Goal: Task Accomplishment & Management: Complete application form

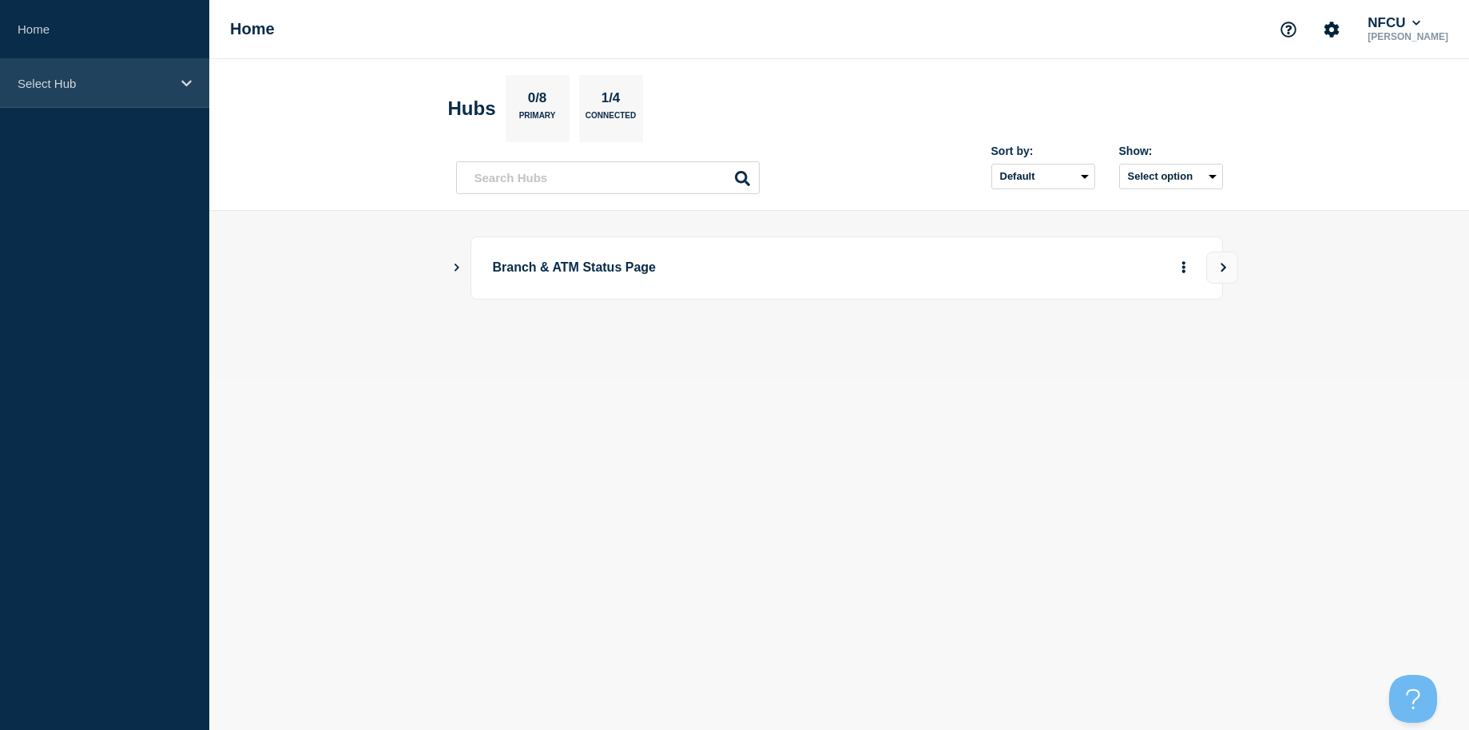
click at [113, 84] on p "Select Hub" at bounding box center [94, 84] width 153 height 14
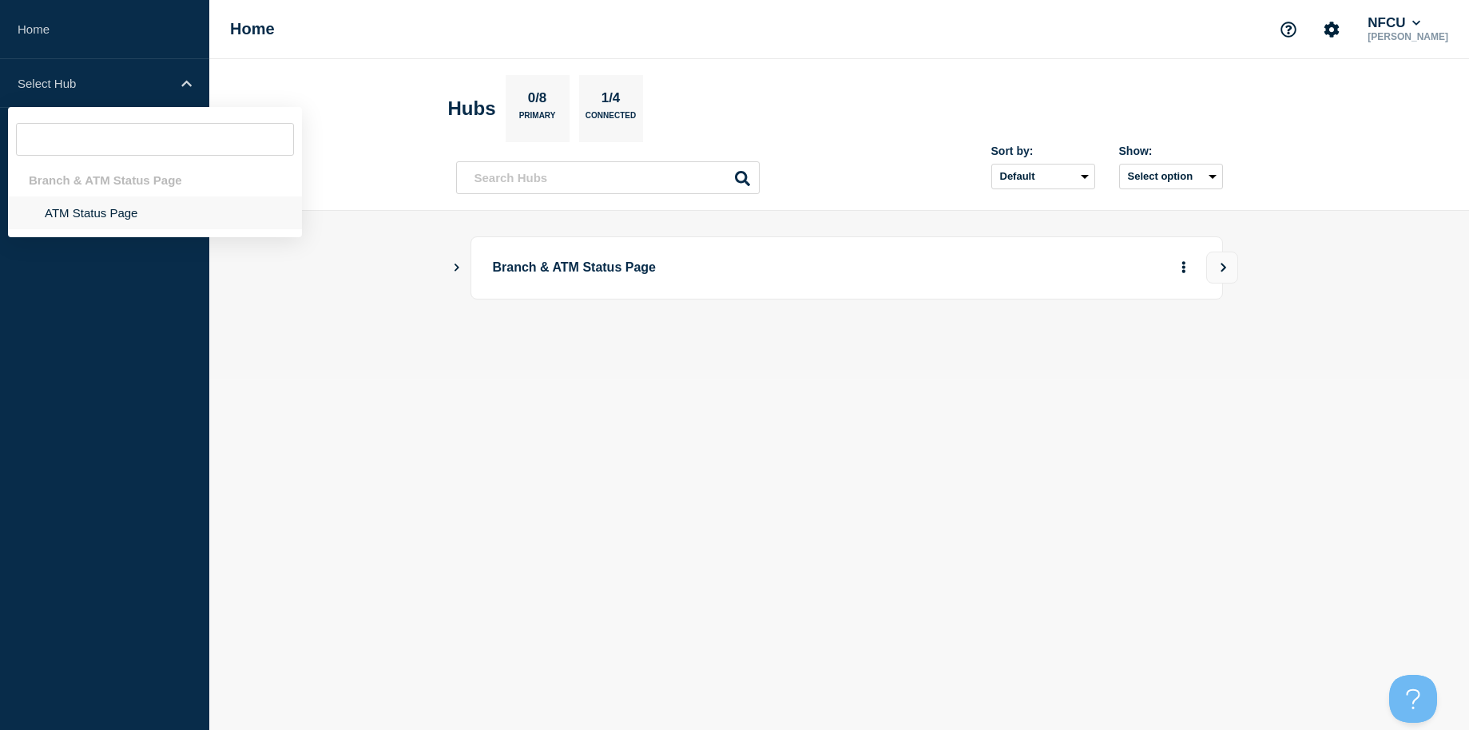
click at [87, 220] on li "ATM Status Page" at bounding box center [155, 212] width 294 height 33
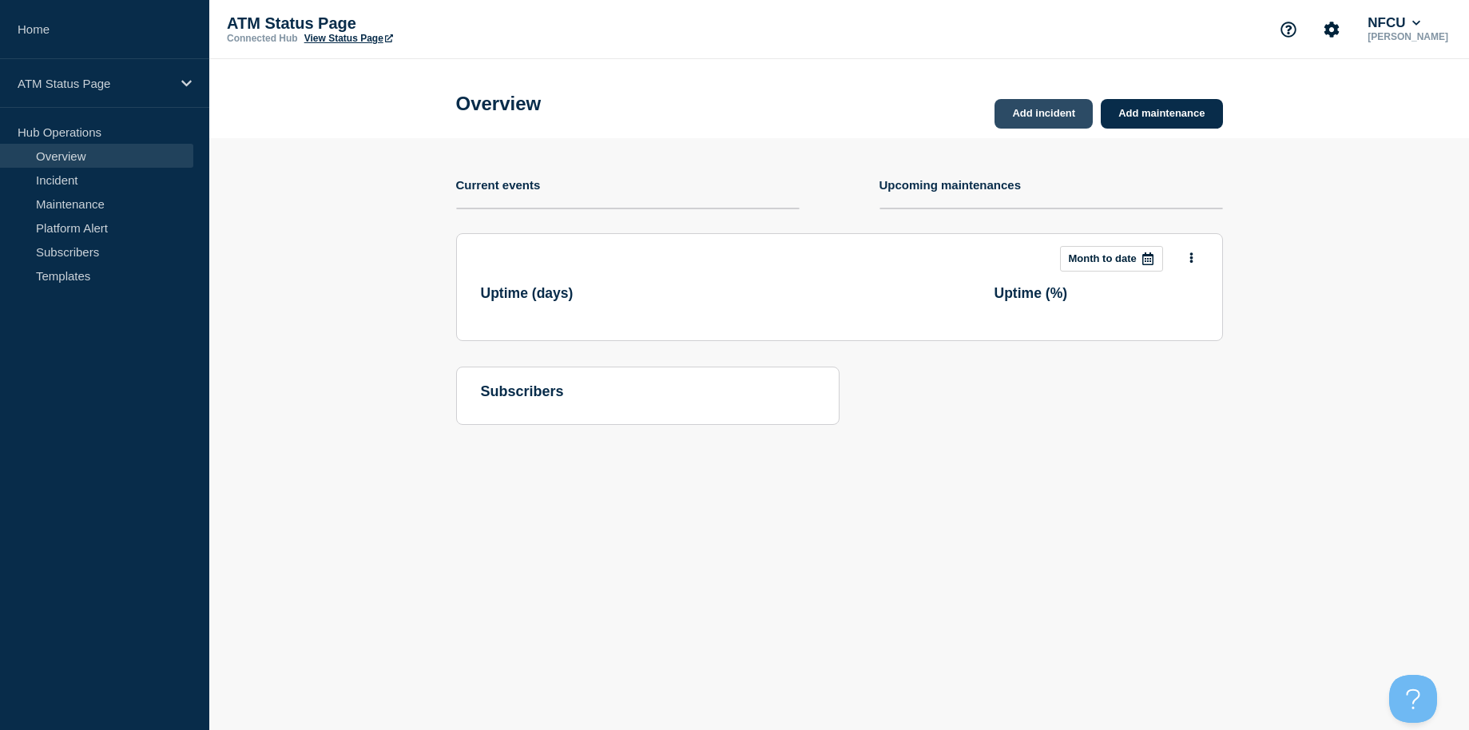
click at [1041, 115] on link "Add incident" at bounding box center [1043, 114] width 98 height 30
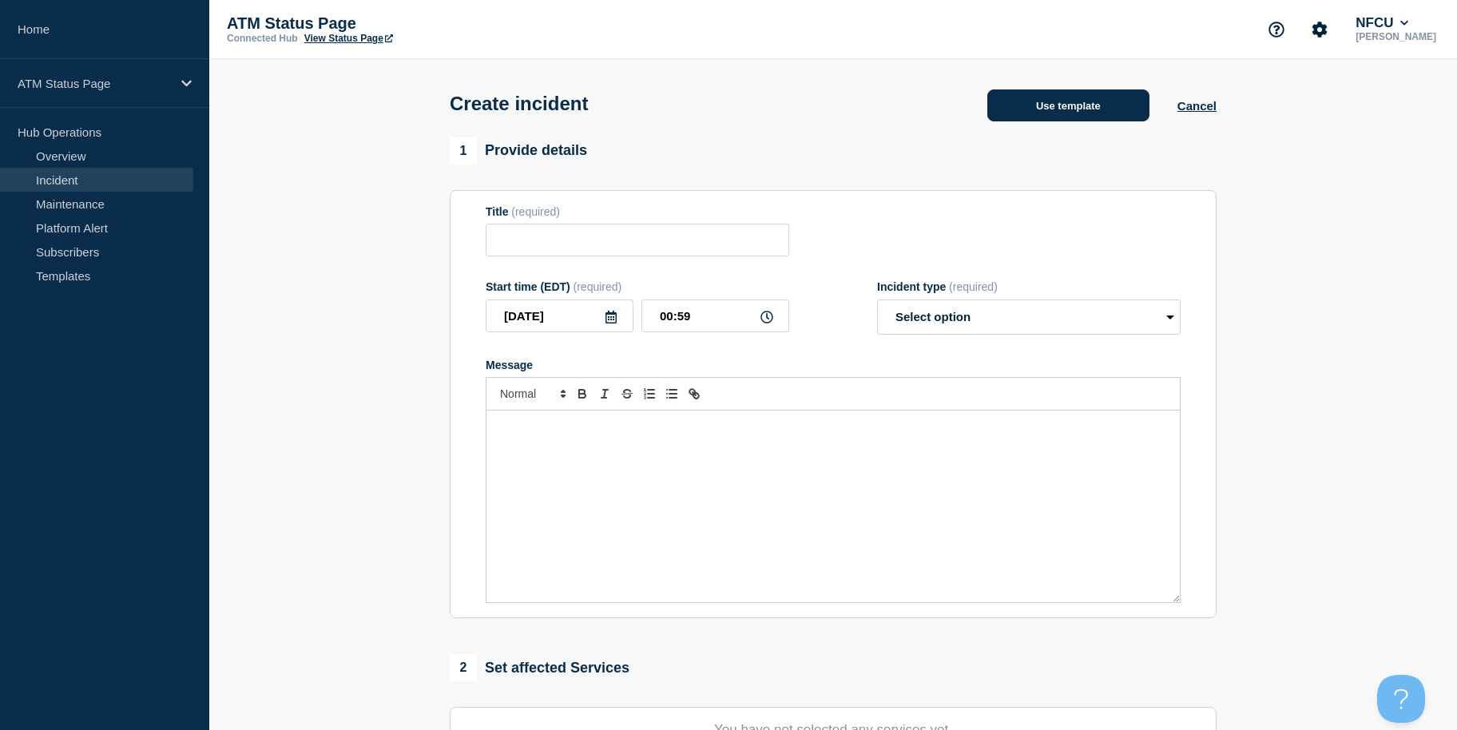
click at [1022, 111] on button "Use template" at bounding box center [1068, 105] width 162 height 32
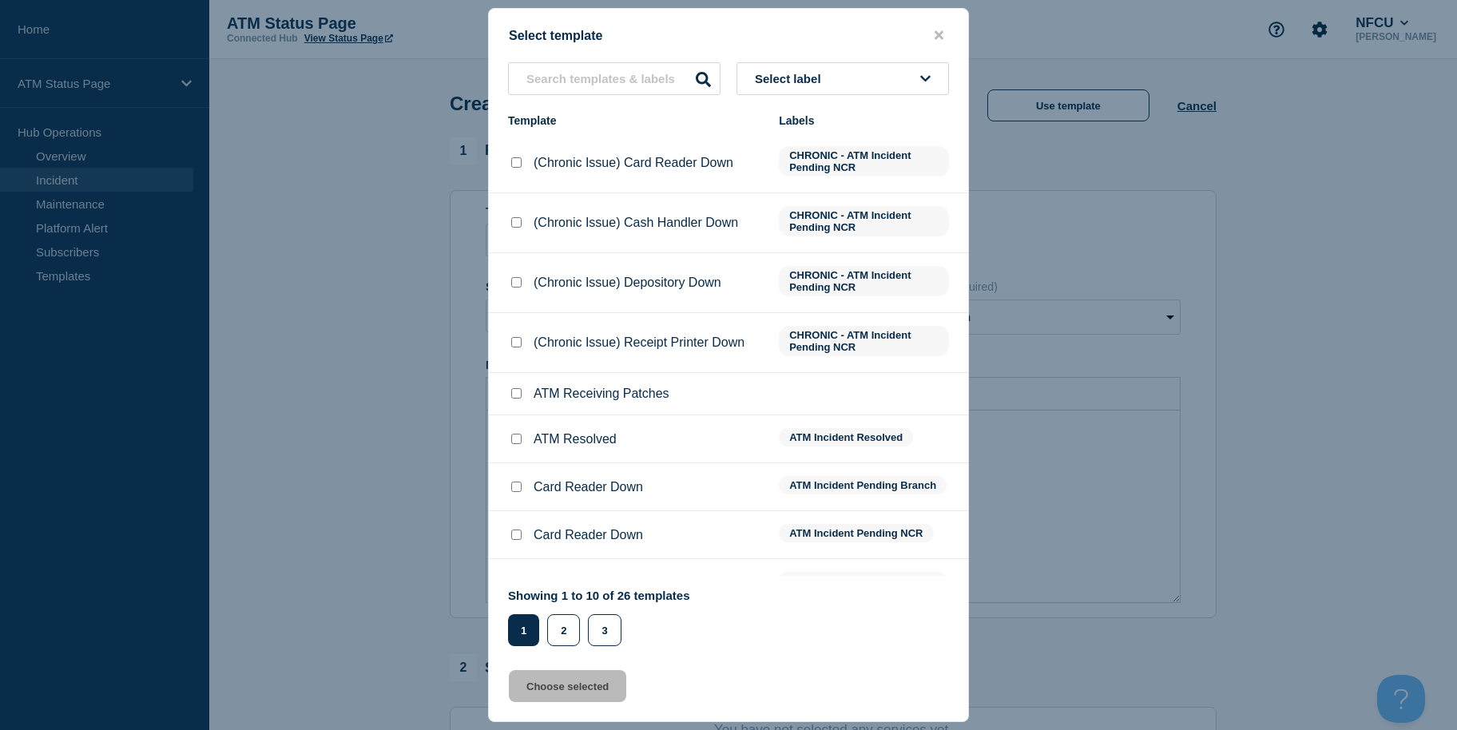
click at [843, 93] on button "Select label" at bounding box center [842, 78] width 212 height 33
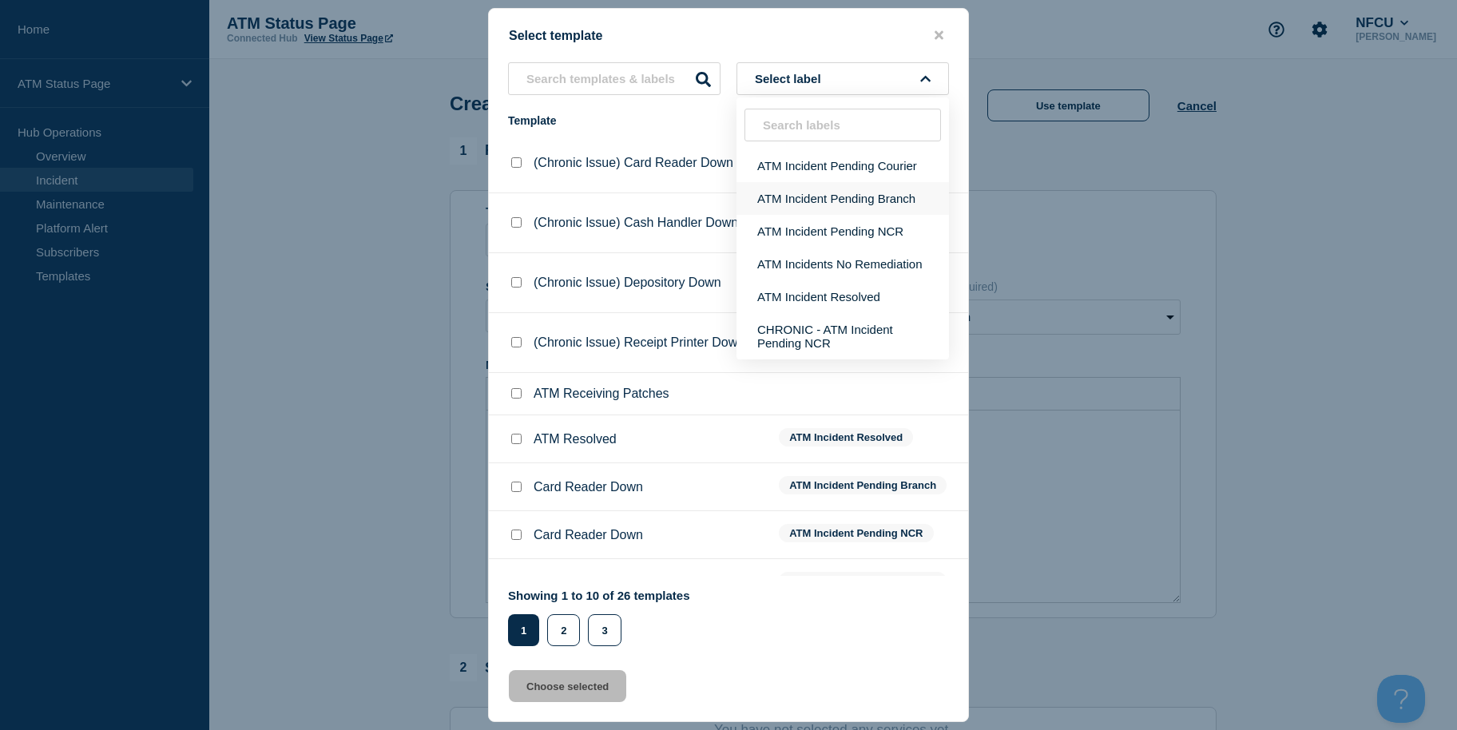
drag, startPoint x: 829, startPoint y: 177, endPoint x: 829, endPoint y: 192, distance: 15.2
click at [829, 192] on ul "ATM Incident Pending Courier ATM Incident Pending Branch ATM Incident Pending N…" at bounding box center [842, 254] width 212 height 210
click at [805, 210] on button "ATM Incident Pending Branch" at bounding box center [842, 198] width 212 height 33
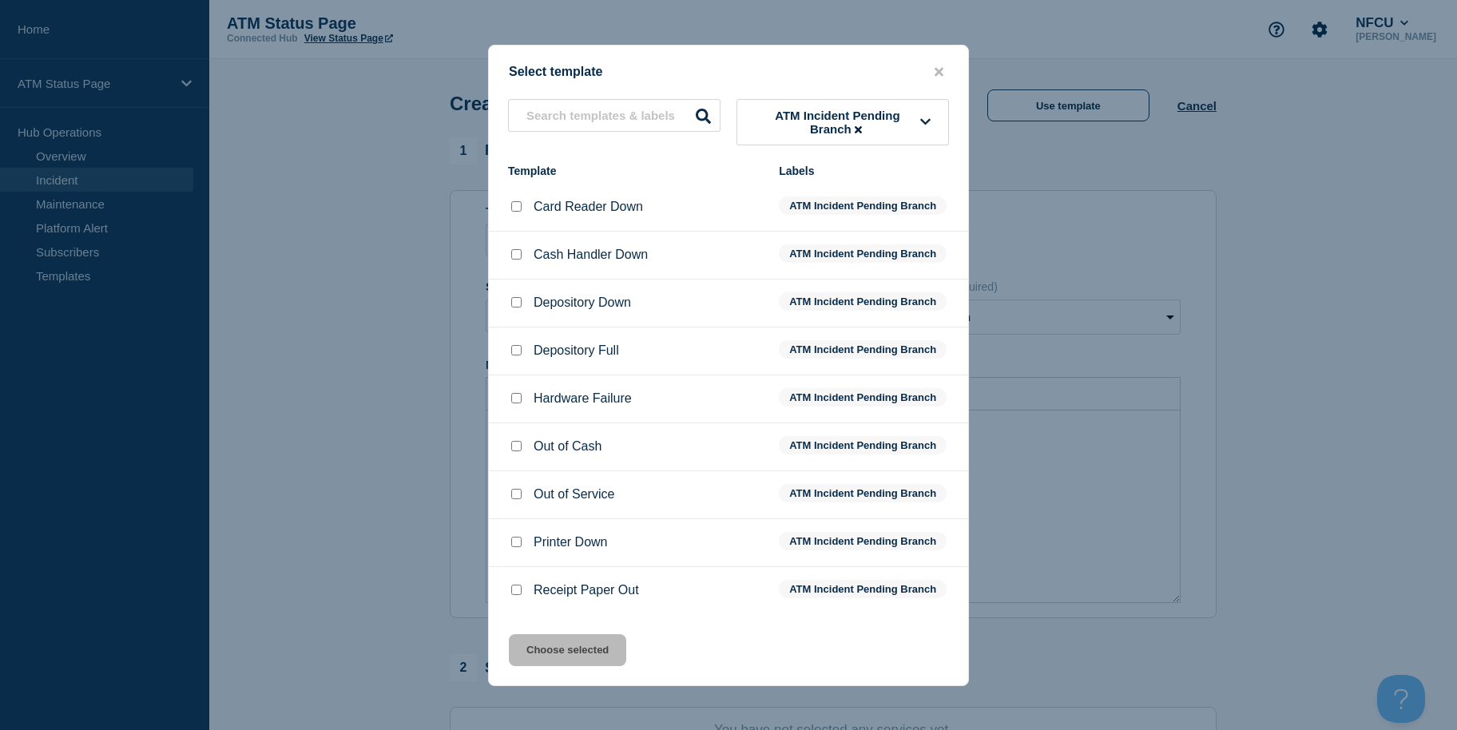
click at [513, 305] on input "Depository Down checkbox" at bounding box center [516, 302] width 10 height 10
checkbox input "true"
click at [557, 643] on button "Choose selected" at bounding box center [567, 650] width 117 height 32
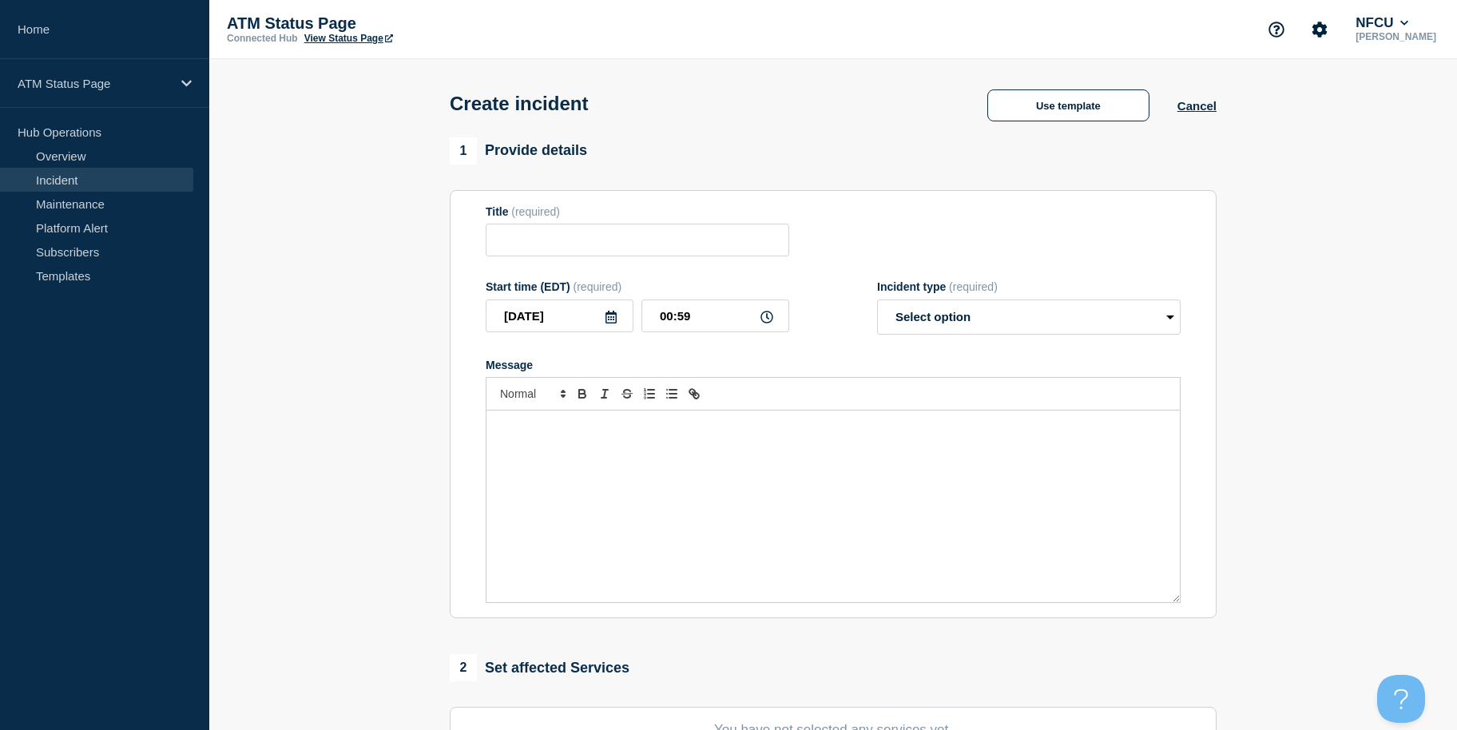
type input "Depository Down"
select select "identified"
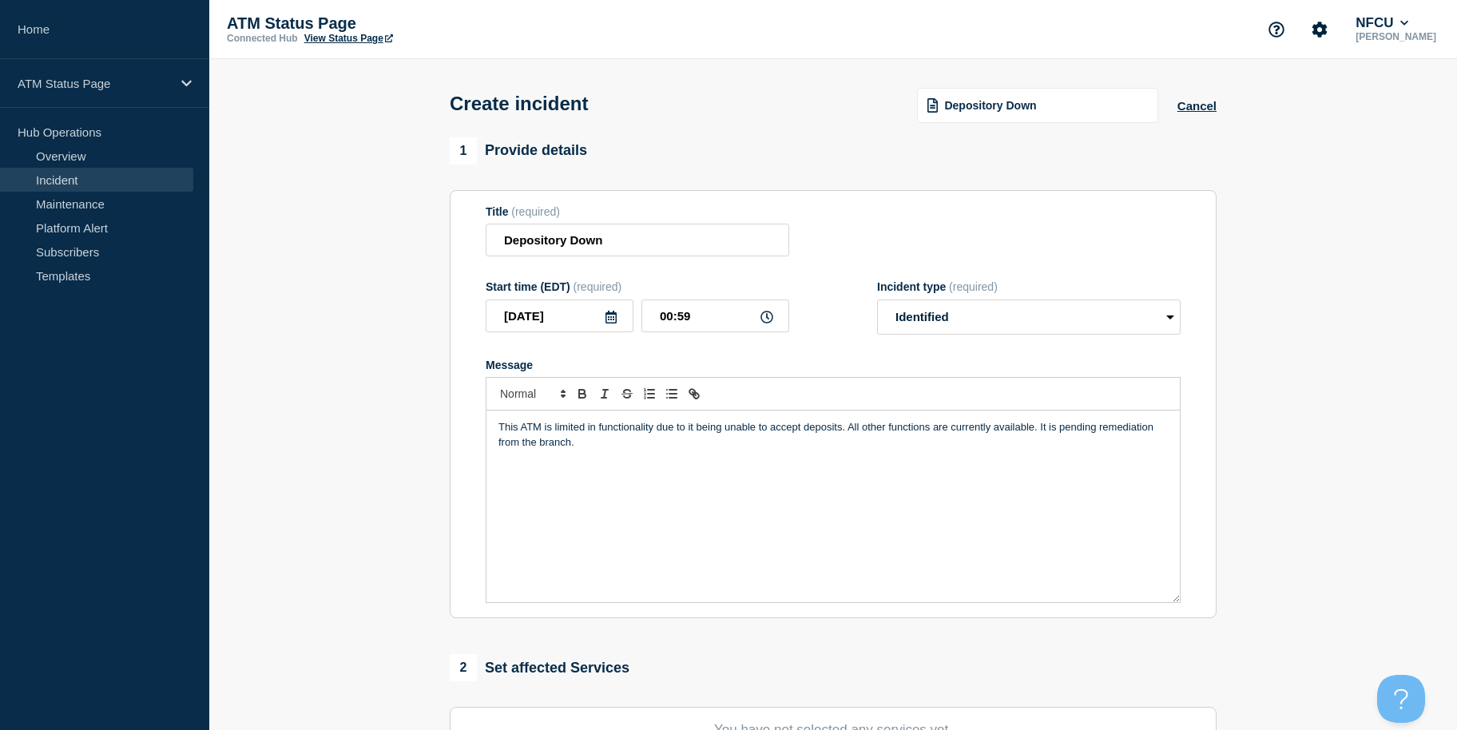
scroll to position [389, 0]
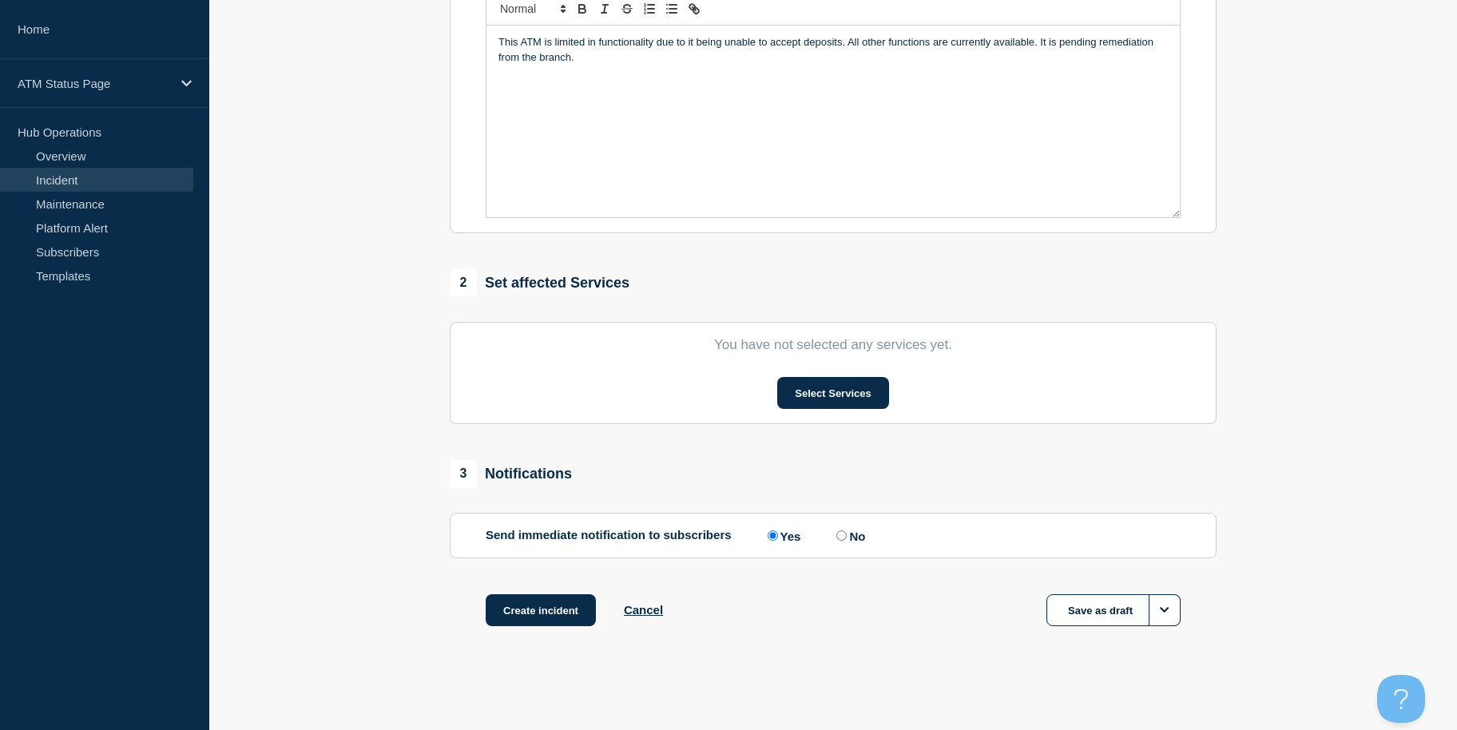
drag, startPoint x: 335, startPoint y: 459, endPoint x: 454, endPoint y: 532, distance: 139.4
click at [815, 405] on button "Select Services" at bounding box center [832, 393] width 111 height 32
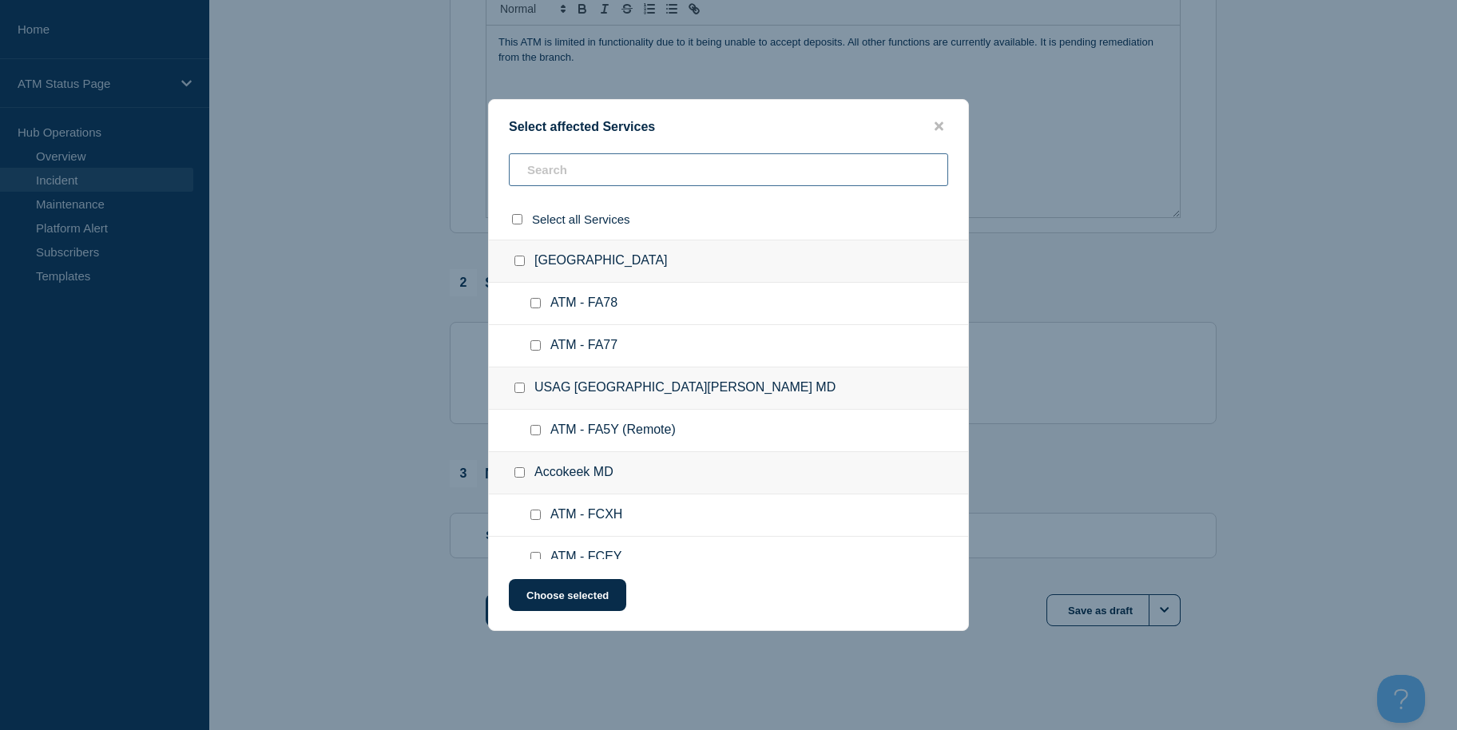
click at [675, 169] on input "text" at bounding box center [728, 169] width 439 height 33
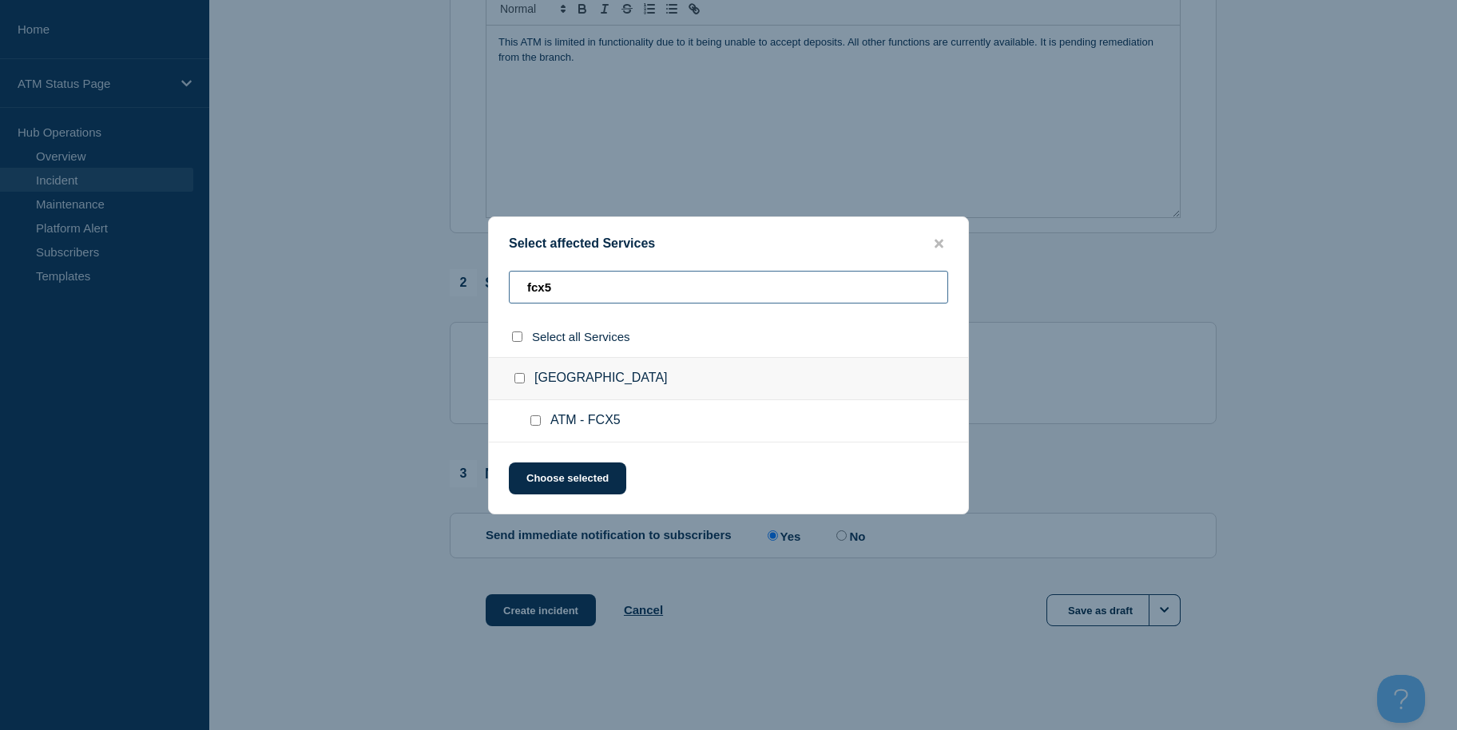
type input "fcx5"
click at [539, 422] on input "ATM - FCX5 checkbox" at bounding box center [535, 420] width 10 height 10
checkbox input "true"
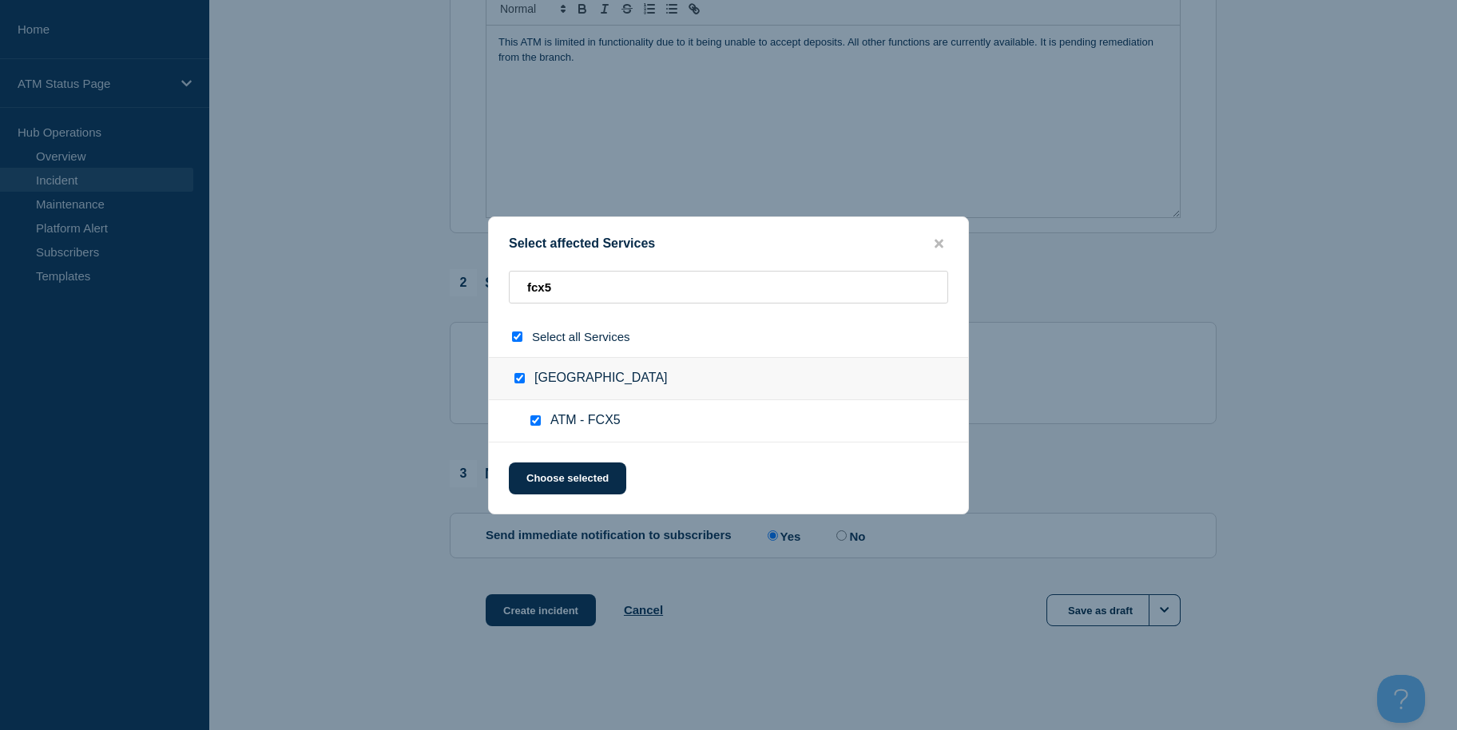
click at [545, 458] on div "Select affected Services fcx5 Select all Services [GEOGRAPHIC_DATA] MD ATM - FC…" at bounding box center [728, 365] width 481 height 298
click at [544, 469] on button "Choose selected" at bounding box center [567, 478] width 117 height 32
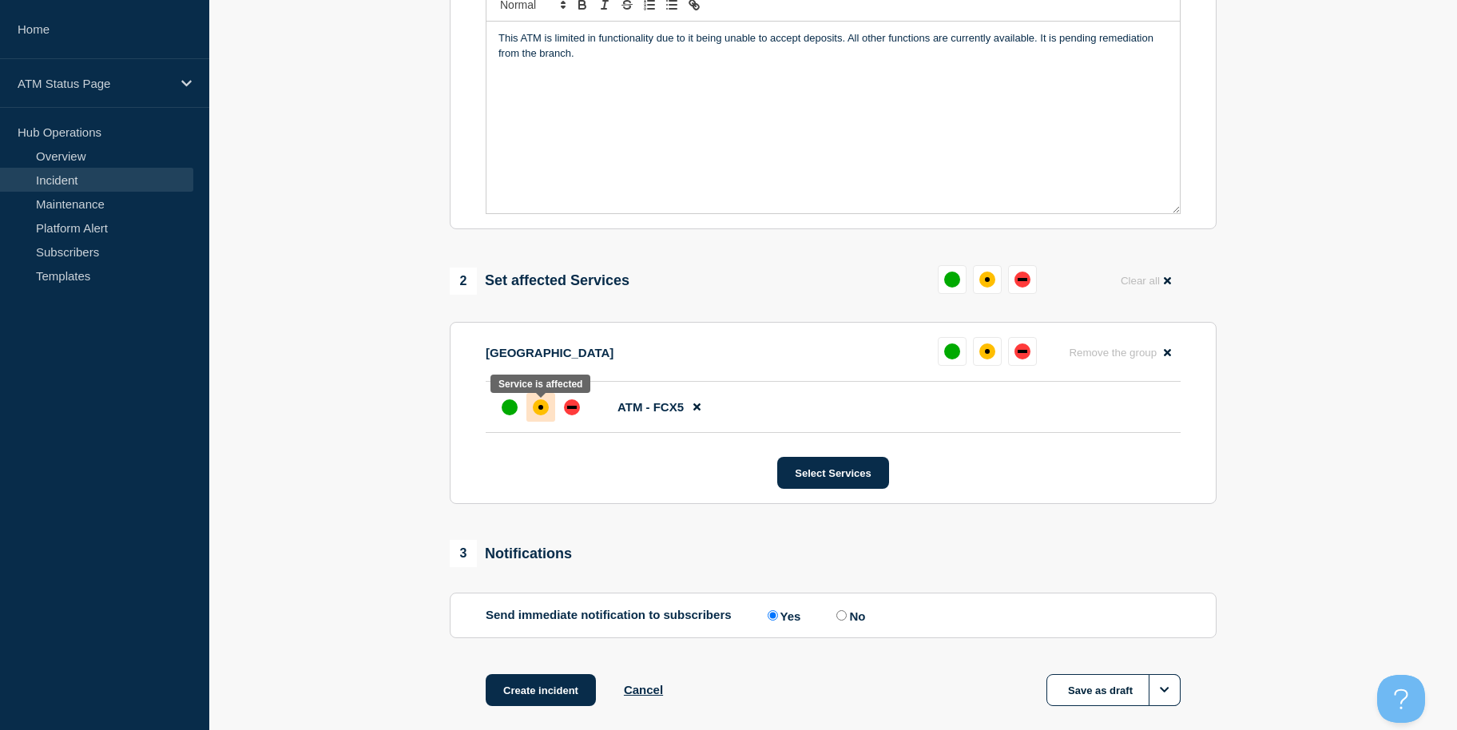
click at [541, 403] on div "affected" at bounding box center [541, 407] width 16 height 16
click at [545, 679] on button "Create incident" at bounding box center [541, 690] width 110 height 32
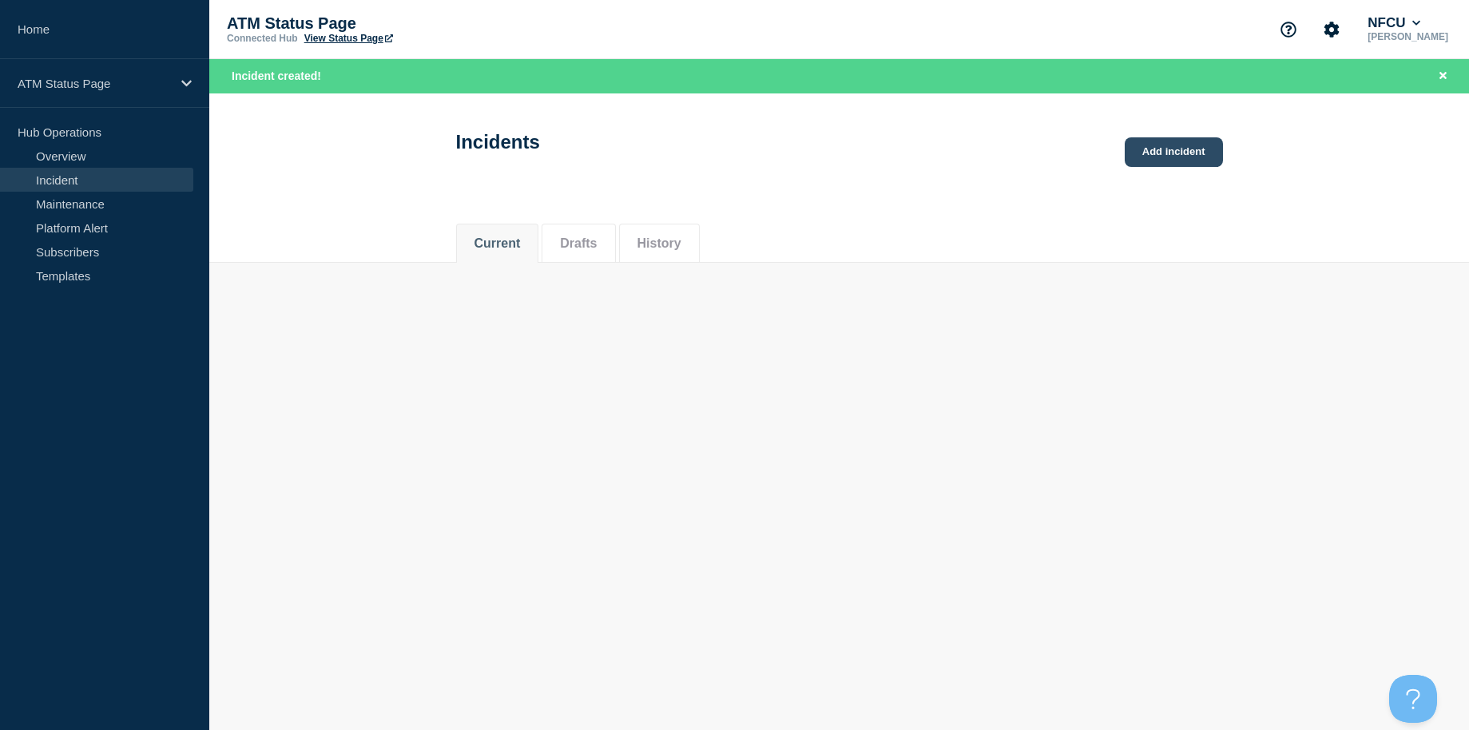
click at [1145, 156] on link "Add incident" at bounding box center [1174, 152] width 98 height 30
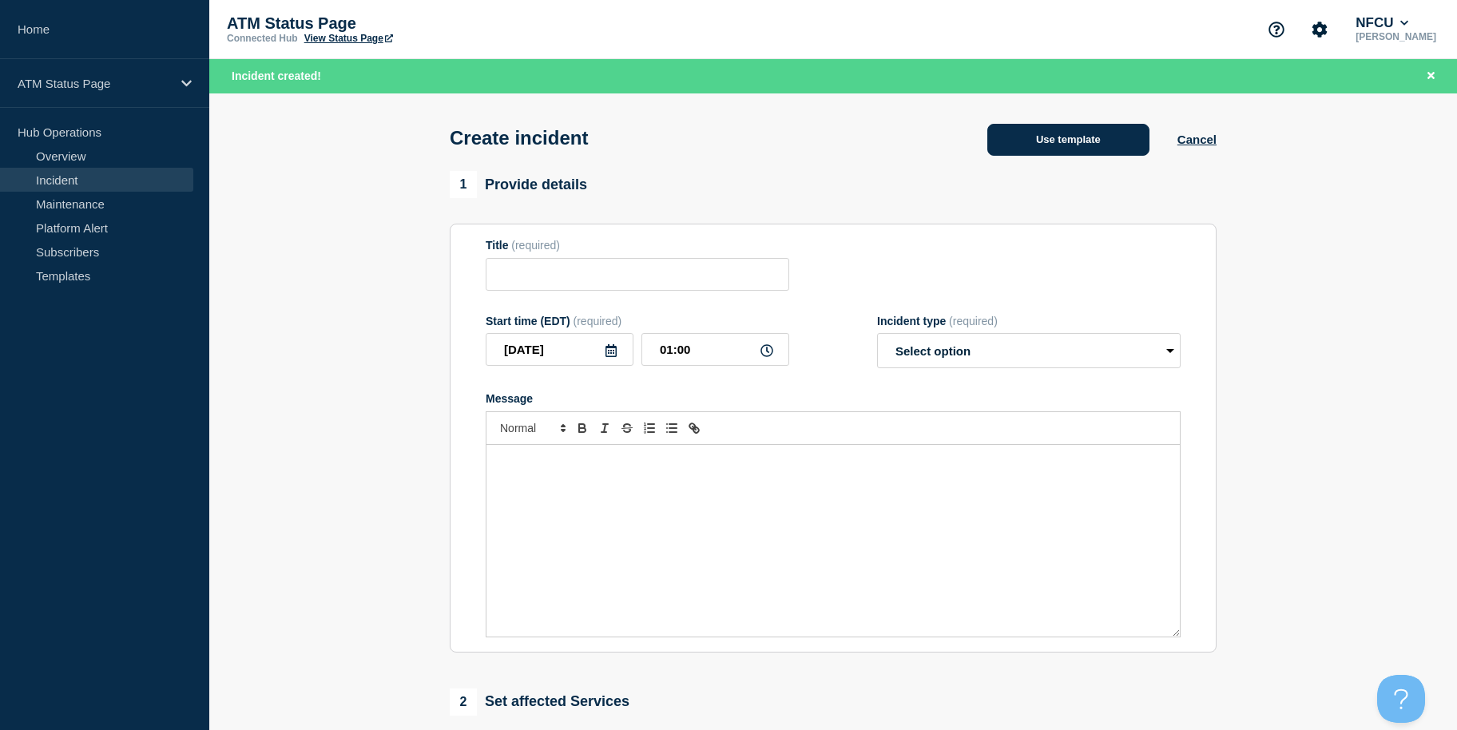
click at [1120, 156] on button "Use template" at bounding box center [1068, 140] width 162 height 32
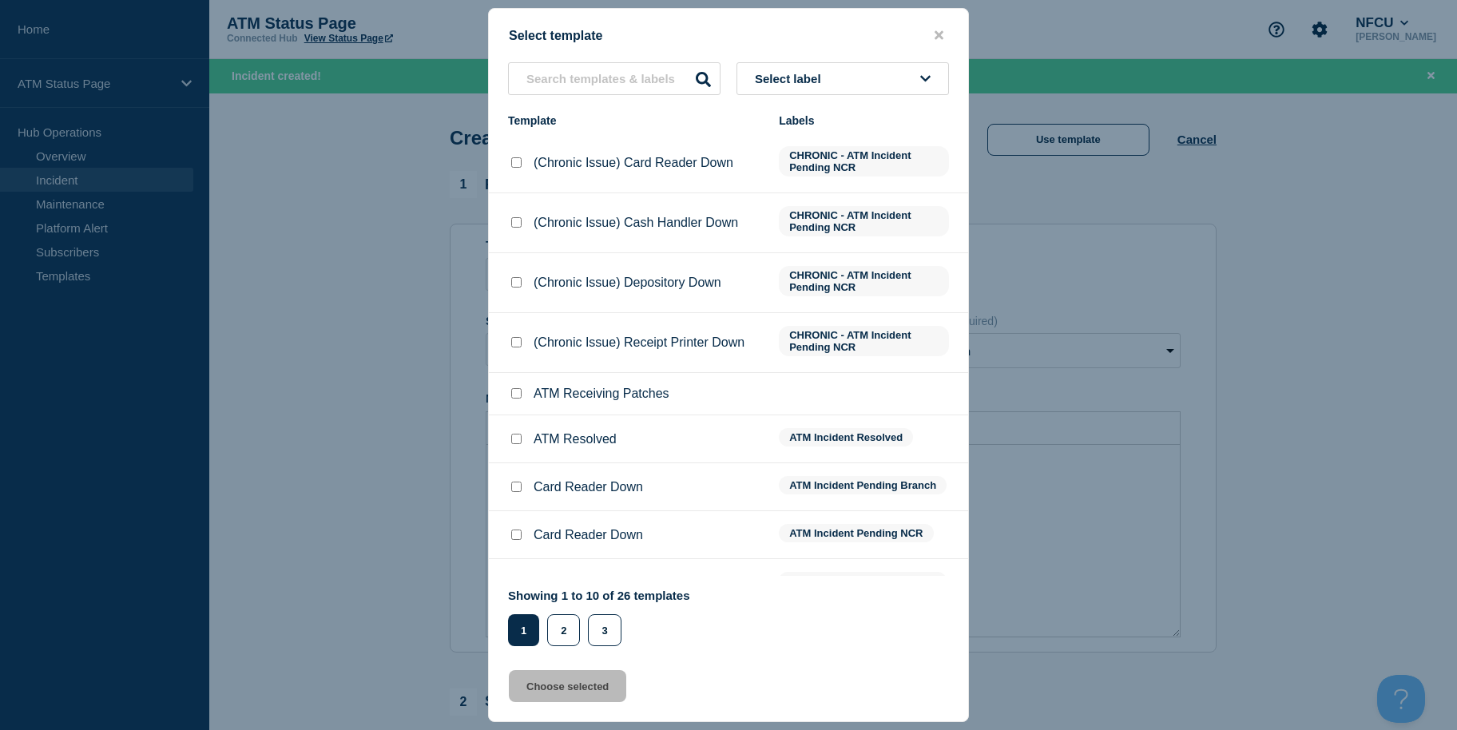
click at [902, 89] on button "Select label" at bounding box center [842, 78] width 212 height 33
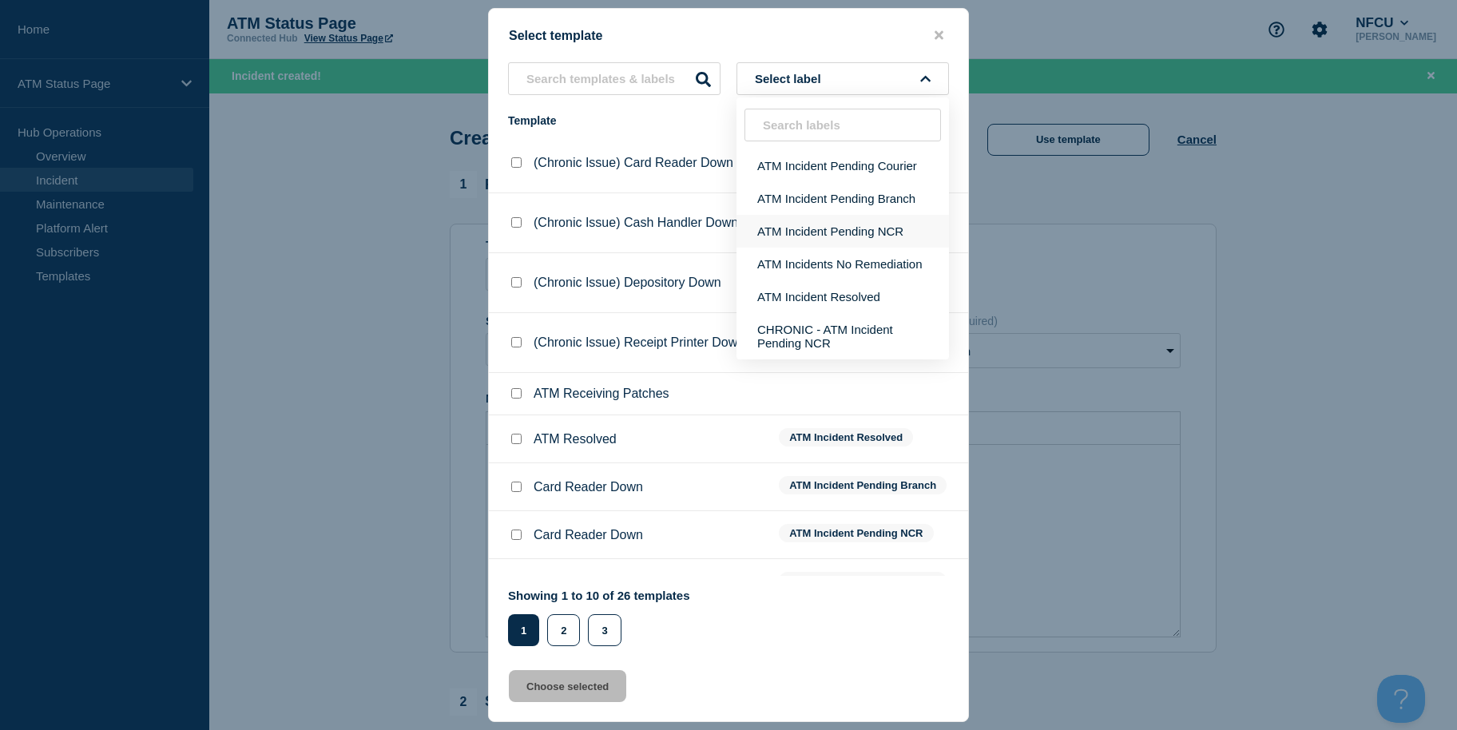
click at [867, 227] on button "ATM Incident Pending NCR" at bounding box center [842, 231] width 212 height 33
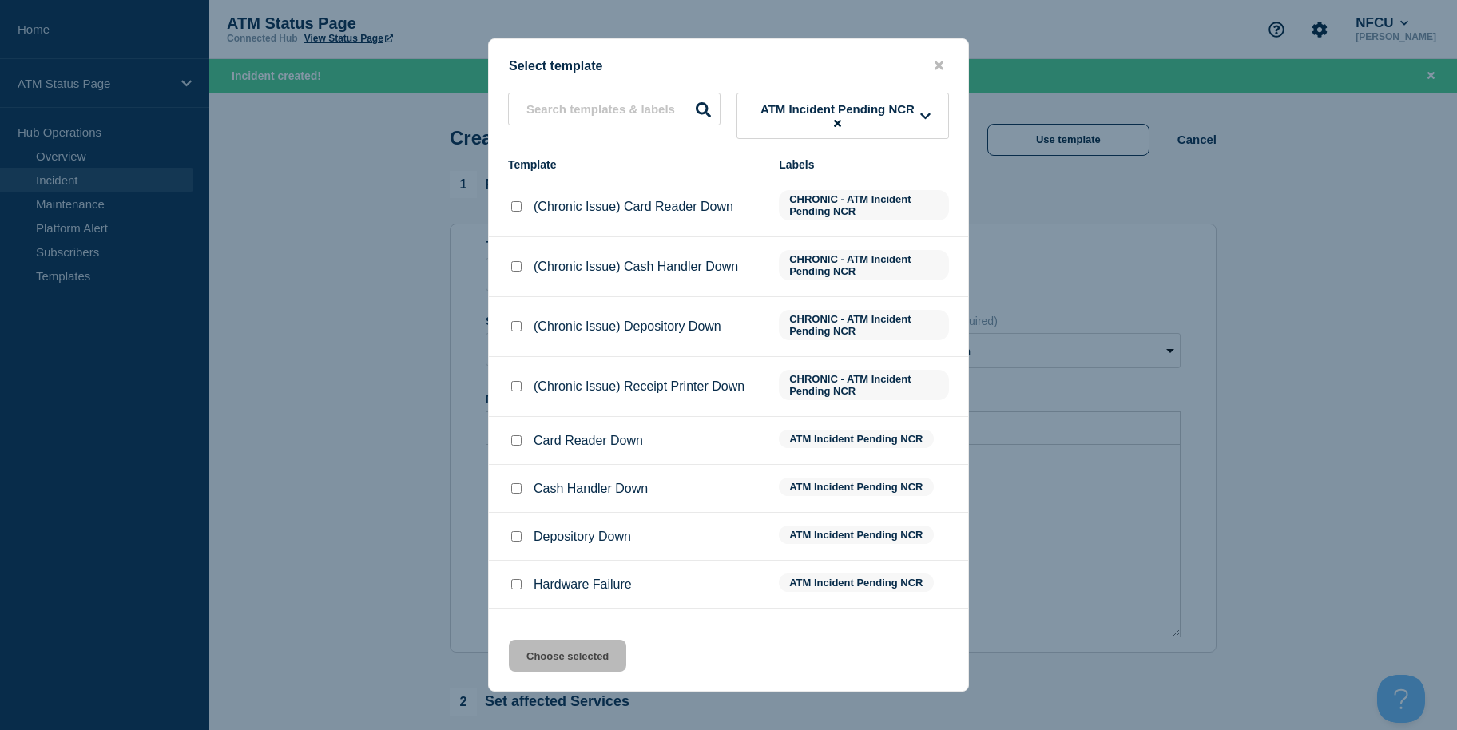
click at [518, 536] on input "Depository Down checkbox" at bounding box center [516, 536] width 10 height 10
checkbox input "true"
click at [570, 655] on button "Choose selected" at bounding box center [567, 656] width 117 height 32
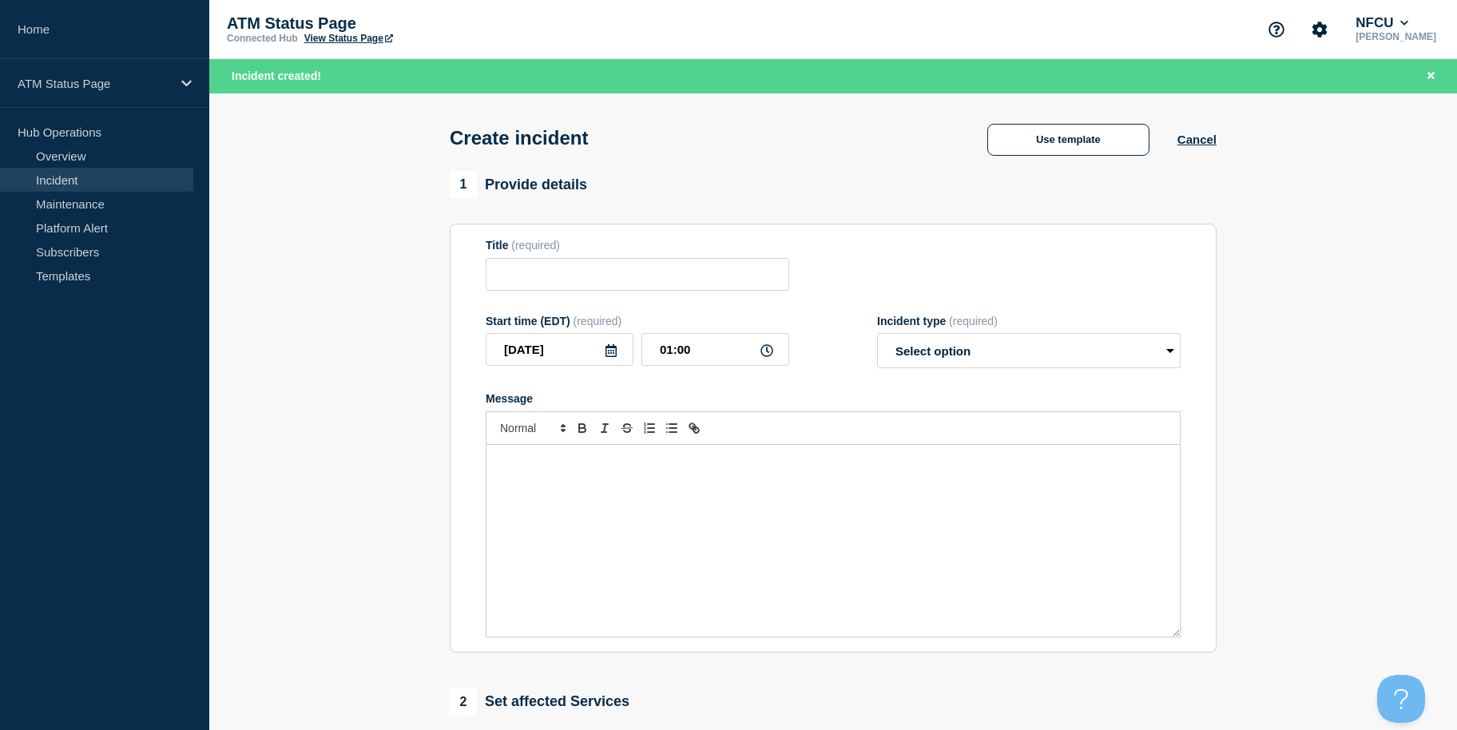
type input "Depository Down"
select select "identified"
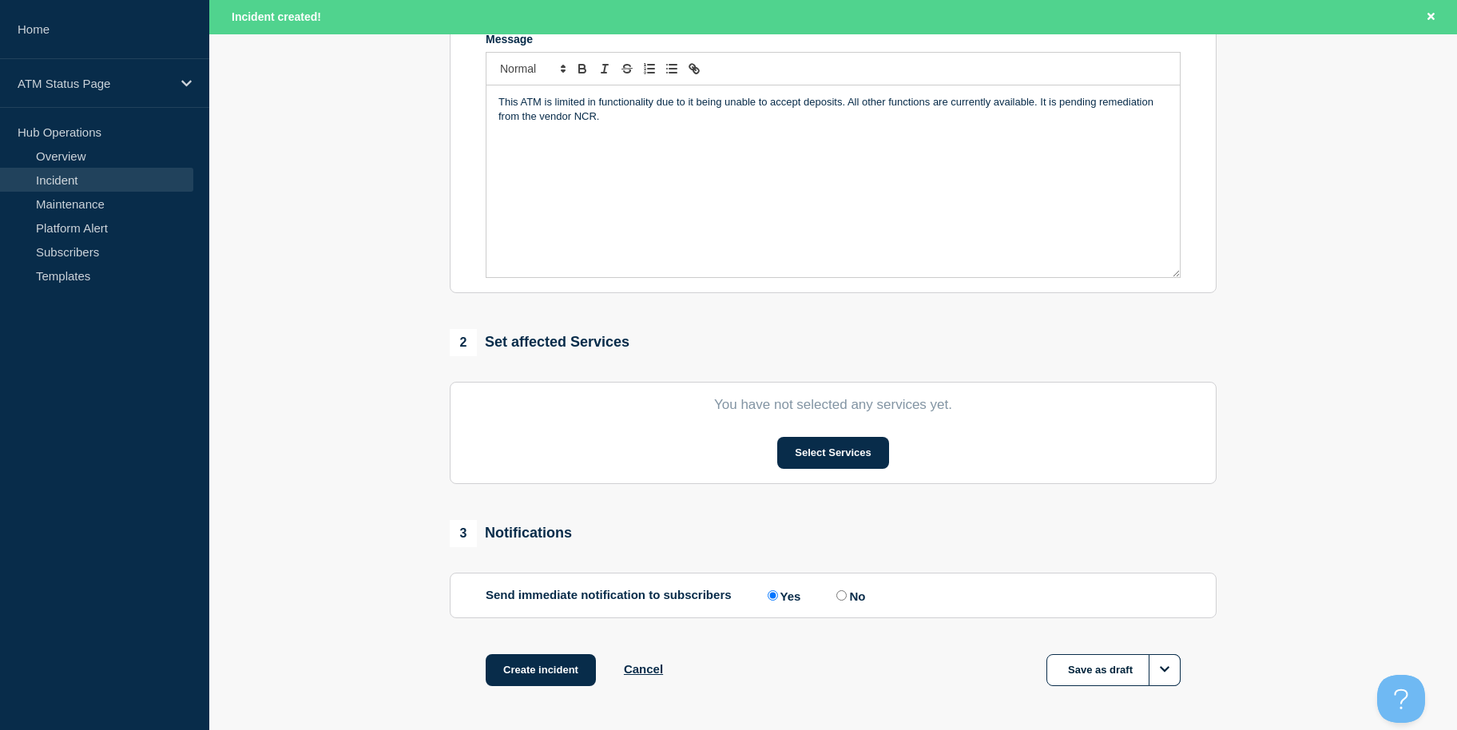
scroll to position [423, 0]
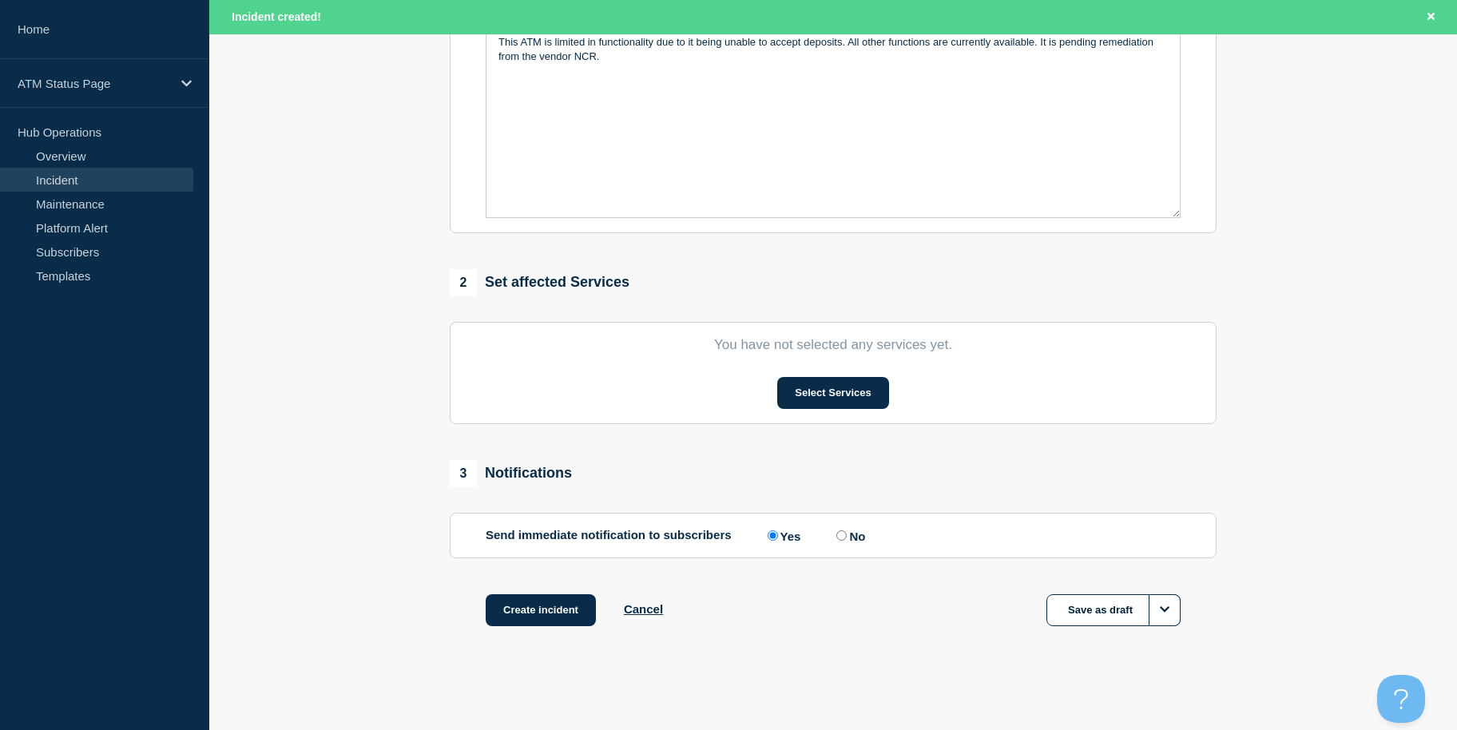
drag, startPoint x: 320, startPoint y: 417, endPoint x: 343, endPoint y: 561, distance: 146.4
click at [819, 402] on button "Select Services" at bounding box center [832, 393] width 111 height 32
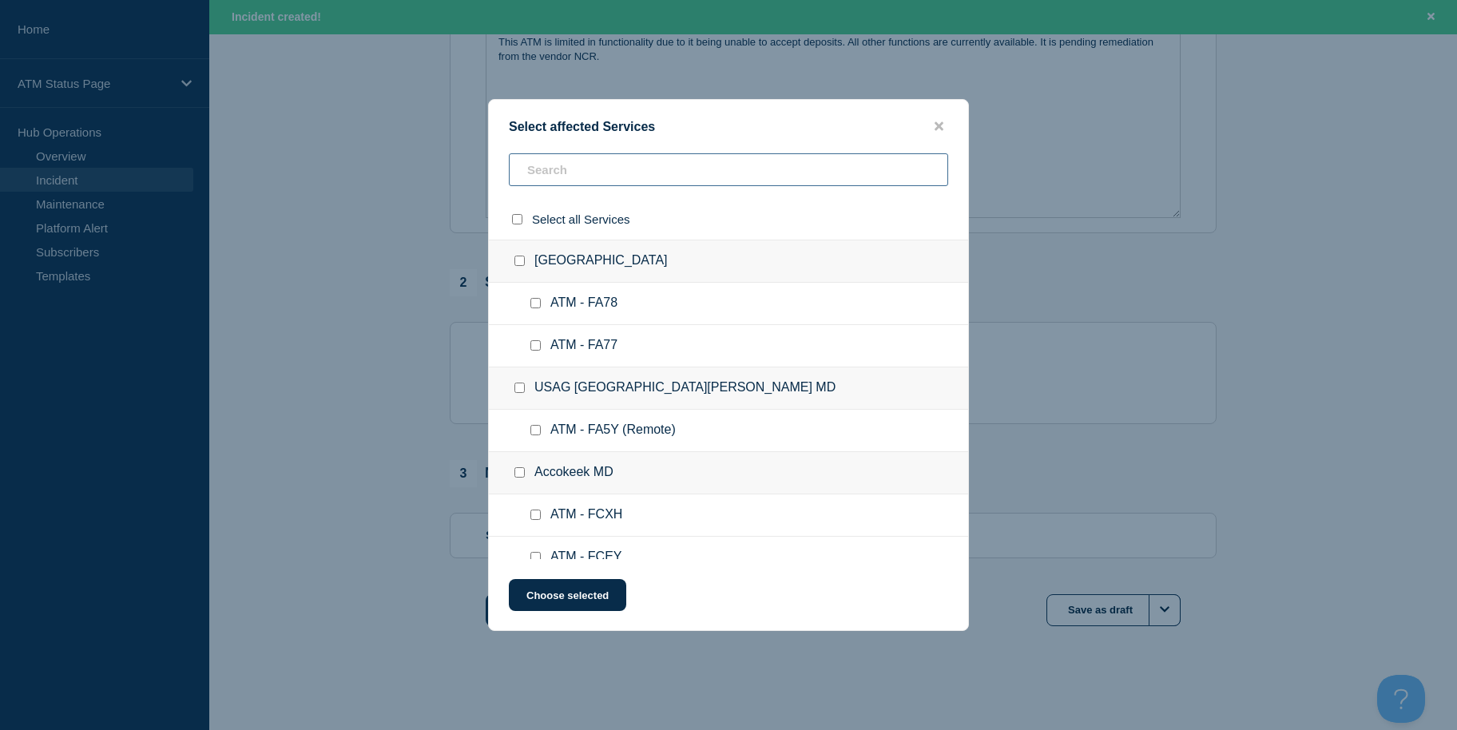
click at [700, 162] on input "text" at bounding box center [728, 169] width 439 height 33
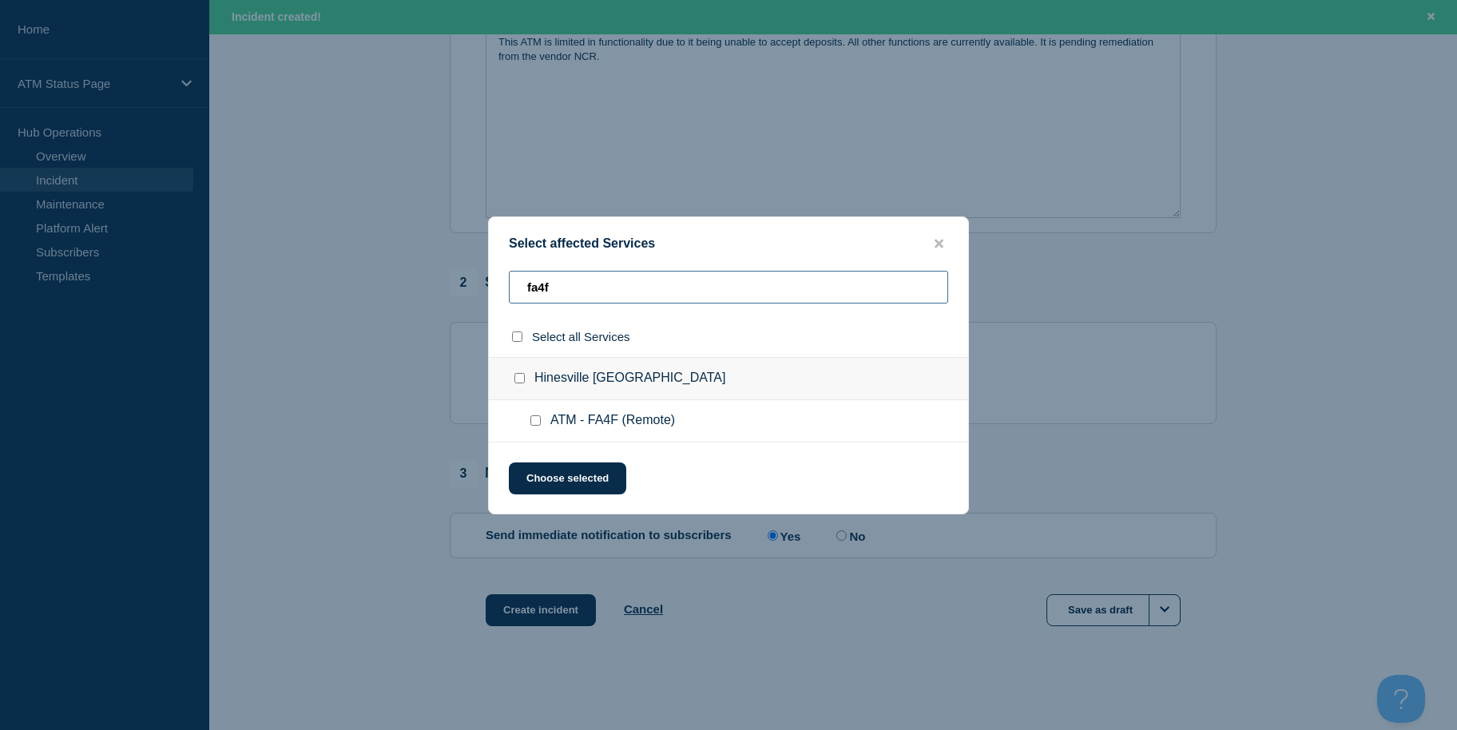
type input "fa4f"
click at [532, 421] on input "ATM - FA4F (Remote) checkbox" at bounding box center [535, 420] width 10 height 10
checkbox input "true"
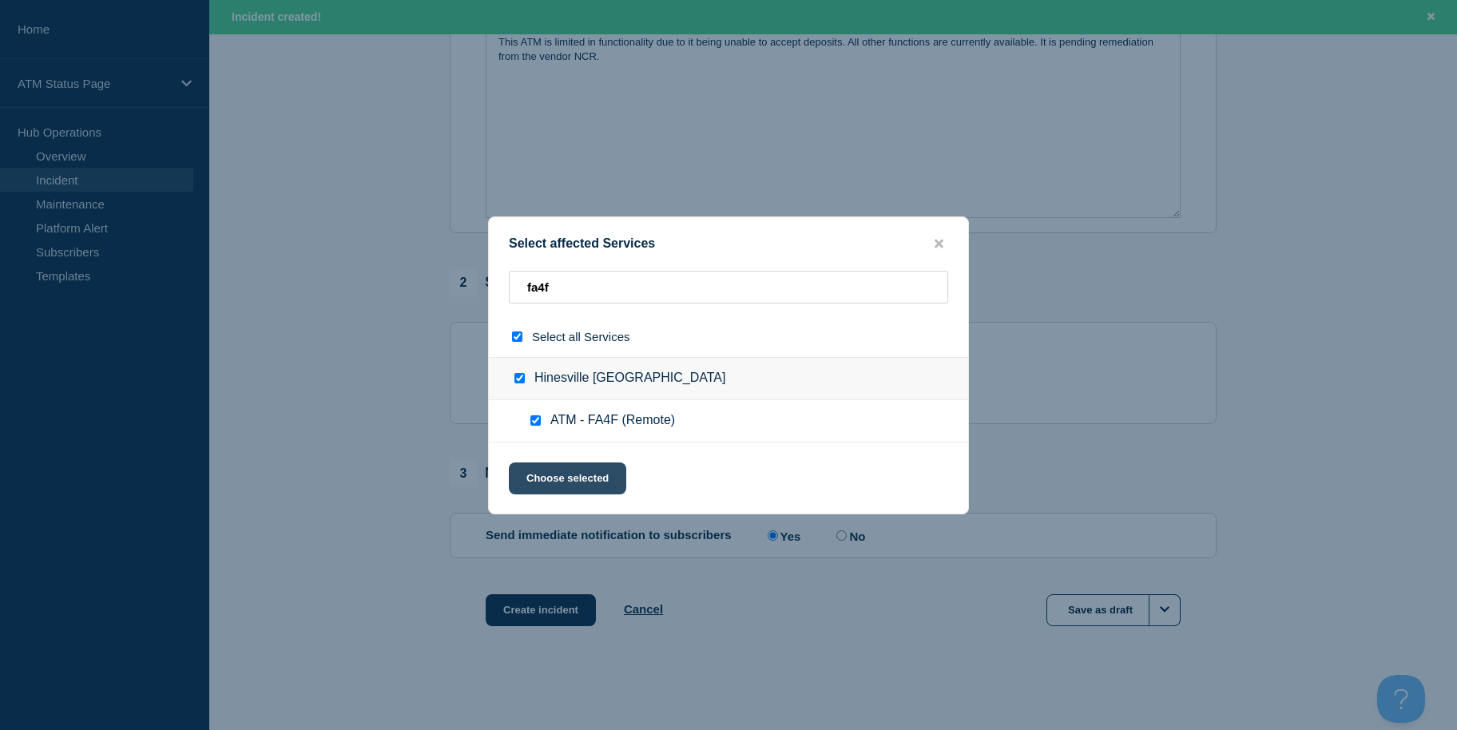
click at [558, 488] on button "Choose selected" at bounding box center [567, 478] width 117 height 32
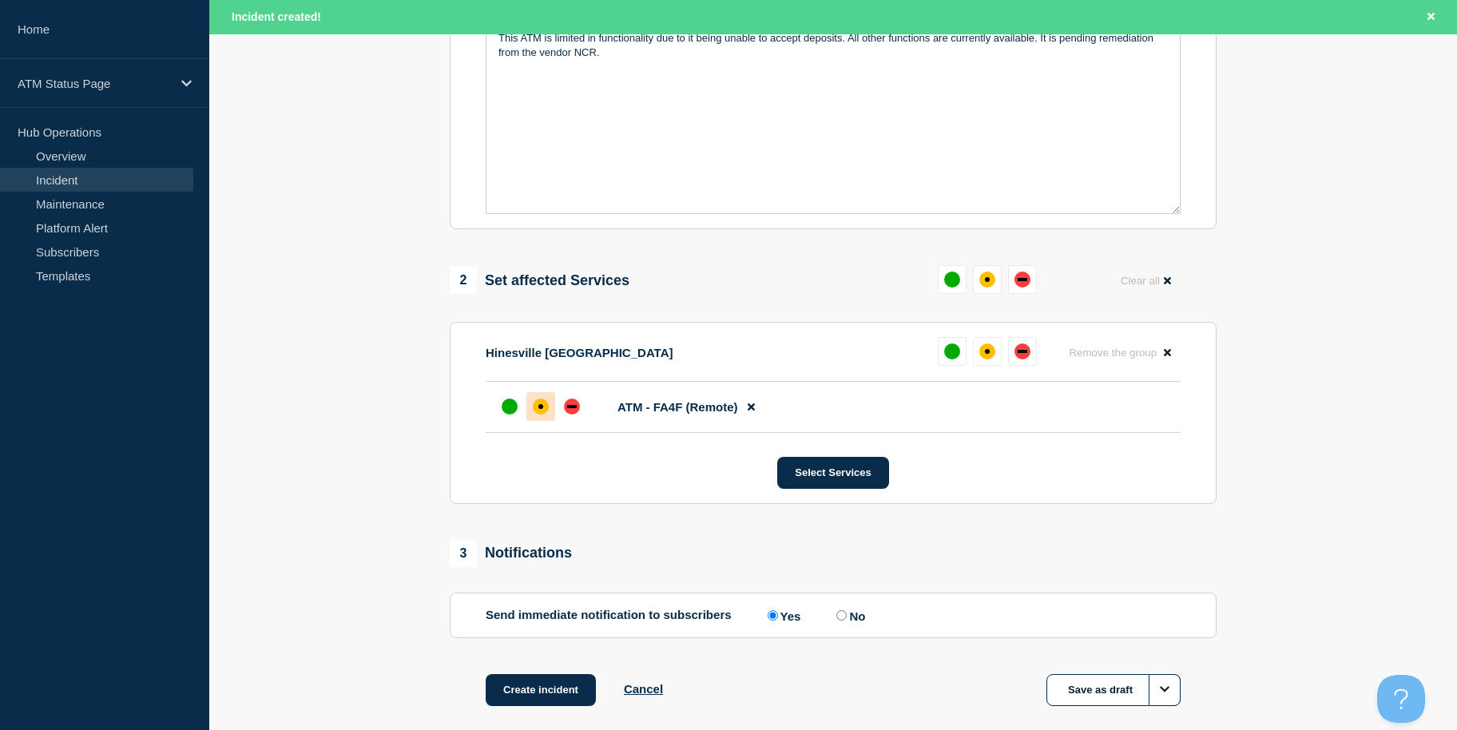
click at [538, 409] on div "affected" at bounding box center [541, 407] width 16 height 16
click at [547, 670] on div "1 Provide details Title (required) Depository Down Start time (EDT) (required) …" at bounding box center [833, 247] width 785 height 998
click at [553, 693] on button "Create incident" at bounding box center [541, 690] width 110 height 32
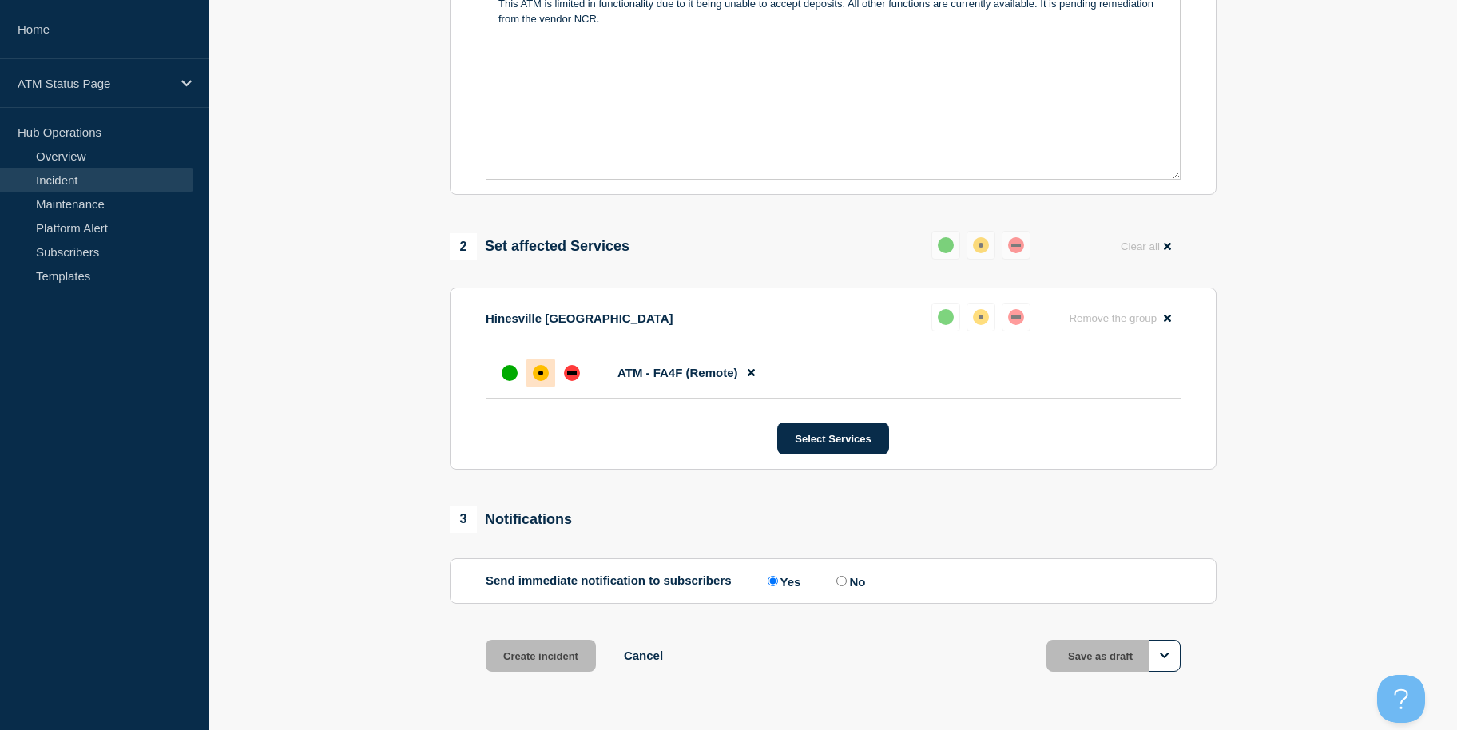
scroll to position [389, 0]
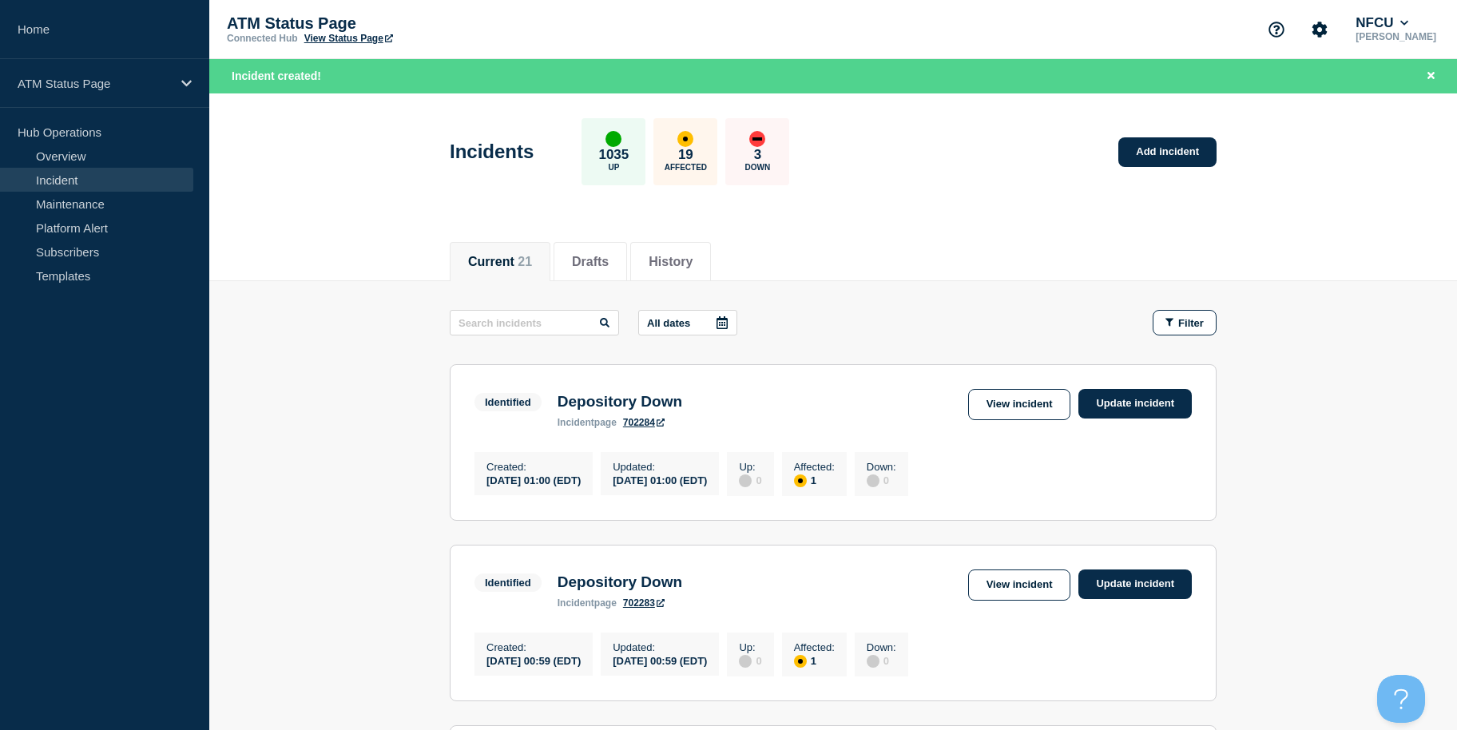
click at [1176, 133] on div "Incidents 1035 Up 19 Affected 3 Down Add incident" at bounding box center [833, 145] width 803 height 97
click at [1176, 151] on link "Add incident" at bounding box center [1167, 152] width 98 height 30
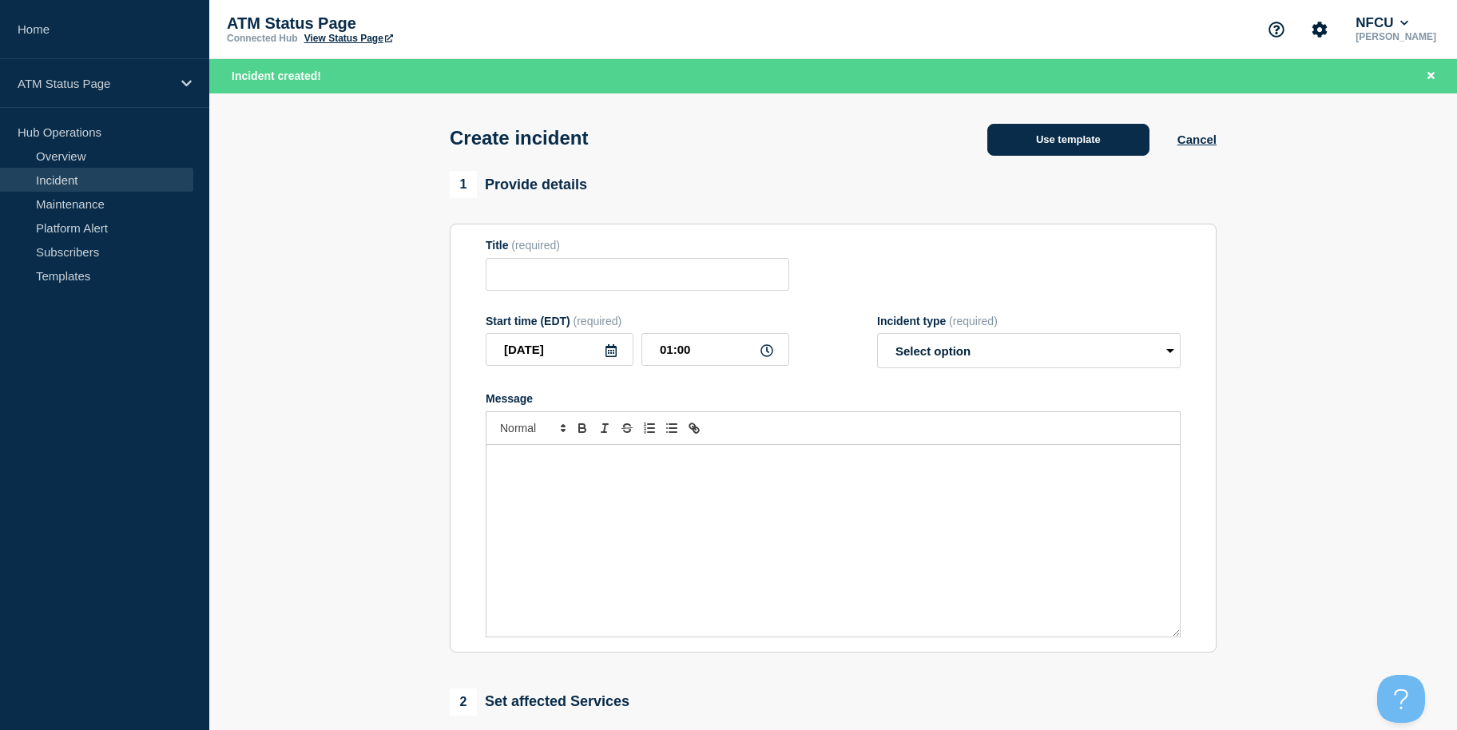
click at [1057, 129] on button "Use template" at bounding box center [1068, 140] width 162 height 32
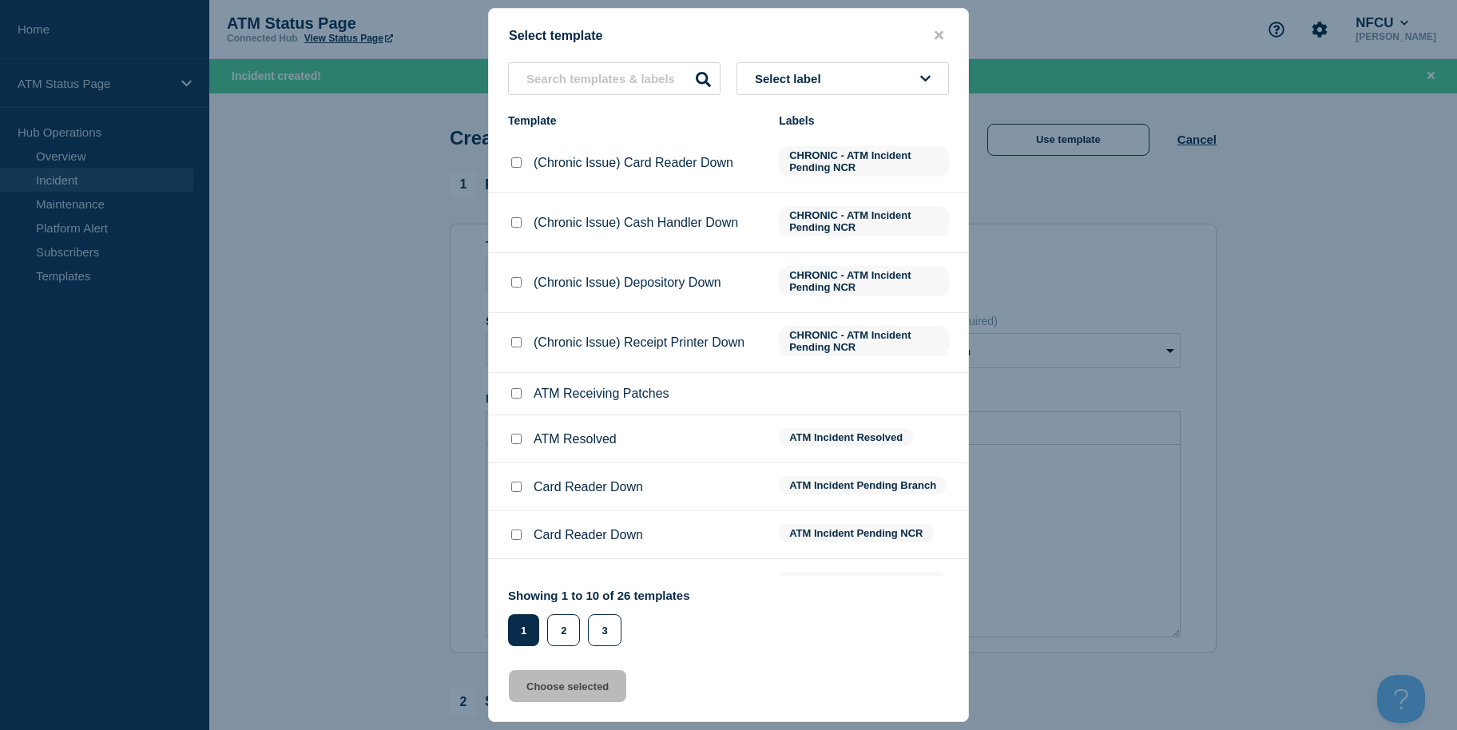
click at [846, 68] on button "Select label" at bounding box center [842, 78] width 212 height 33
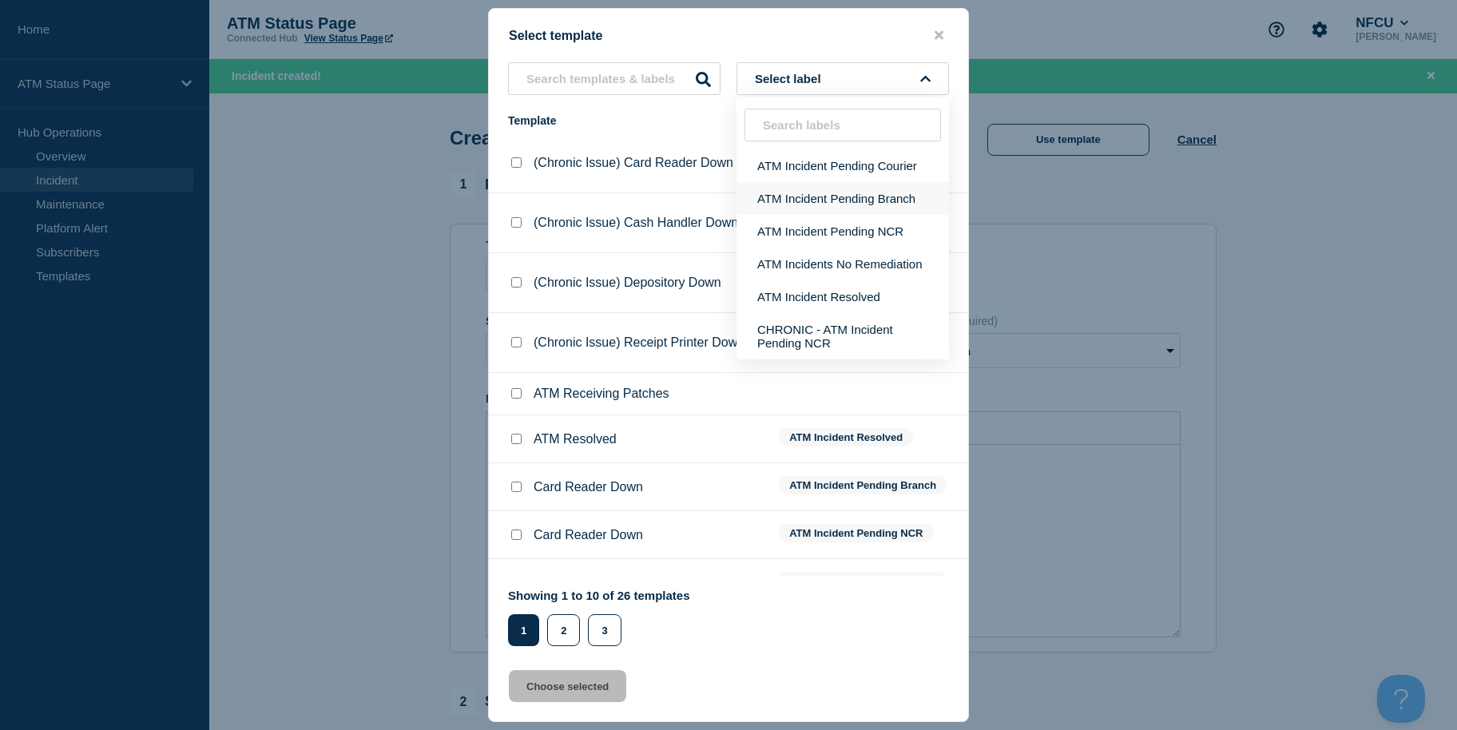
click at [858, 194] on button "ATM Incident Pending Branch" at bounding box center [842, 198] width 212 height 33
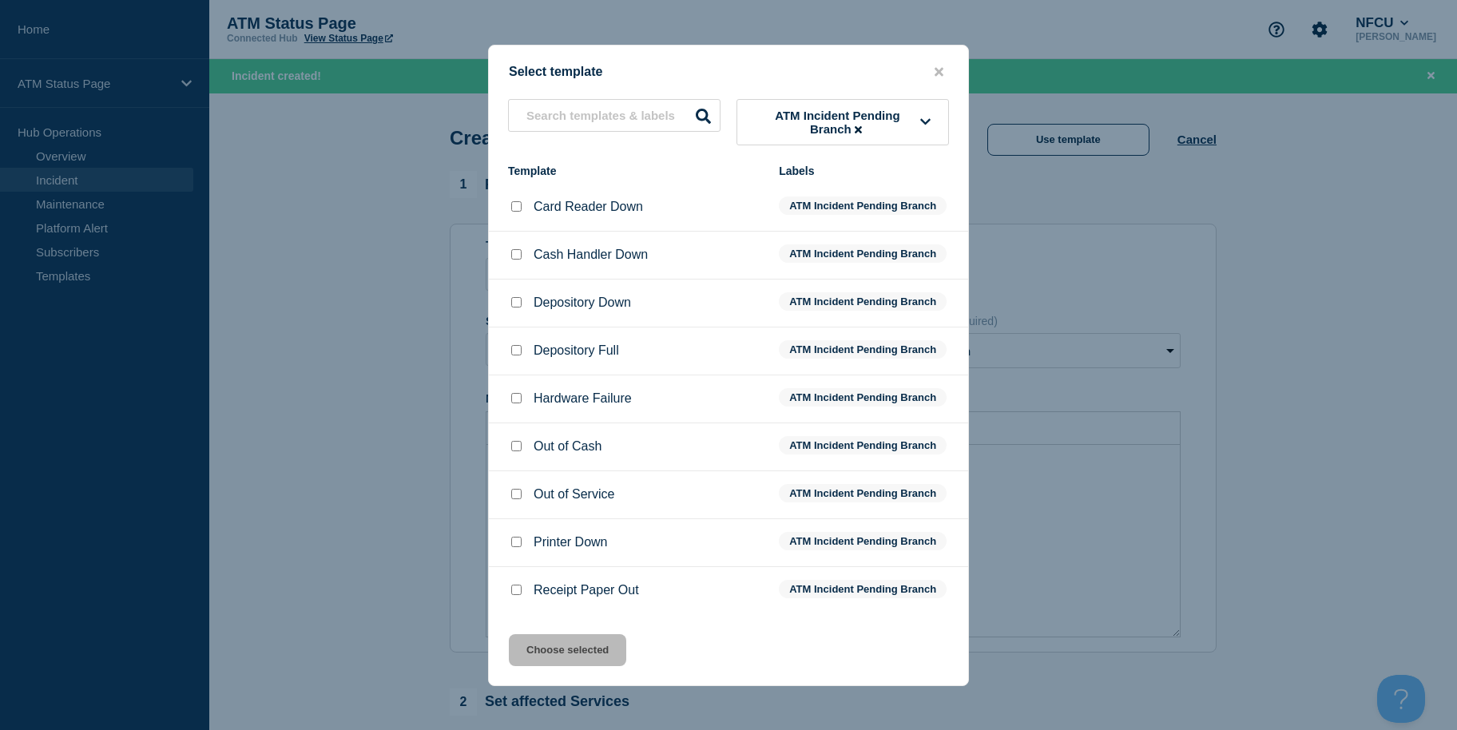
click at [518, 327] on li "Depository Down ATM Incident Pending Branch" at bounding box center [728, 351] width 479 height 48
click at [517, 307] on input "Depository Down checkbox" at bounding box center [516, 302] width 10 height 10
checkbox input "true"
click at [609, 646] on button "Choose selected" at bounding box center [567, 650] width 117 height 32
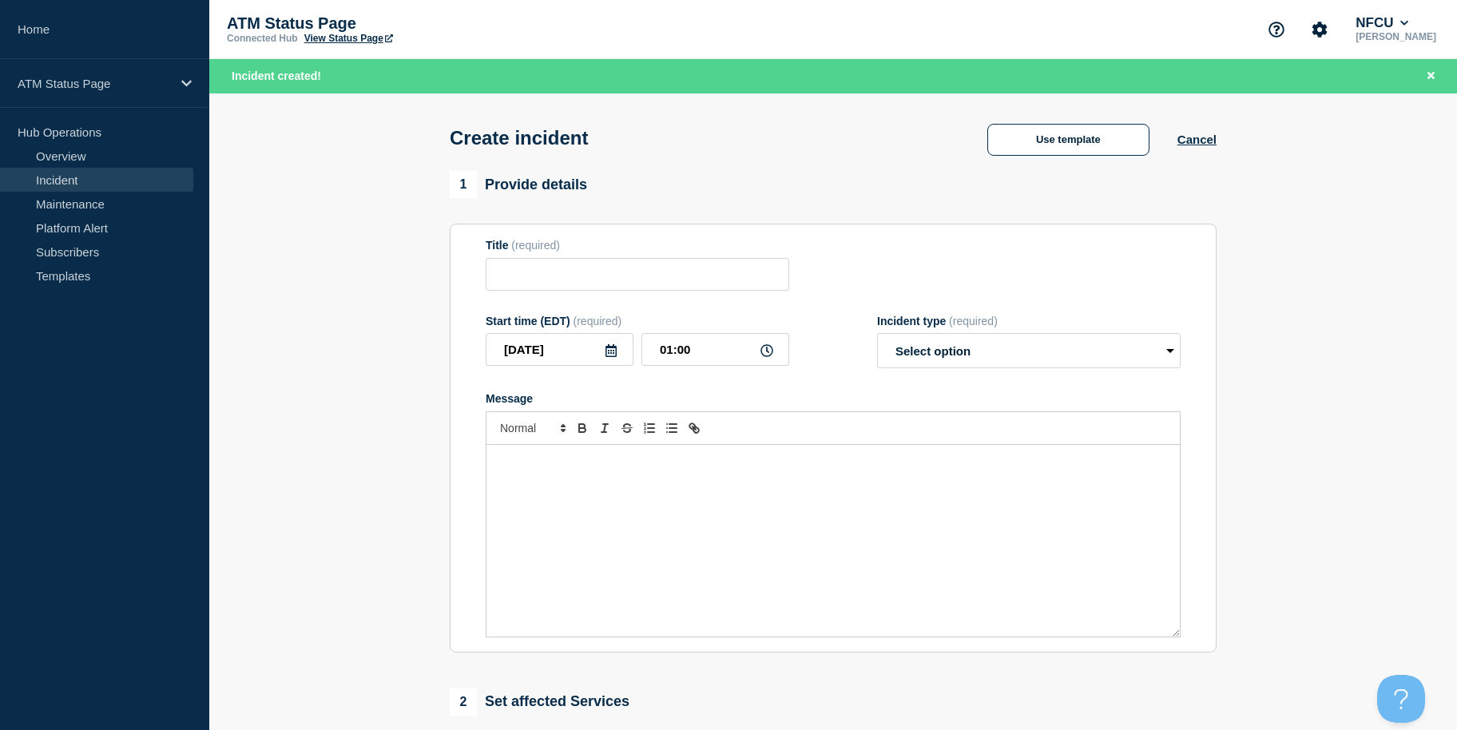
type input "Depository Down"
select select "identified"
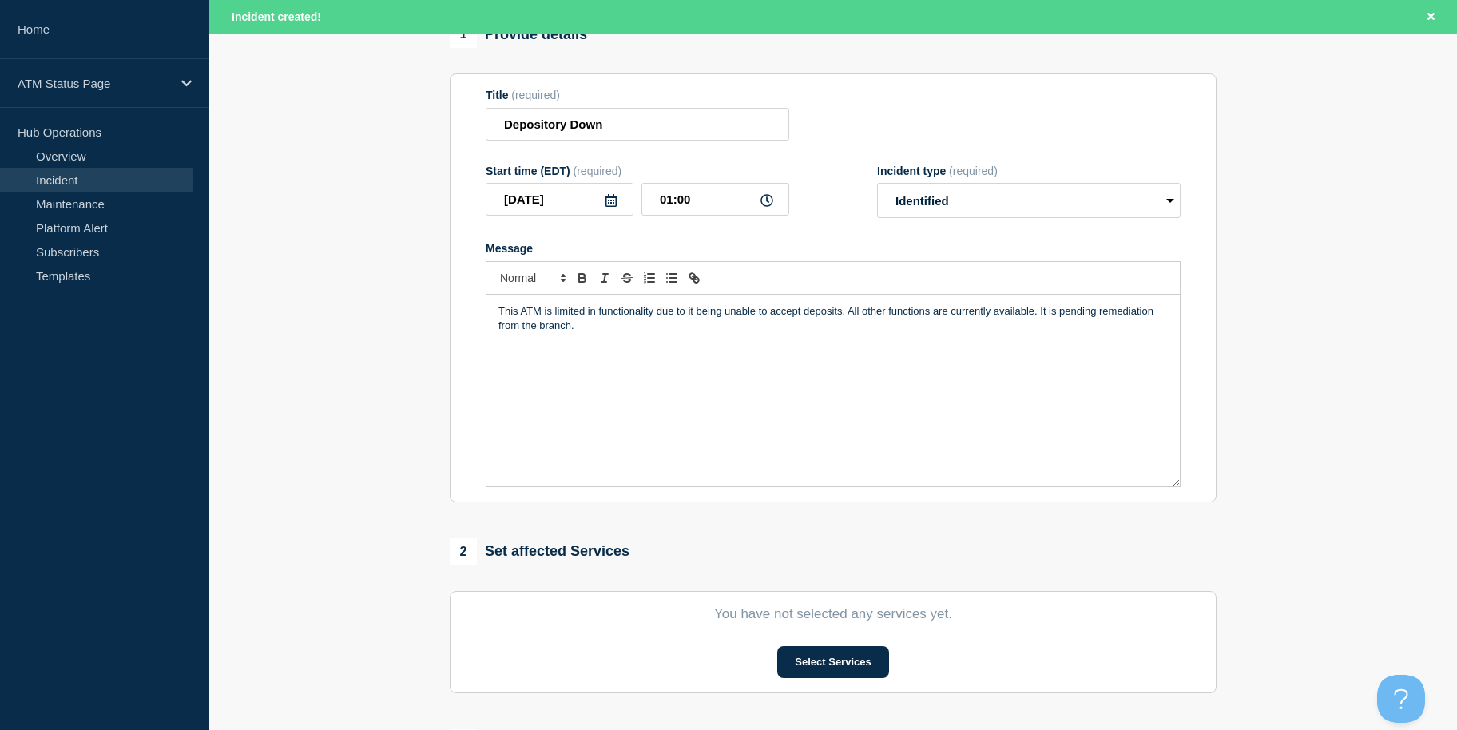
scroll to position [423, 0]
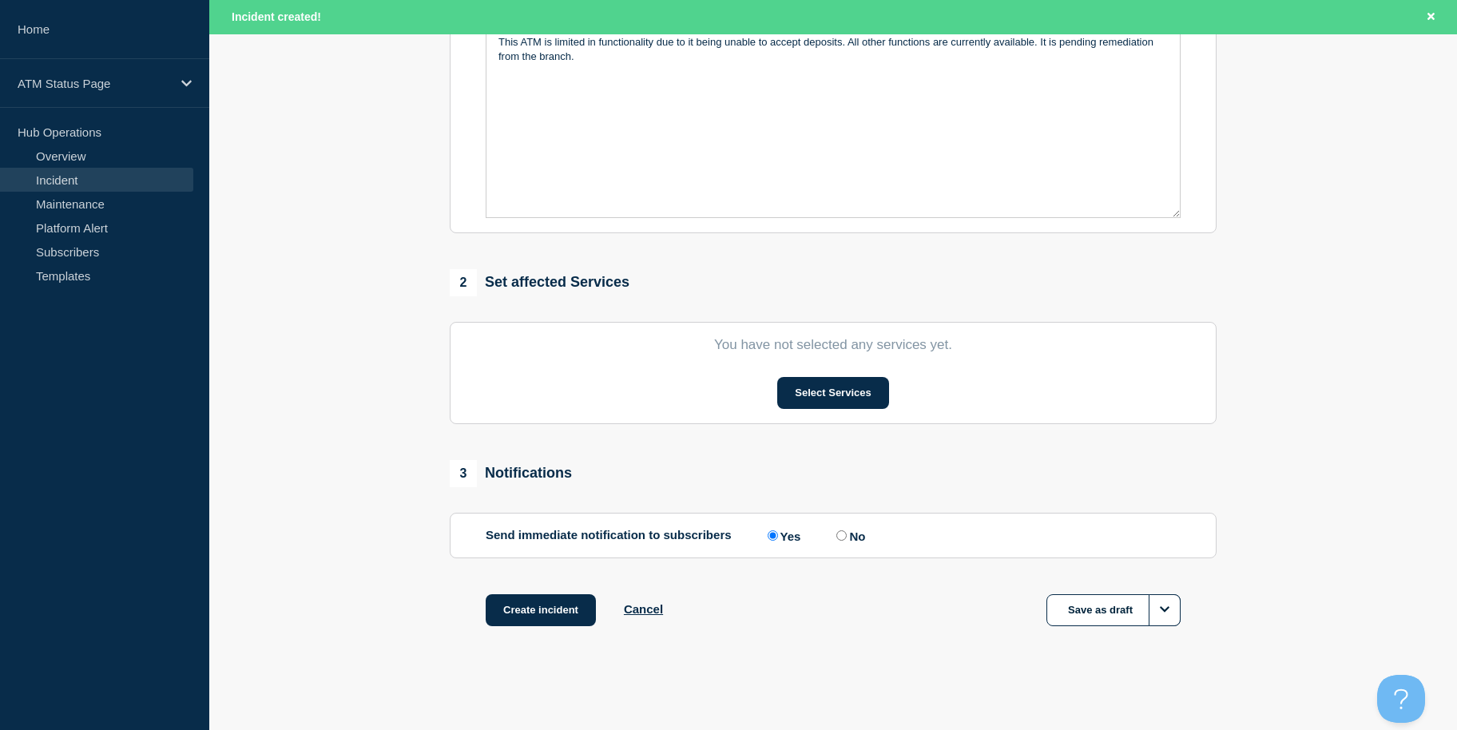
drag, startPoint x: 379, startPoint y: 420, endPoint x: 408, endPoint y: 559, distance: 142.1
click at [841, 387] on button "Select Services" at bounding box center [832, 393] width 111 height 32
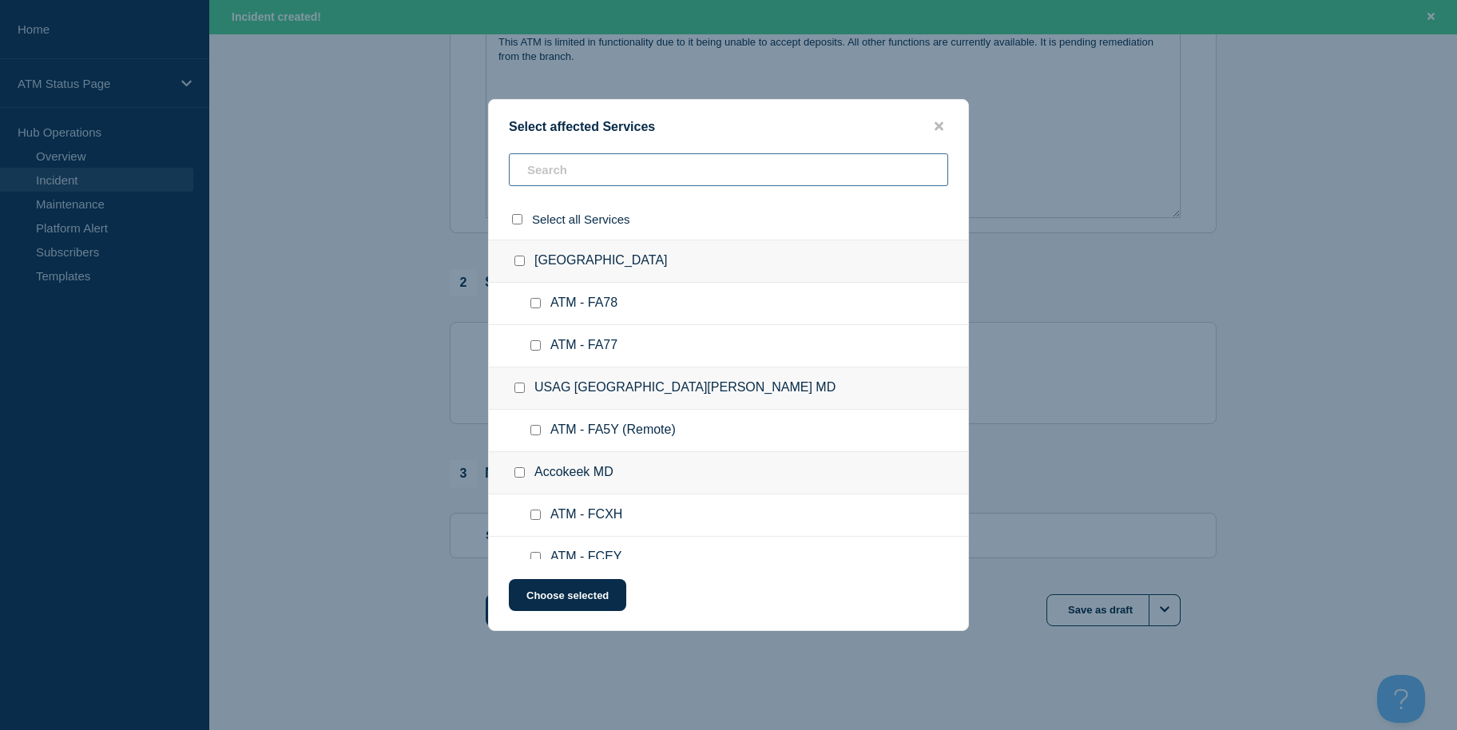
click at [694, 167] on input "text" at bounding box center [728, 169] width 439 height 33
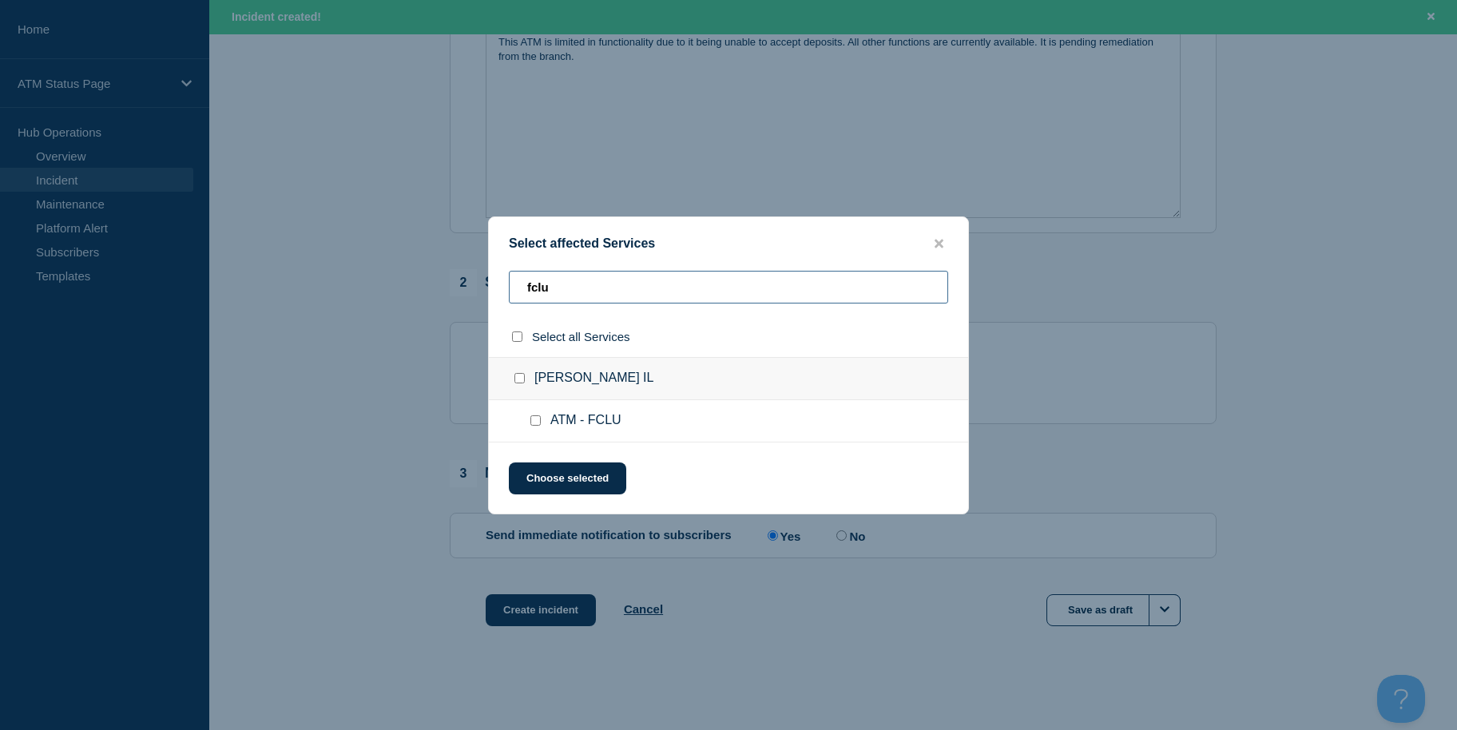
type input "fclu"
click at [514, 336] on input "select all checkbox" at bounding box center [517, 336] width 10 height 10
checkbox input "true"
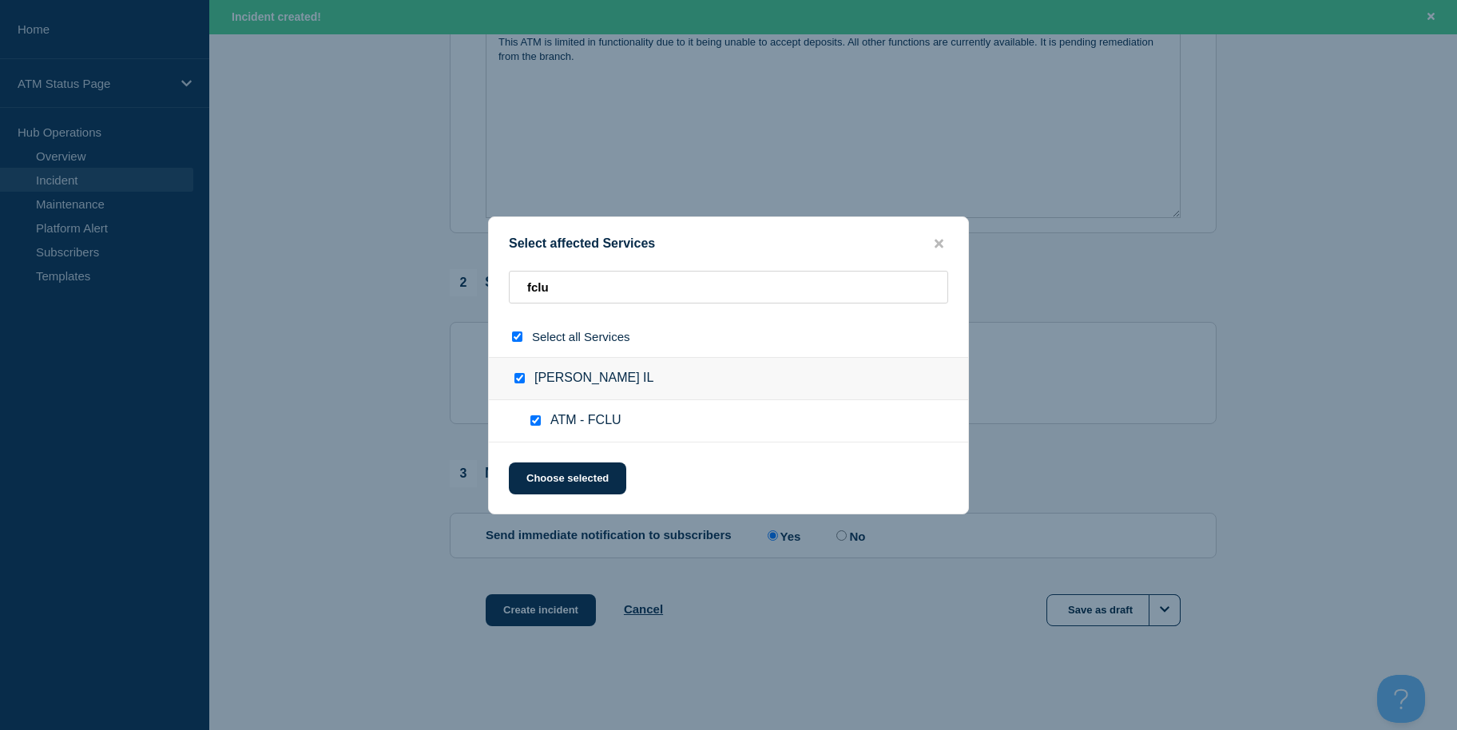
click at [553, 457] on div "Select affected Services fclu Select all Services [PERSON_NAME] IL ATM - FCLU C…" at bounding box center [728, 365] width 481 height 298
click at [553, 466] on button "Choose selected" at bounding box center [567, 478] width 117 height 32
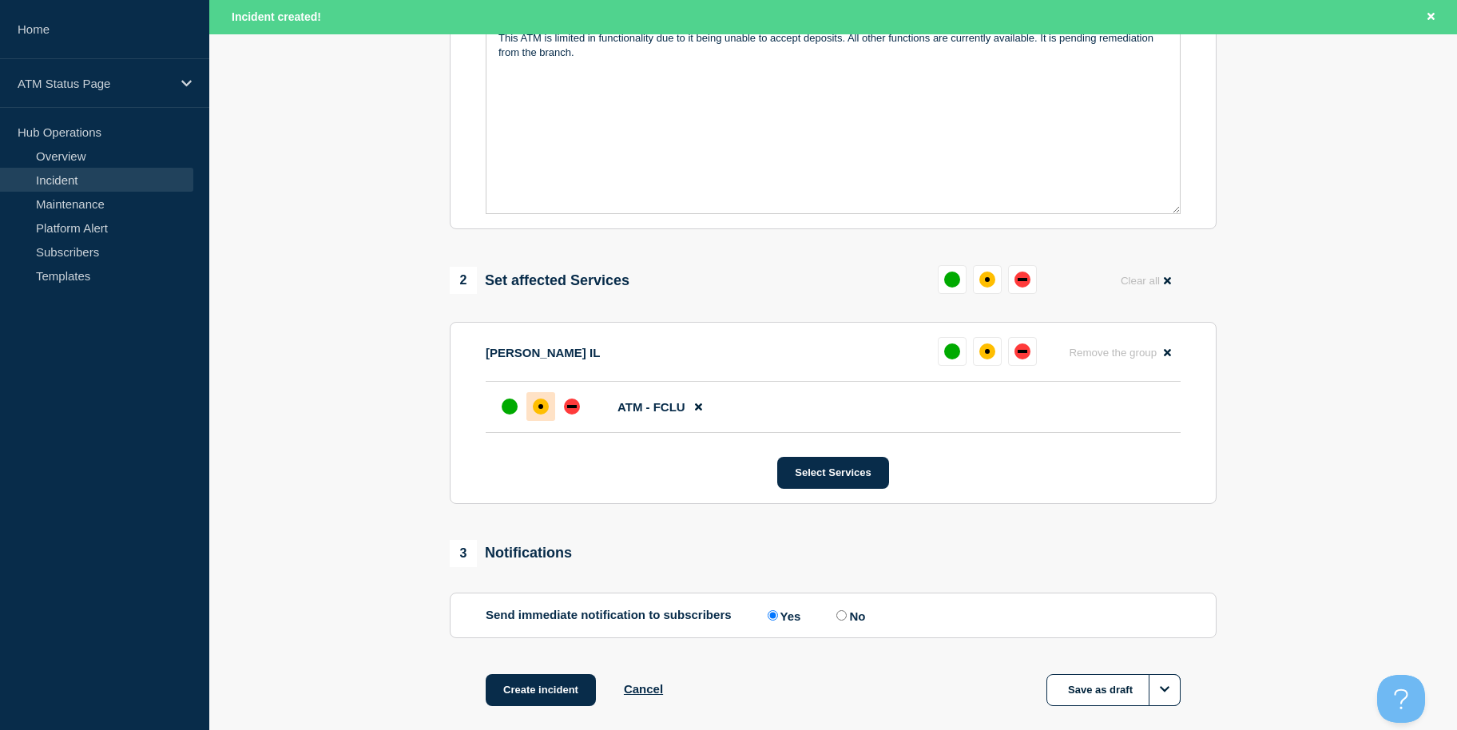
click at [531, 413] on div at bounding box center [540, 406] width 29 height 29
click at [546, 679] on button "Create incident" at bounding box center [541, 690] width 110 height 32
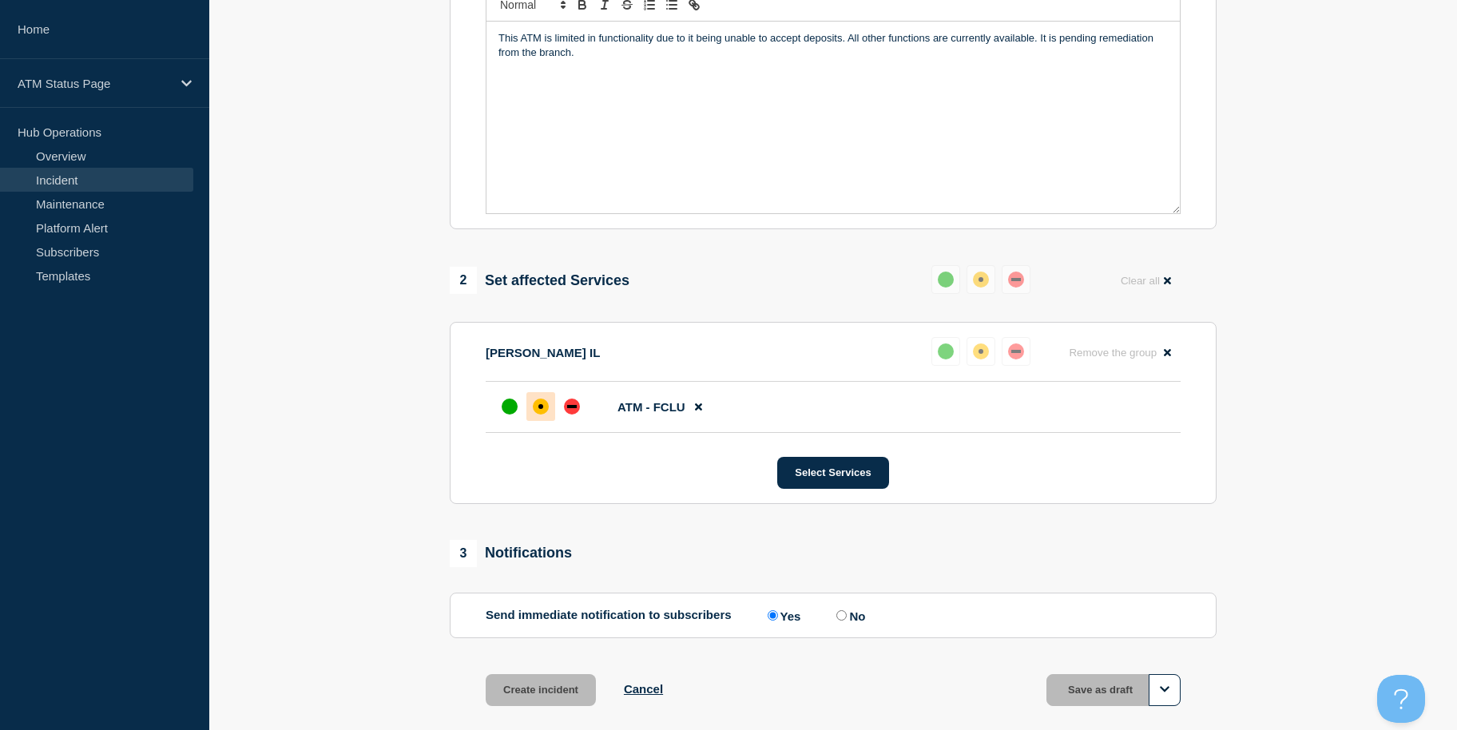
scroll to position [389, 0]
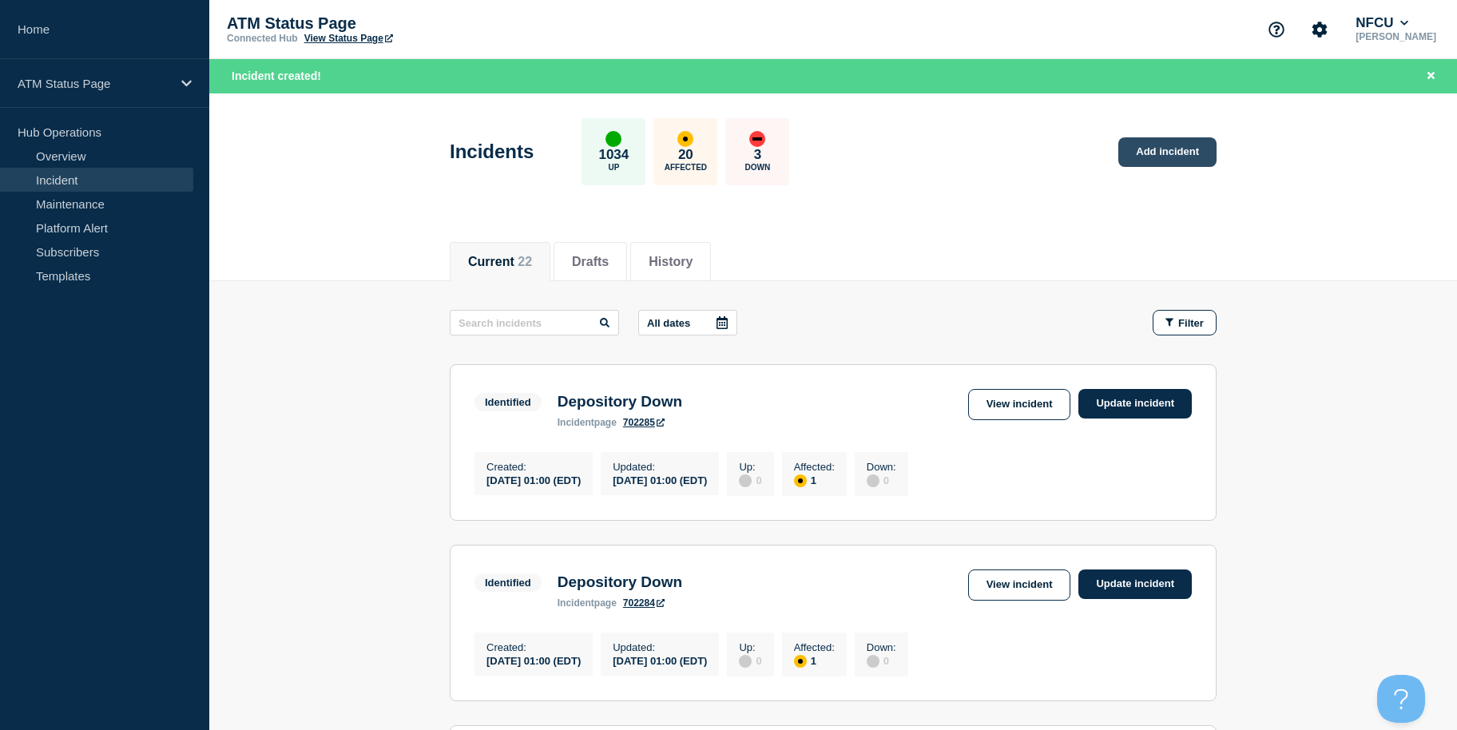
click at [1163, 165] on link "Add incident" at bounding box center [1167, 152] width 98 height 30
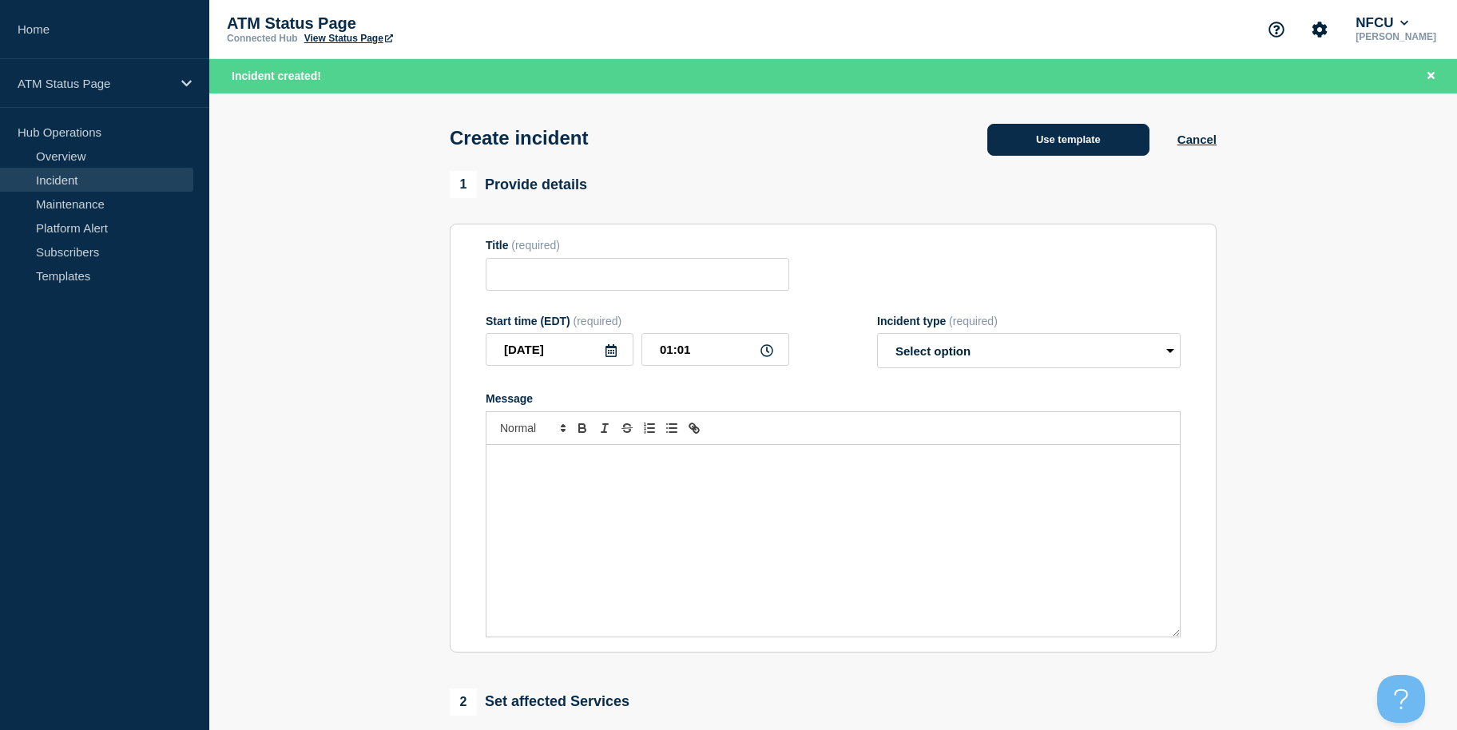
click at [1114, 155] on button "Use template" at bounding box center [1068, 140] width 162 height 32
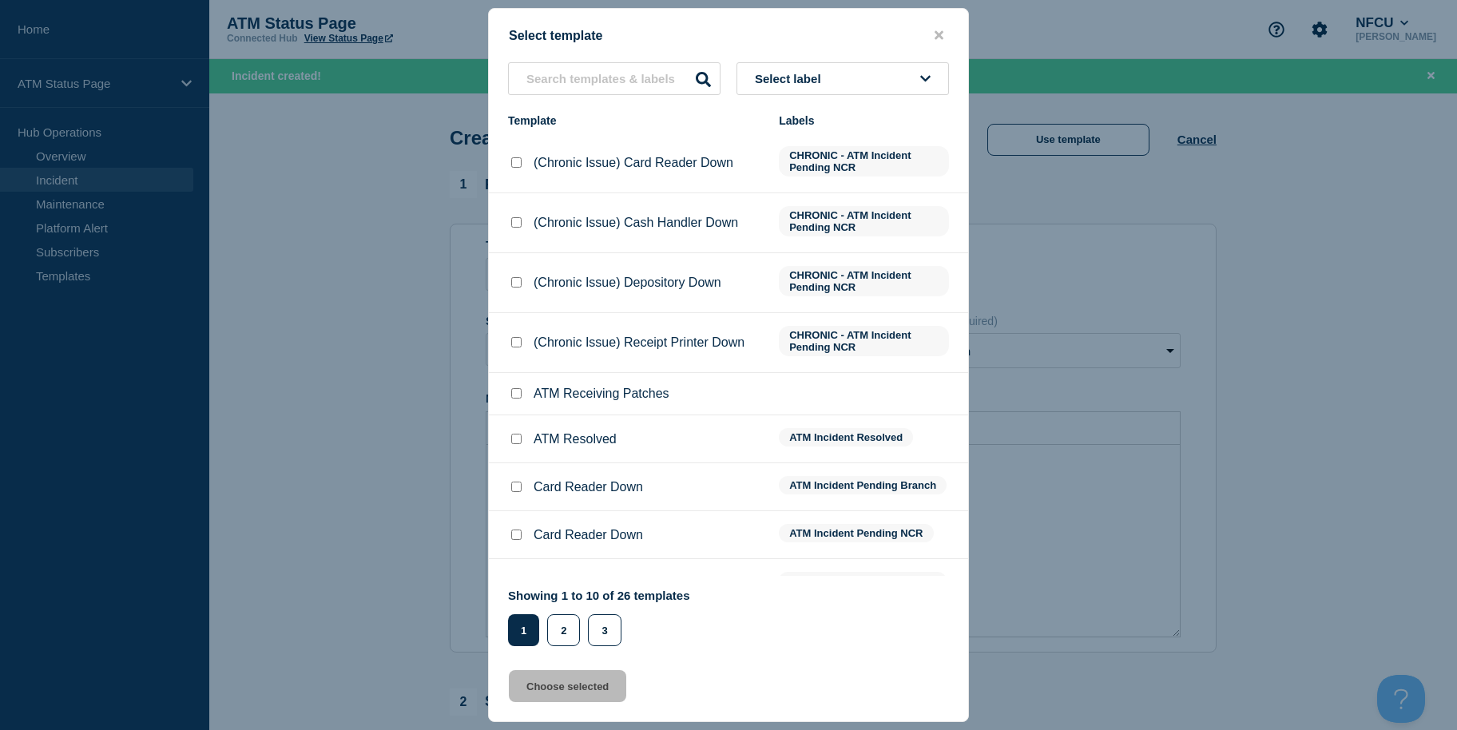
click at [807, 85] on span "Select label" at bounding box center [791, 79] width 73 height 14
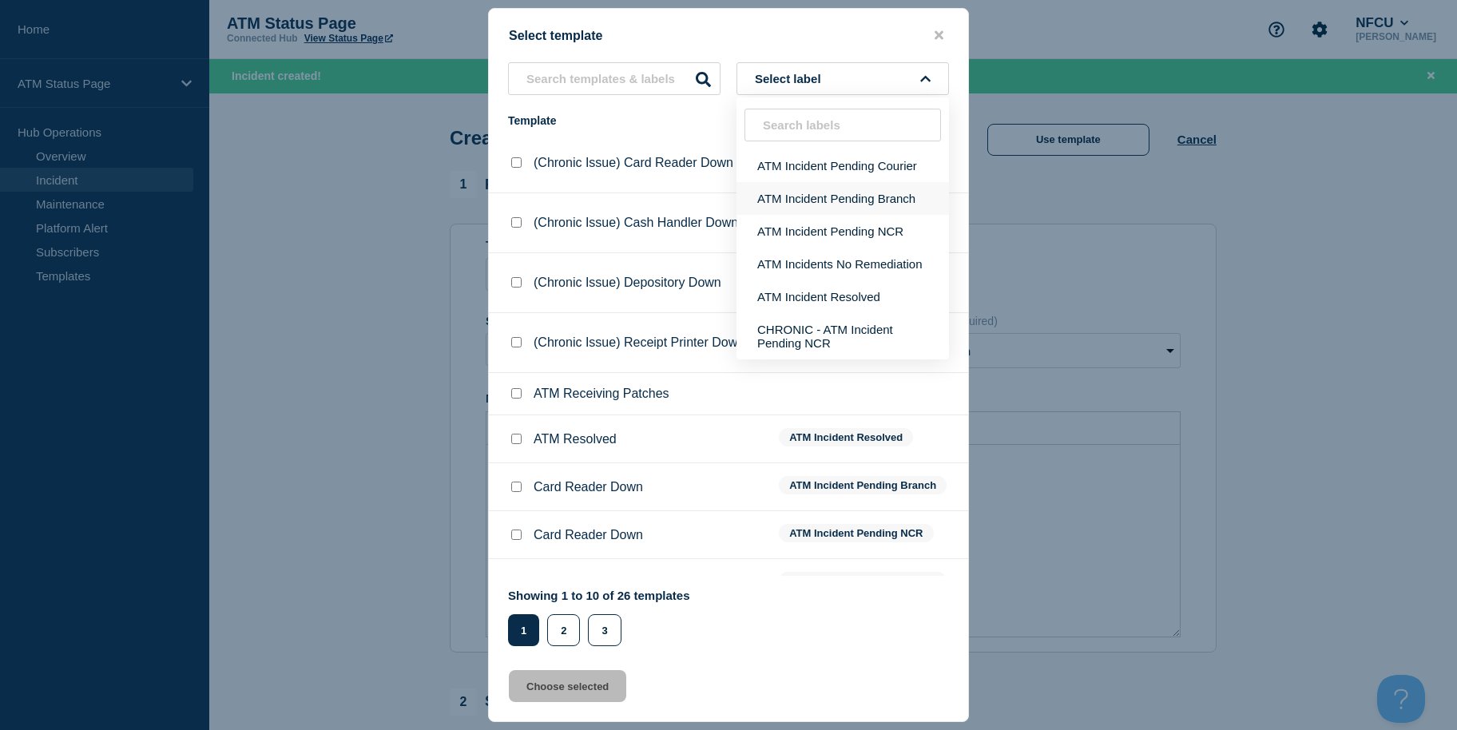
click at [827, 184] on button "ATM Incident Pending Branch" at bounding box center [842, 198] width 212 height 33
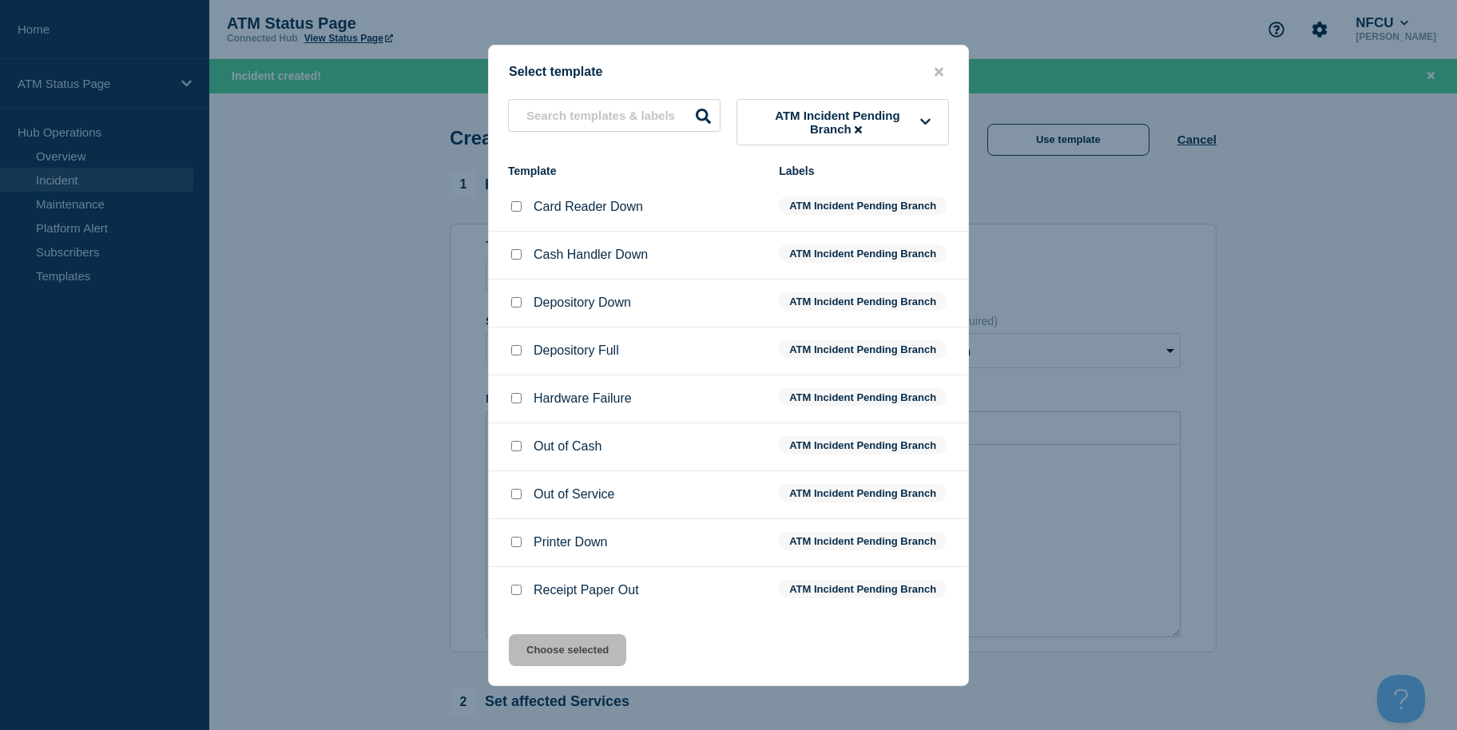
click at [516, 304] on input "Depository Down checkbox" at bounding box center [516, 302] width 10 height 10
checkbox input "true"
click at [565, 630] on div "Select template ATM Incident Pending Branch Template Labels Card Reader Down AT…" at bounding box center [728, 365] width 481 height 641
click at [565, 648] on button "Choose selected" at bounding box center [567, 650] width 117 height 32
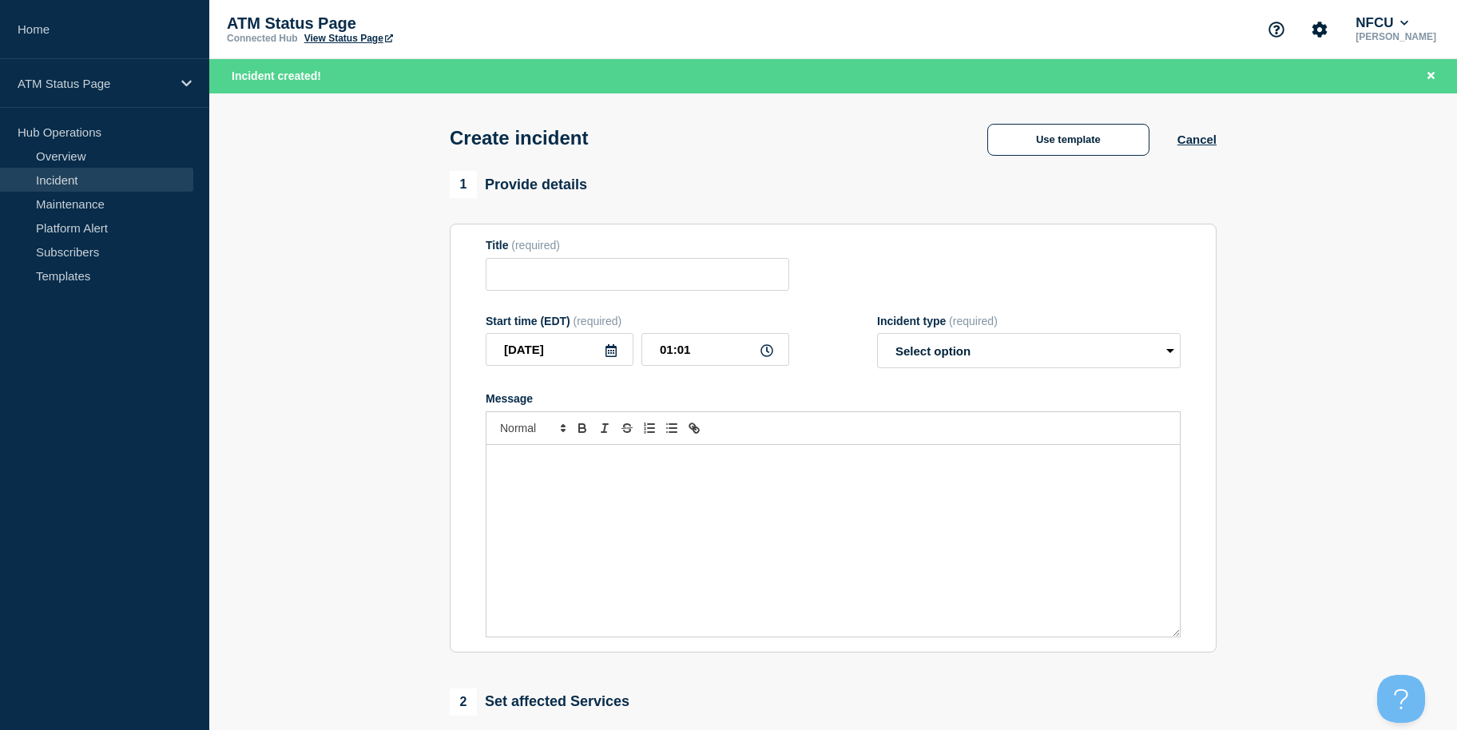
type input "Depository Down"
select select "identified"
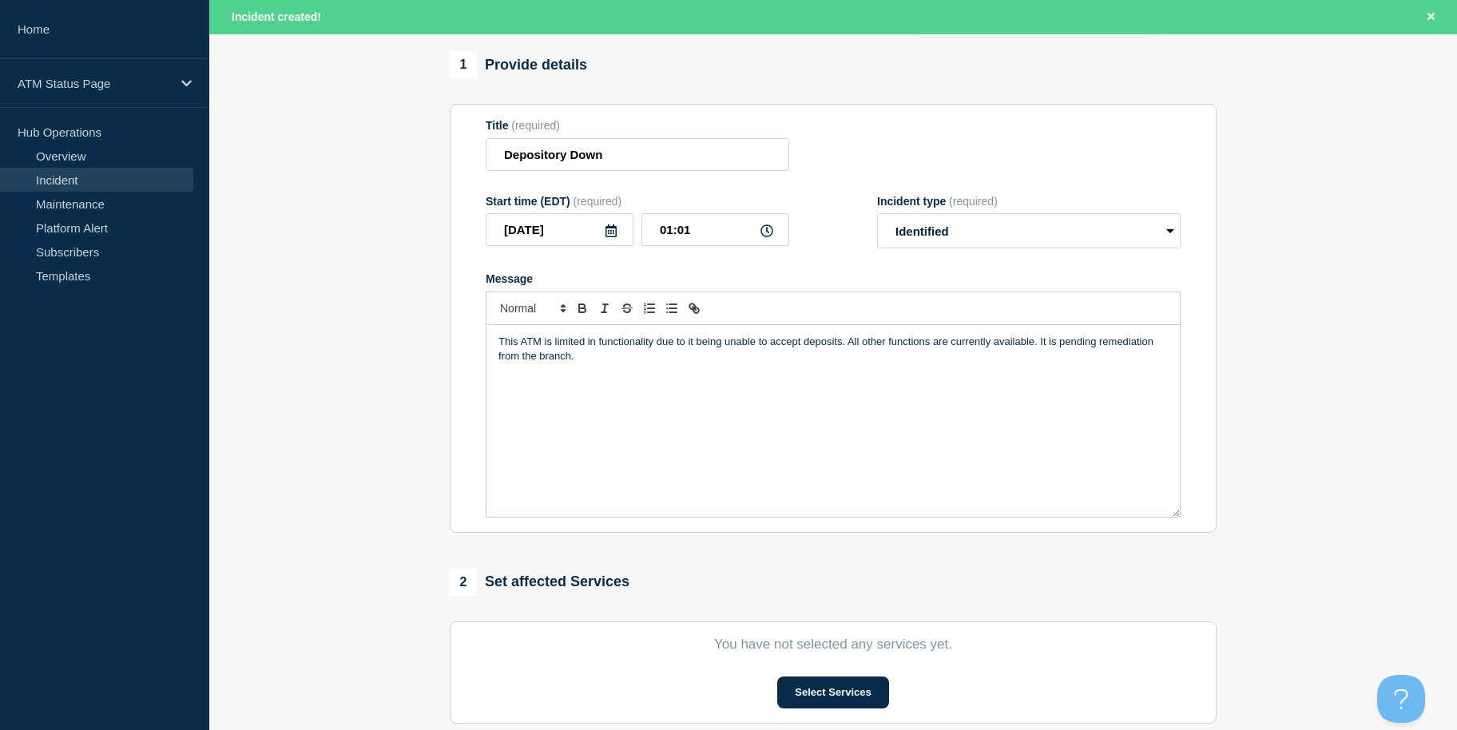
scroll to position [423, 0]
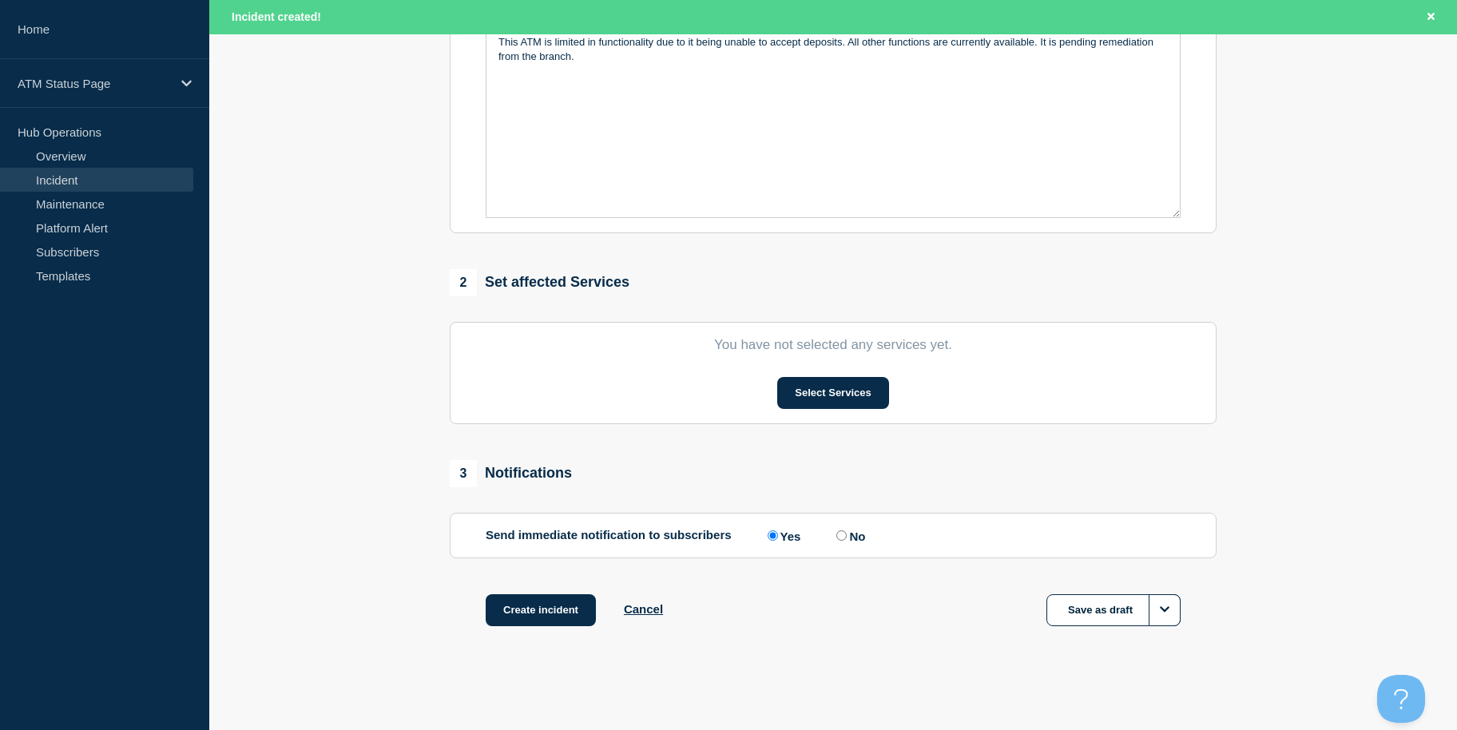
drag, startPoint x: 354, startPoint y: 346, endPoint x: 367, endPoint y: 534, distance: 189.0
click at [832, 397] on button "Select Services" at bounding box center [832, 393] width 111 height 32
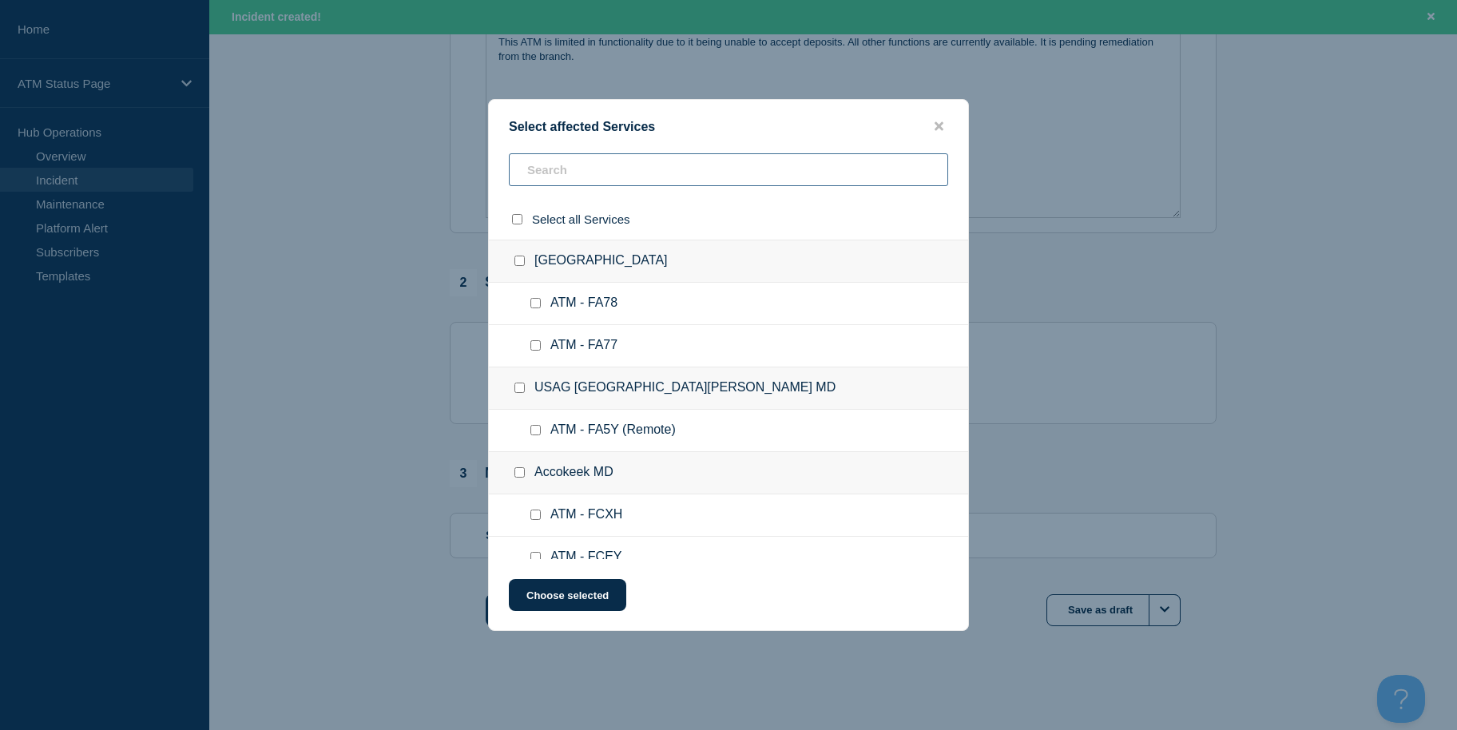
click at [597, 177] on input "text" at bounding box center [728, 169] width 439 height 33
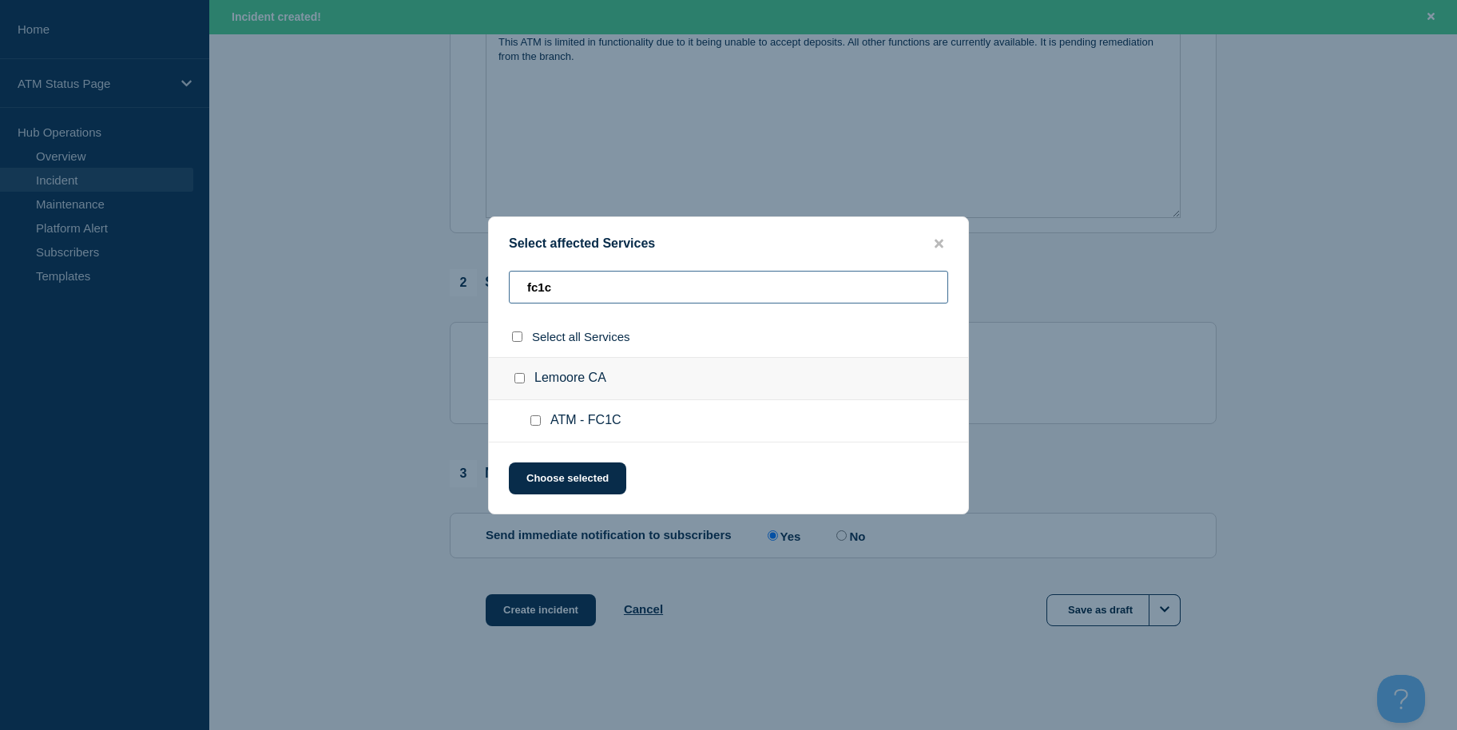
type input "fc1c"
click at [534, 418] on input "ATM - FC1C checkbox" at bounding box center [535, 420] width 10 height 10
checkbox input "true"
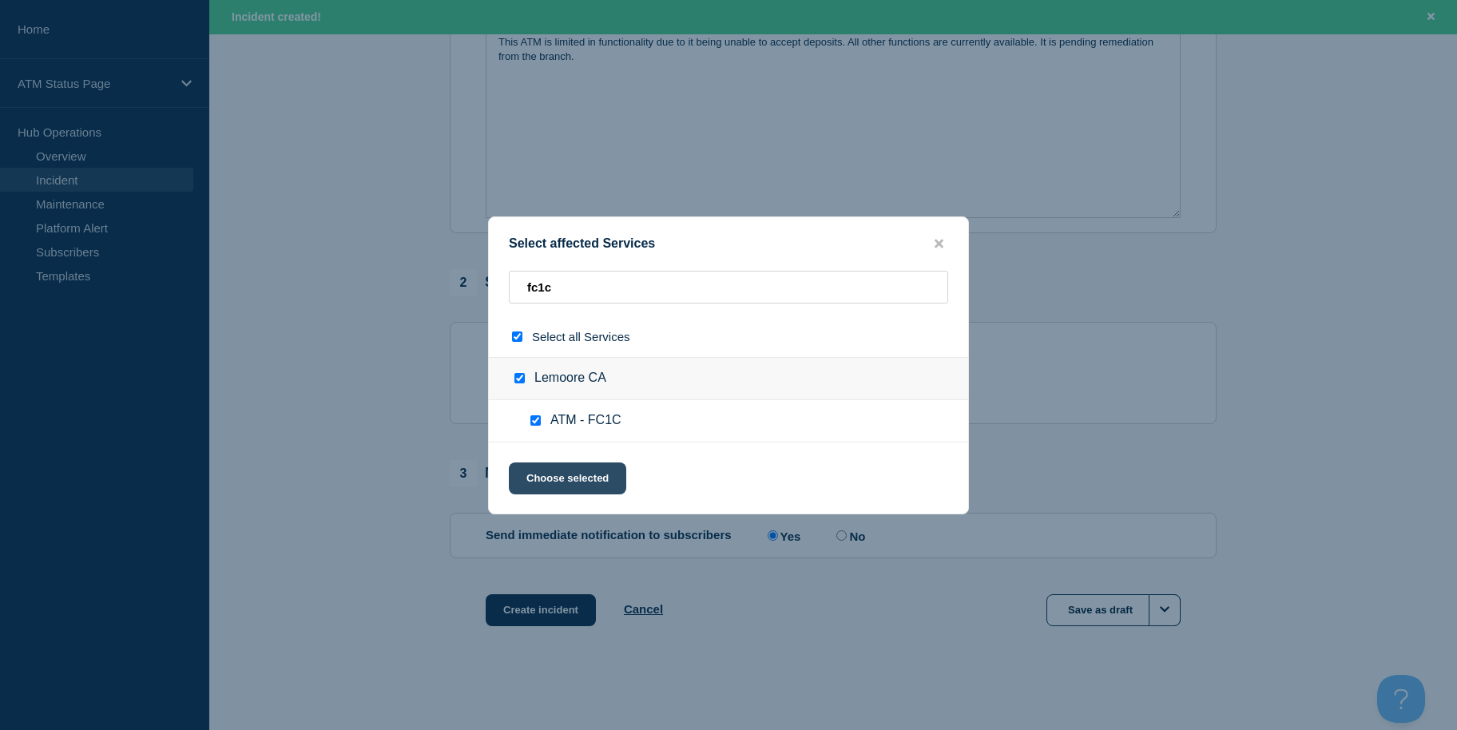
click at [545, 481] on button "Choose selected" at bounding box center [567, 478] width 117 height 32
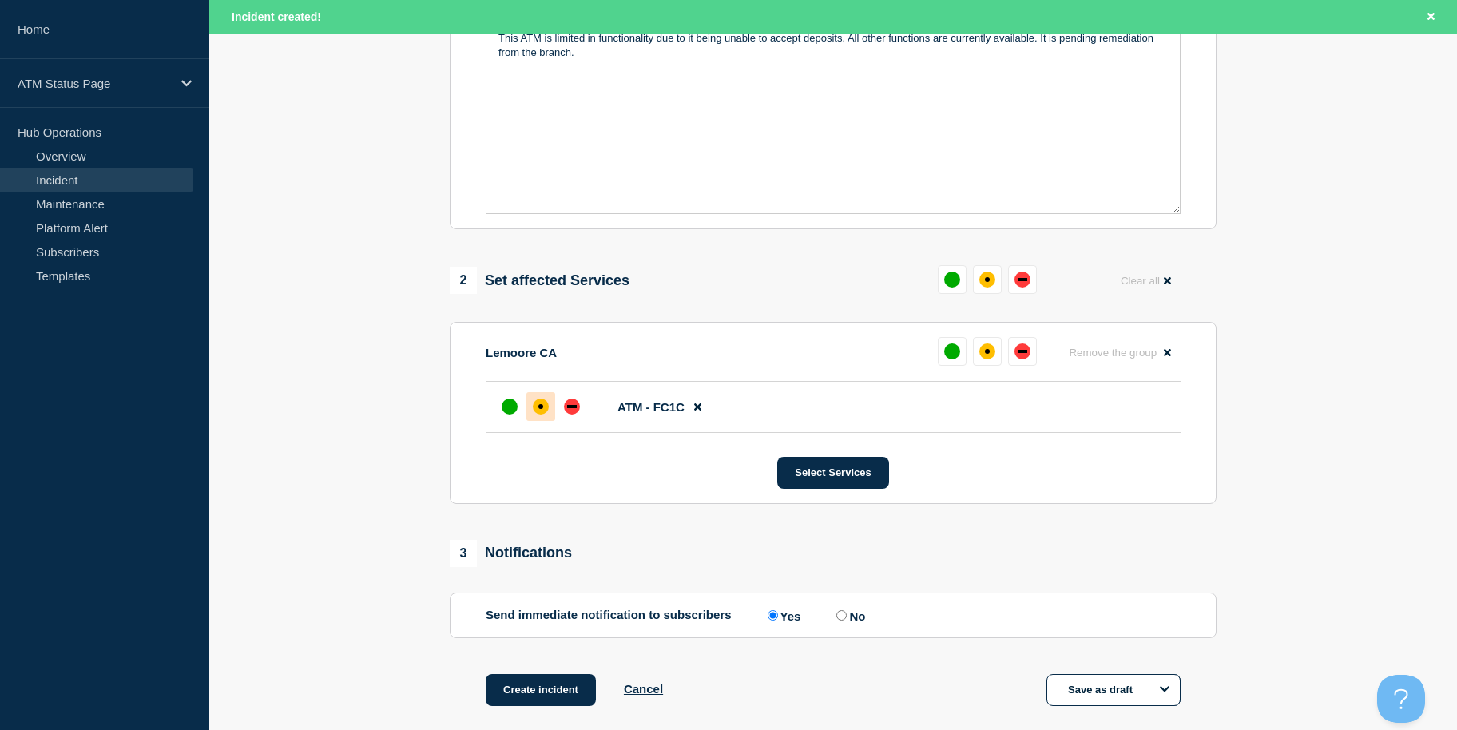
click at [545, 402] on div at bounding box center [540, 406] width 29 height 29
click at [546, 692] on button "Create incident" at bounding box center [541, 690] width 110 height 32
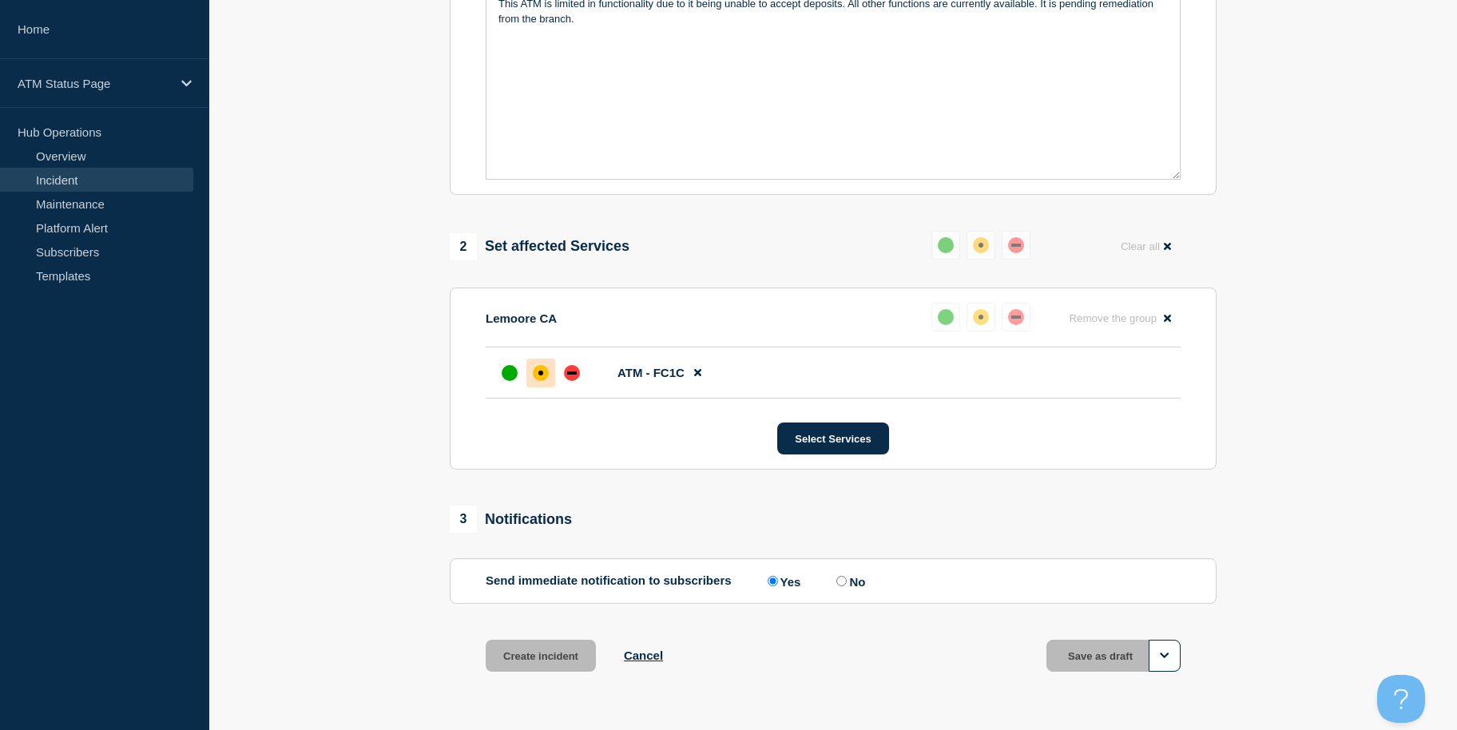
scroll to position [389, 0]
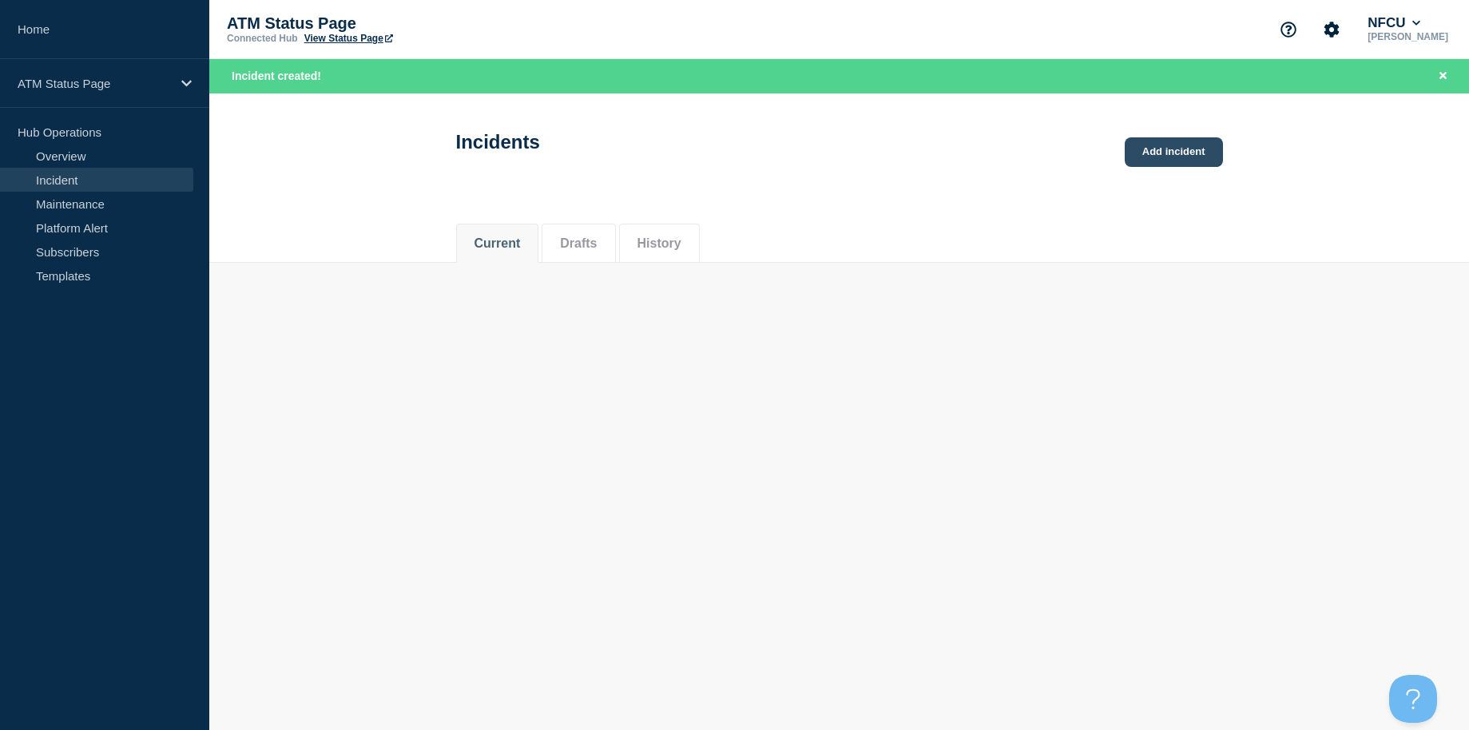
click at [1160, 140] on link "Add incident" at bounding box center [1174, 152] width 98 height 30
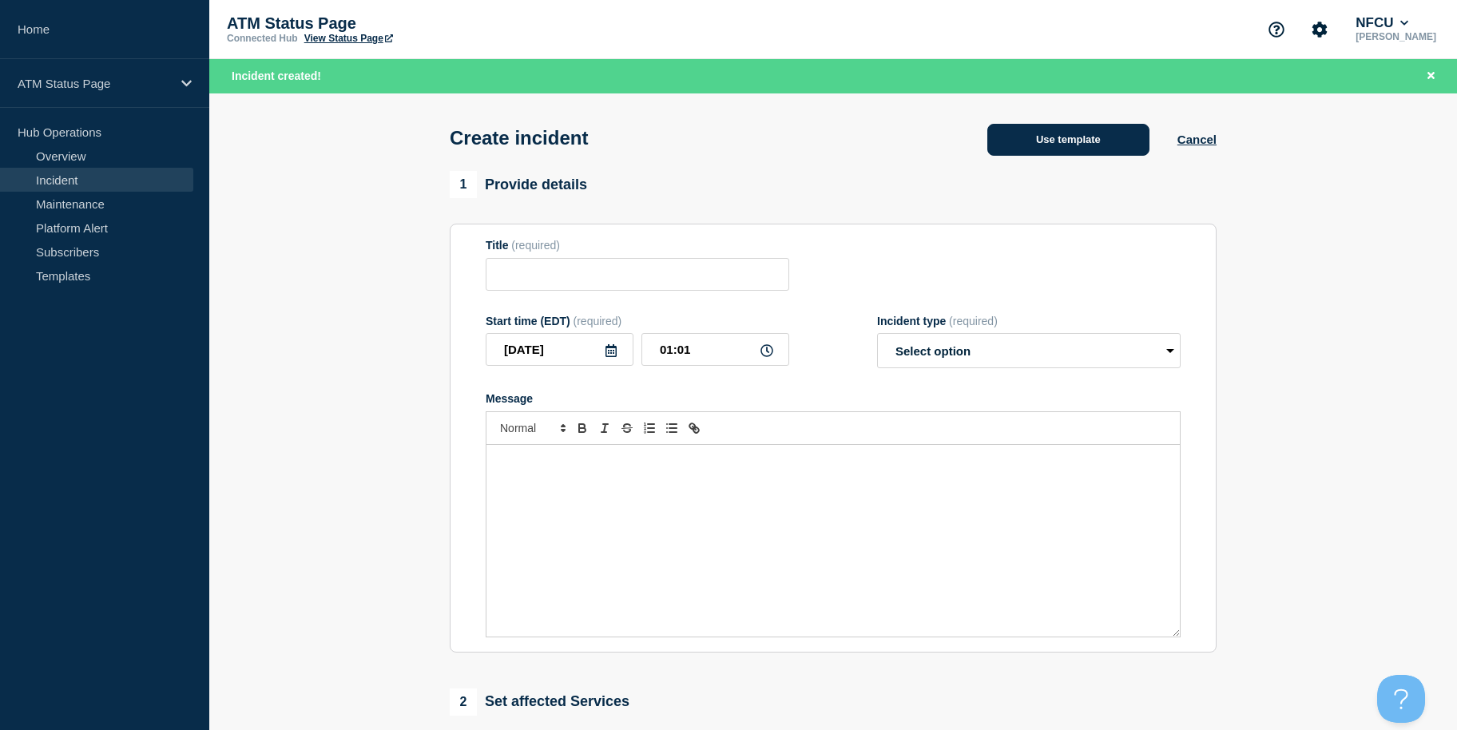
click at [1050, 156] on button "Use template" at bounding box center [1068, 140] width 162 height 32
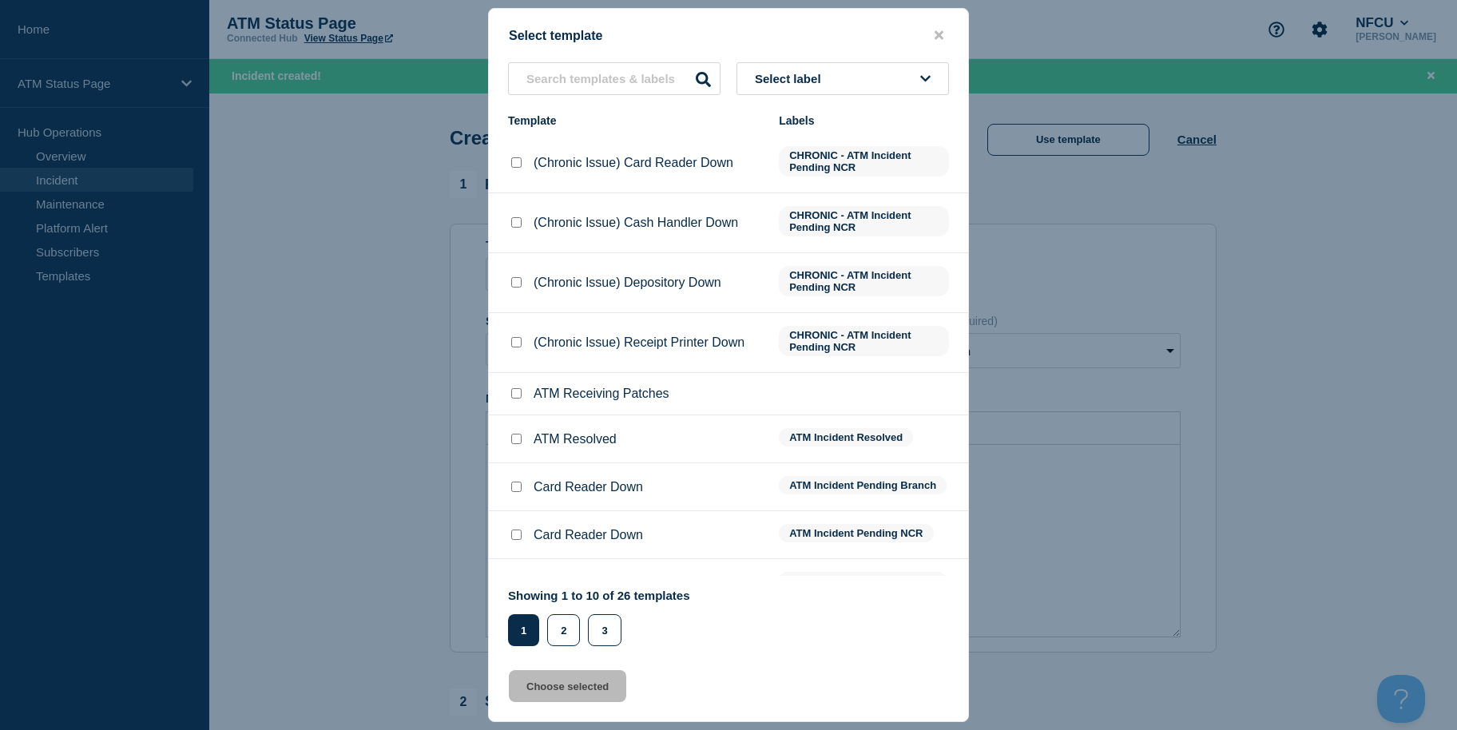
click at [794, 81] on span "Select label" at bounding box center [791, 79] width 73 height 14
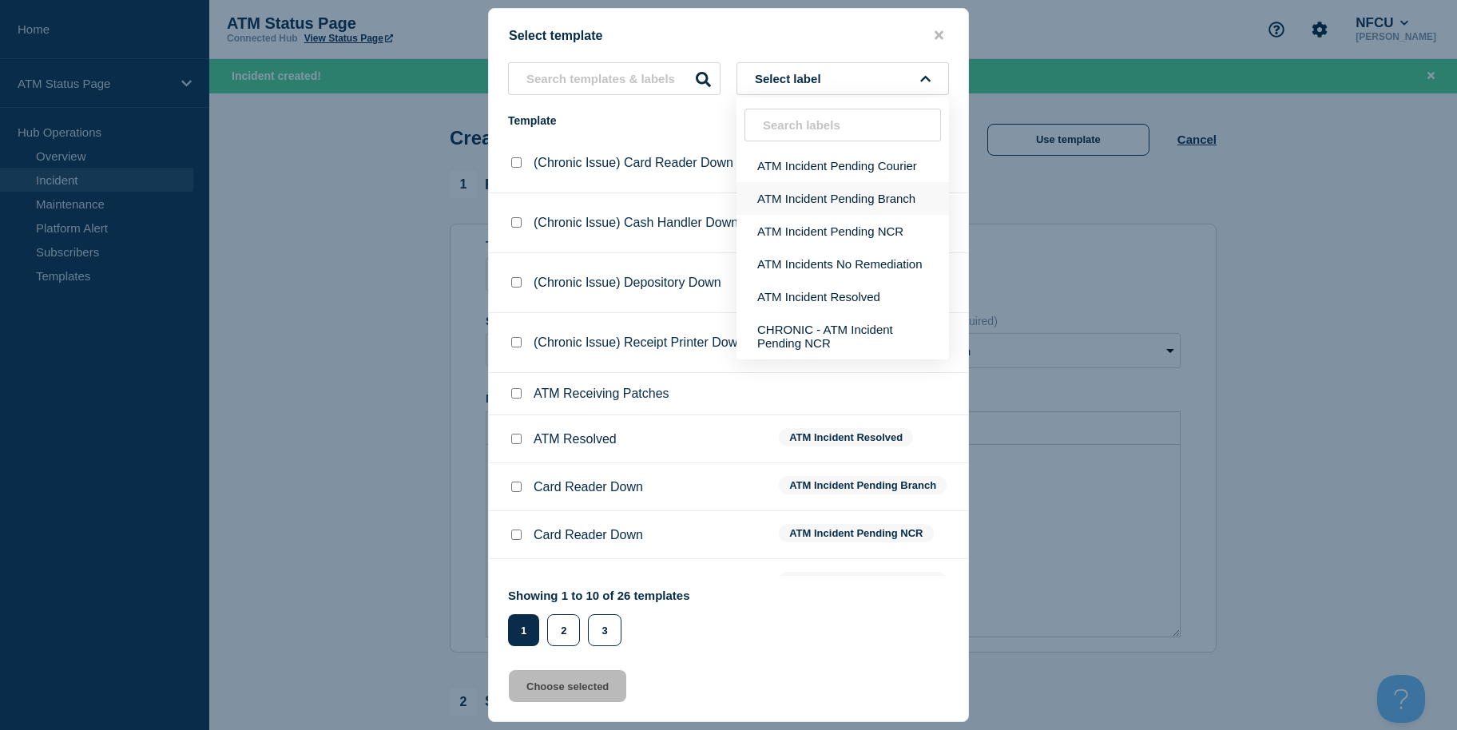
click at [807, 196] on button "ATM Incident Pending Branch" at bounding box center [842, 198] width 212 height 33
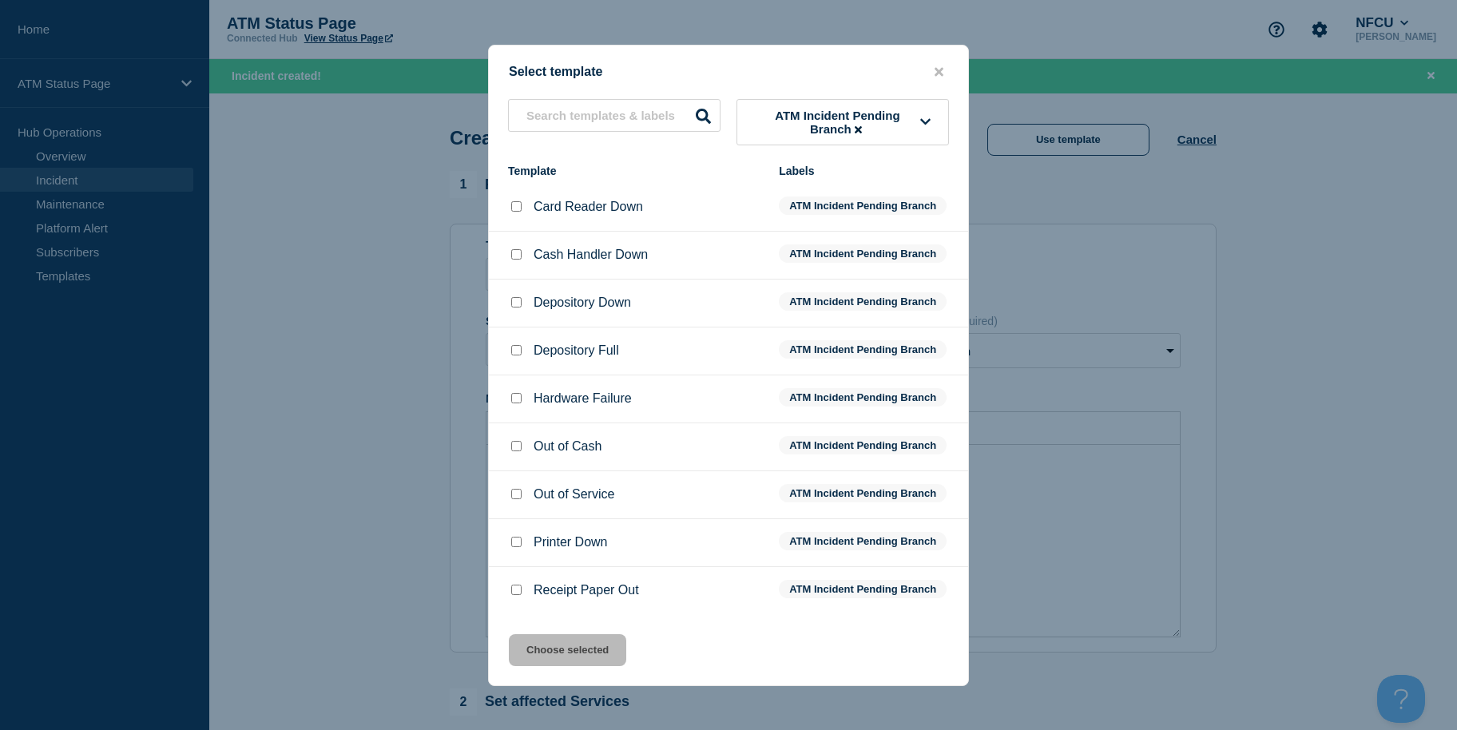
click at [511, 258] on input "Cash Handler Down checkbox" at bounding box center [516, 254] width 10 height 10
checkbox input "true"
click at [597, 643] on button "Choose selected" at bounding box center [567, 650] width 117 height 32
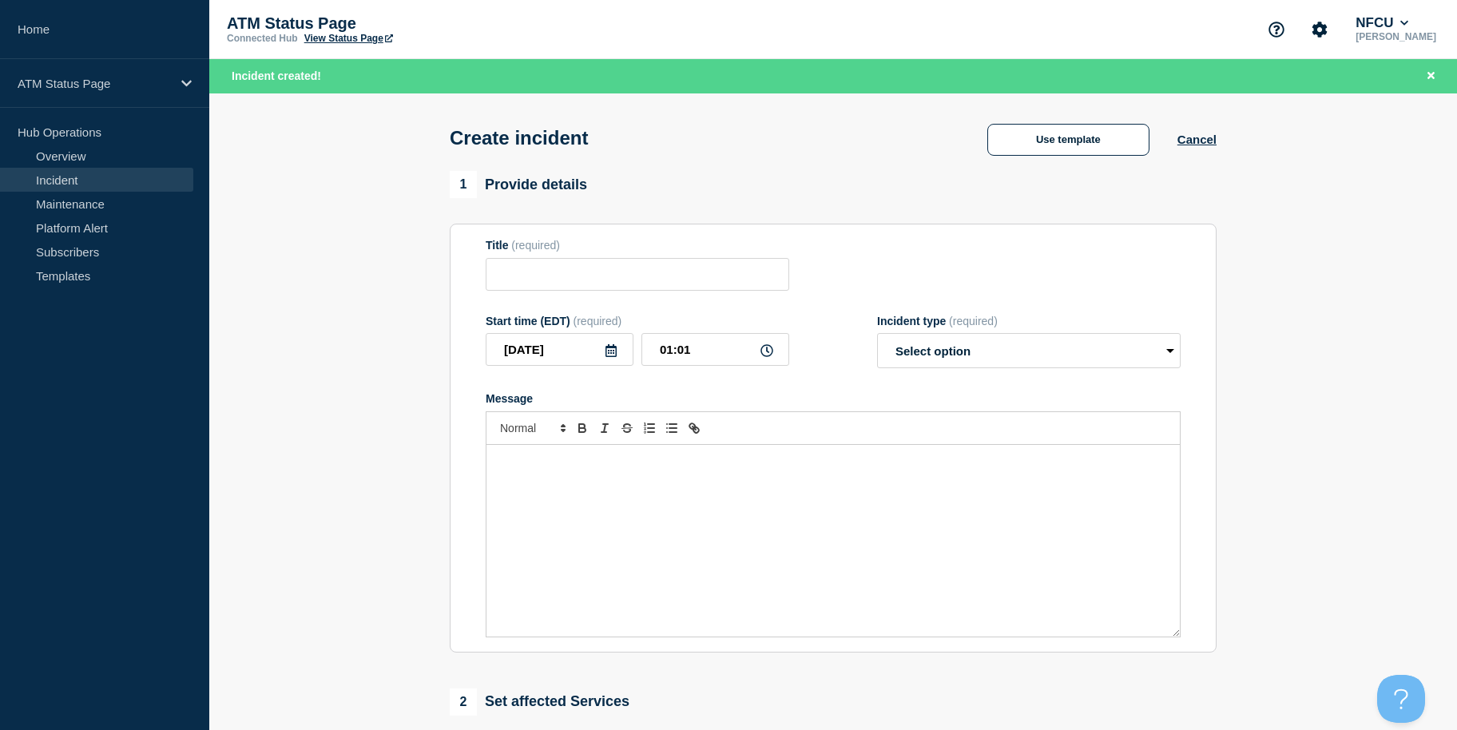
type input "Cash Handler Down"
select select "identified"
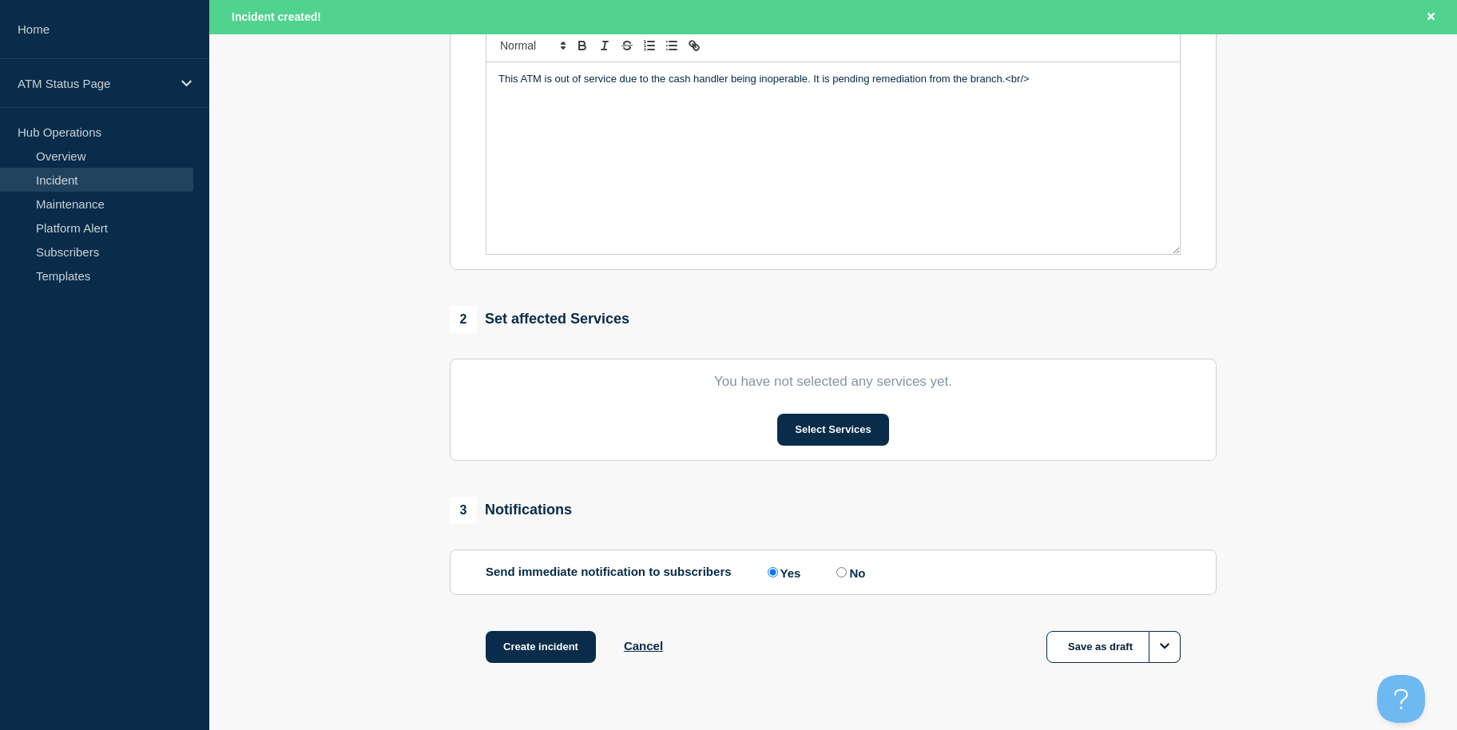
scroll to position [423, 0]
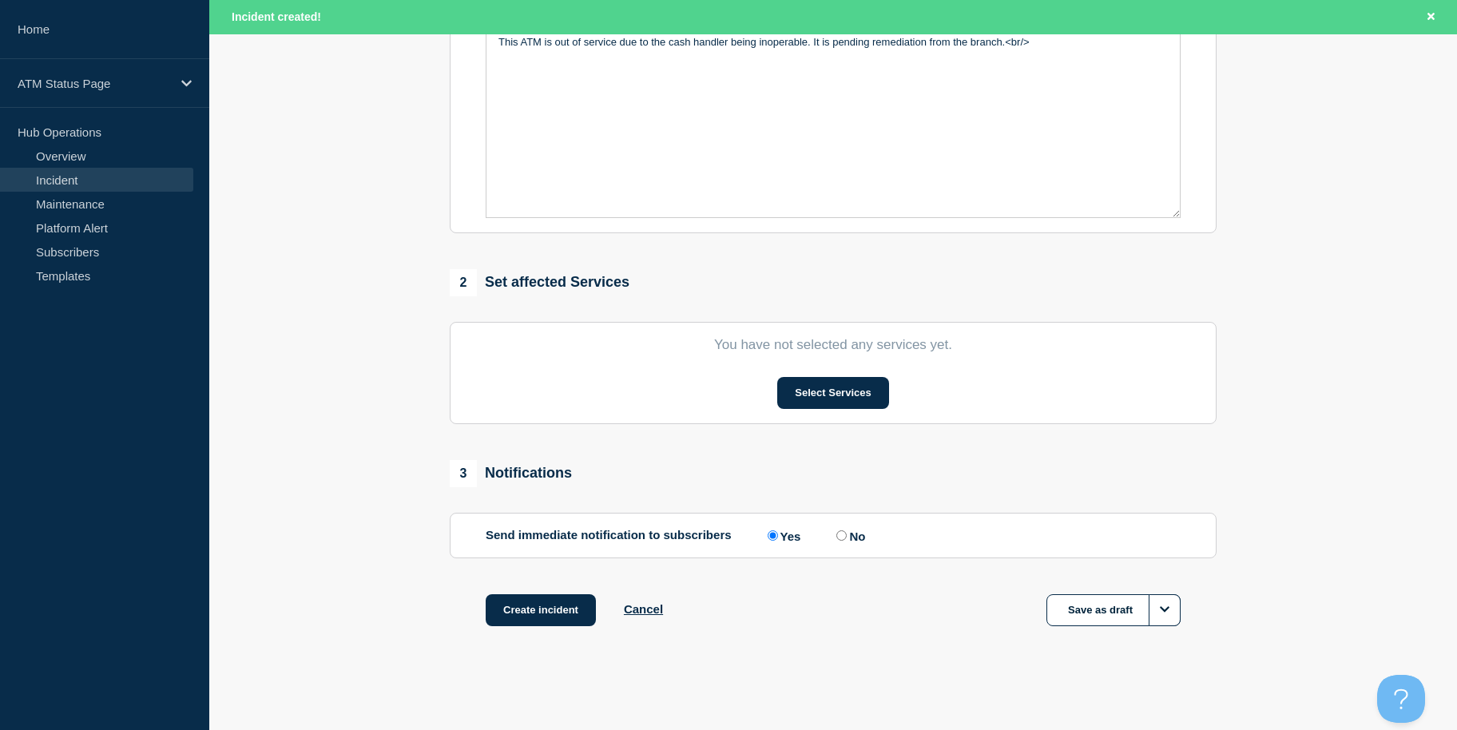
drag, startPoint x: 355, startPoint y: 282, endPoint x: 416, endPoint y: 483, distance: 210.2
click at [806, 394] on button "Select Services" at bounding box center [832, 393] width 111 height 32
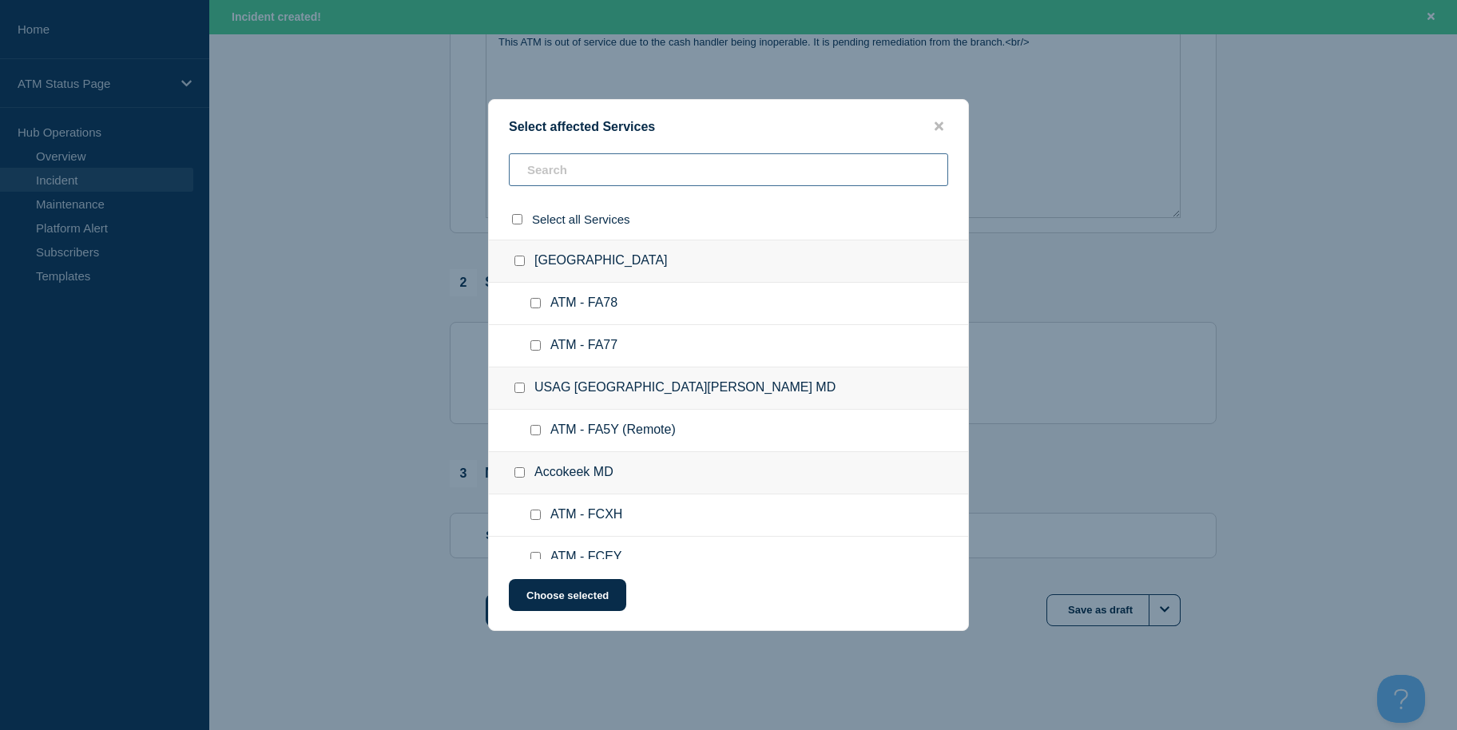
click at [597, 179] on input "text" at bounding box center [728, 169] width 439 height 33
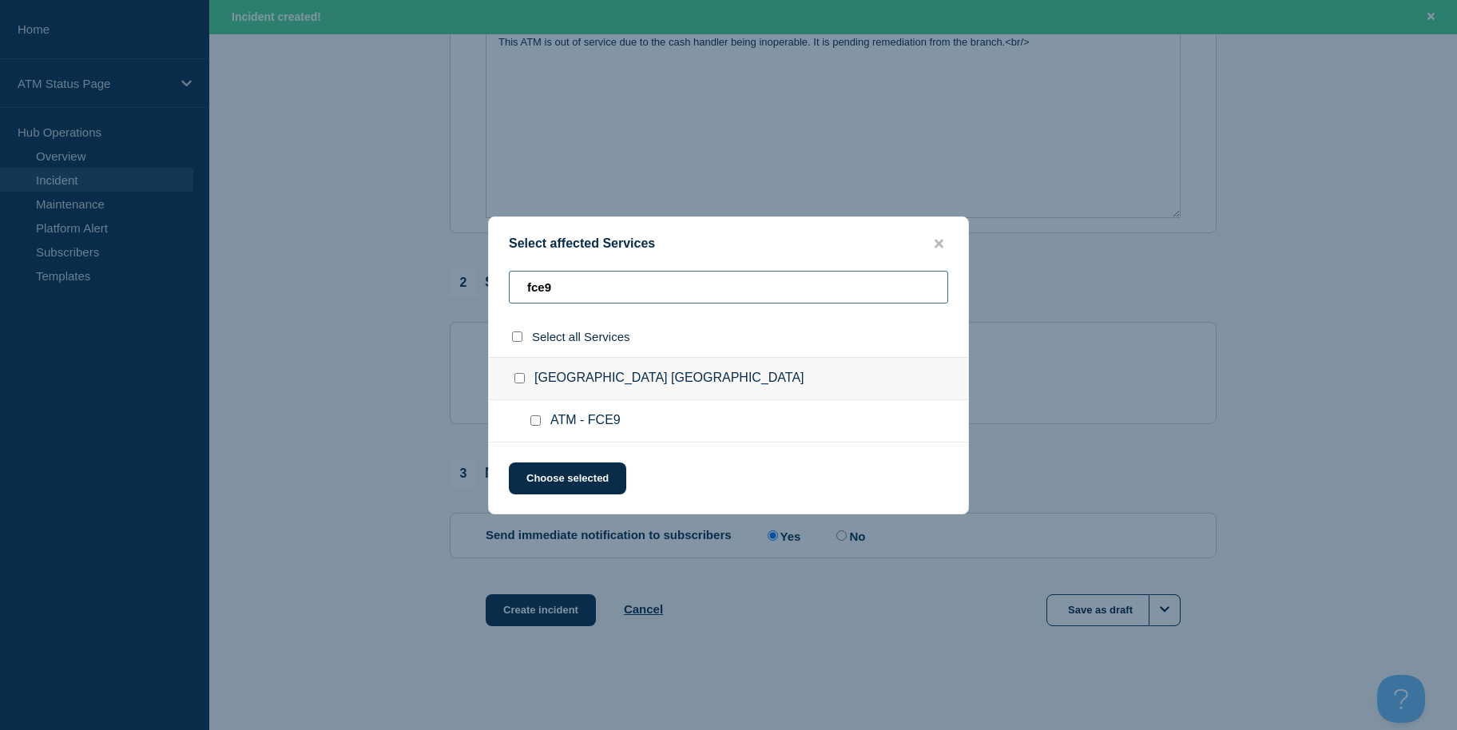
type input "fce9"
click at [538, 411] on ul "ATM - FCE9" at bounding box center [728, 421] width 479 height 42
click at [535, 423] on input "ATM - FCE9 checkbox" at bounding box center [535, 420] width 10 height 10
checkbox input "true"
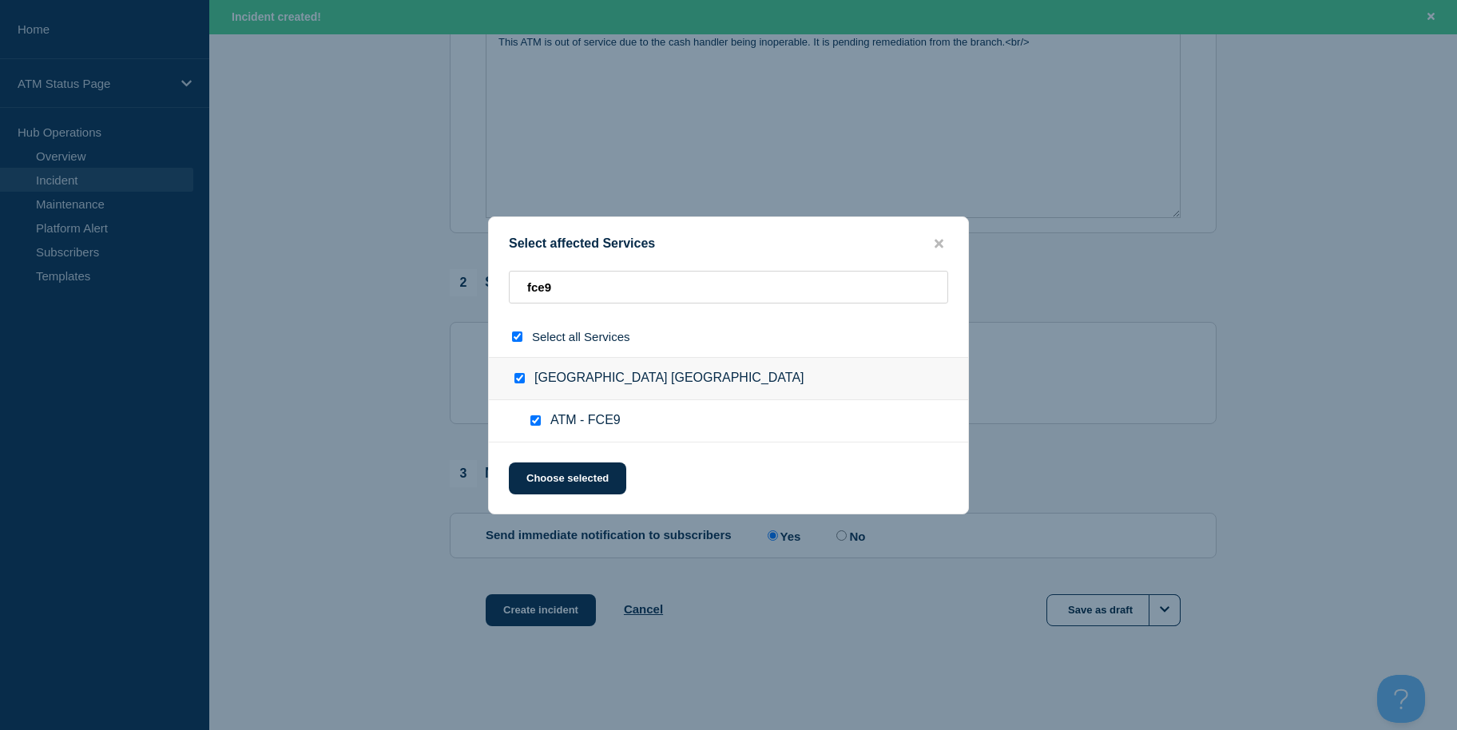
checkbox input "true"
click at [540, 490] on button "Choose selected" at bounding box center [567, 478] width 117 height 32
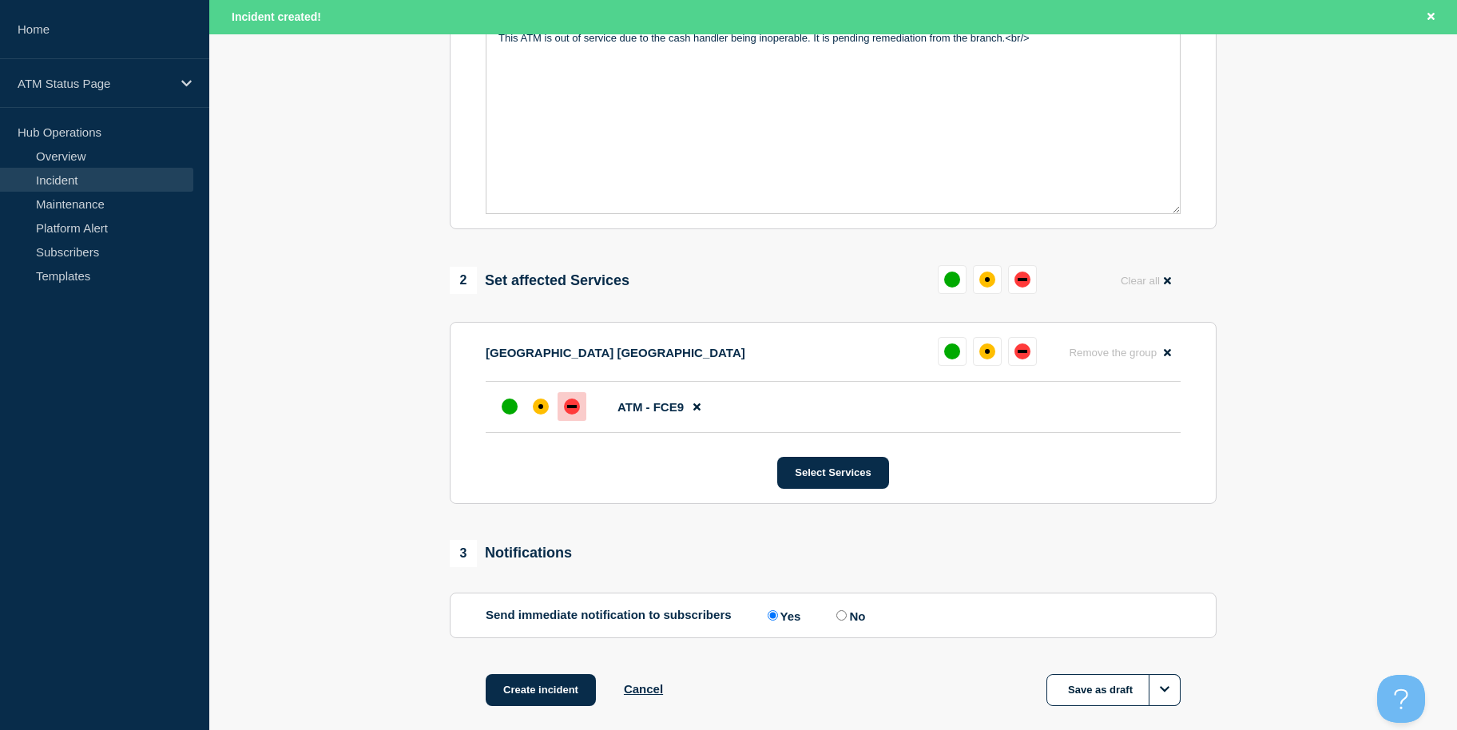
click at [575, 408] on div "down" at bounding box center [572, 406] width 10 height 3
click at [553, 688] on button "Create incident" at bounding box center [541, 690] width 110 height 32
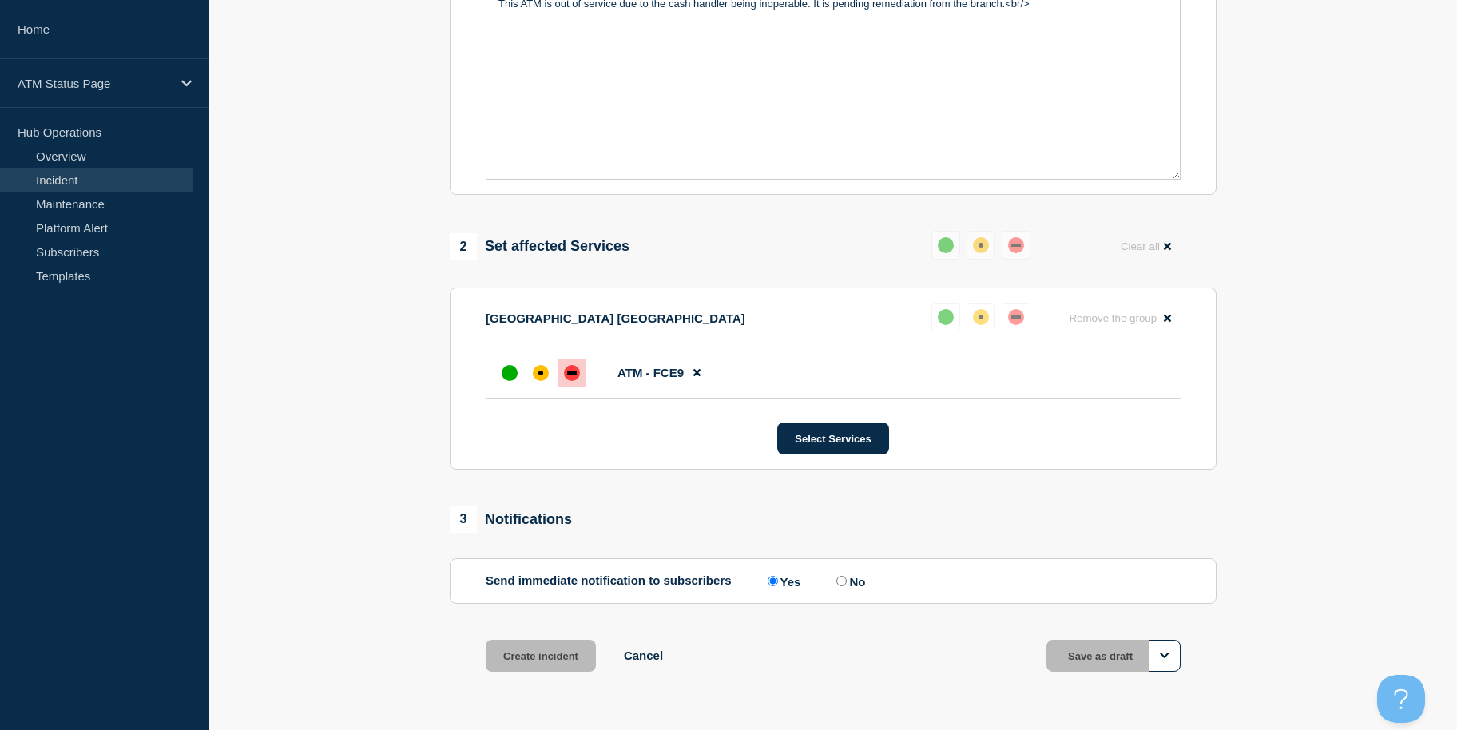
scroll to position [389, 0]
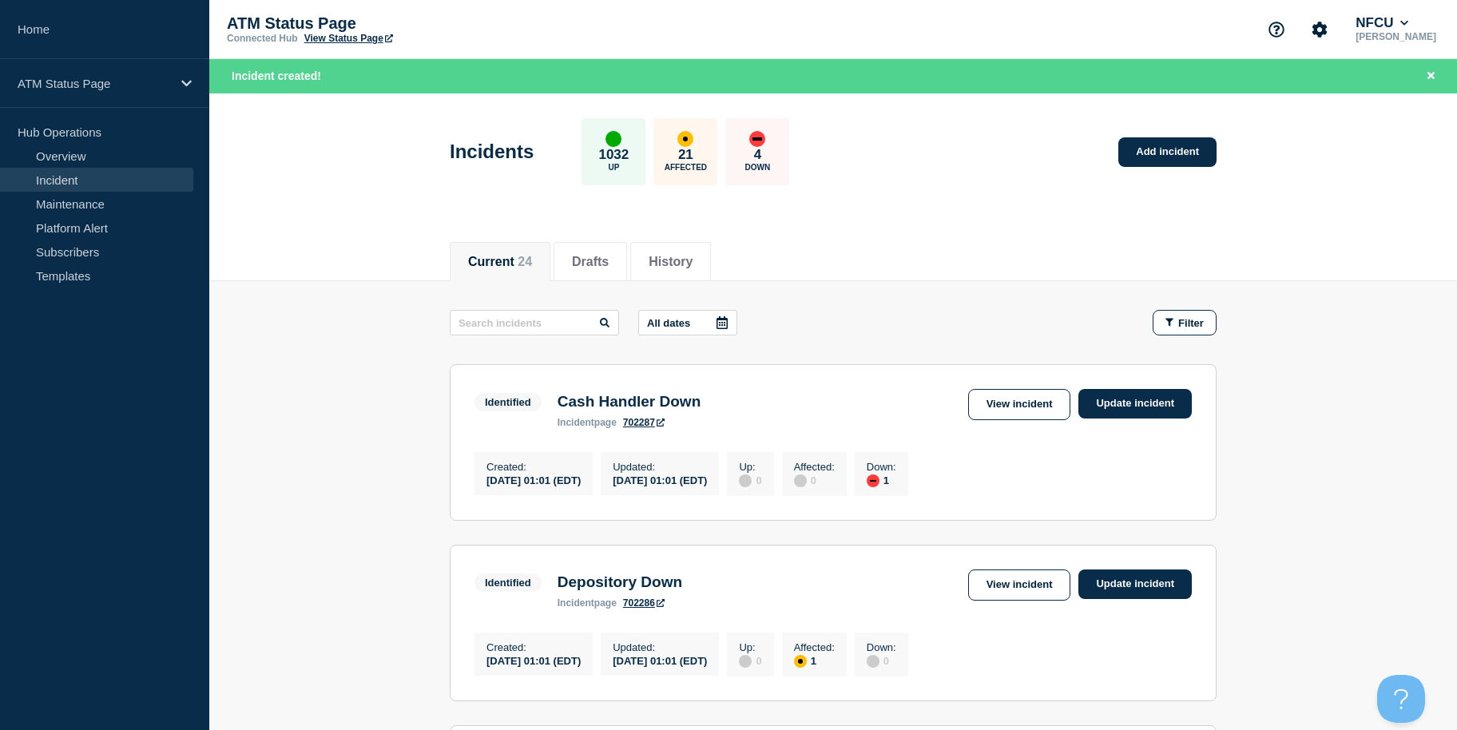
click at [1113, 145] on div "Incidents 1032 Up 21 Affected 4 Down Add incident" at bounding box center [833, 145] width 803 height 97
click at [1126, 147] on link "Add incident" at bounding box center [1167, 152] width 98 height 30
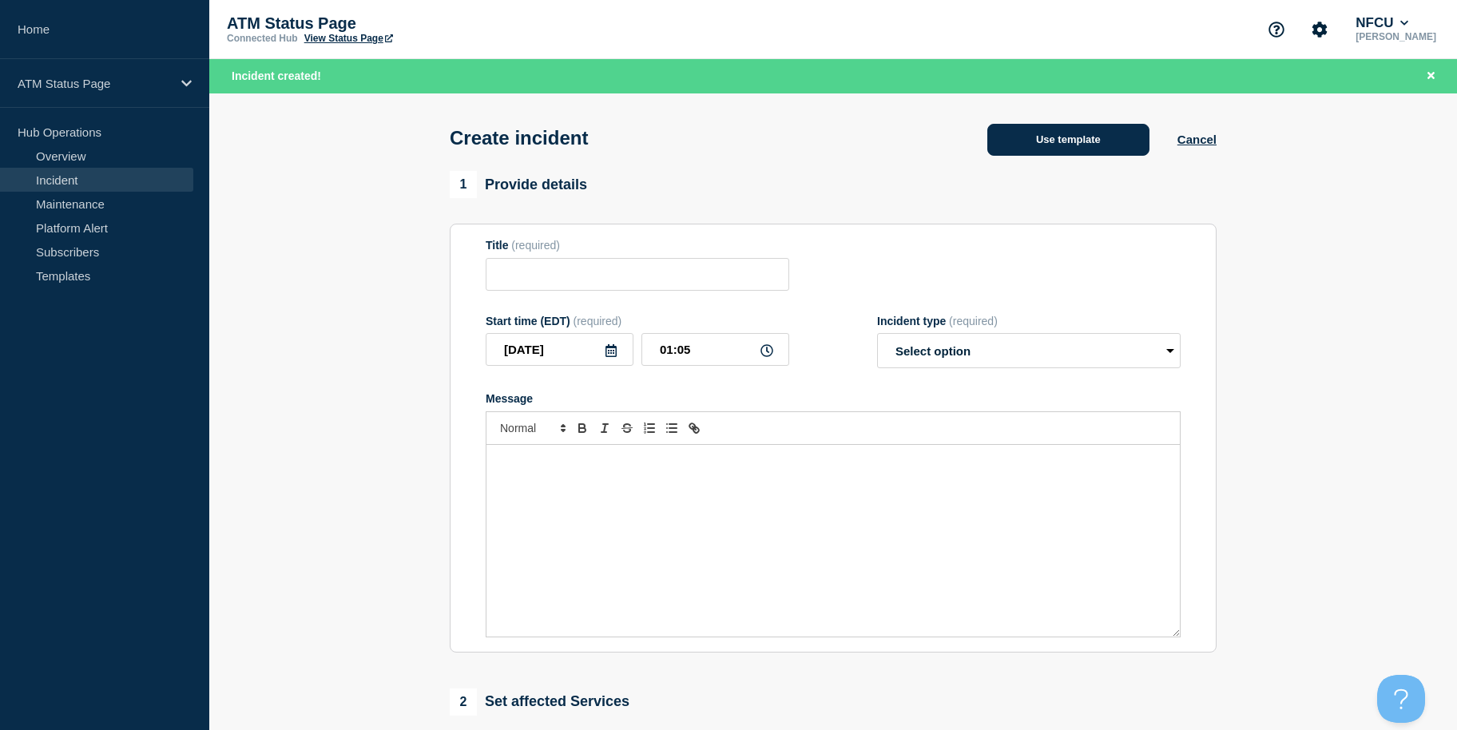
click at [1064, 147] on button "Use template" at bounding box center [1068, 140] width 162 height 32
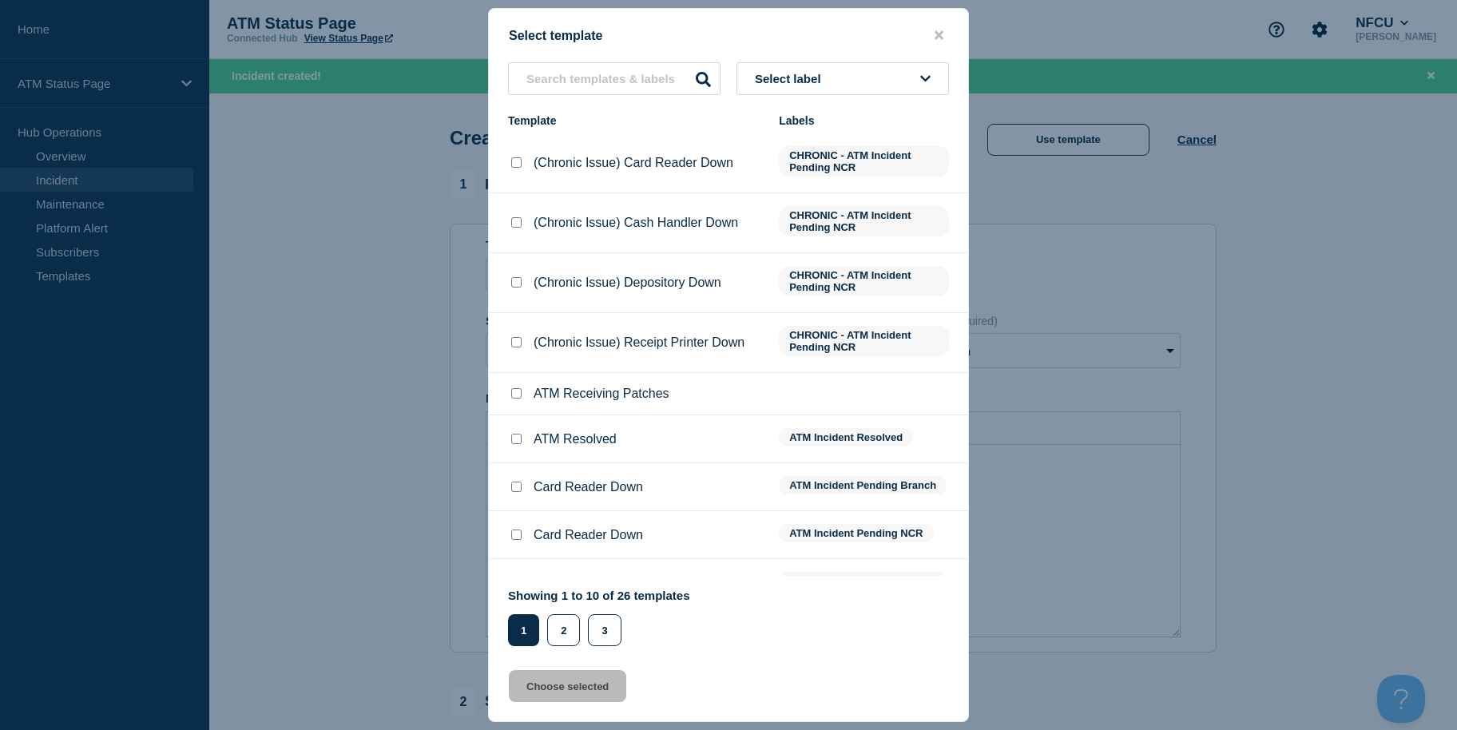
click at [891, 85] on button "Select label" at bounding box center [842, 78] width 212 height 33
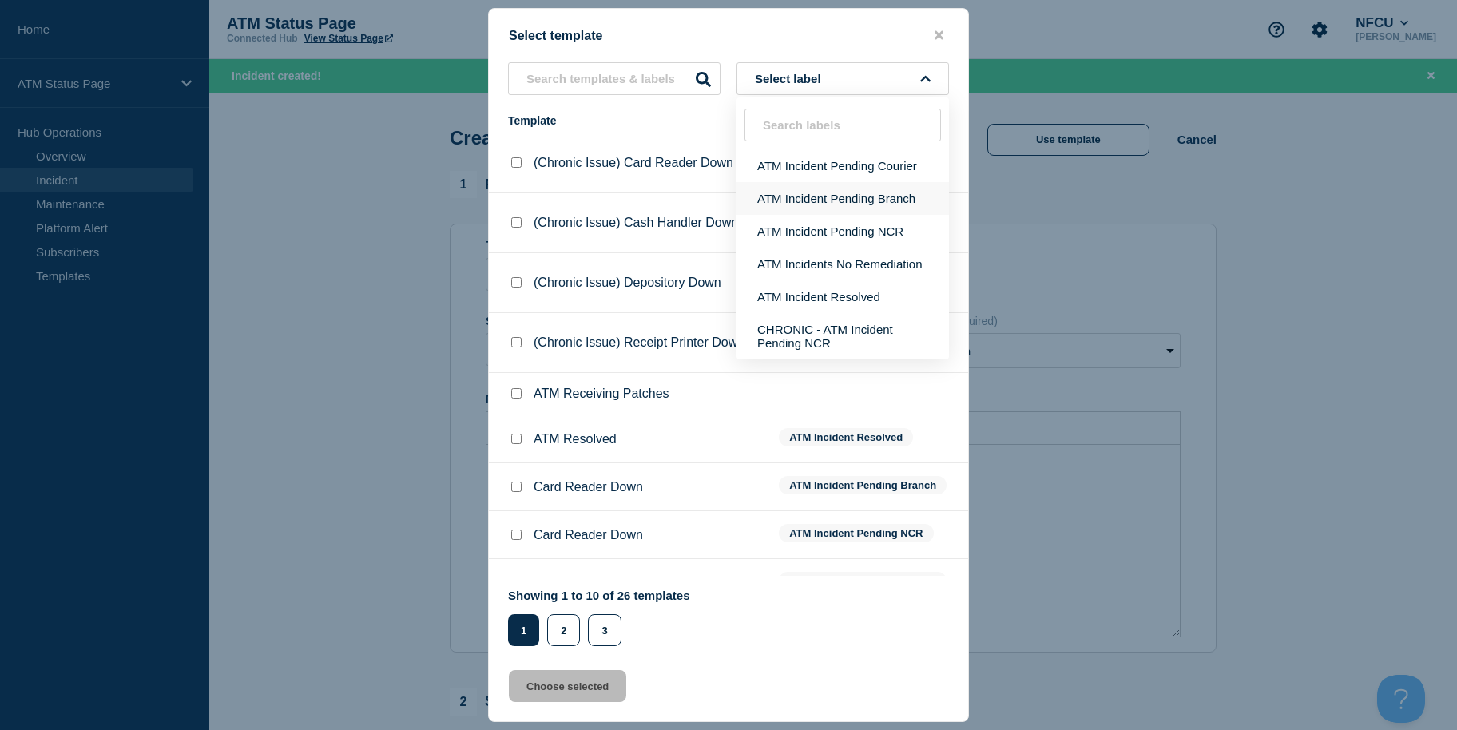
click at [875, 202] on button "ATM Incident Pending Branch" at bounding box center [842, 198] width 212 height 33
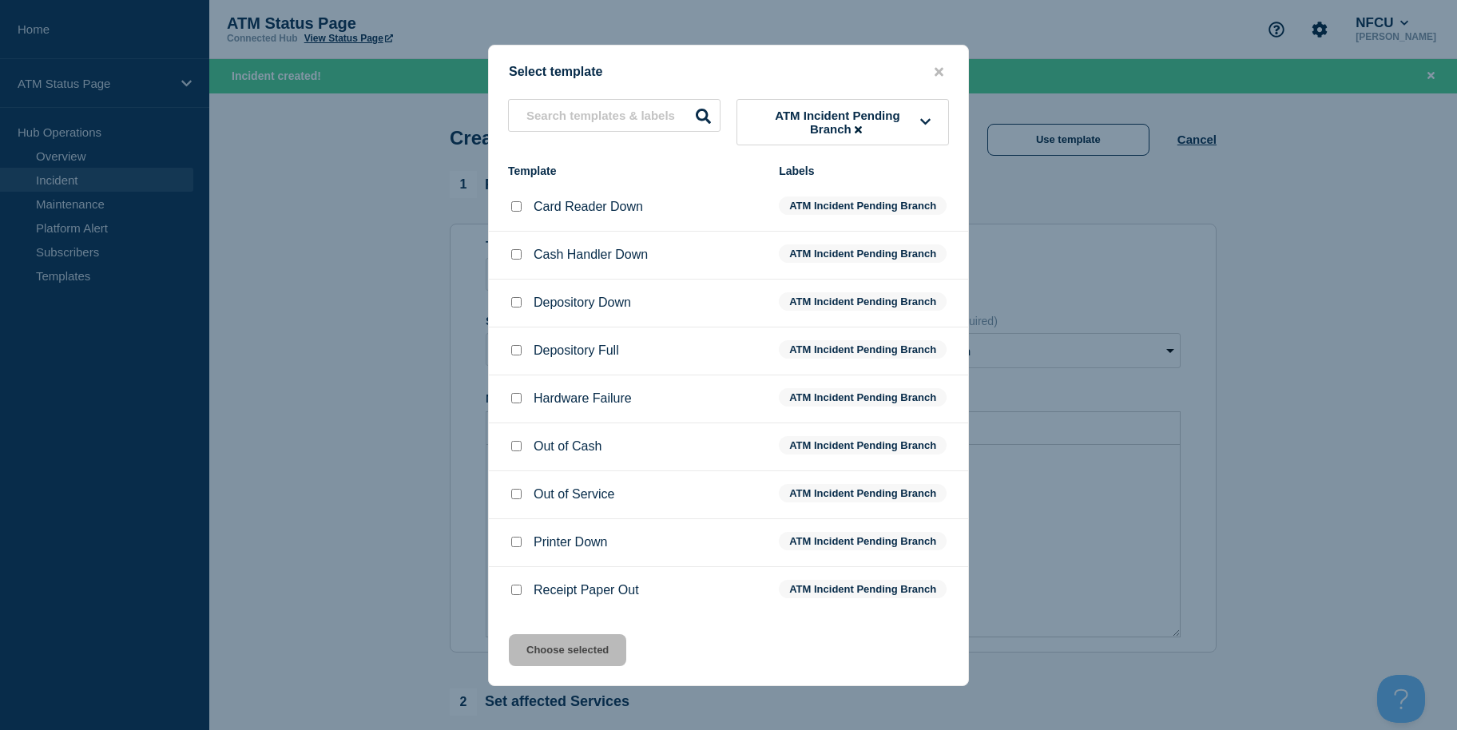
click at [518, 306] on input "Depository Down checkbox" at bounding box center [516, 302] width 10 height 10
checkbox input "true"
click at [536, 660] on button "Choose selected" at bounding box center [567, 650] width 117 height 32
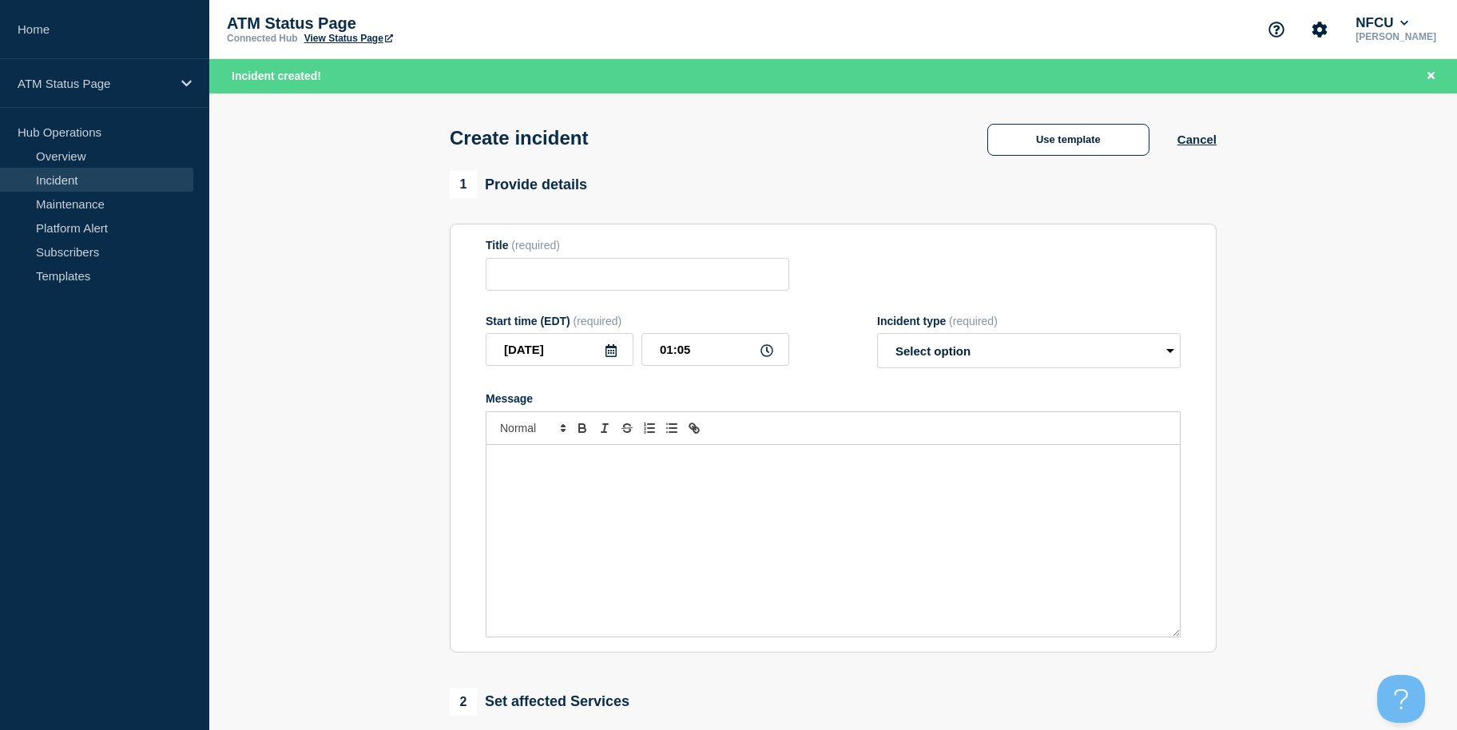
type input "Depository Down"
select select "identified"
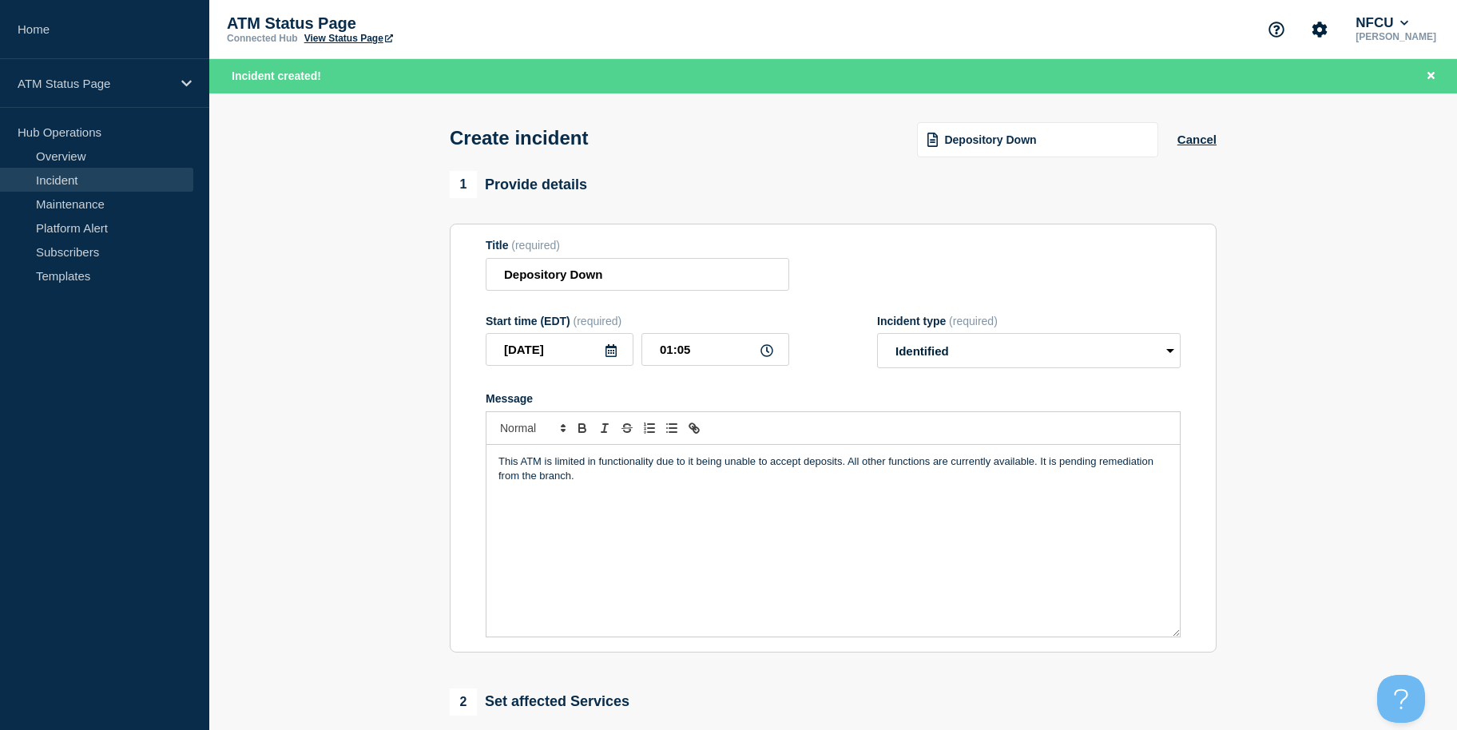
scroll to position [423, 0]
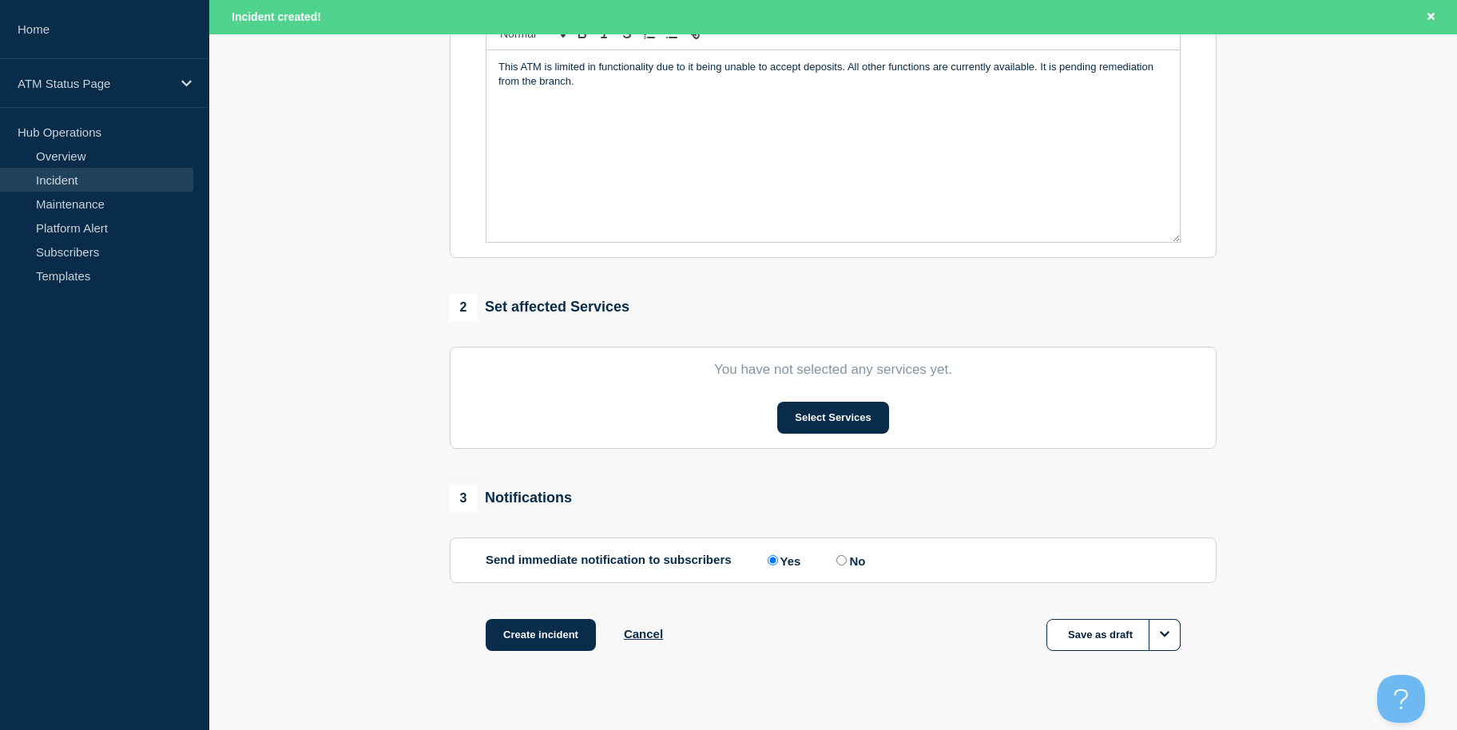
drag, startPoint x: 379, startPoint y: 405, endPoint x: 385, endPoint y: 565, distance: 159.9
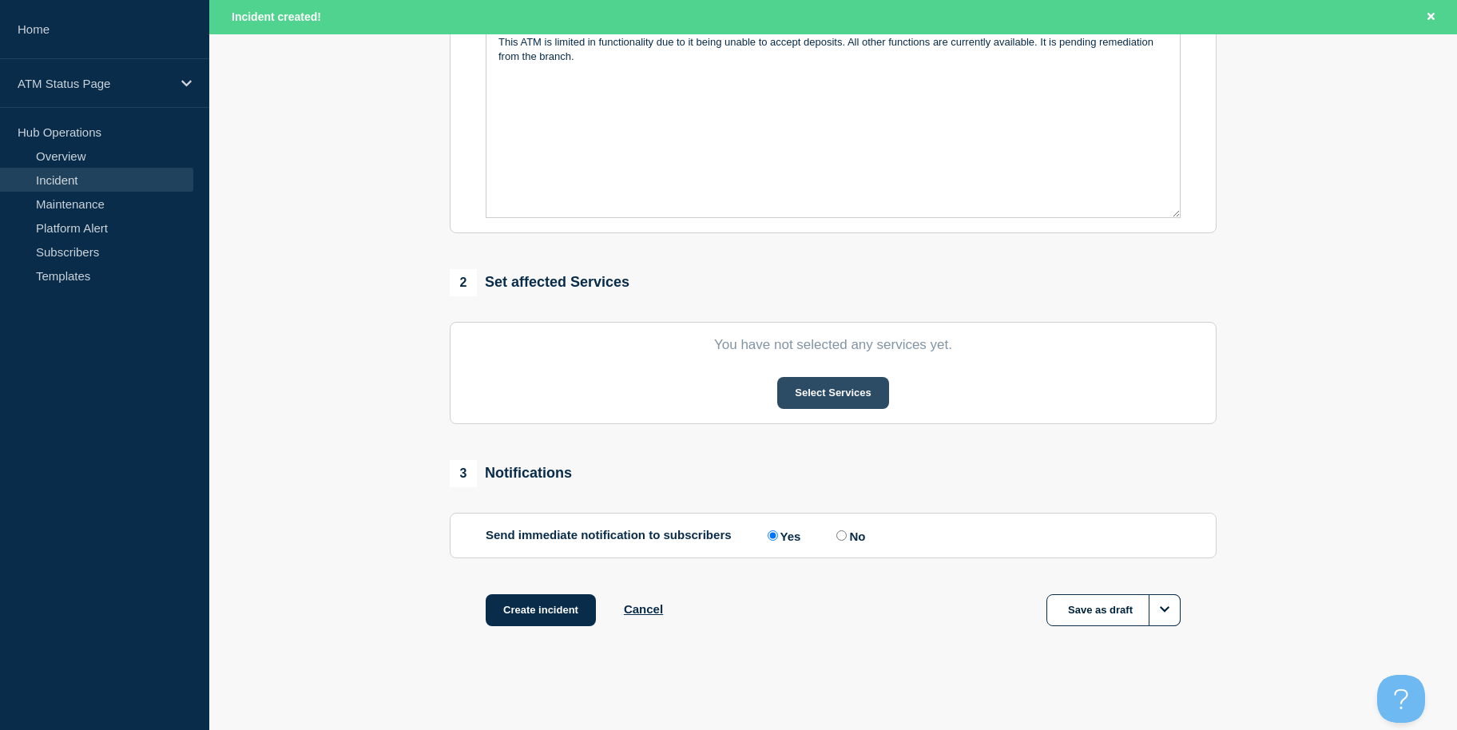
click at [849, 388] on button "Select Services" at bounding box center [832, 393] width 111 height 32
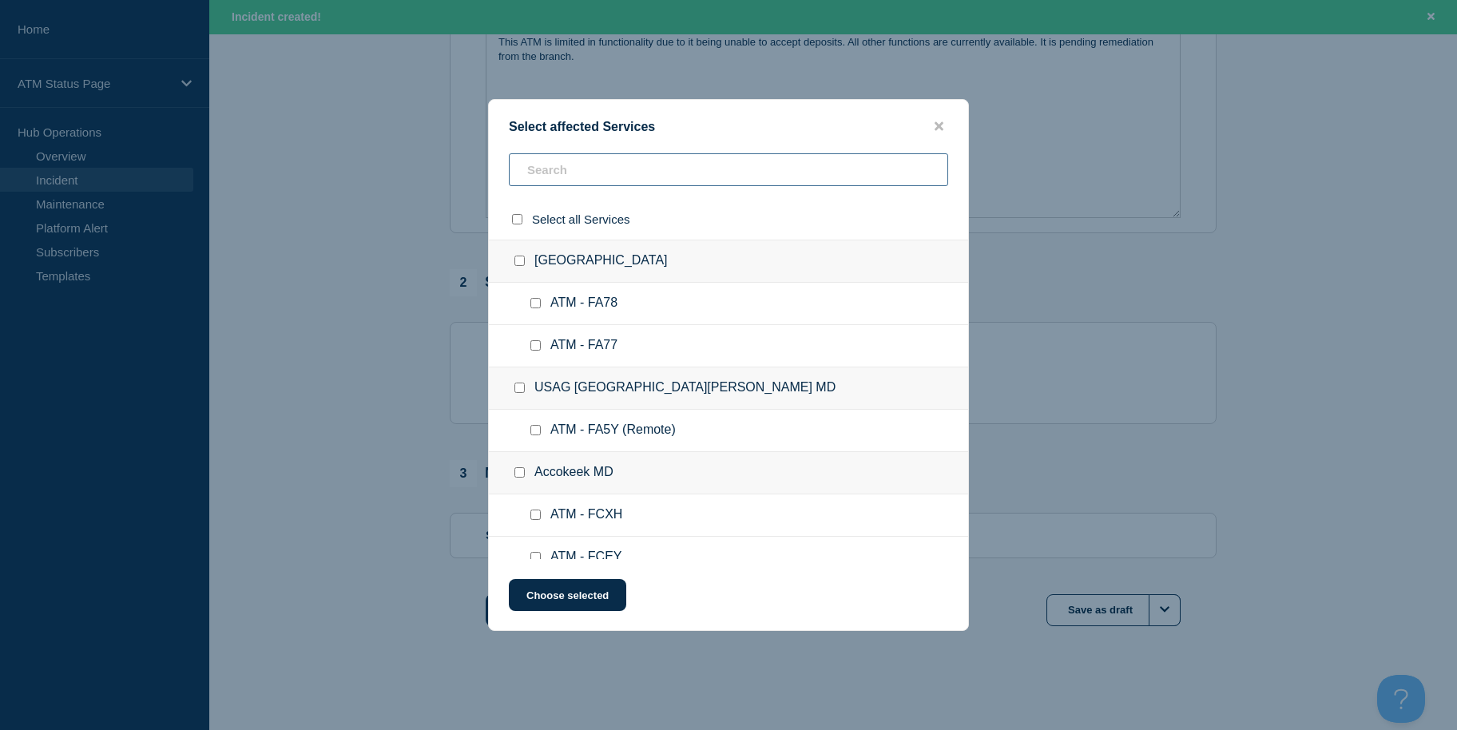
click at [664, 184] on input "text" at bounding box center [728, 169] width 439 height 33
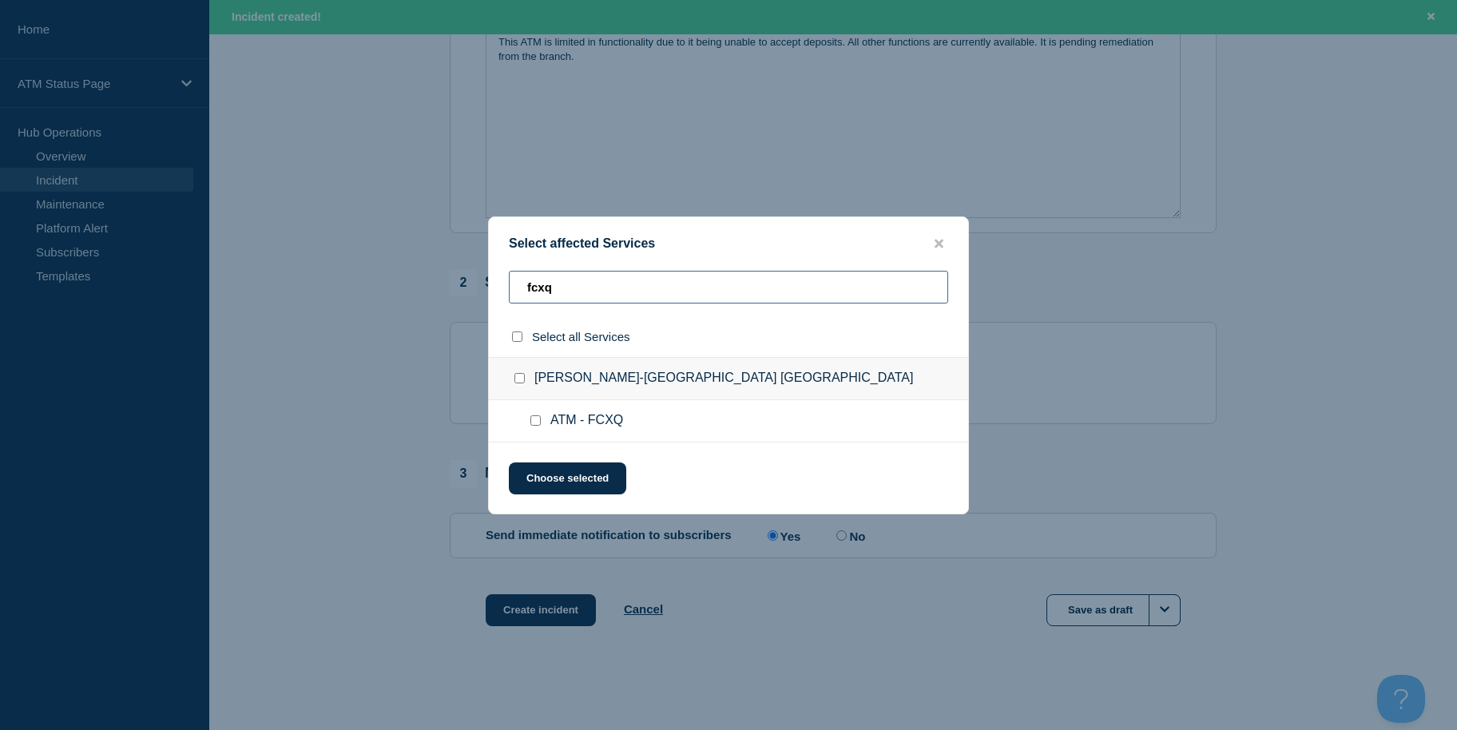
type input "fcxq"
click at [517, 340] on input "select all checkbox" at bounding box center [517, 336] width 10 height 10
checkbox input "true"
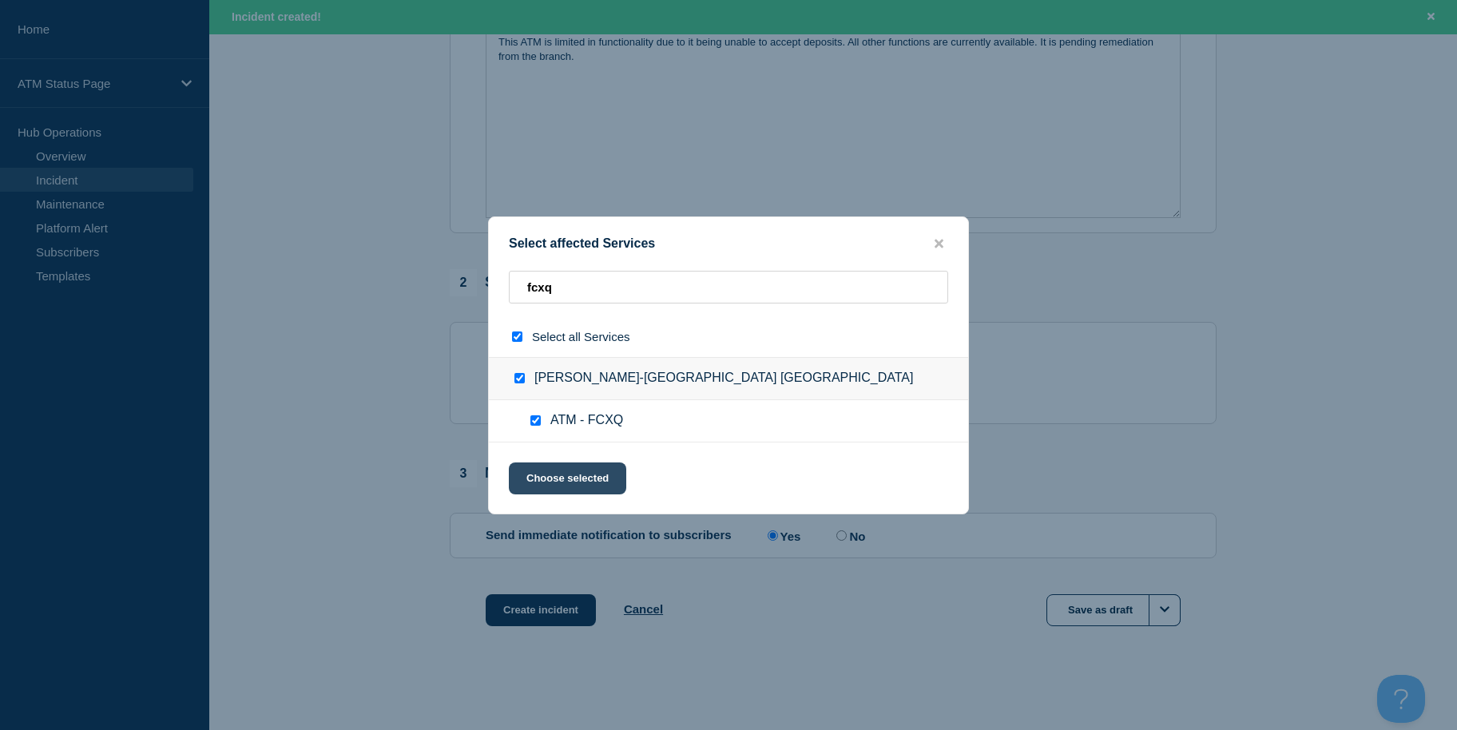
click at [551, 473] on button "Choose selected" at bounding box center [567, 478] width 117 height 32
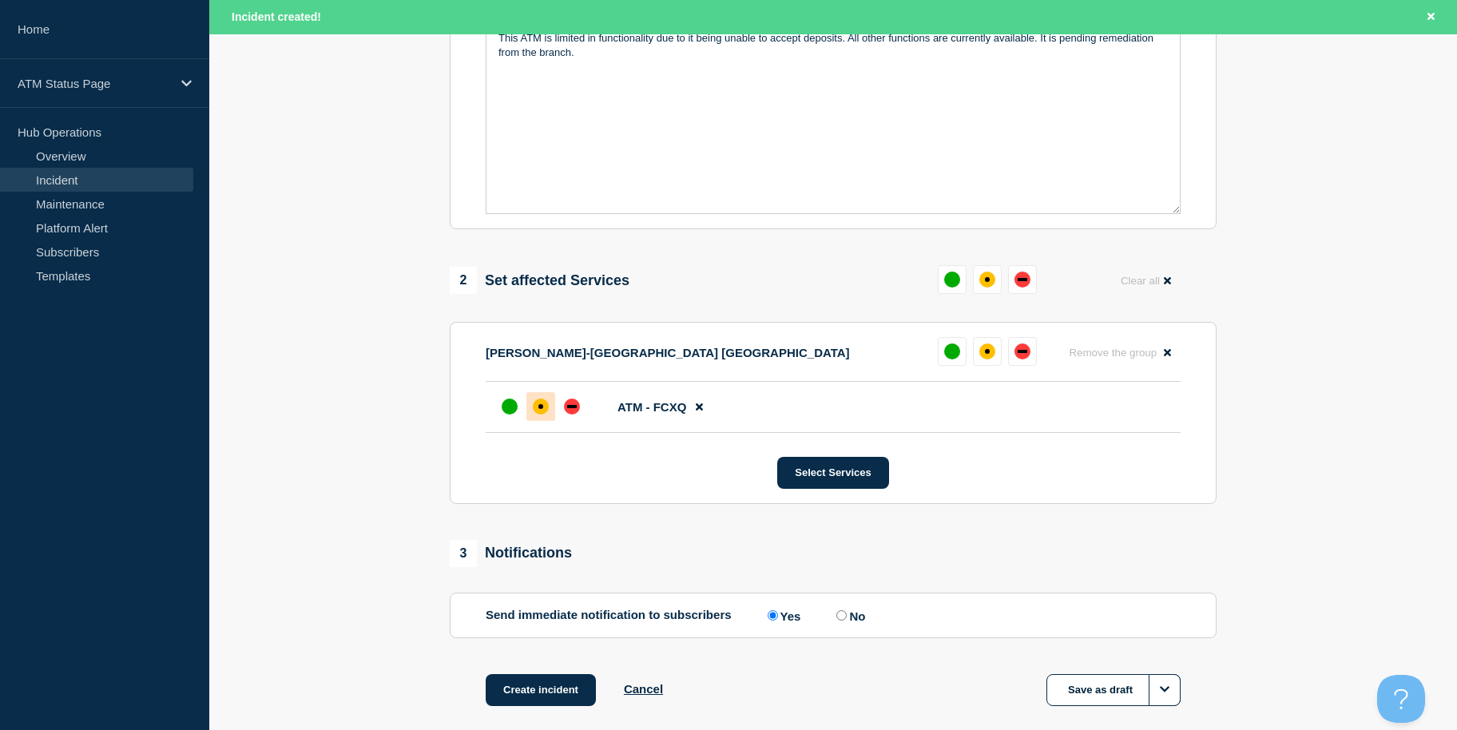
click at [539, 402] on div at bounding box center [540, 406] width 29 height 29
click at [561, 684] on button "Create incident" at bounding box center [541, 690] width 110 height 32
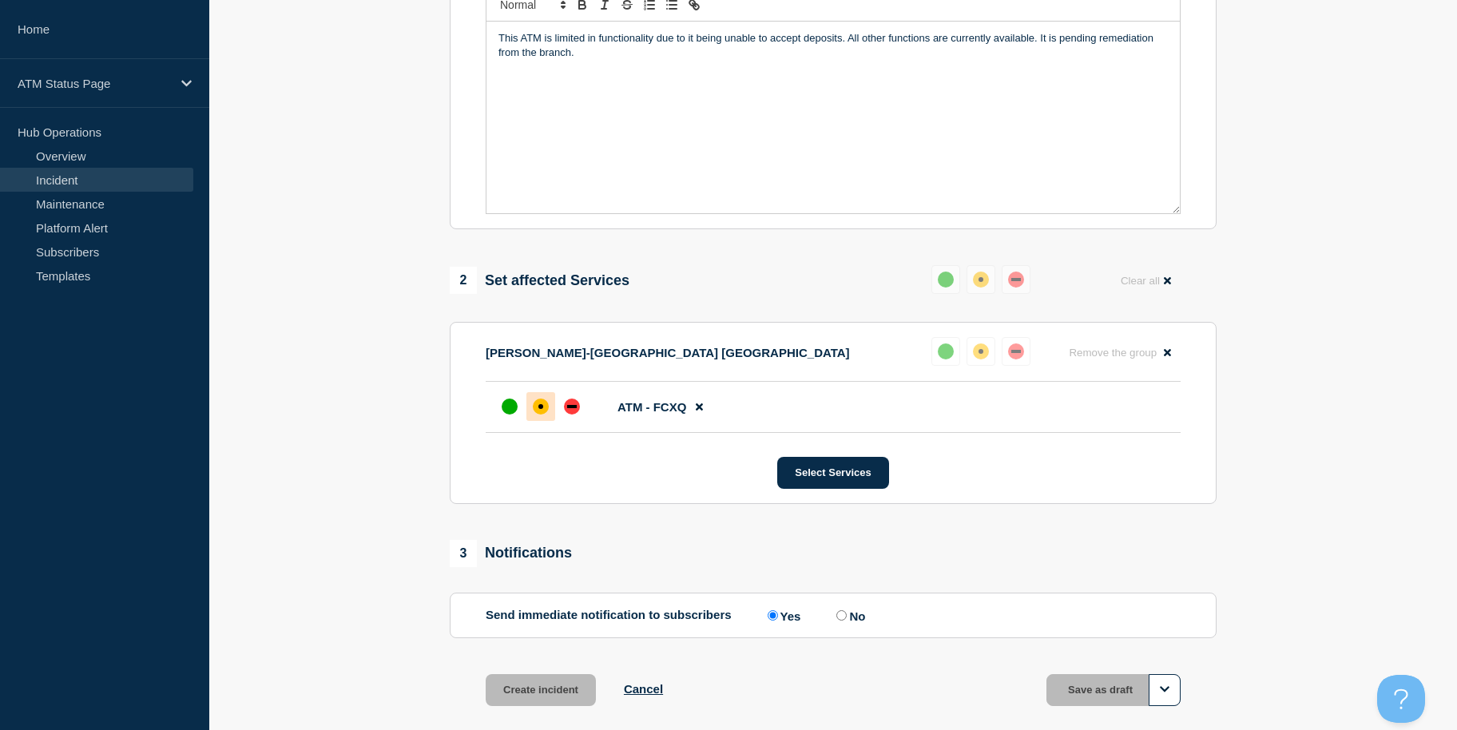
scroll to position [389, 0]
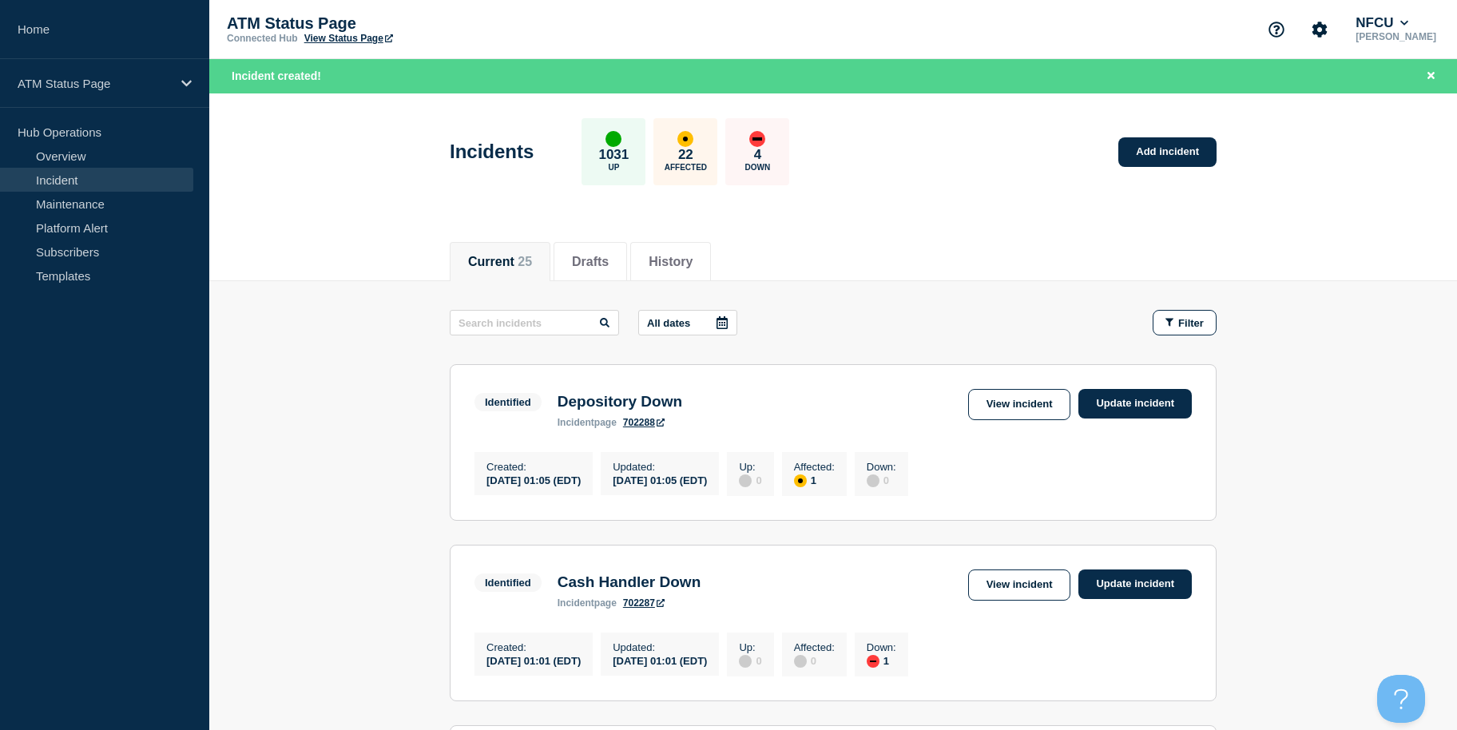
drag, startPoint x: 1126, startPoint y: 135, endPoint x: 1144, endPoint y: 156, distance: 27.2
click at [1129, 137] on div "Incidents 1031 Up 22 Affected 4 Down Add incident" at bounding box center [833, 145] width 803 height 97
click at [1105, 157] on div "Incidents 1031 Up 22 Affected 4 Down Add incident" at bounding box center [833, 145] width 803 height 97
click at [1124, 151] on link "Add incident" at bounding box center [1167, 152] width 98 height 30
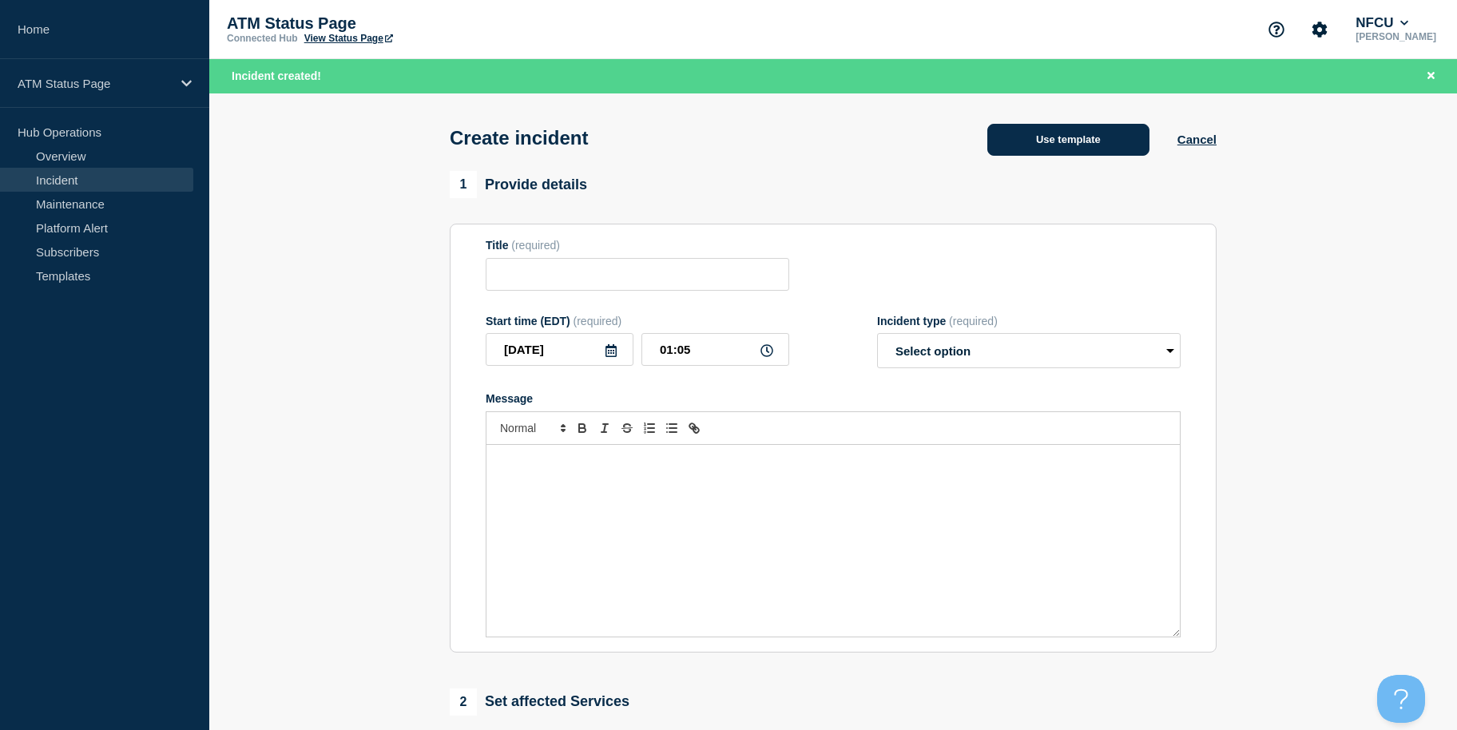
click at [1073, 130] on button "Use template" at bounding box center [1068, 140] width 162 height 32
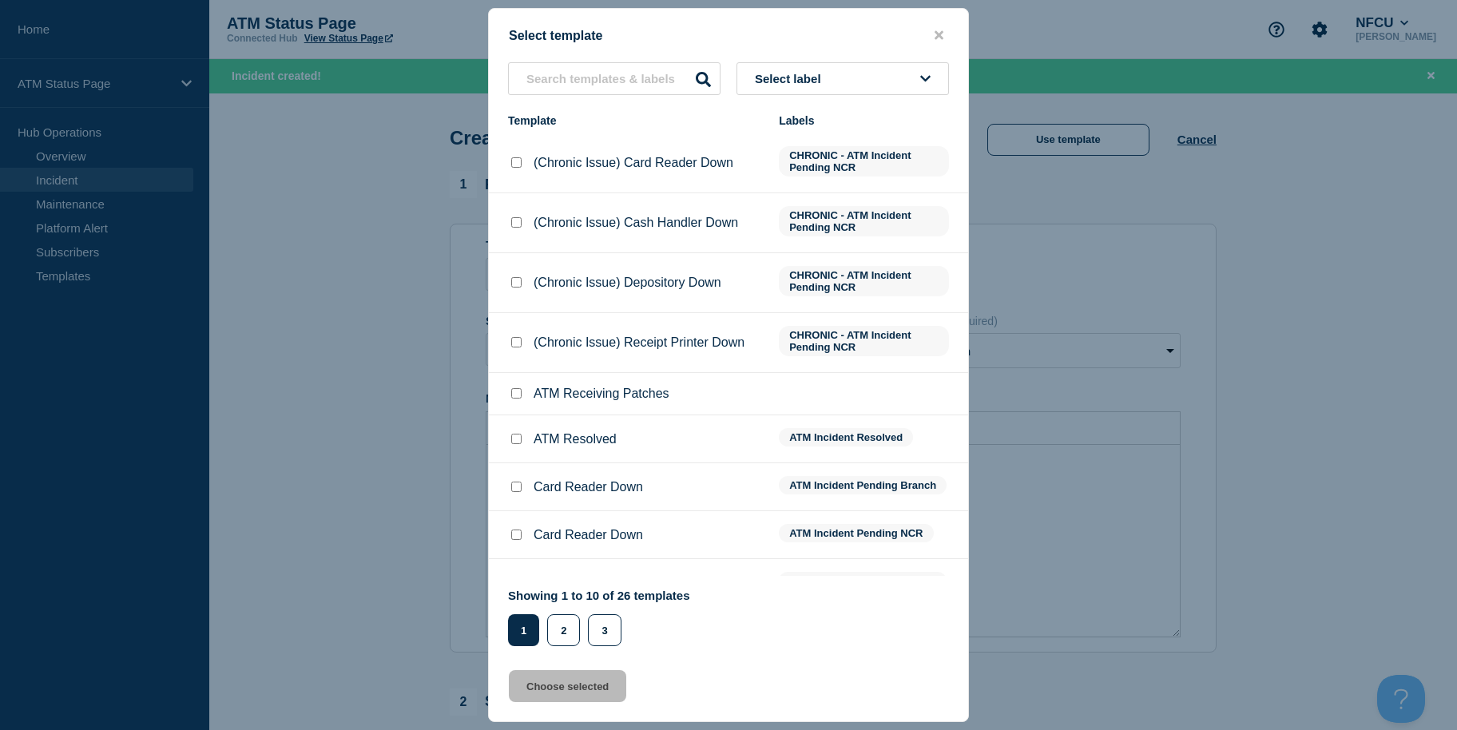
click at [887, 89] on button "Select label" at bounding box center [842, 78] width 212 height 33
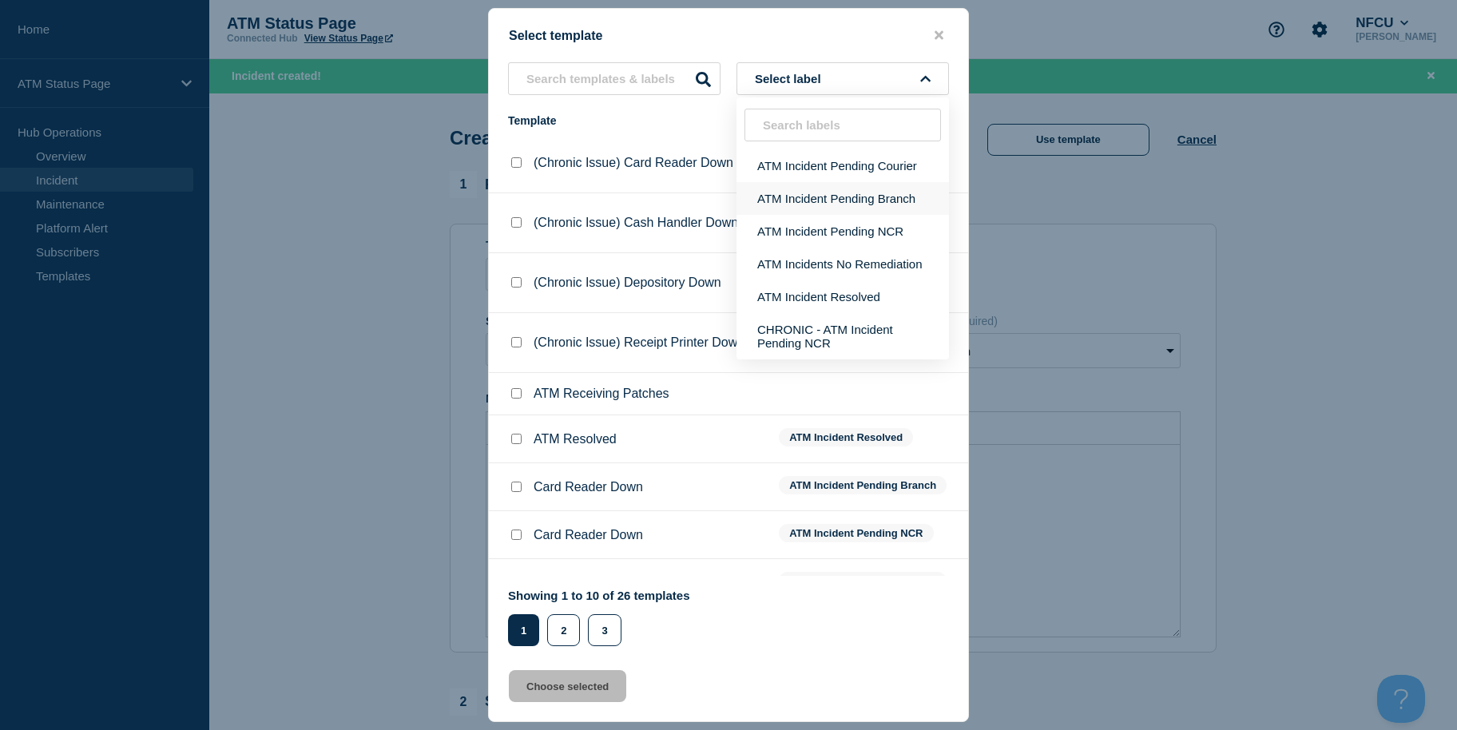
click at [869, 195] on button "ATM Incident Pending Branch" at bounding box center [842, 198] width 212 height 33
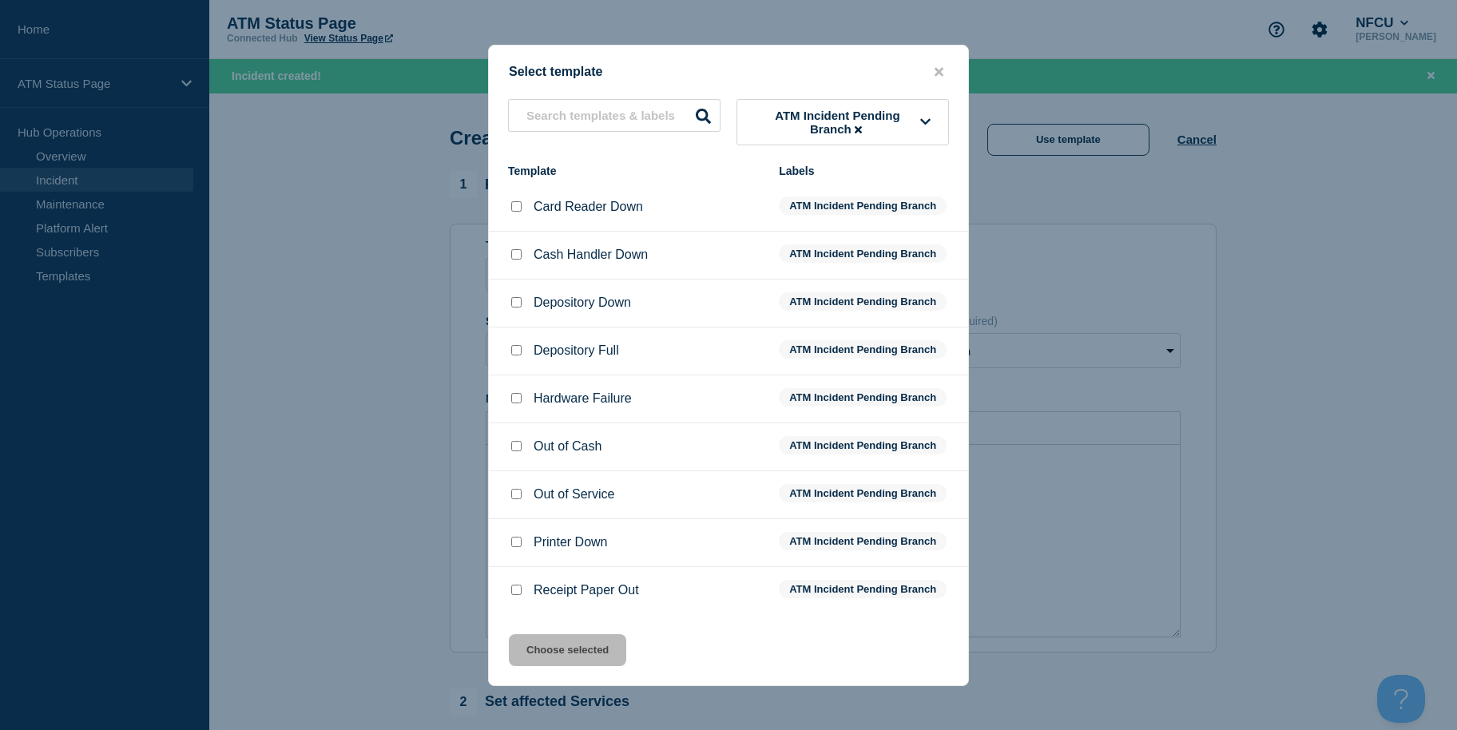
click at [520, 305] on input "Depository Down checkbox" at bounding box center [516, 302] width 10 height 10
checkbox input "true"
click at [587, 647] on button "Choose selected" at bounding box center [567, 650] width 117 height 32
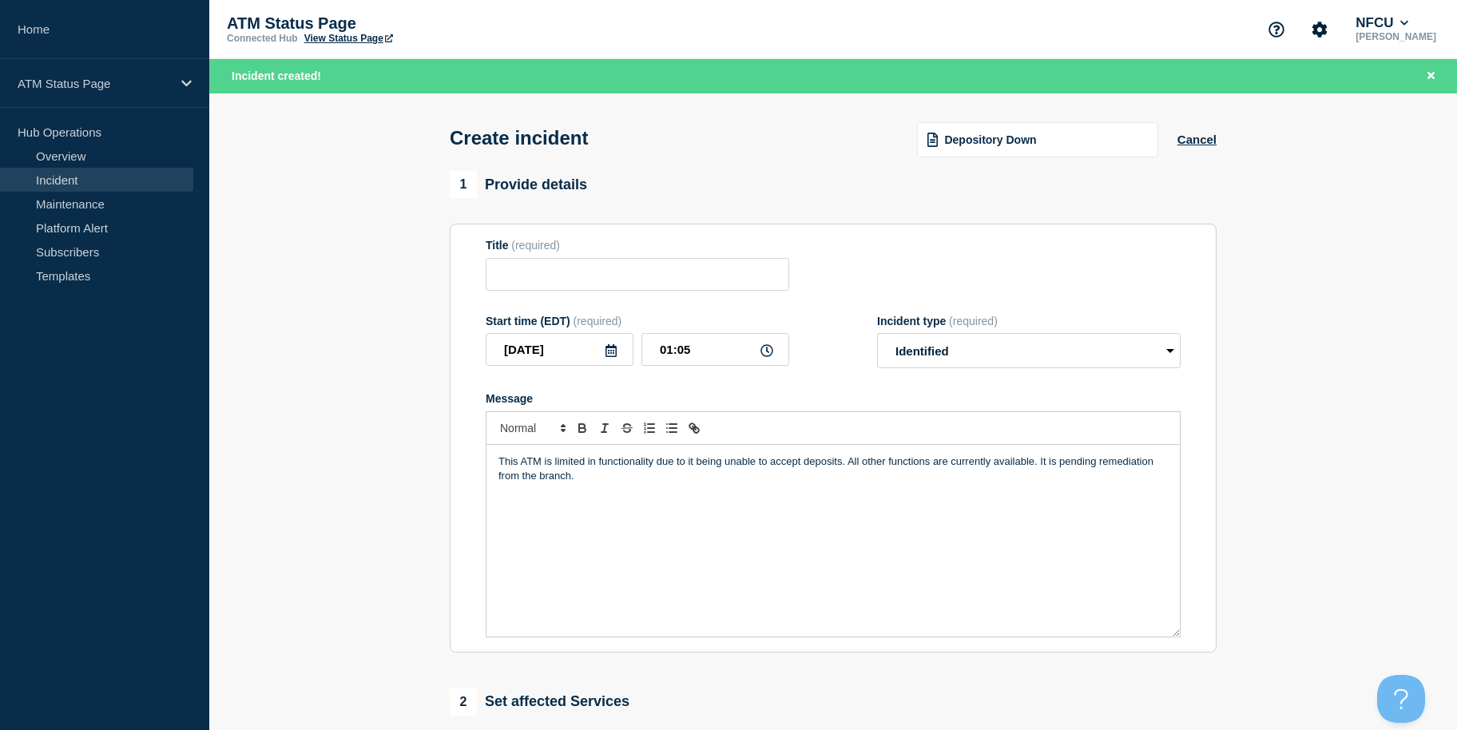
type input "Depository Down"
select select "identified"
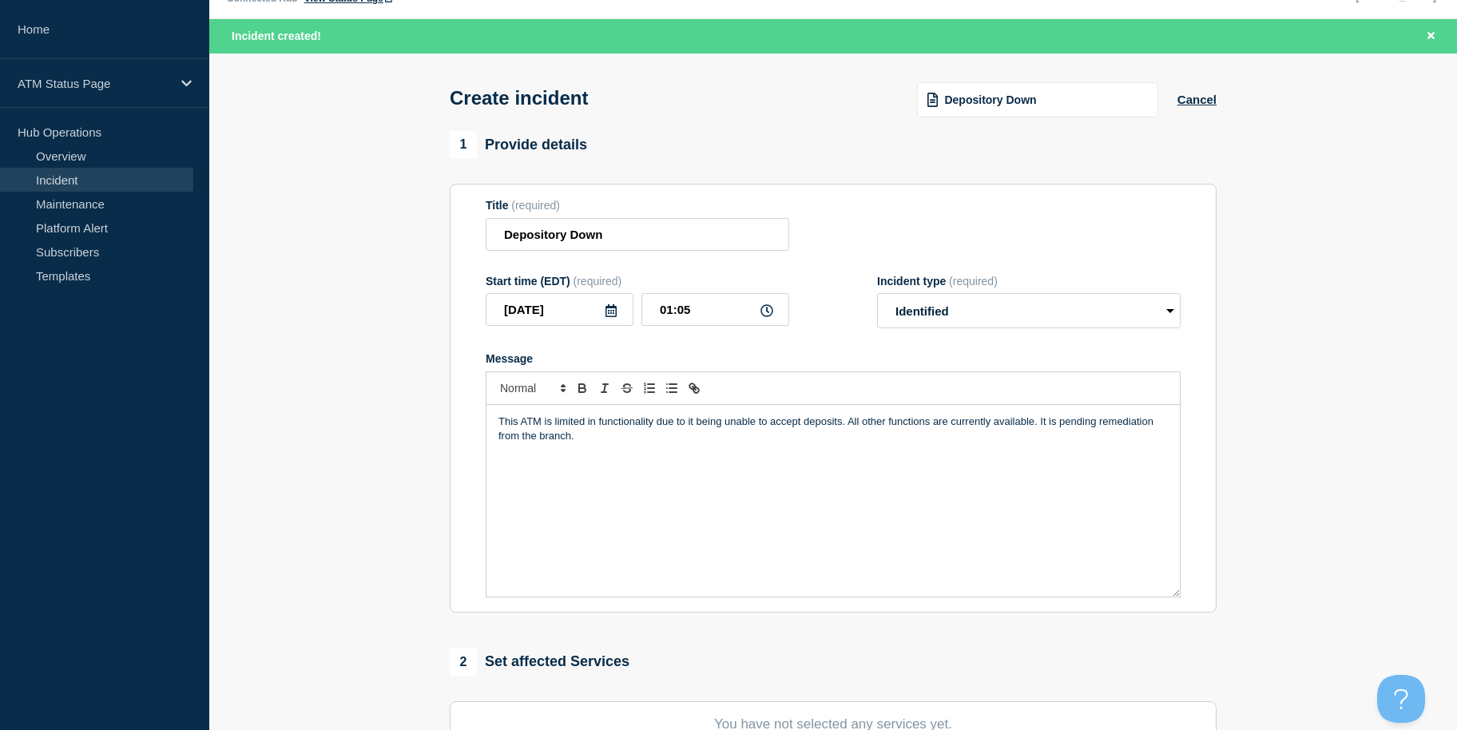
scroll to position [423, 0]
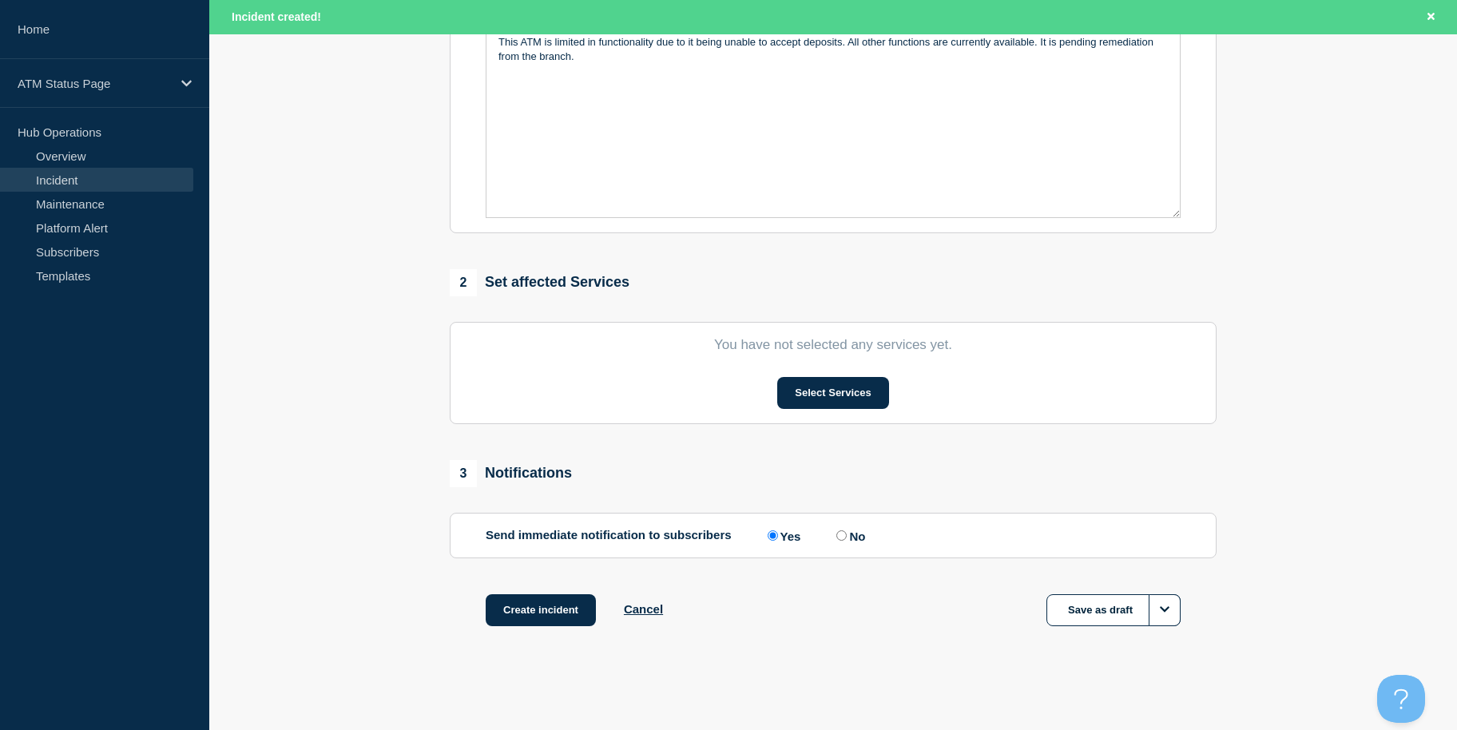
drag, startPoint x: 378, startPoint y: 399, endPoint x: 391, endPoint y: 563, distance: 165.0
click at [818, 393] on button "Select Services" at bounding box center [832, 393] width 111 height 32
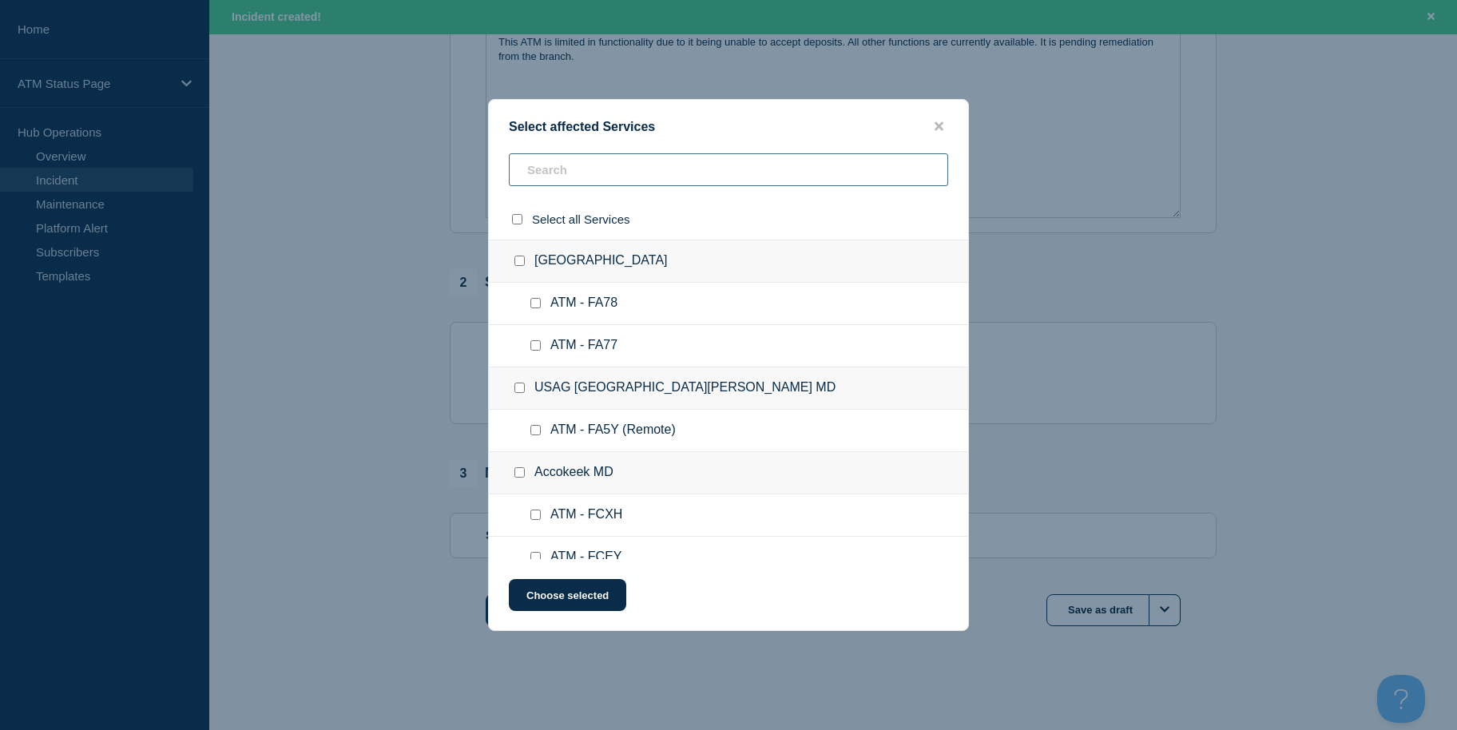
click at [703, 178] on input "text" at bounding box center [728, 169] width 439 height 33
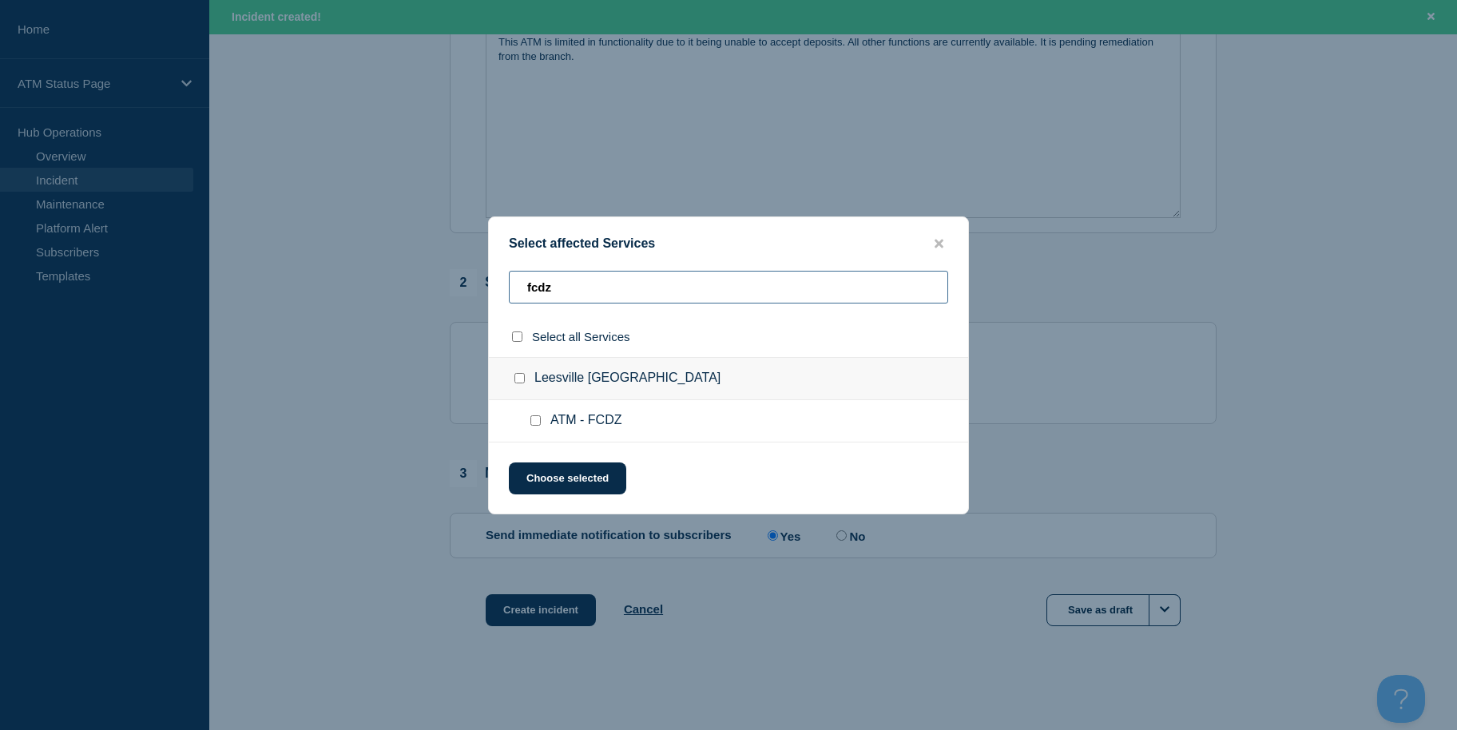
type input "fcdz"
click at [523, 381] on input "Leesville LA checkbox" at bounding box center [519, 378] width 10 height 10
checkbox input "true"
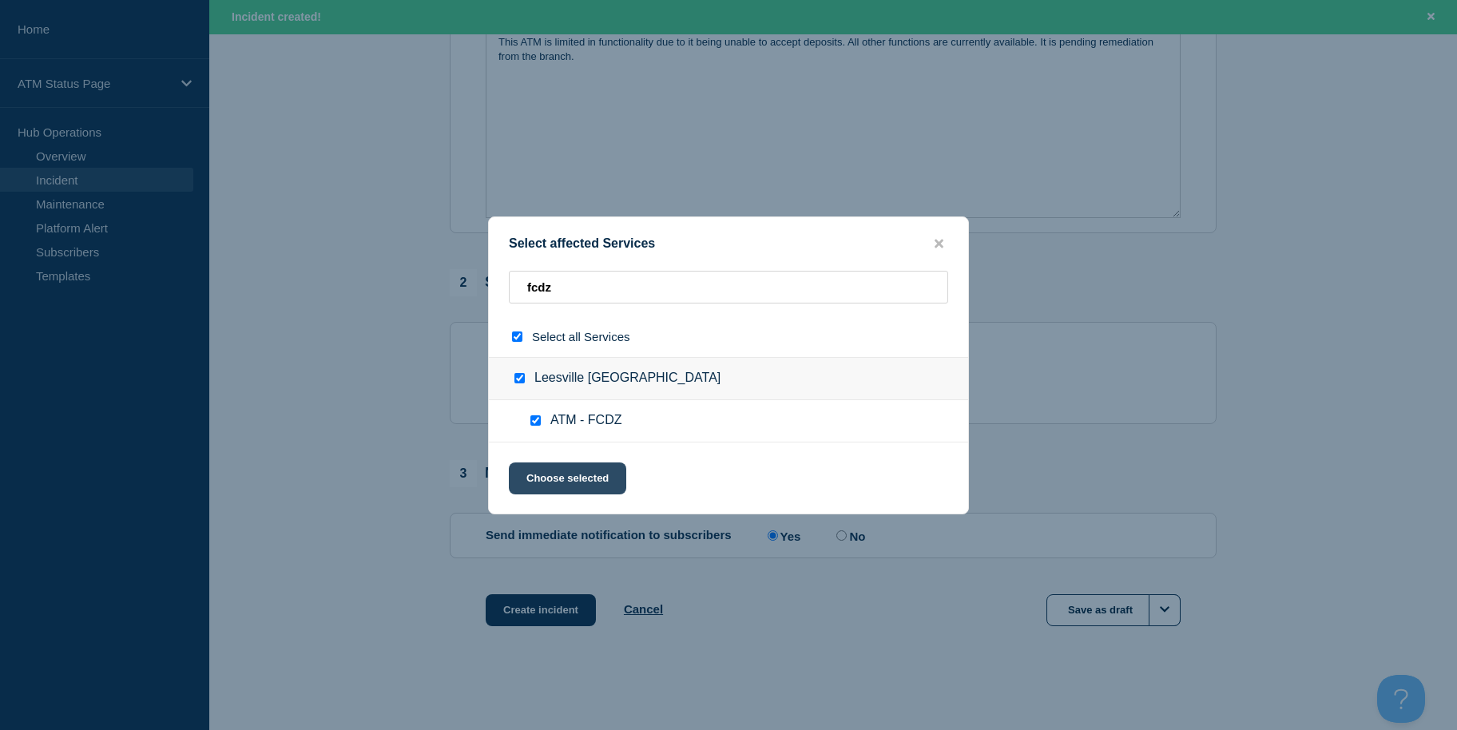
click at [554, 473] on button "Choose selected" at bounding box center [567, 478] width 117 height 32
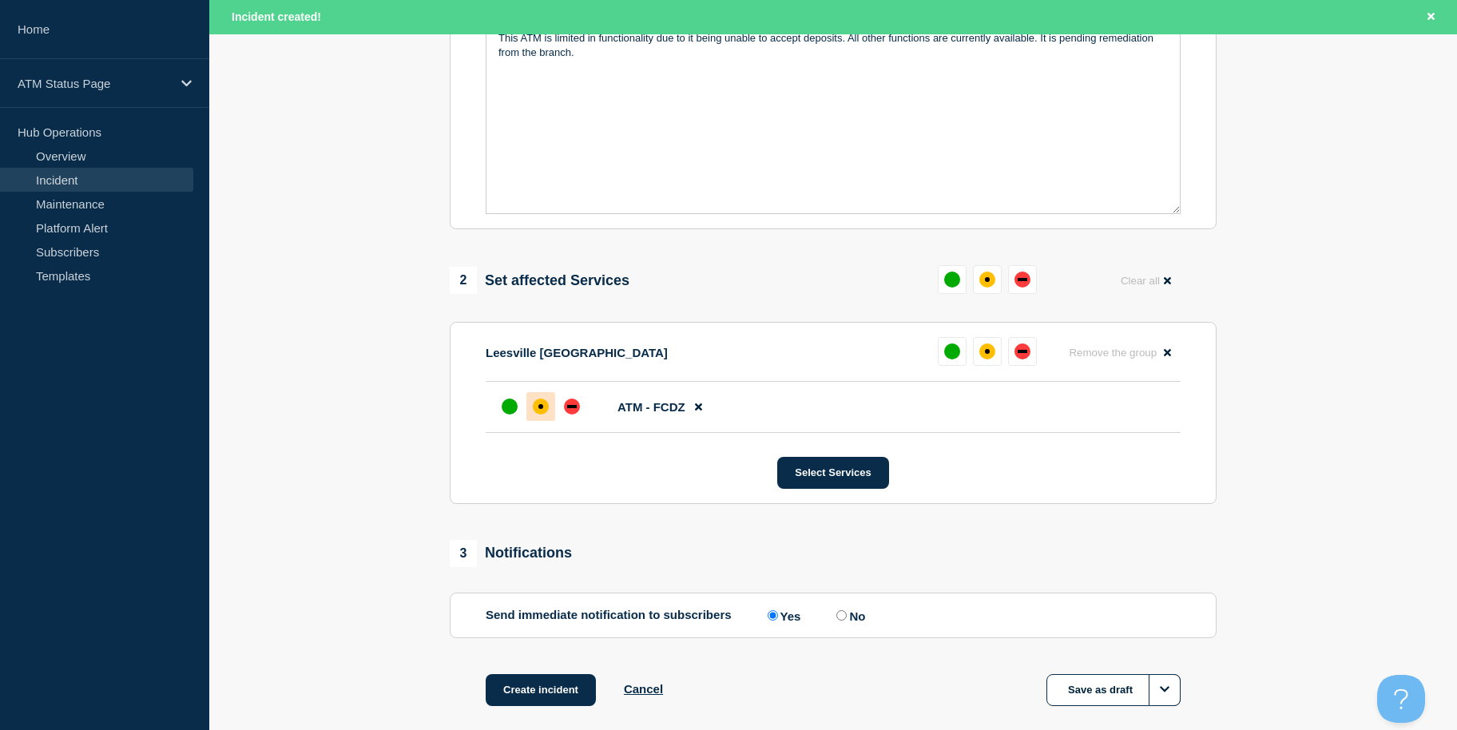
click at [541, 415] on div "affected" at bounding box center [541, 407] width 16 height 16
click at [557, 684] on button "Create incident" at bounding box center [541, 690] width 110 height 32
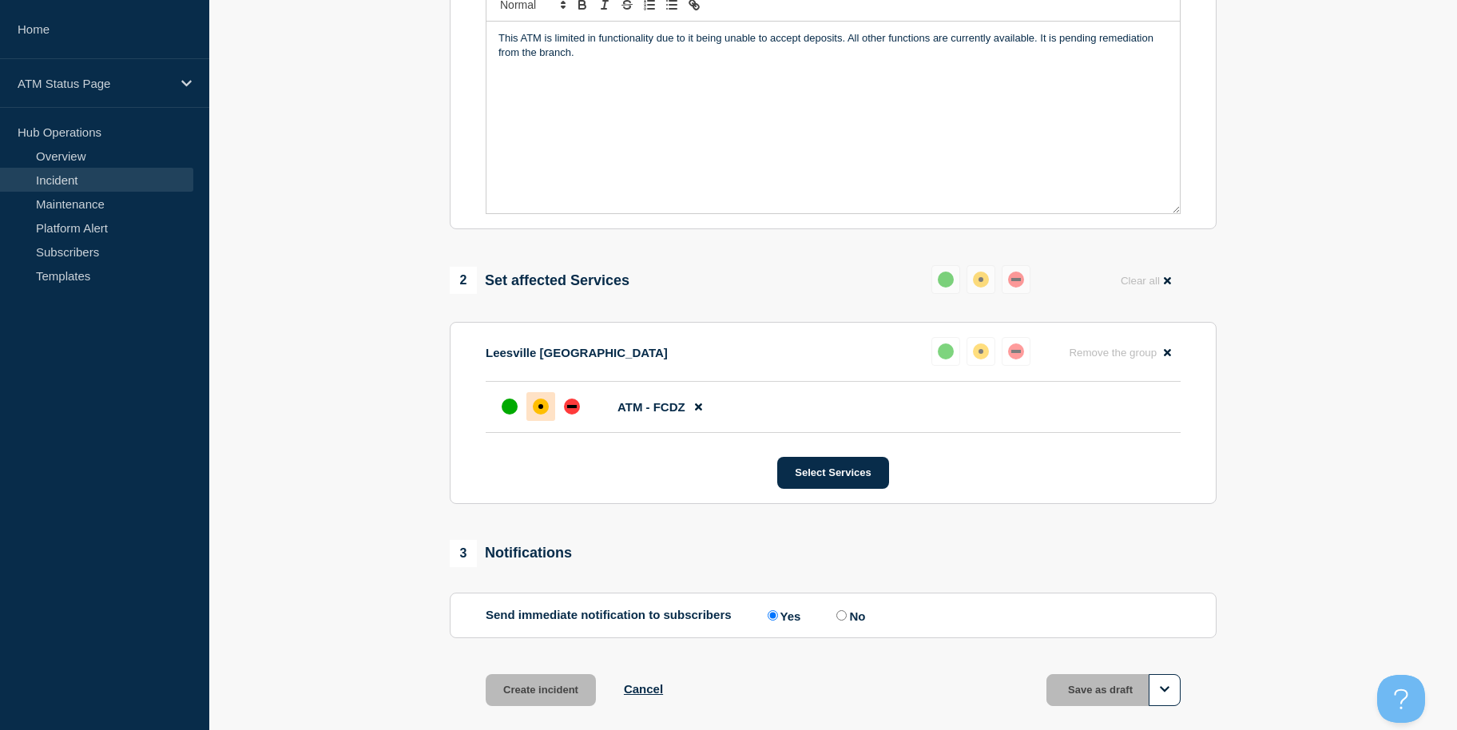
scroll to position [389, 0]
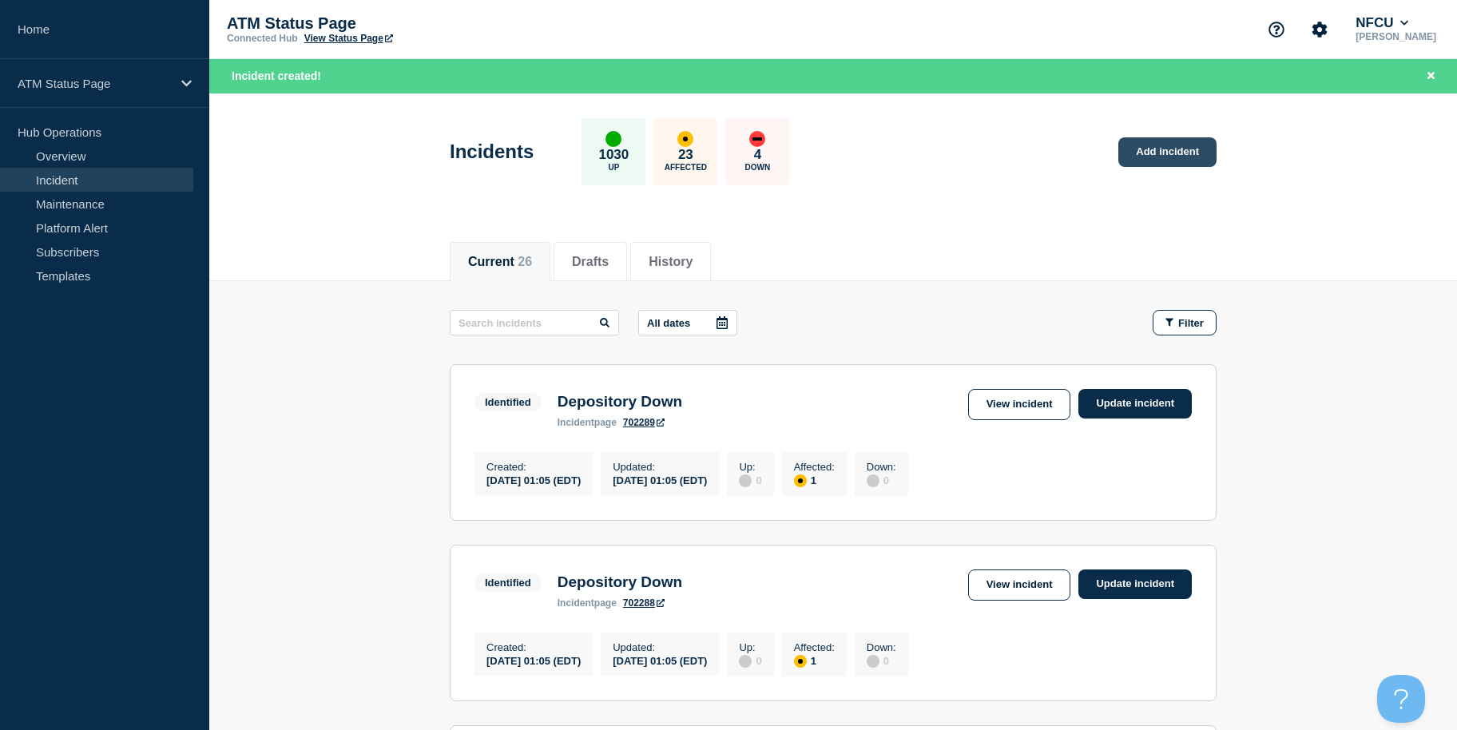
click at [1160, 157] on link "Add incident" at bounding box center [1167, 152] width 98 height 30
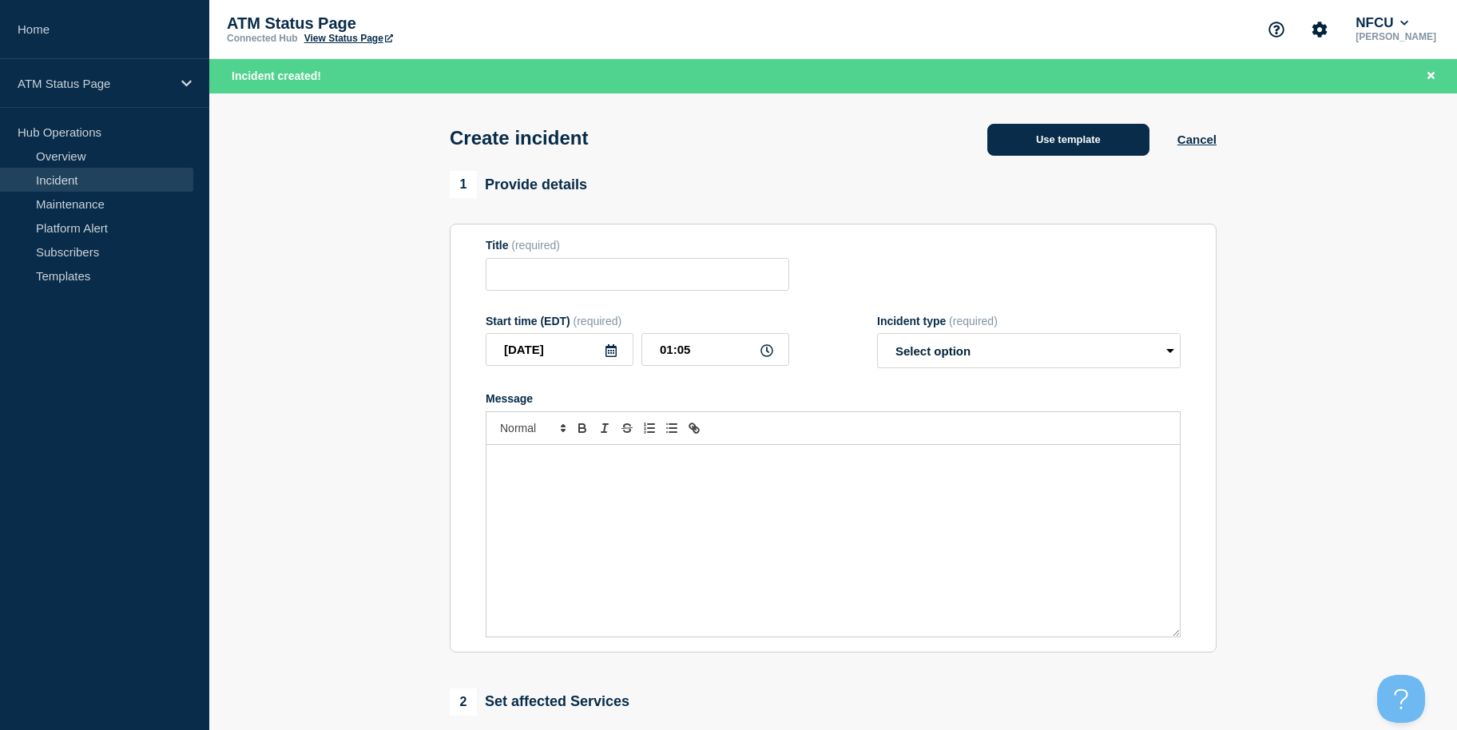
click at [1122, 146] on button "Use template" at bounding box center [1068, 140] width 162 height 32
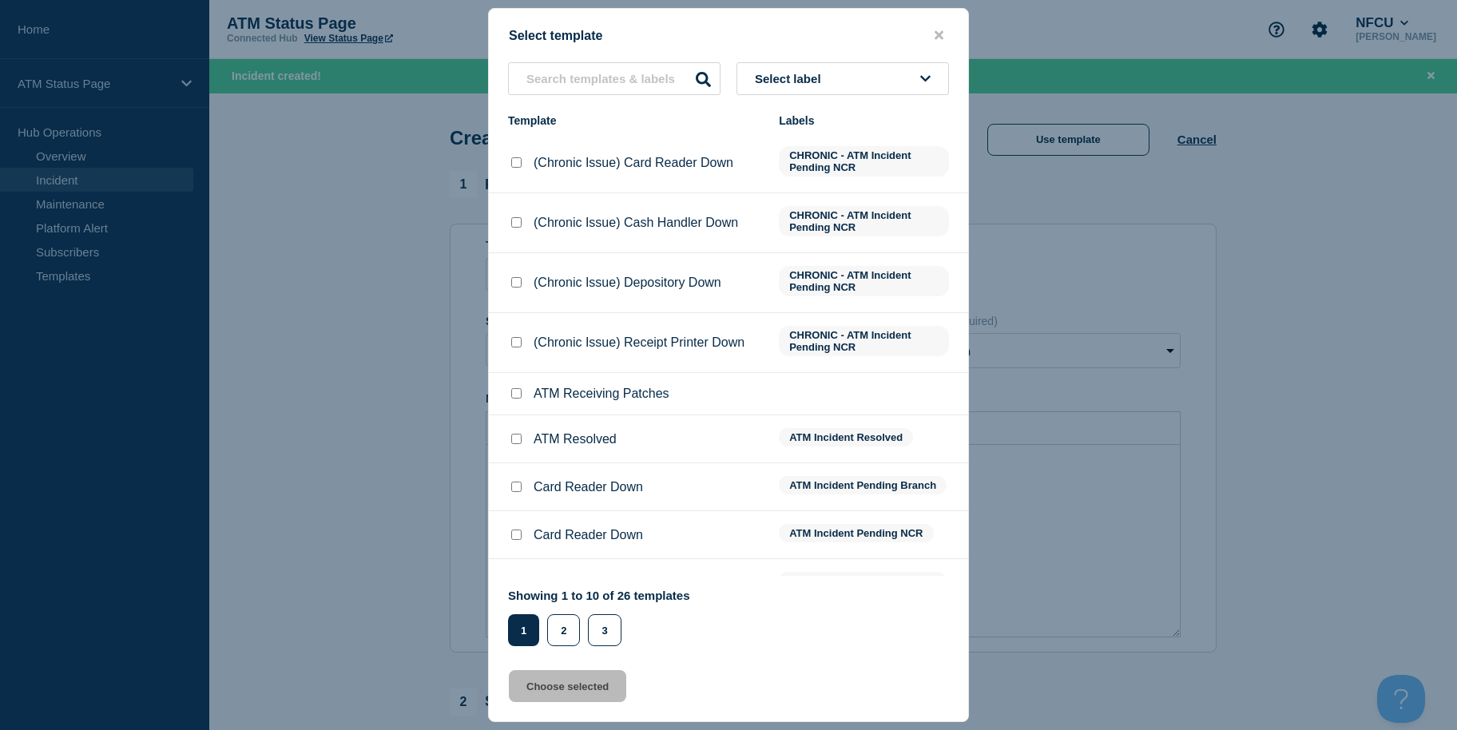
click at [843, 81] on button "Select label" at bounding box center [842, 78] width 212 height 33
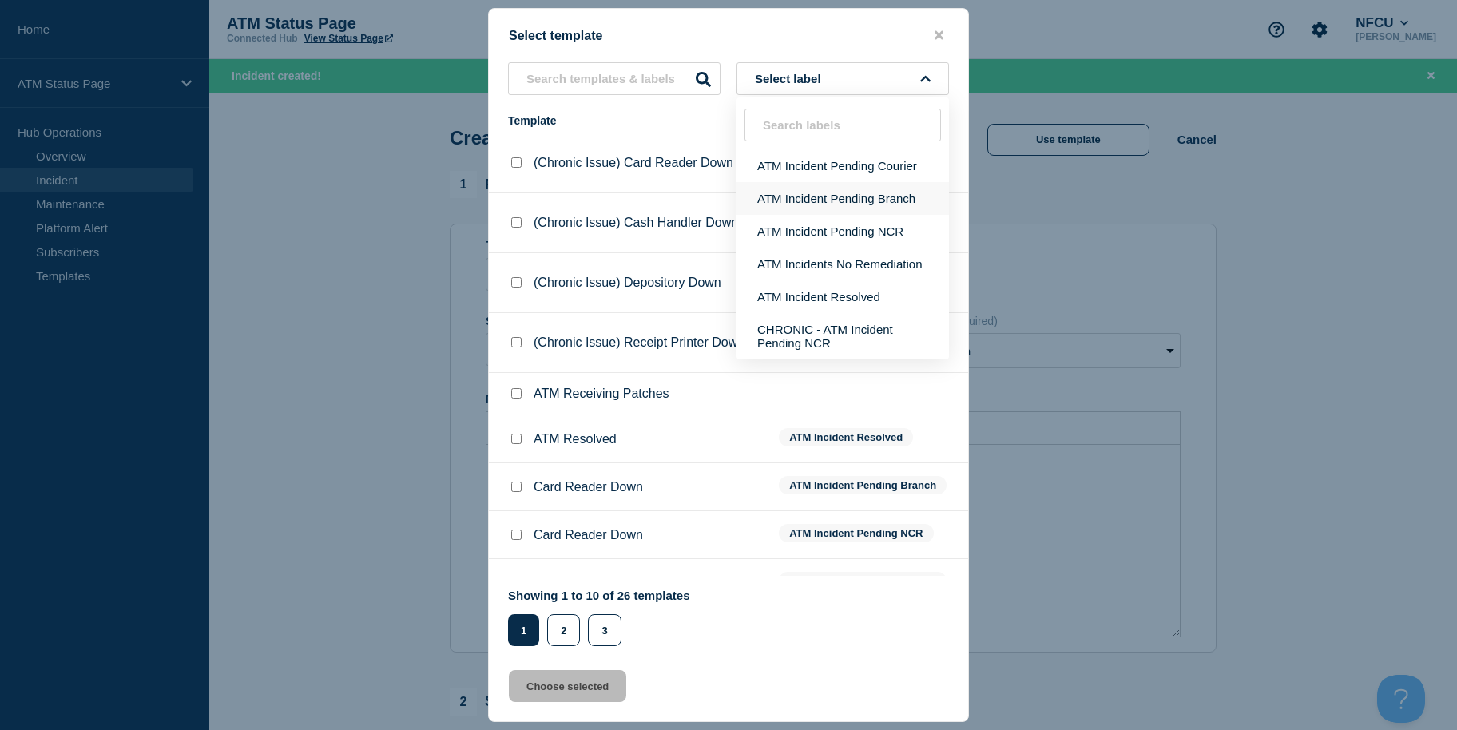
click at [838, 188] on button "ATM Incident Pending Branch" at bounding box center [842, 198] width 212 height 33
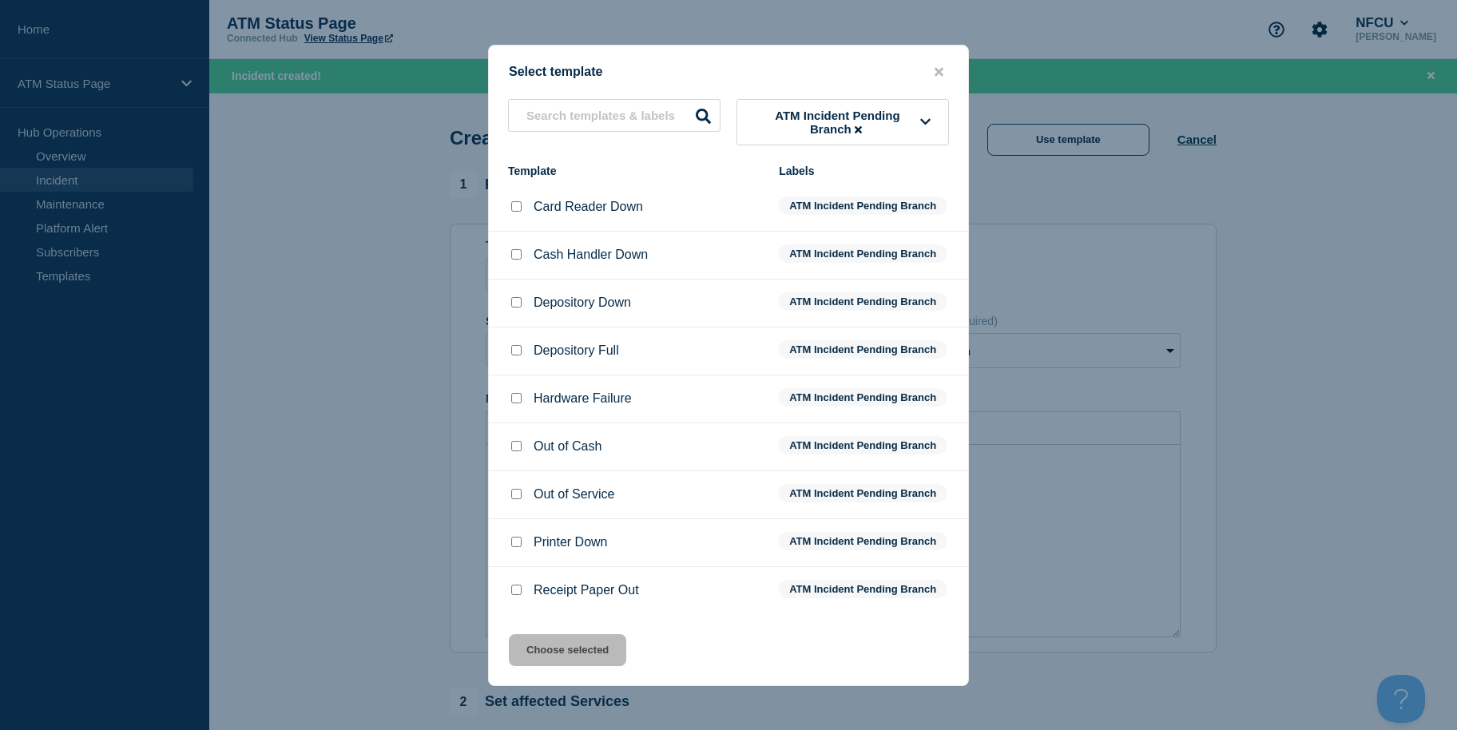
click at [522, 305] on div at bounding box center [516, 303] width 16 height 16
click at [518, 305] on input "Depository Down checkbox" at bounding box center [516, 302] width 10 height 10
checkbox input "true"
click at [553, 649] on button "Choose selected" at bounding box center [567, 650] width 117 height 32
type input "Depository Down"
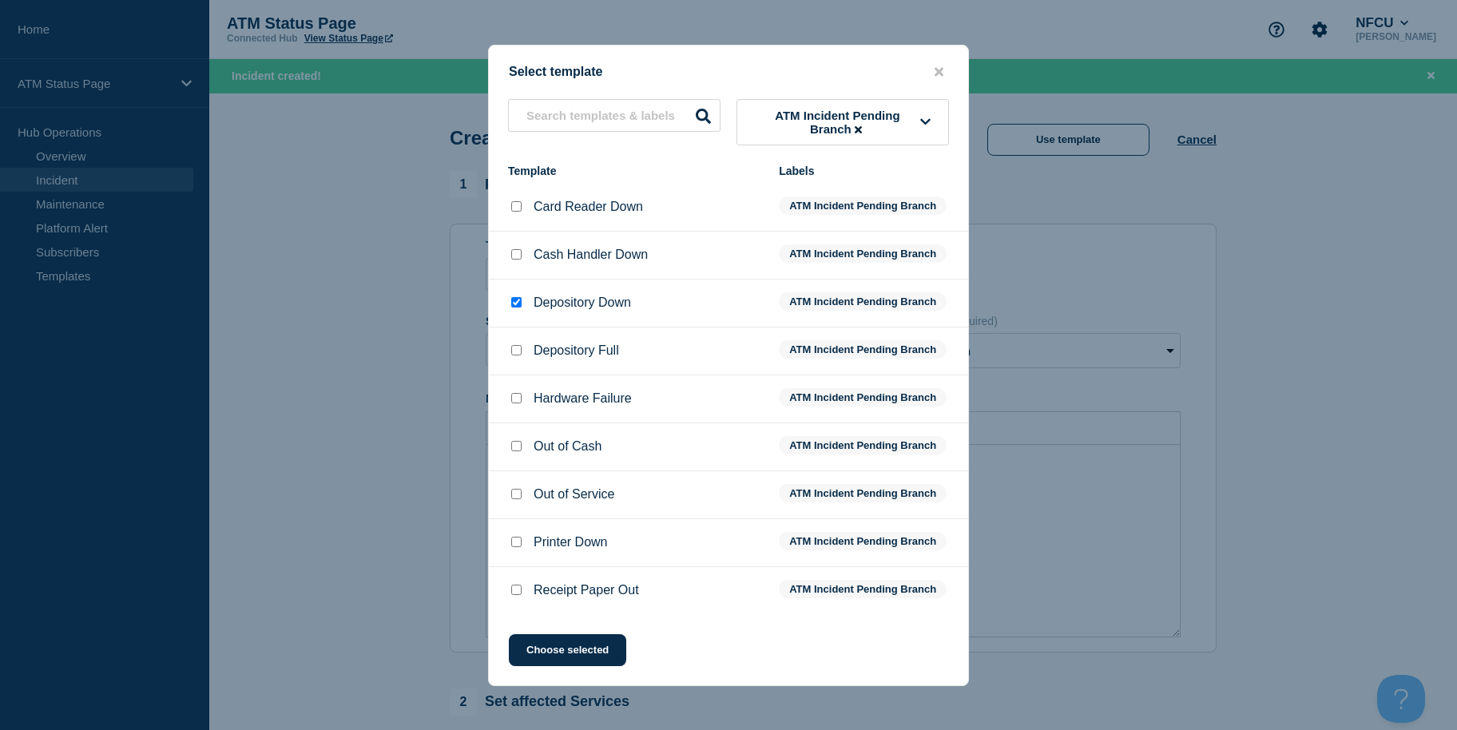
select select "identified"
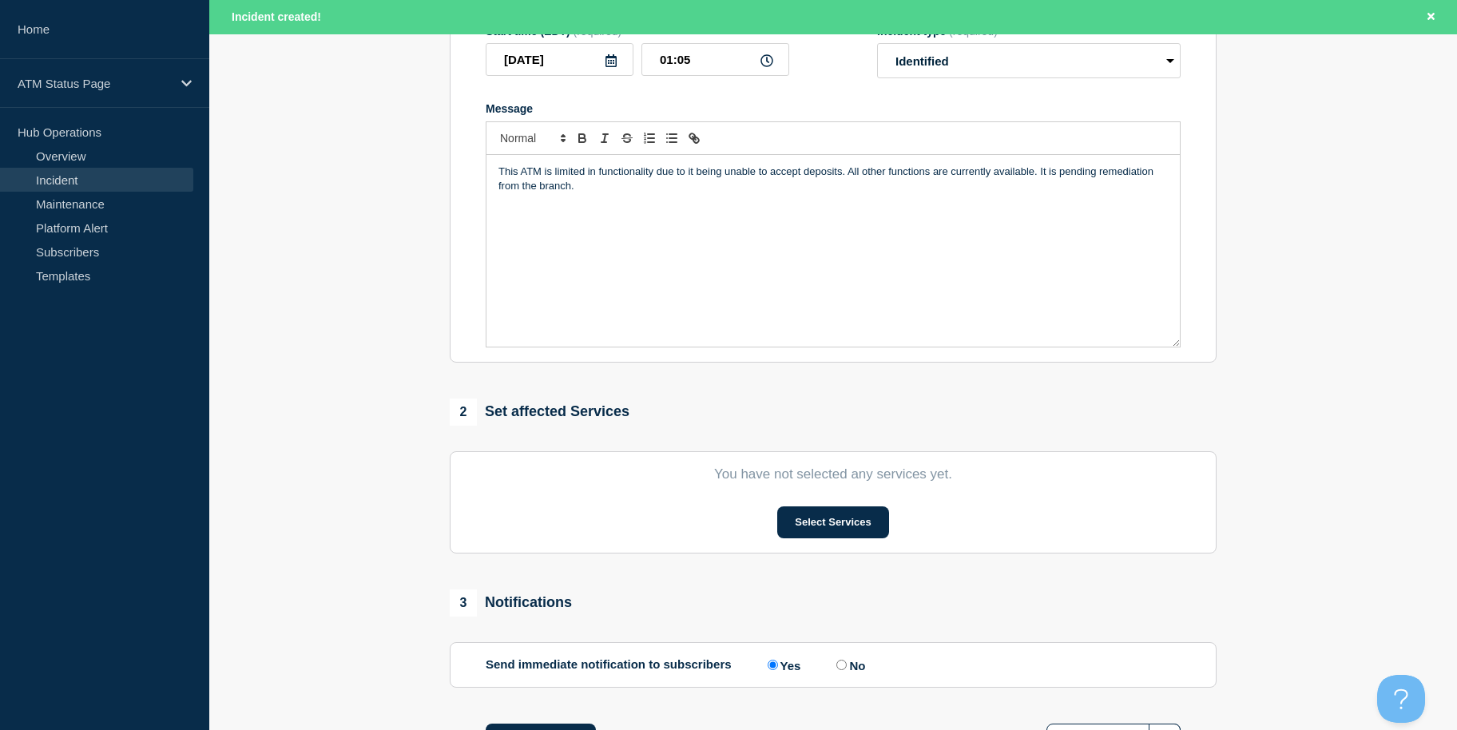
drag, startPoint x: 355, startPoint y: 327, endPoint x: 460, endPoint y: 528, distance: 226.5
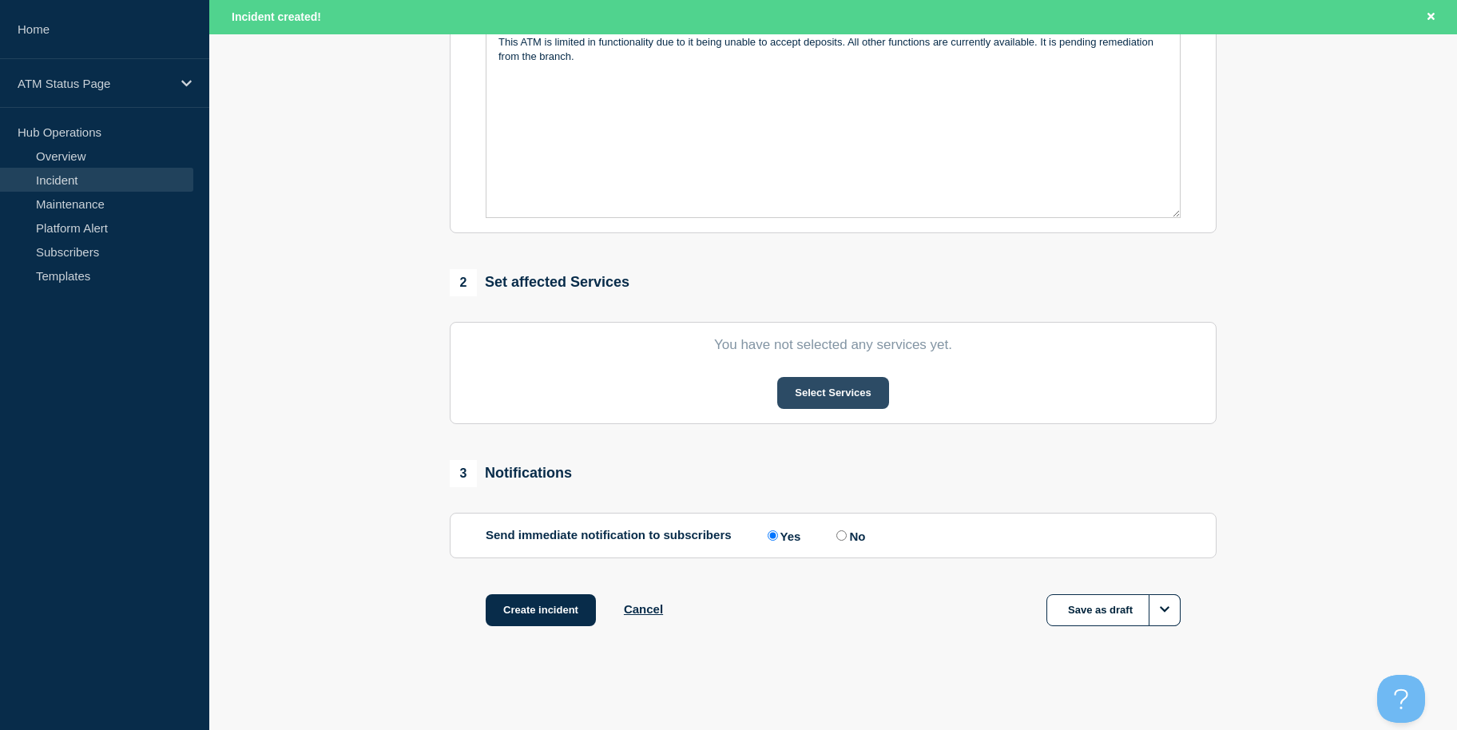
click at [839, 395] on button "Select Services" at bounding box center [832, 393] width 111 height 32
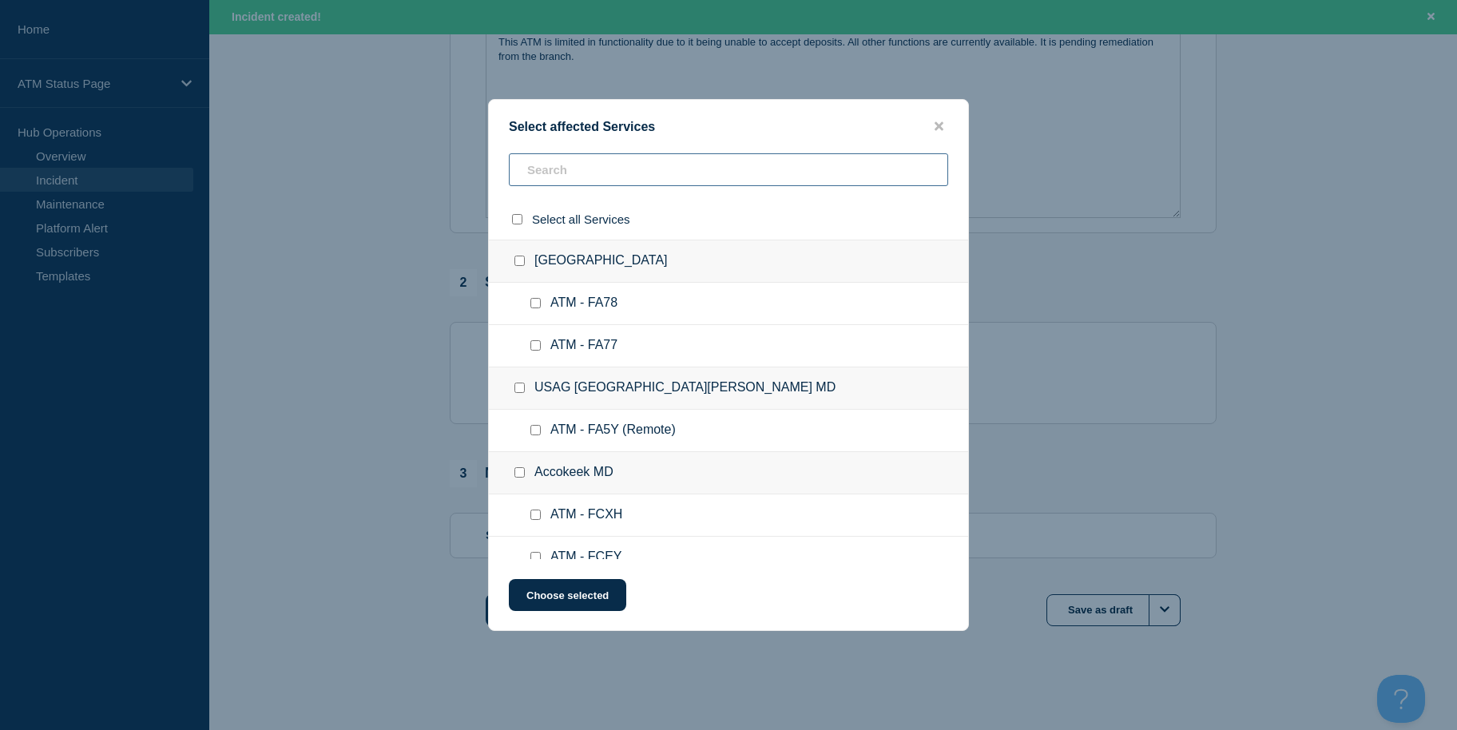
click at [613, 181] on input "text" at bounding box center [728, 169] width 439 height 33
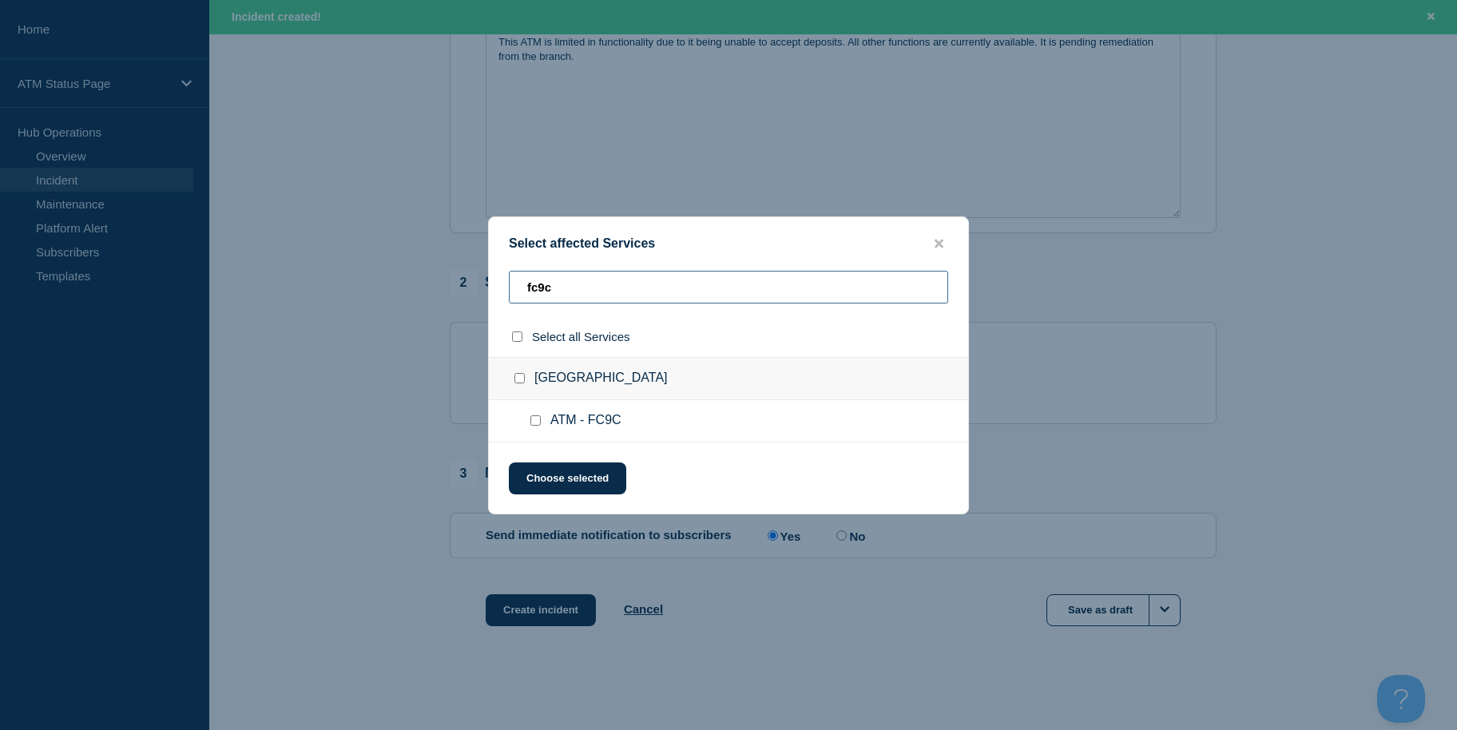
type input "fc9c"
click at [521, 339] on input "select all checkbox" at bounding box center [517, 336] width 10 height 10
checkbox input "true"
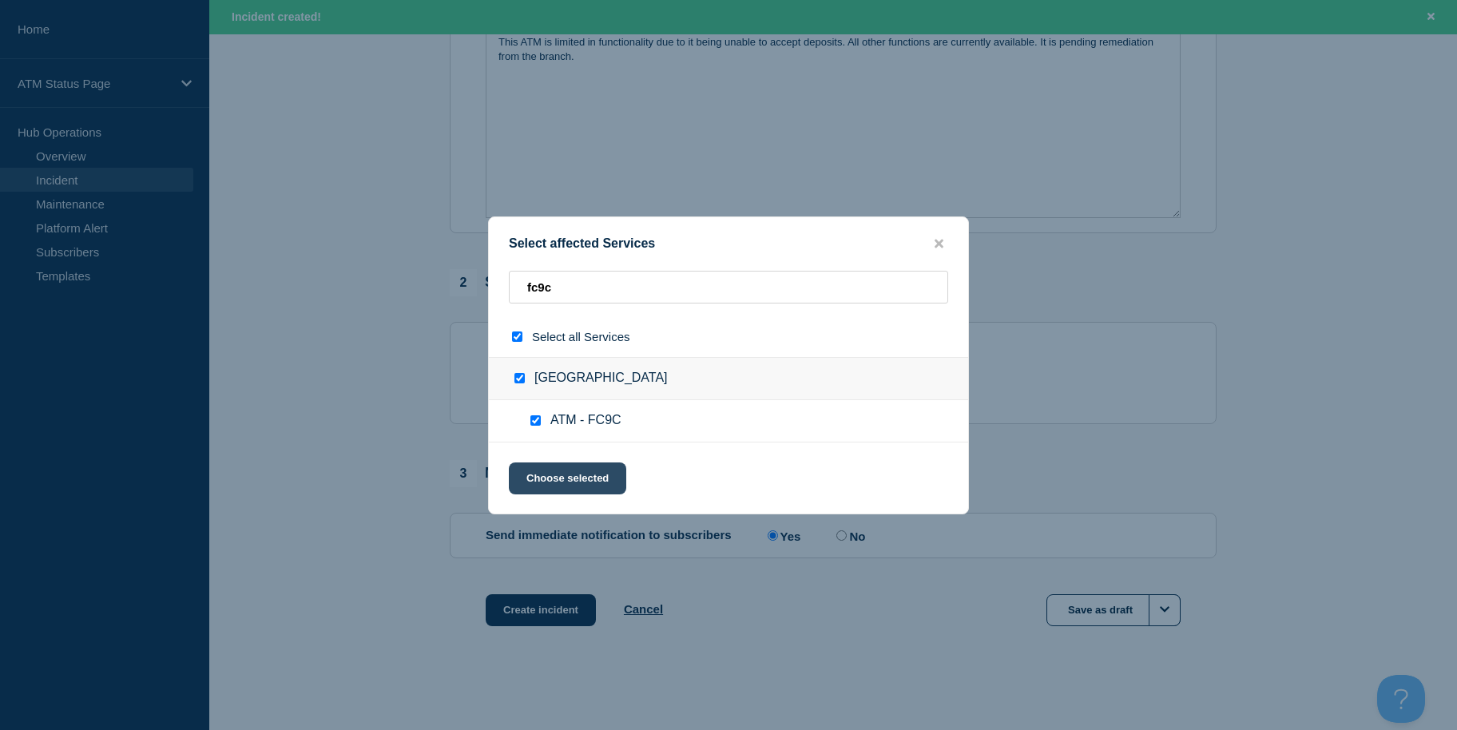
click at [592, 468] on button "Choose selected" at bounding box center [567, 478] width 117 height 32
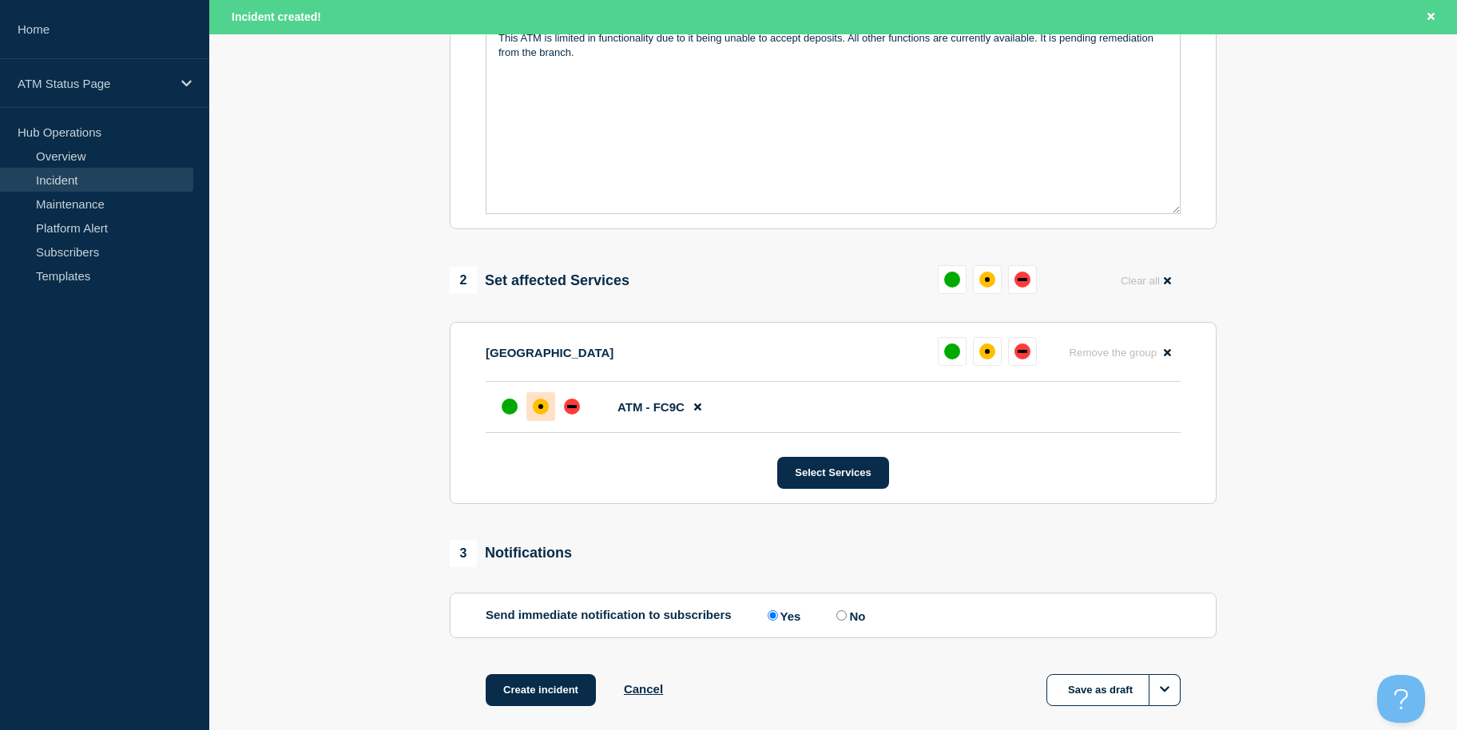
click at [552, 403] on div at bounding box center [540, 406] width 29 height 29
click at [531, 696] on button "Create incident" at bounding box center [541, 690] width 110 height 32
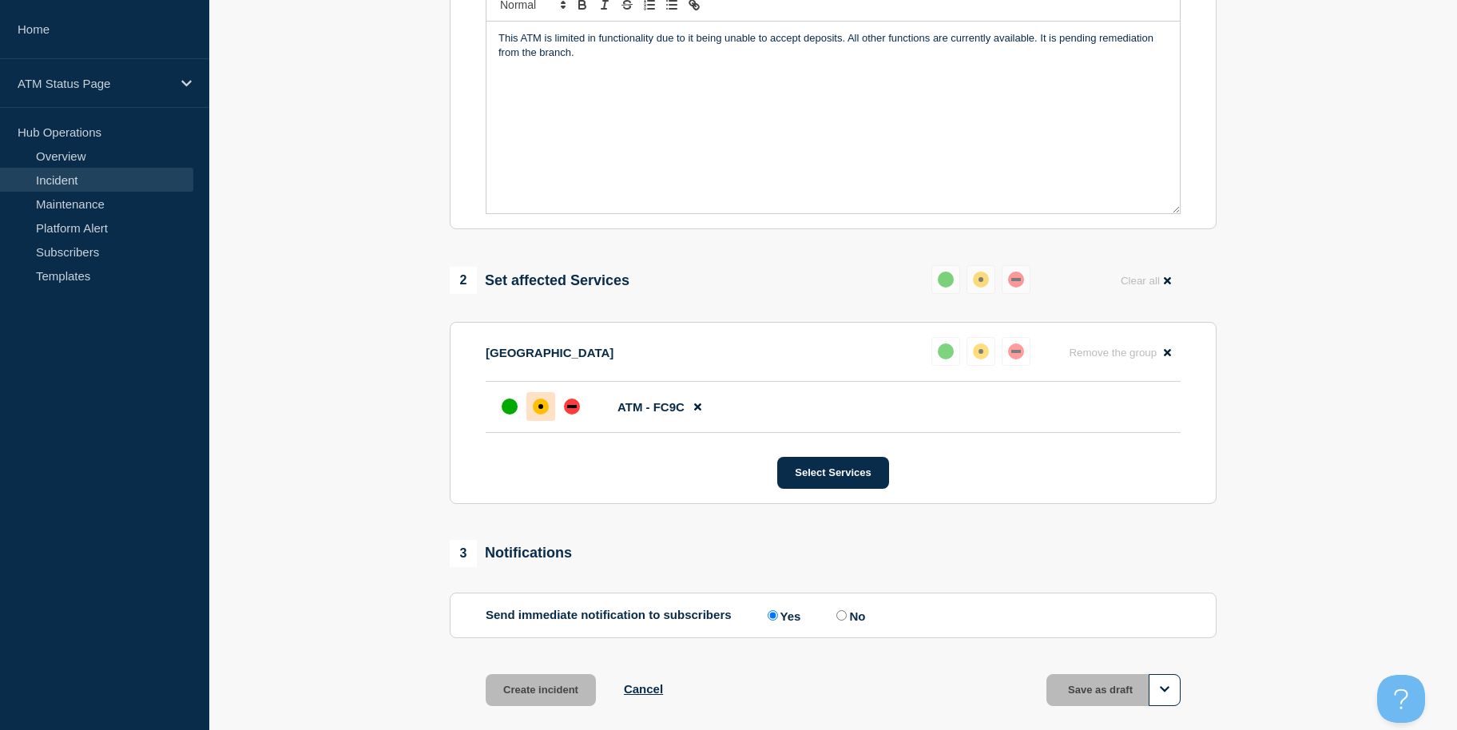
scroll to position [389, 0]
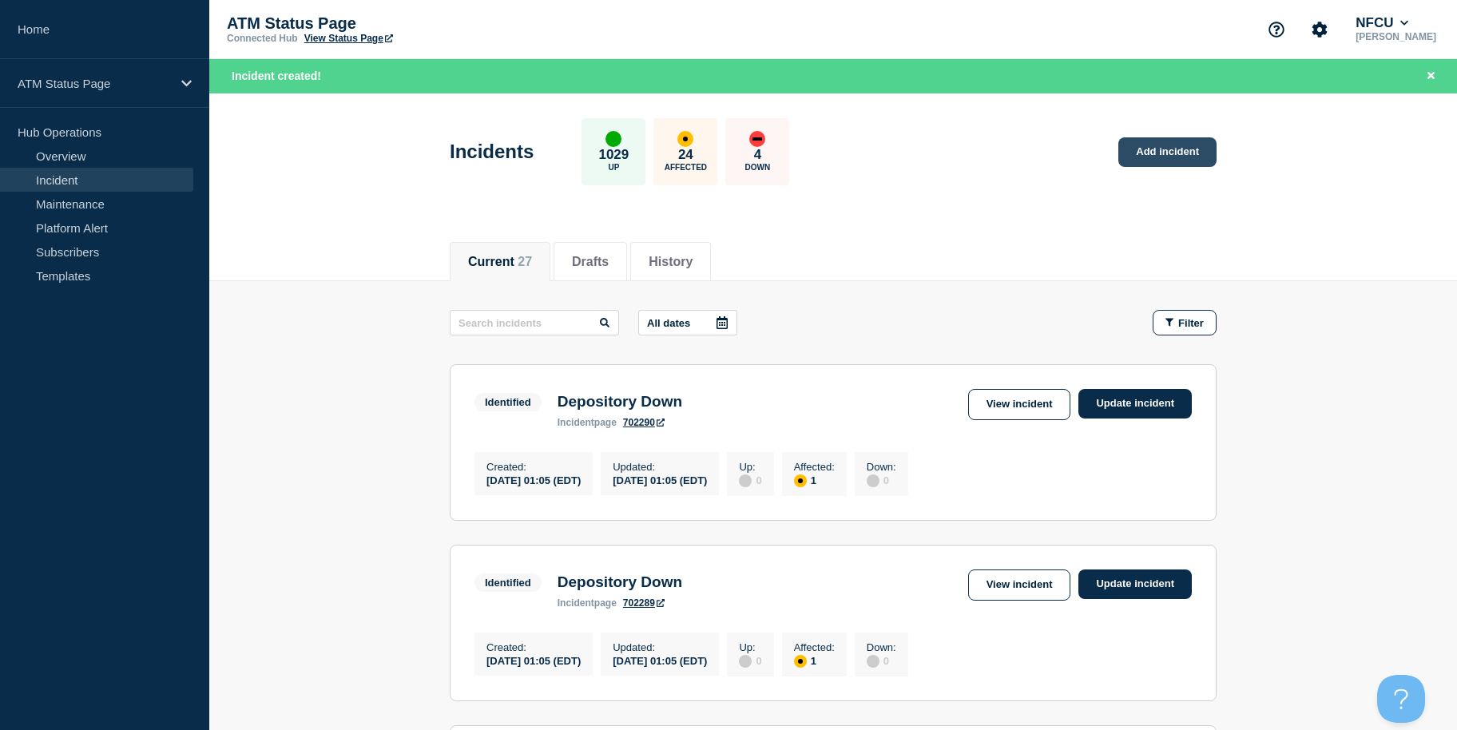
click at [1156, 160] on link "Add incident" at bounding box center [1167, 152] width 98 height 30
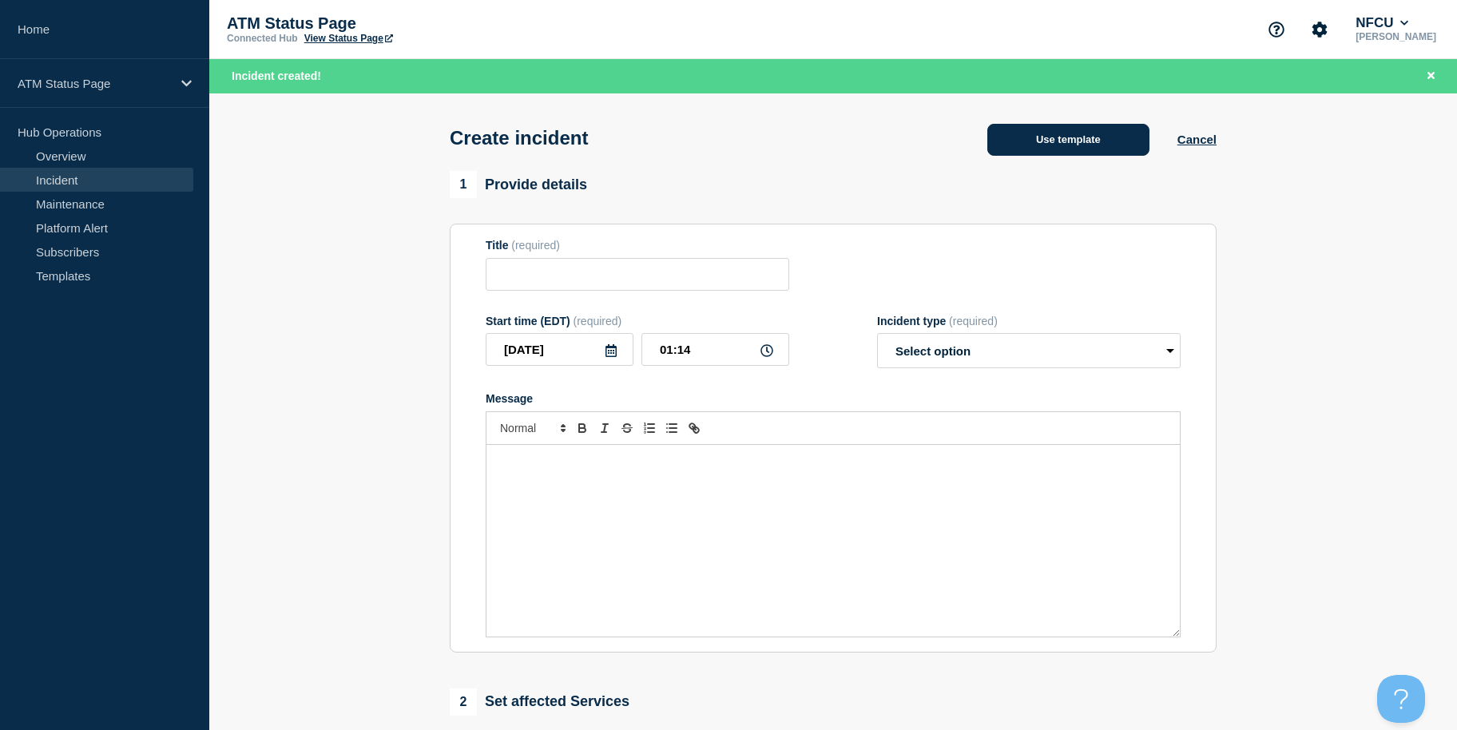
click at [1136, 147] on button "Use template" at bounding box center [1068, 140] width 162 height 32
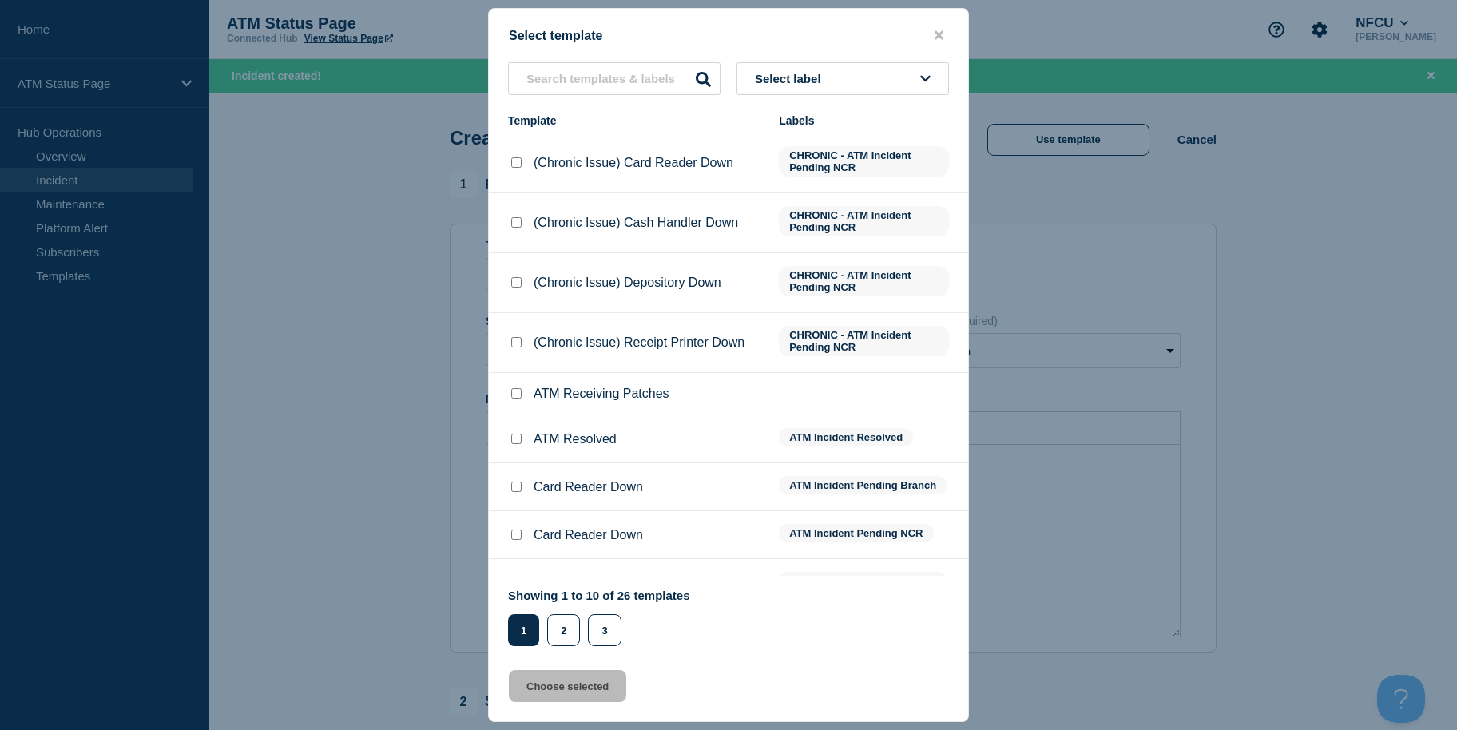
click at [919, 66] on button "Select label" at bounding box center [842, 78] width 212 height 33
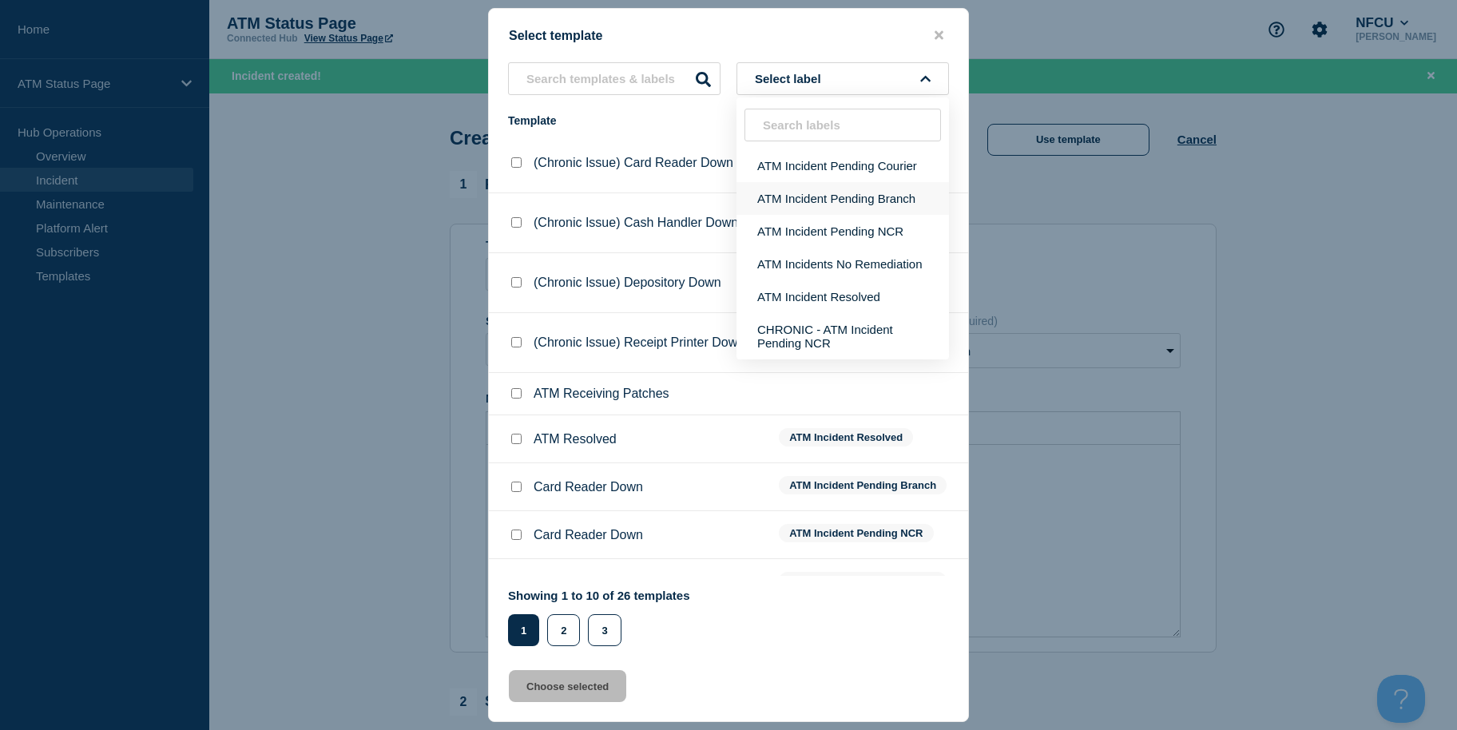
click at [887, 208] on button "ATM Incident Pending Branch" at bounding box center [842, 198] width 212 height 33
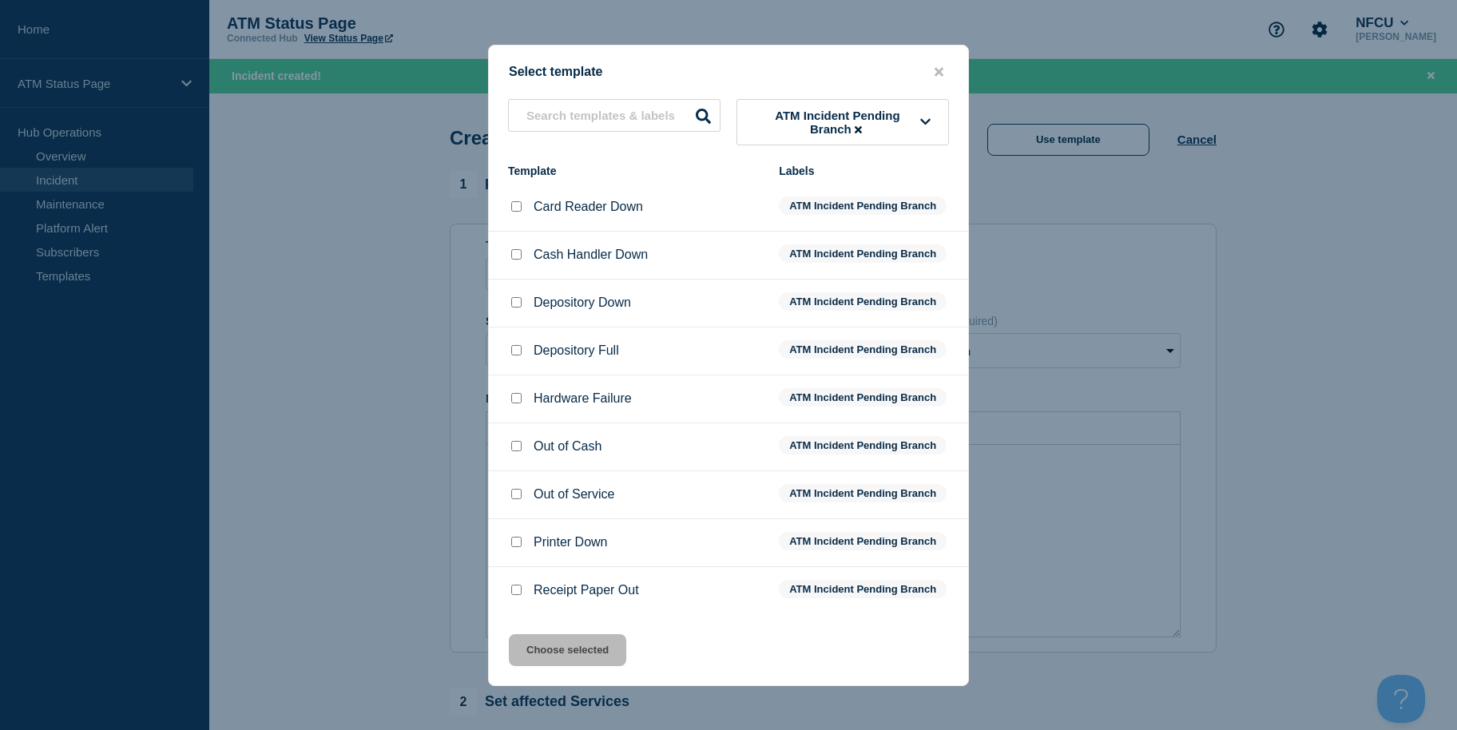
click at [516, 257] on input "Cash Handler Down checkbox" at bounding box center [516, 254] width 10 height 10
checkbox input "true"
click at [545, 644] on button "Choose selected" at bounding box center [567, 650] width 117 height 32
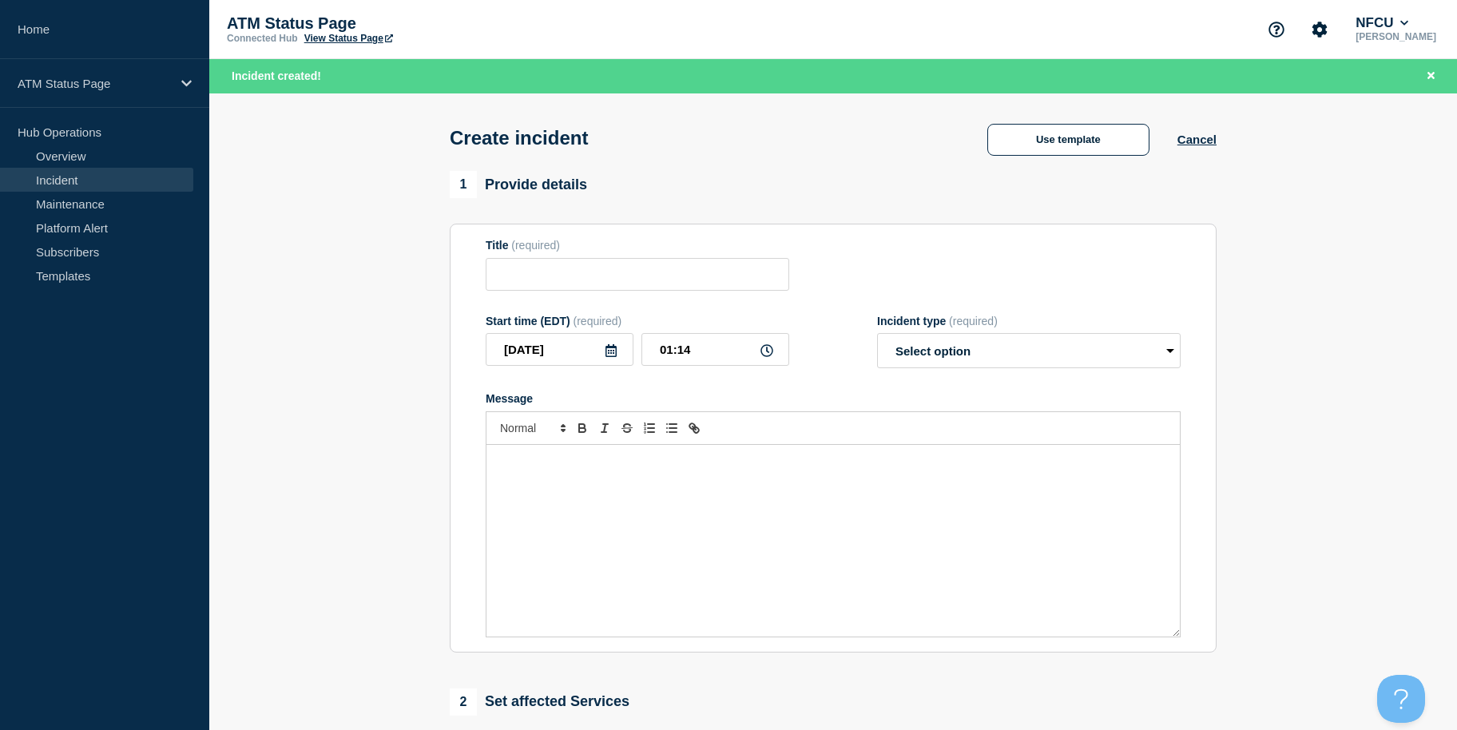
type input "Cash Handler Down"
select select "identified"
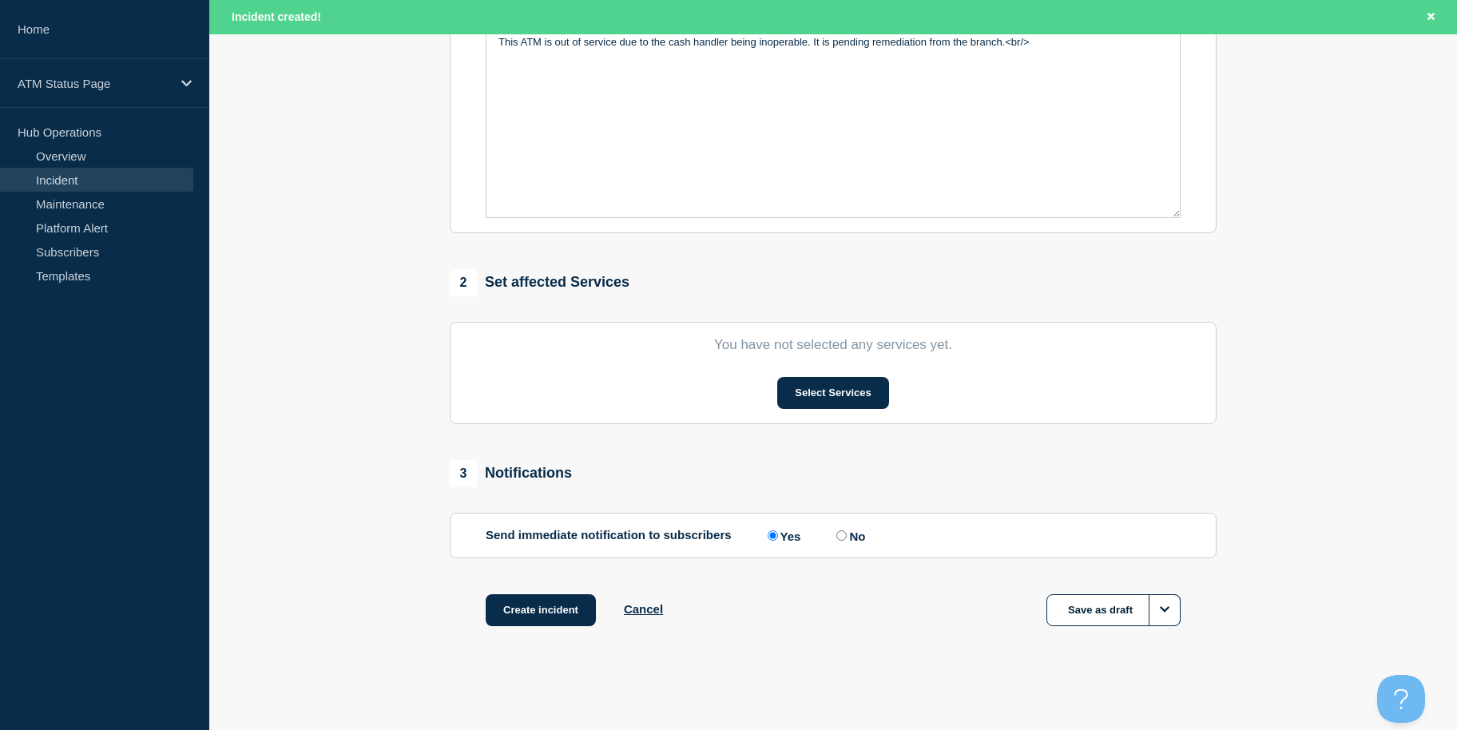
drag, startPoint x: 389, startPoint y: 487, endPoint x: 389, endPoint y: 641, distance: 153.3
click at [794, 395] on button "Select Services" at bounding box center [832, 393] width 111 height 32
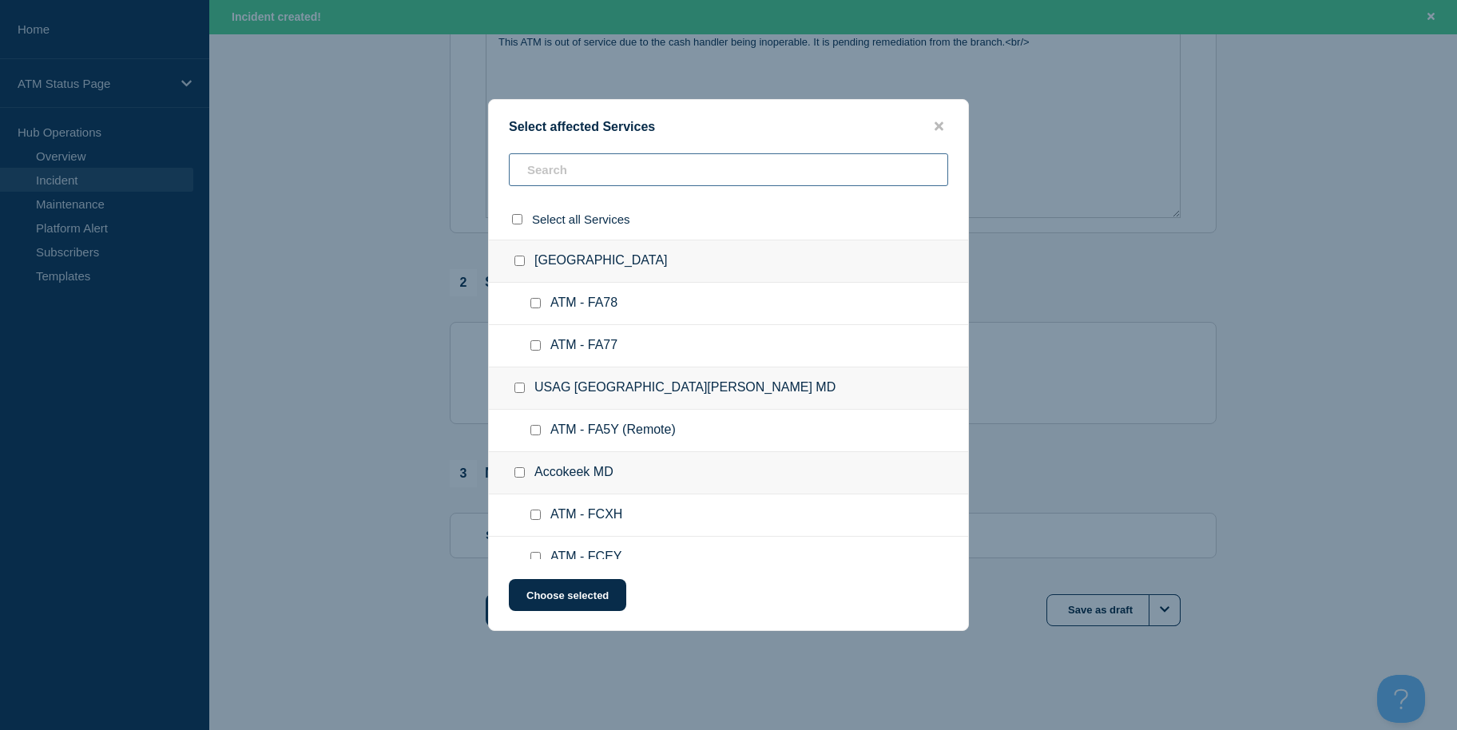
click at [754, 172] on input "text" at bounding box center [728, 169] width 439 height 33
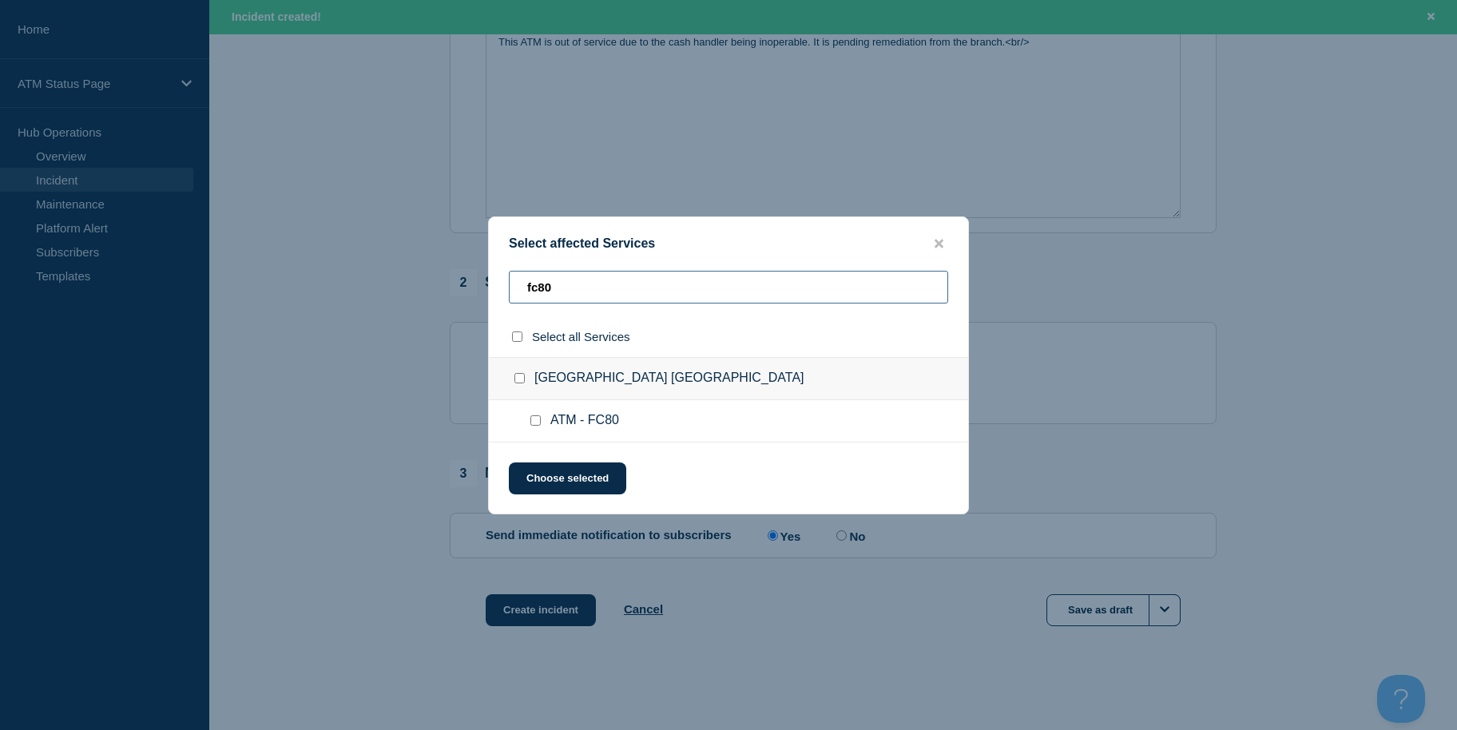
type input "fc80"
click at [538, 431] on ul "ATM - FC80" at bounding box center [728, 421] width 479 height 42
click at [538, 426] on input "ATM - FC80 checkbox" at bounding box center [535, 420] width 10 height 10
checkbox input "true"
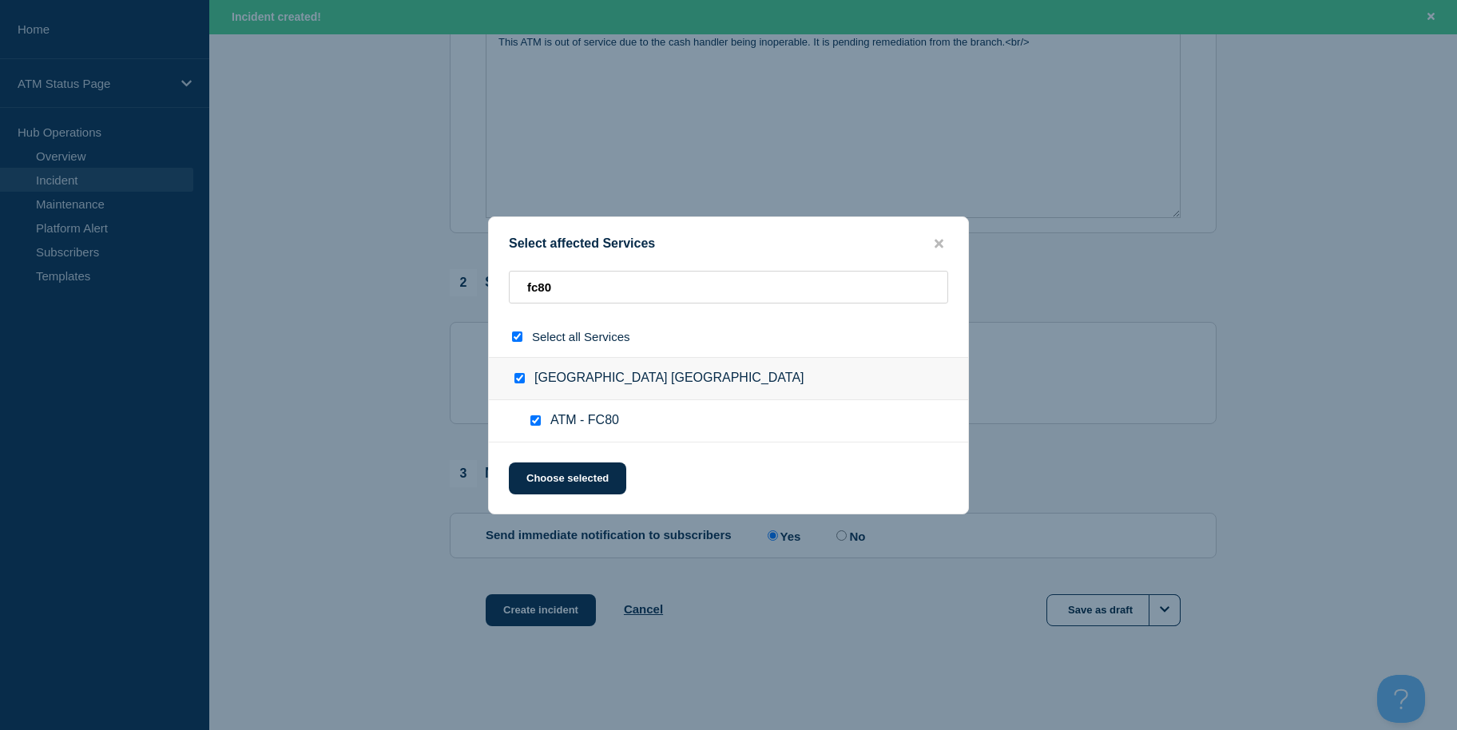
checkbox input "true"
click at [560, 484] on button "Choose selected" at bounding box center [567, 478] width 117 height 32
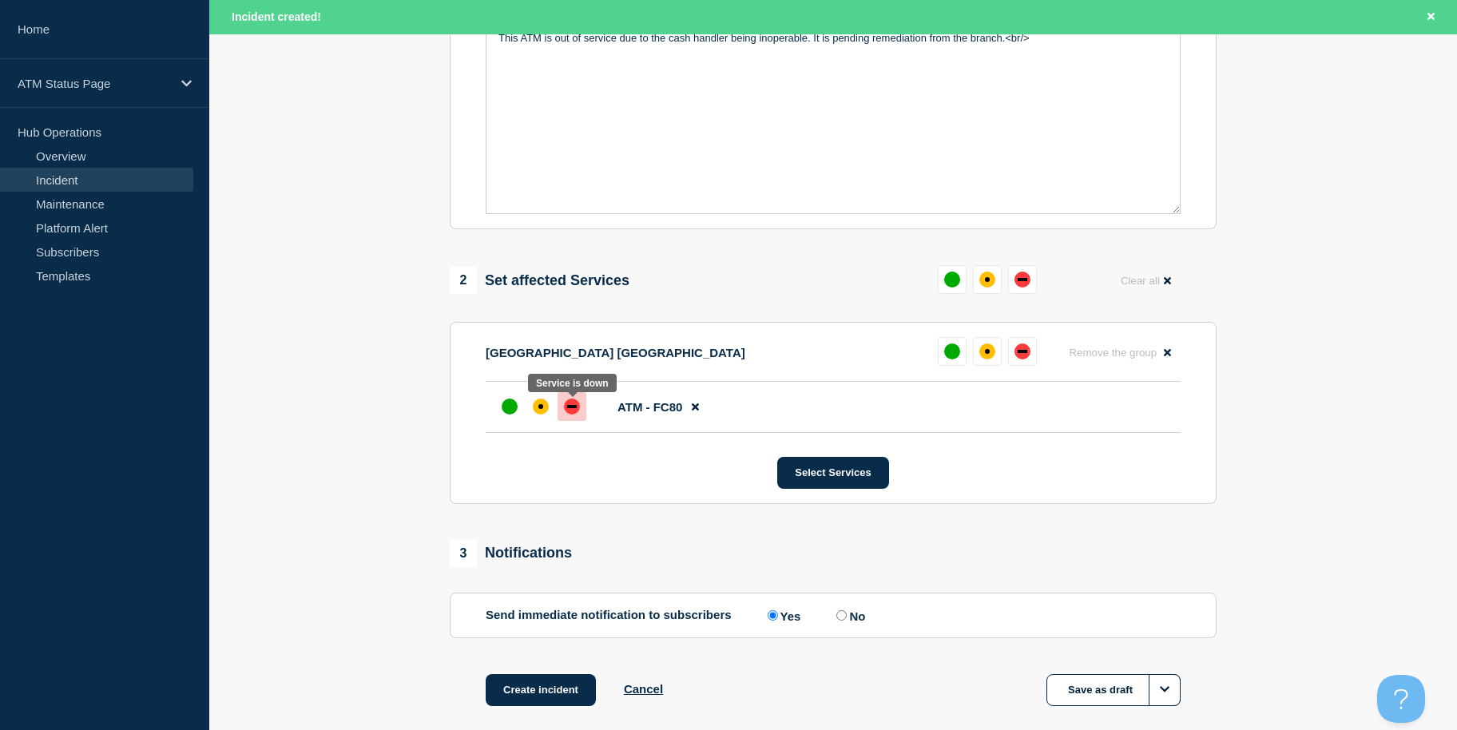
click at [569, 415] on div "down" at bounding box center [572, 407] width 16 height 16
click at [541, 688] on button "Create incident" at bounding box center [541, 690] width 110 height 32
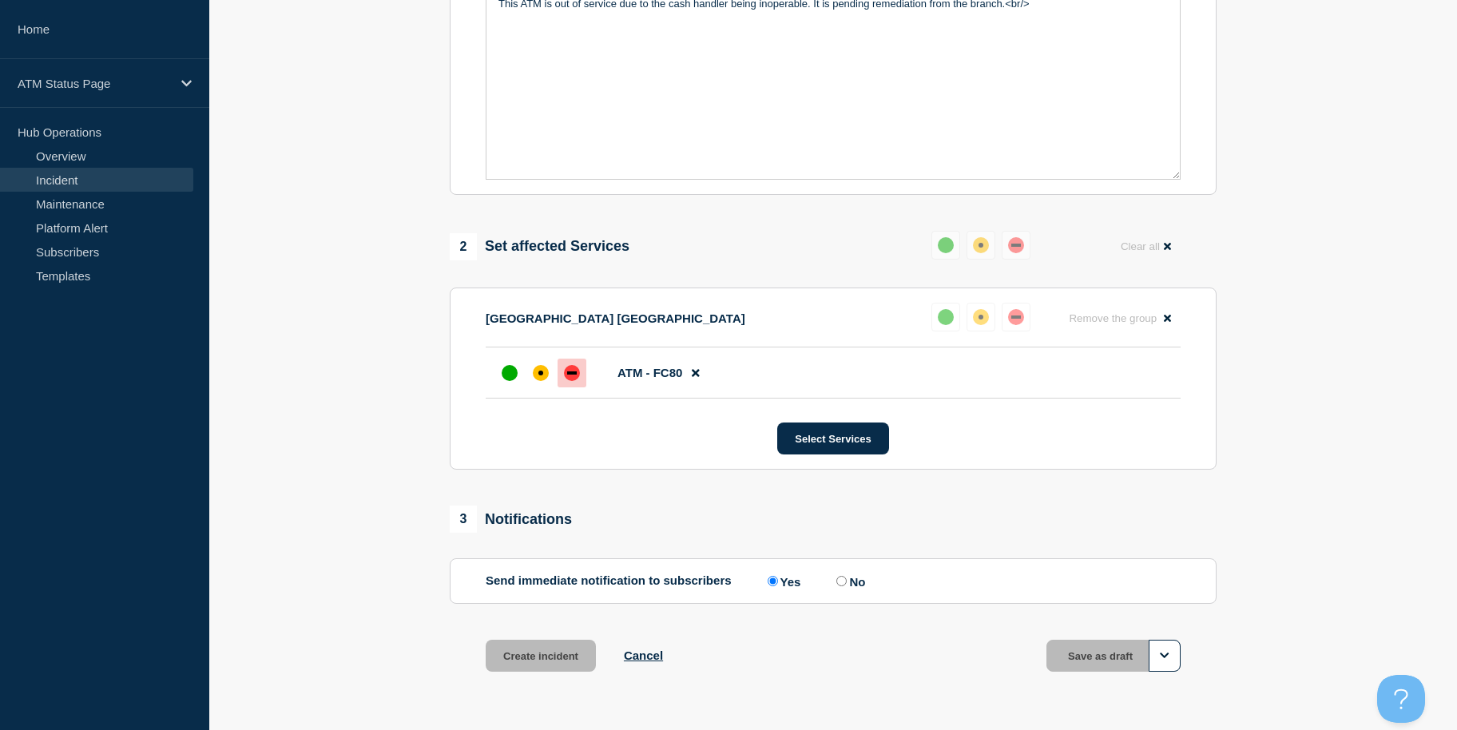
scroll to position [389, 0]
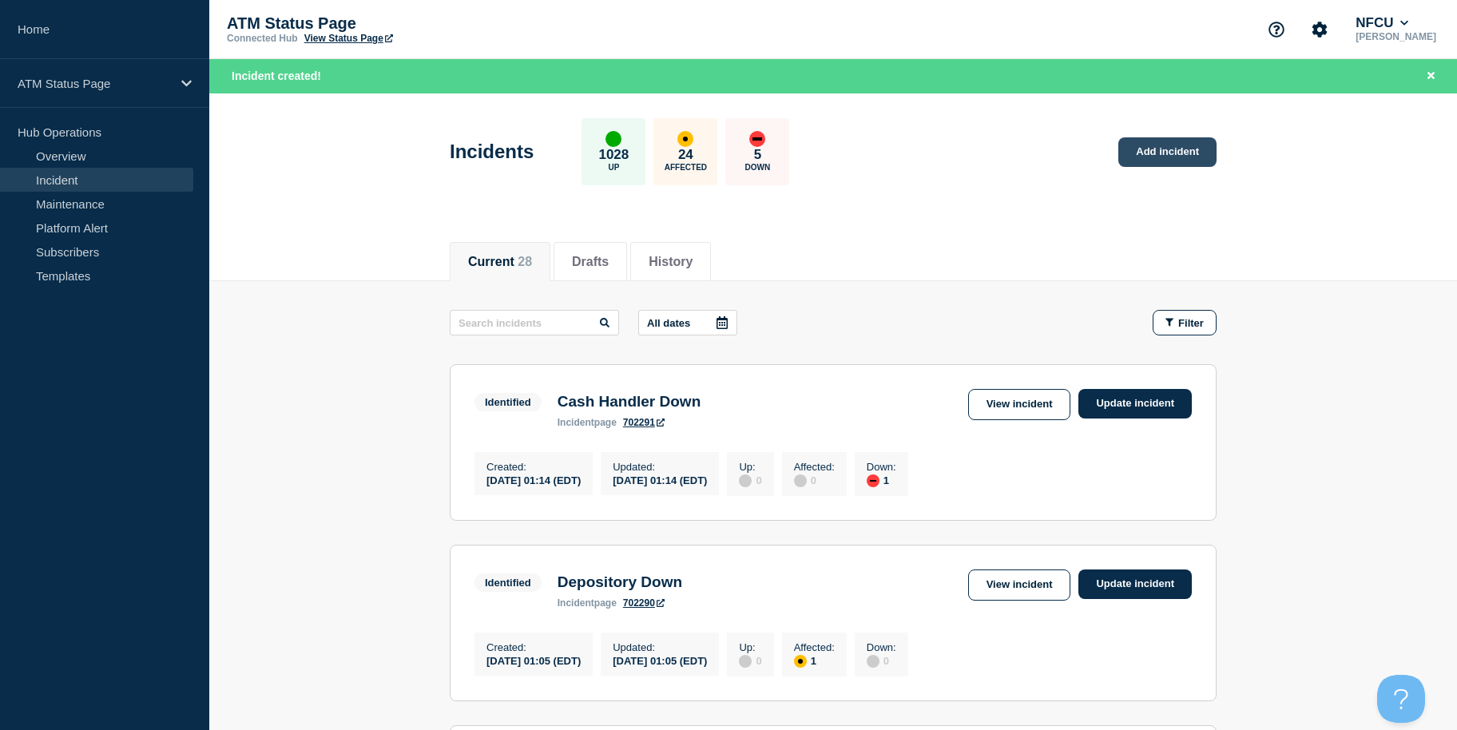
click at [1194, 163] on link "Add incident" at bounding box center [1167, 152] width 98 height 30
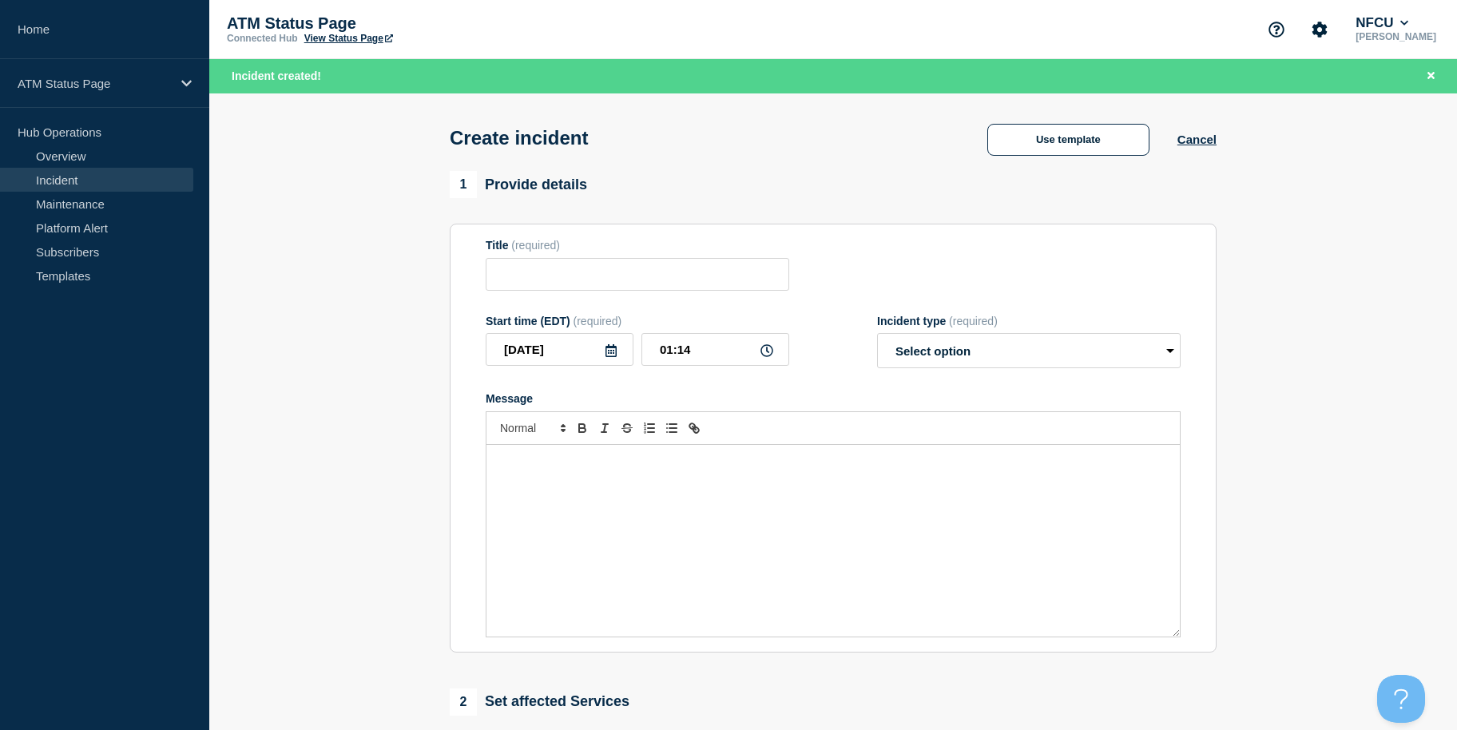
click at [1064, 120] on div "Create incident Use template Cancel" at bounding box center [833, 132] width 803 height 78
click at [1063, 137] on button "Use template" at bounding box center [1068, 140] width 162 height 32
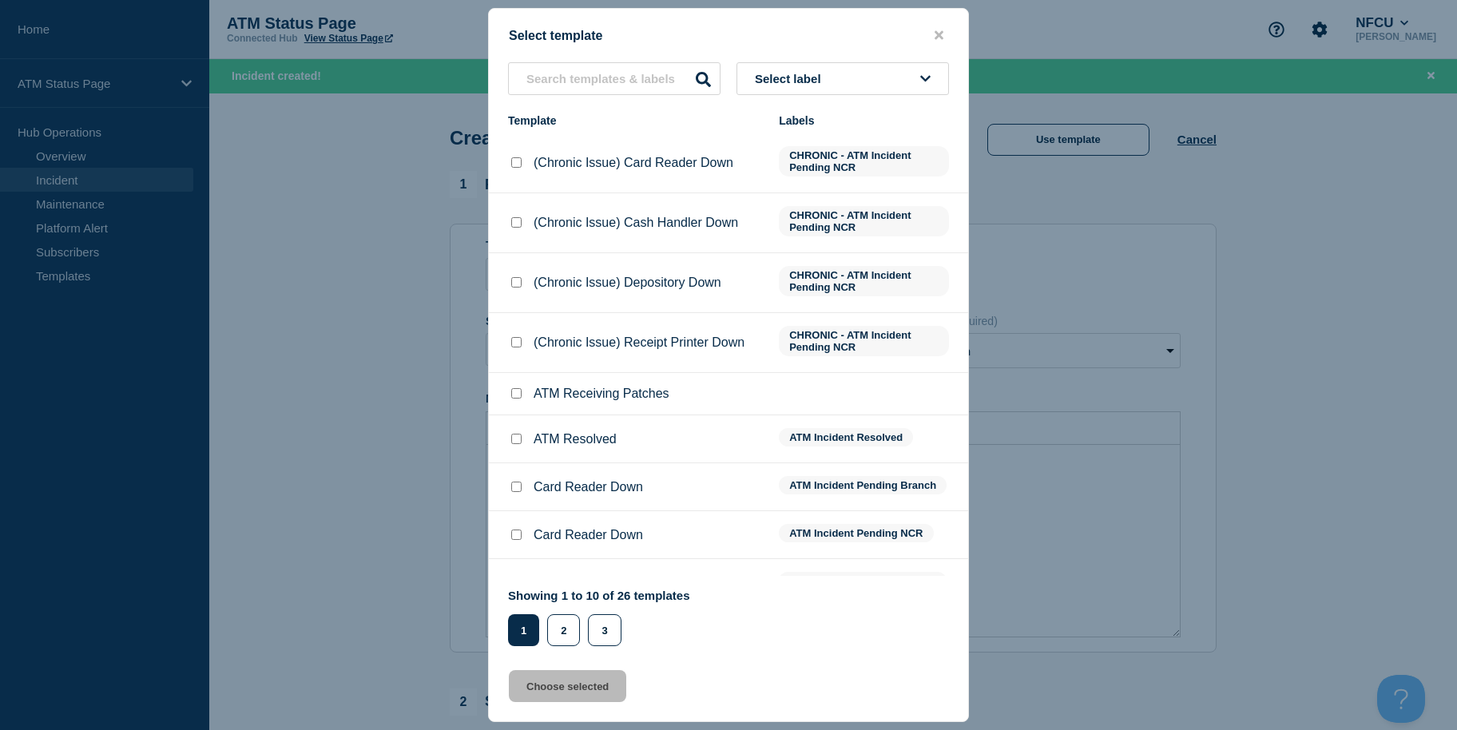
click at [836, 78] on button "Select label" at bounding box center [842, 78] width 212 height 33
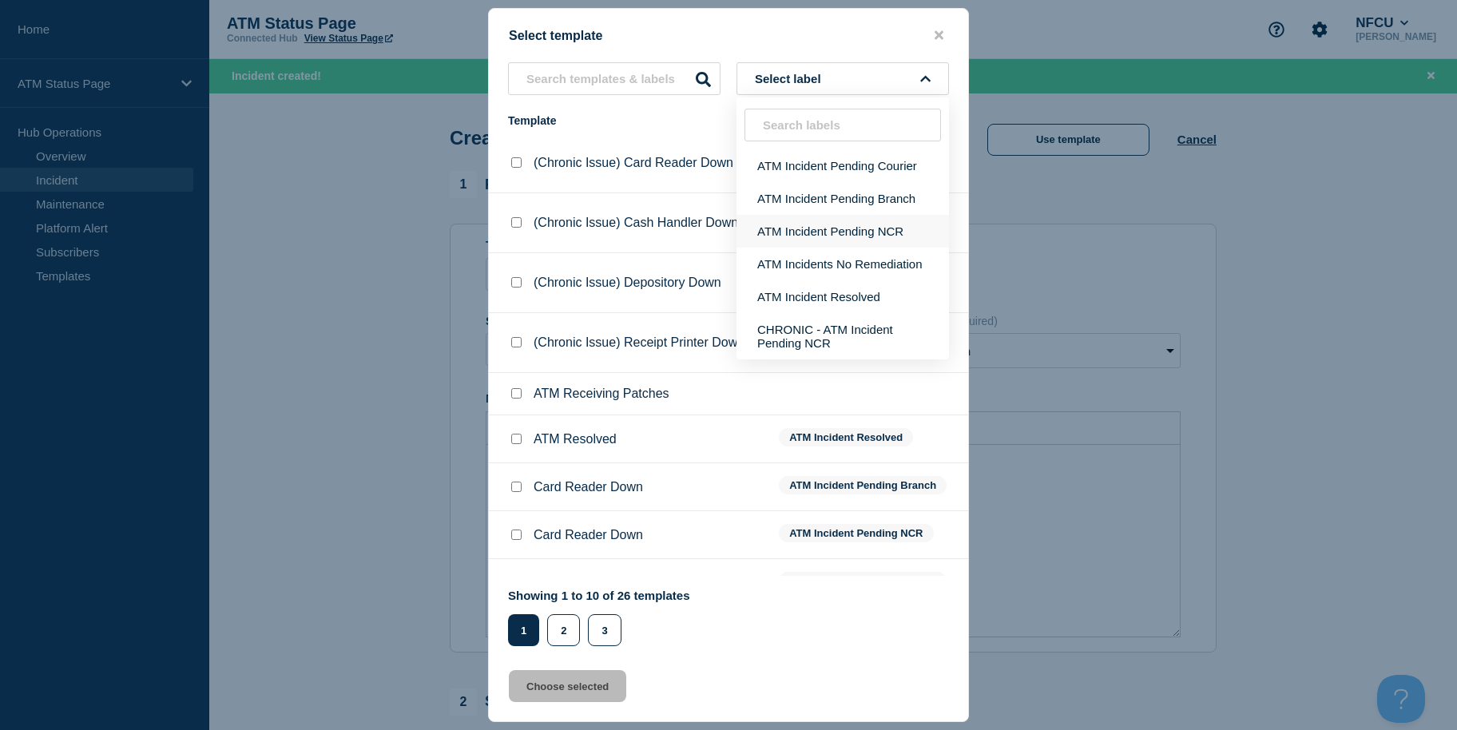
click at [831, 224] on button "ATM Incident Pending NCR" at bounding box center [842, 231] width 212 height 33
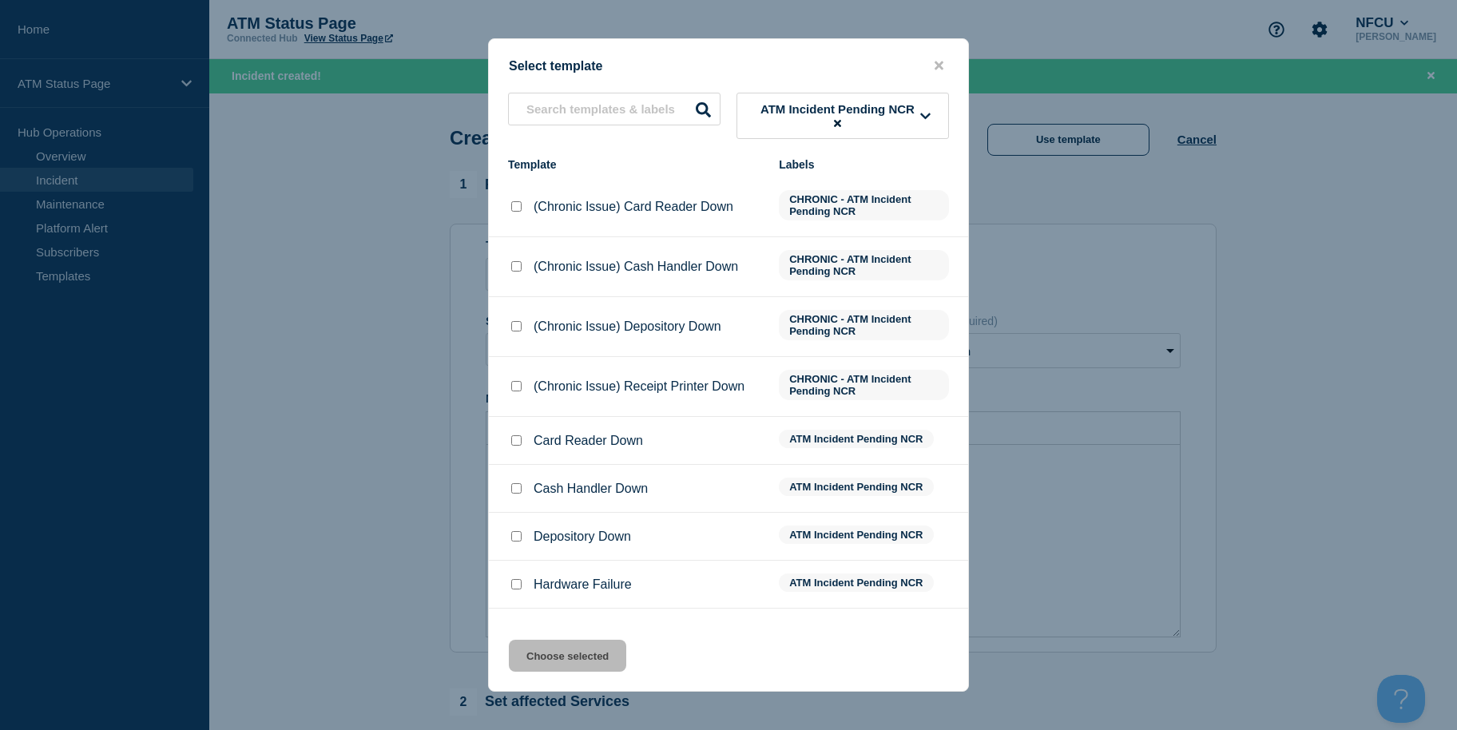
click at [516, 541] on input "Depository Down checkbox" at bounding box center [516, 536] width 10 height 10
checkbox input "true"
click at [536, 682] on div "Select template ATM Incident Pending NCR Template Labels (Chronic Issue) Card R…" at bounding box center [728, 364] width 481 height 653
click at [539, 668] on button "Choose selected" at bounding box center [567, 656] width 117 height 32
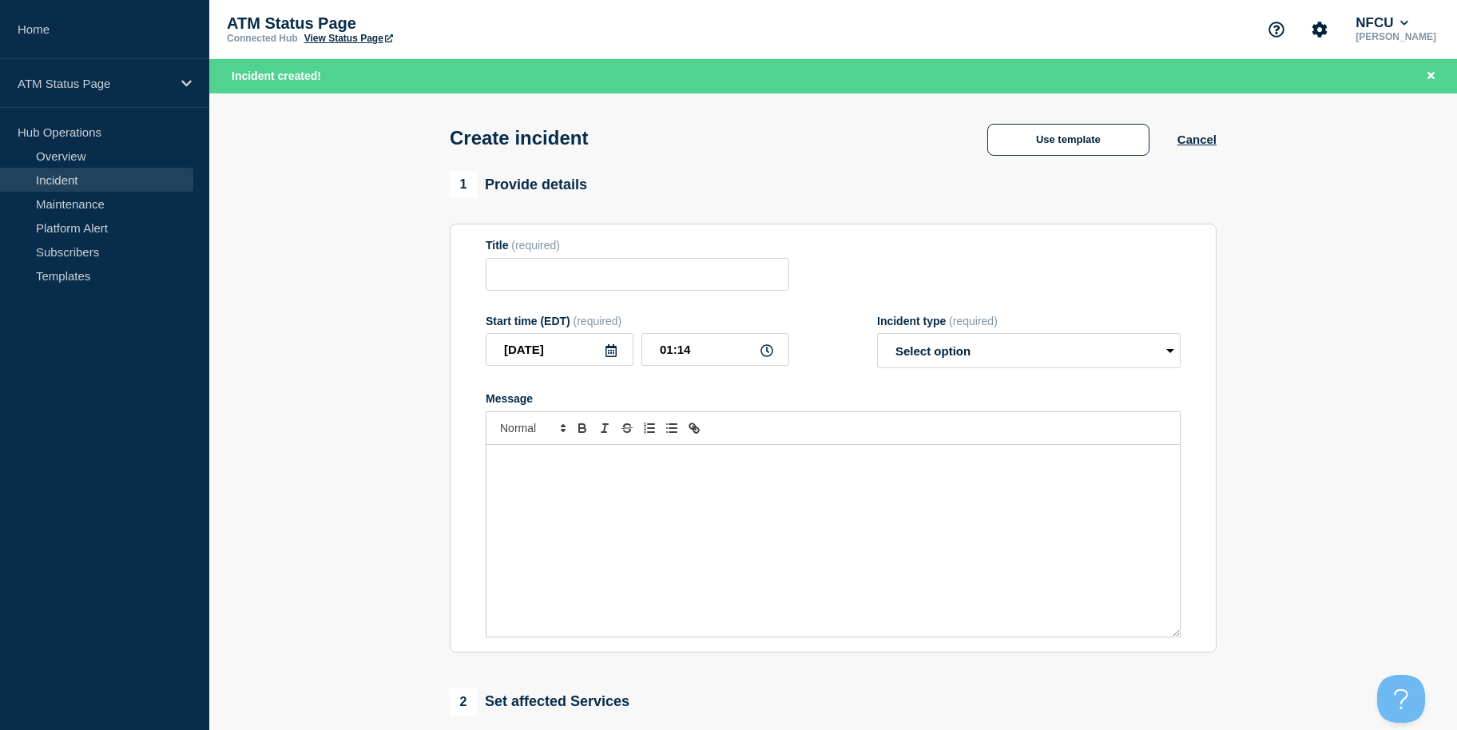
type input "Depository Down"
select select "identified"
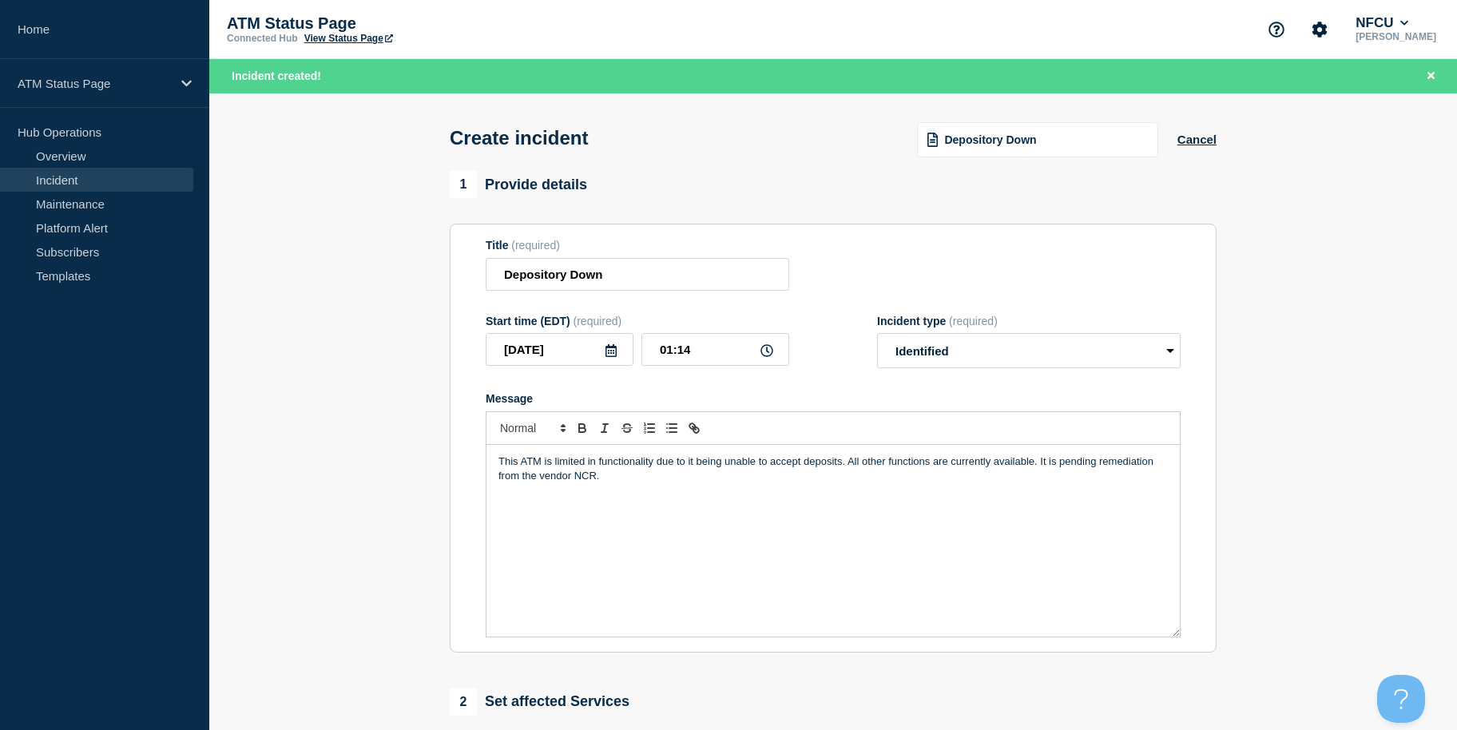
scroll to position [423, 0]
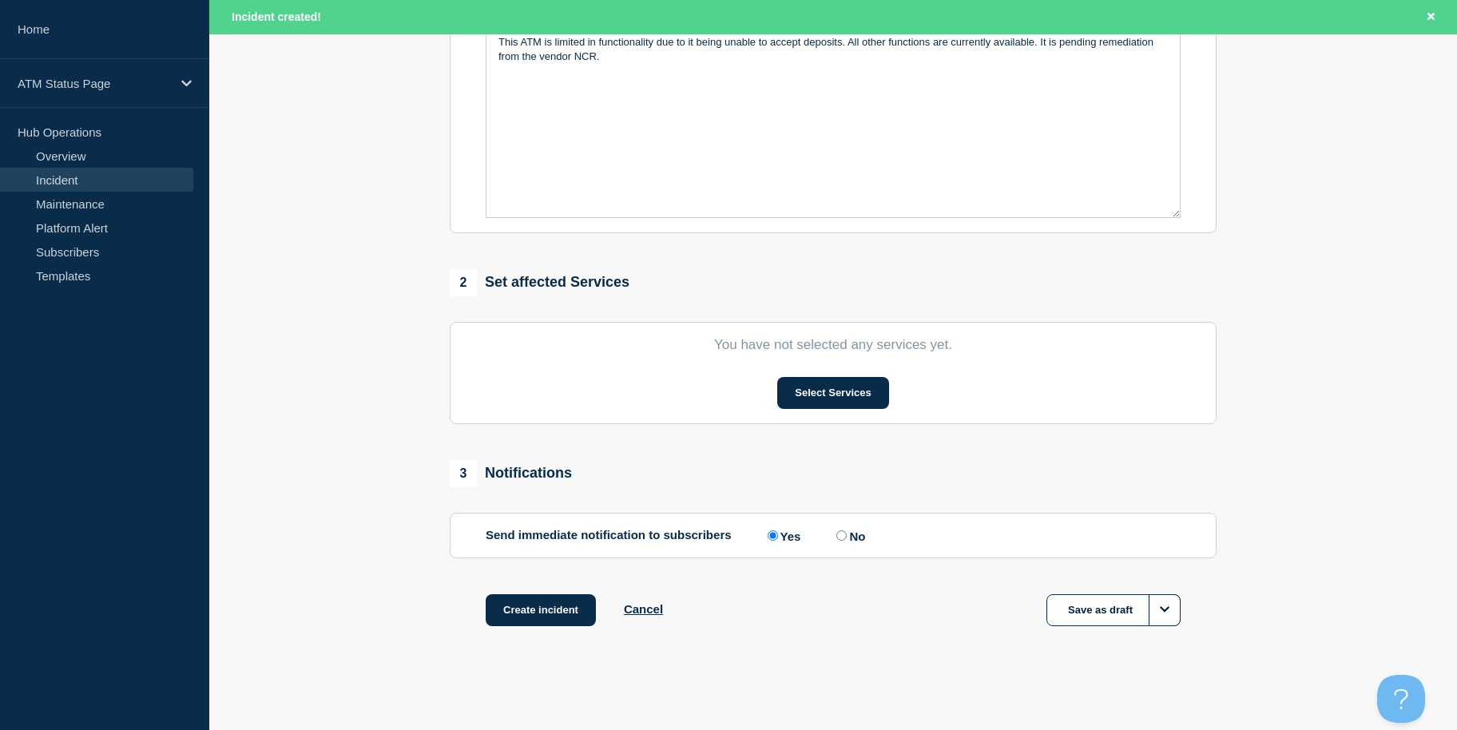
drag, startPoint x: 395, startPoint y: 474, endPoint x: 401, endPoint y: 670, distance: 196.6
click at [838, 391] on button "Select Services" at bounding box center [832, 393] width 111 height 32
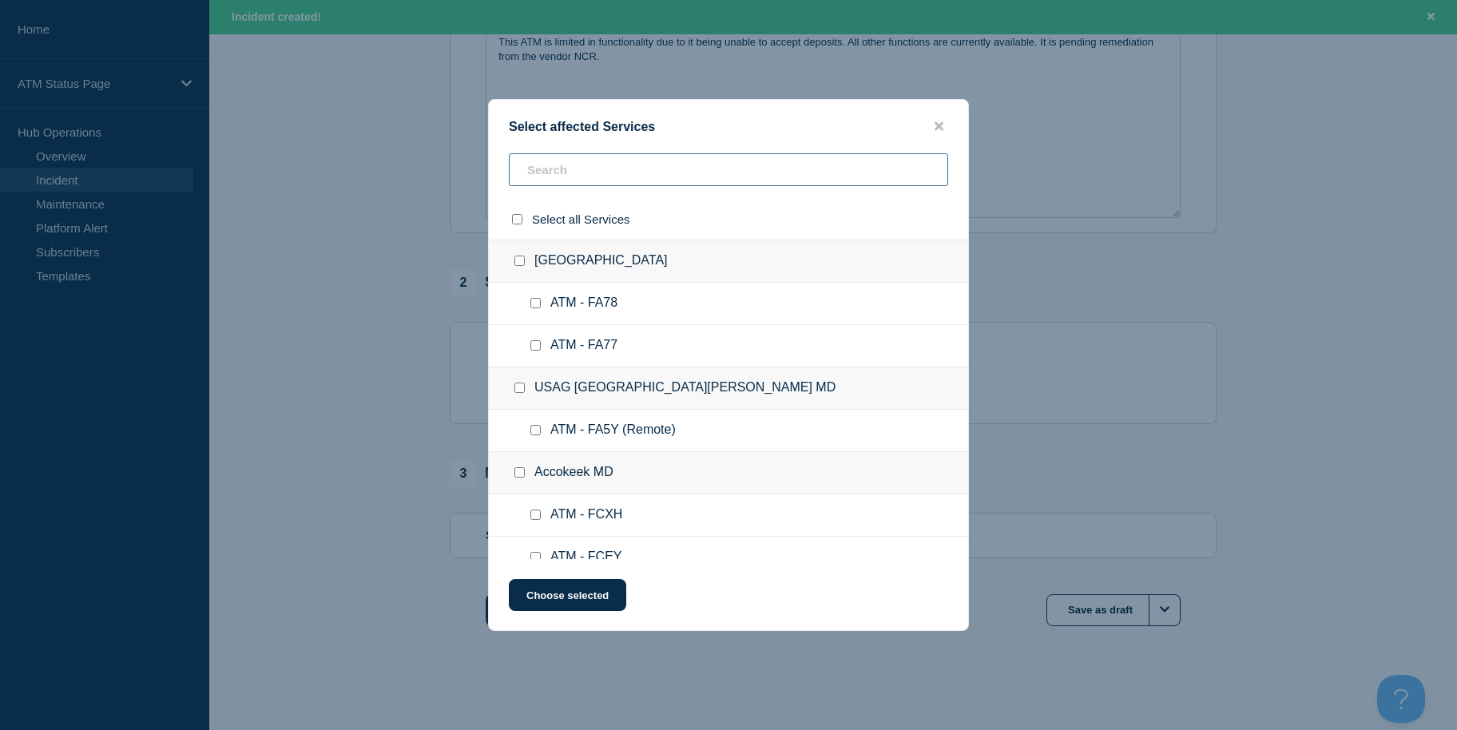
click at [767, 163] on input "text" at bounding box center [728, 169] width 439 height 33
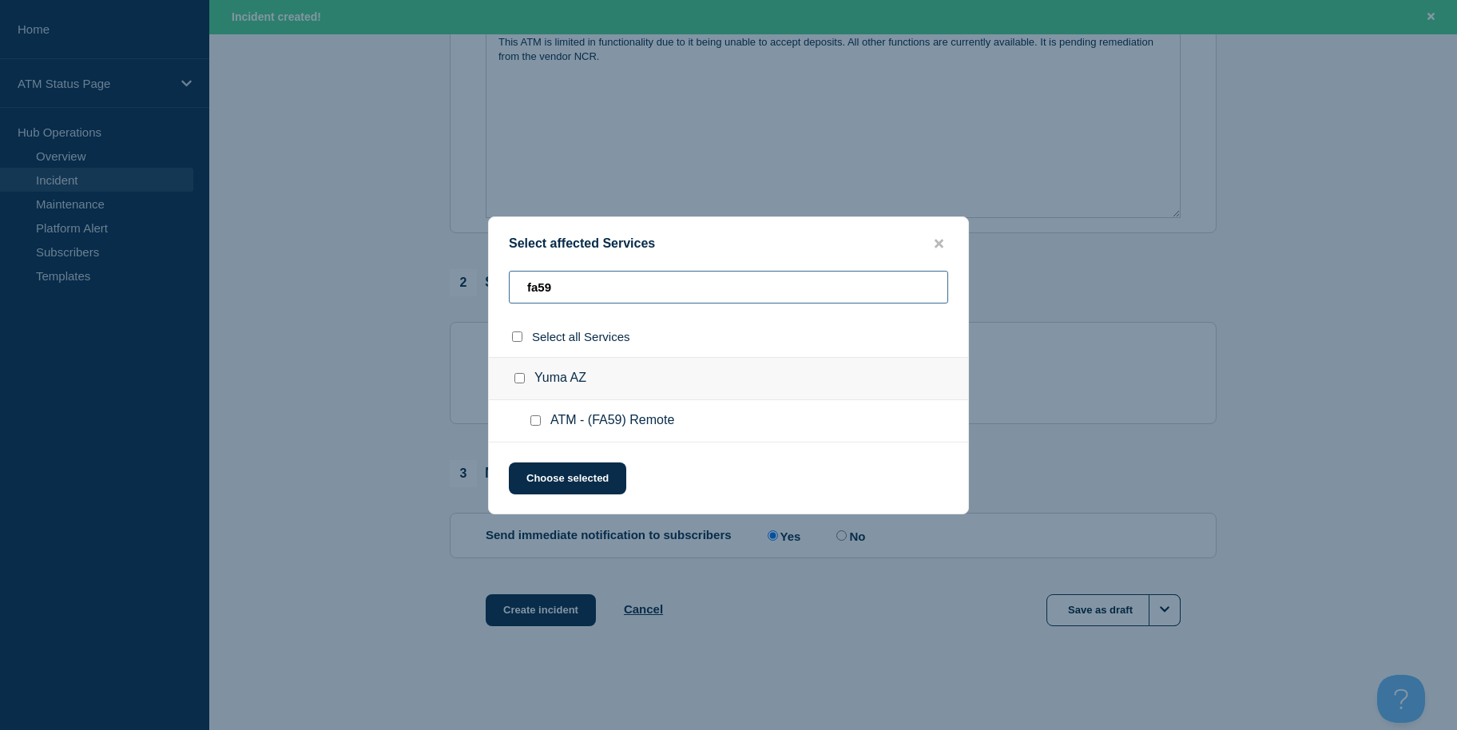
type input "fa59"
click at [534, 429] on div at bounding box center [538, 421] width 23 height 16
click at [536, 423] on input "ATM - (FA59) Remote checkbox" at bounding box center [535, 420] width 10 height 10
checkbox input "true"
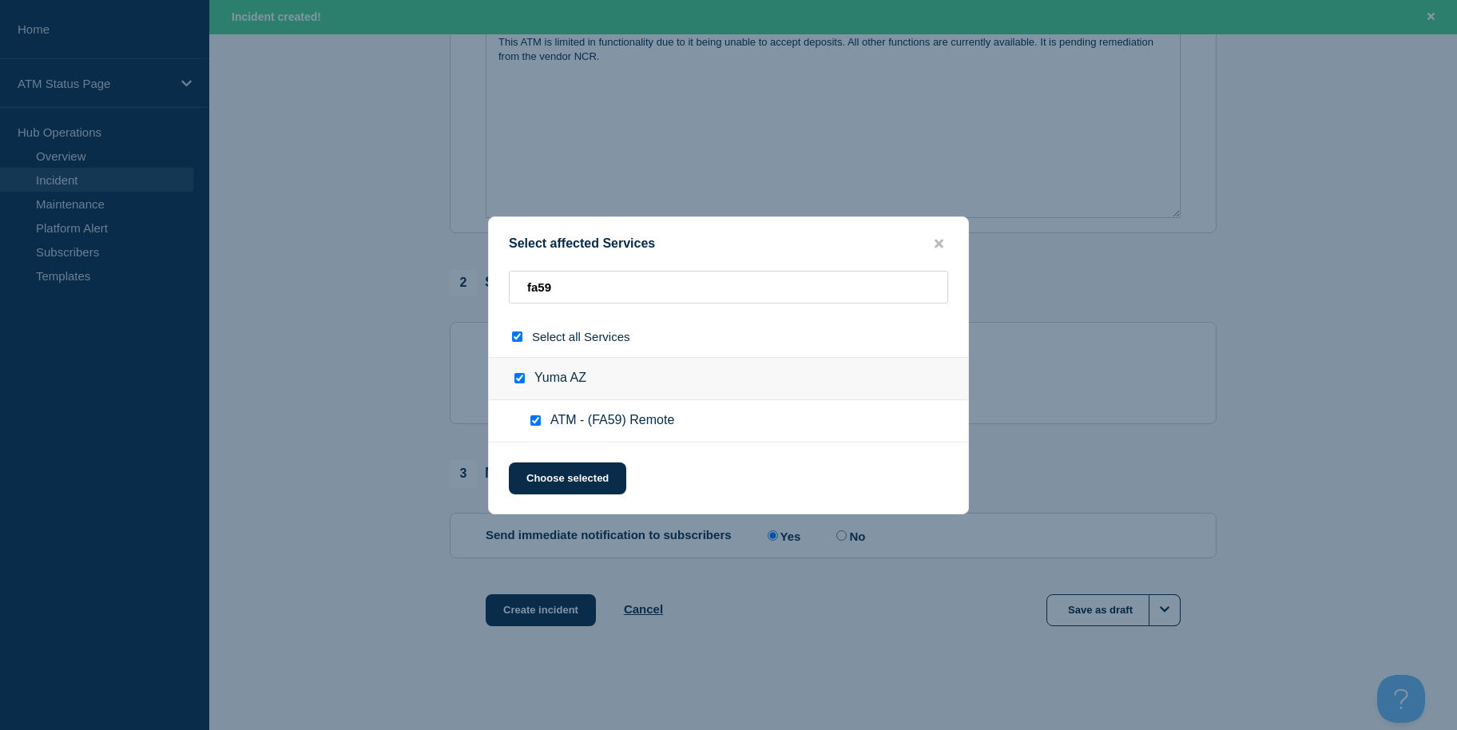
checkbox input "true"
click at [545, 471] on button "Choose selected" at bounding box center [567, 478] width 117 height 32
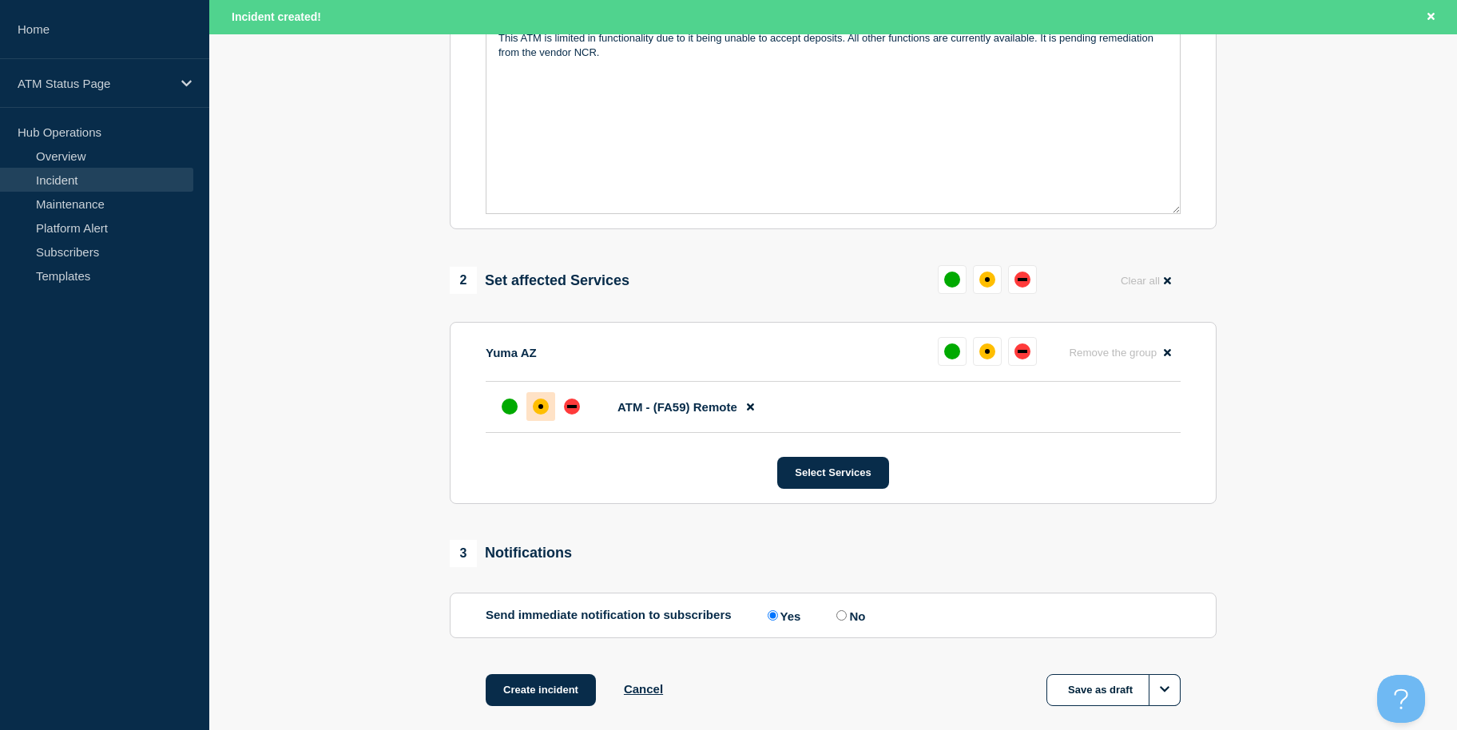
click at [526, 413] on div at bounding box center [540, 406] width 29 height 29
click at [539, 688] on button "Create incident" at bounding box center [541, 690] width 110 height 32
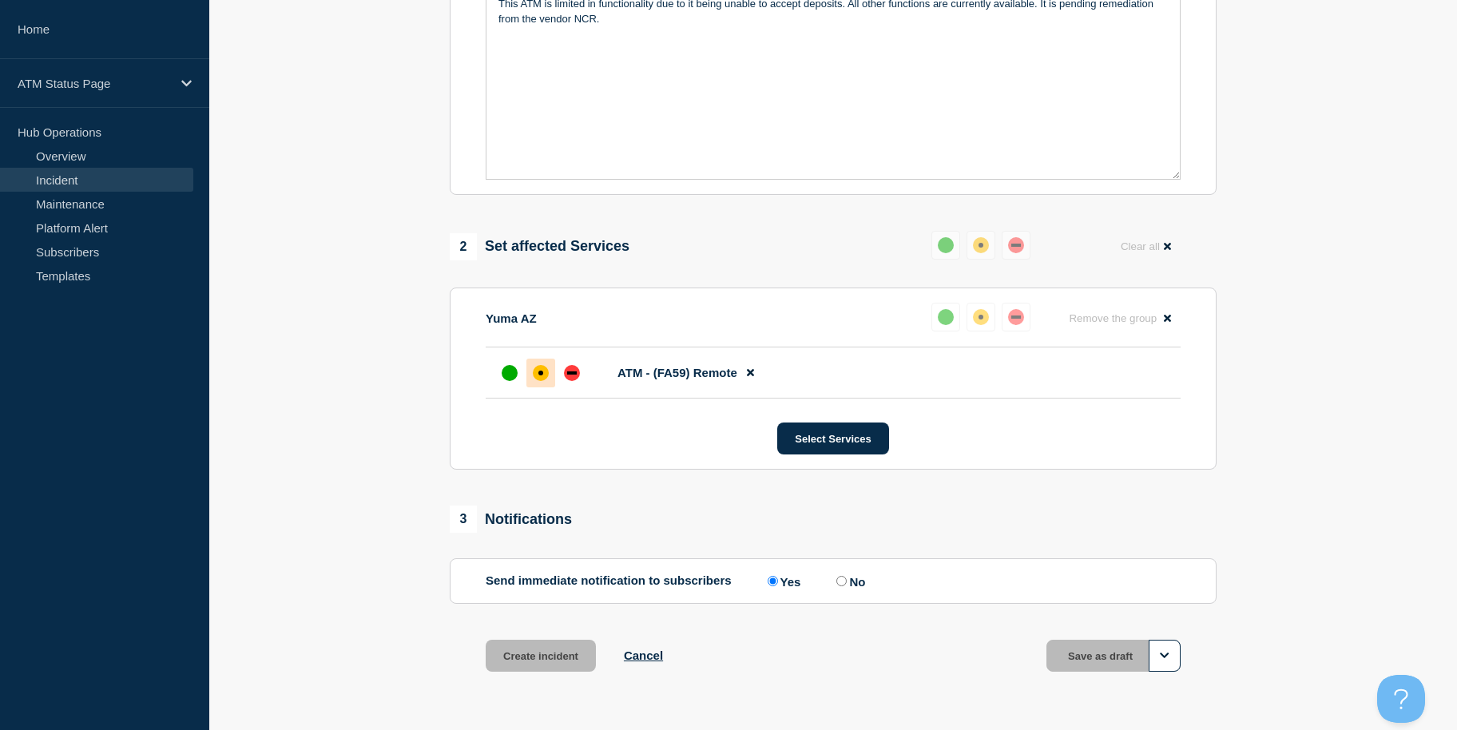
scroll to position [389, 0]
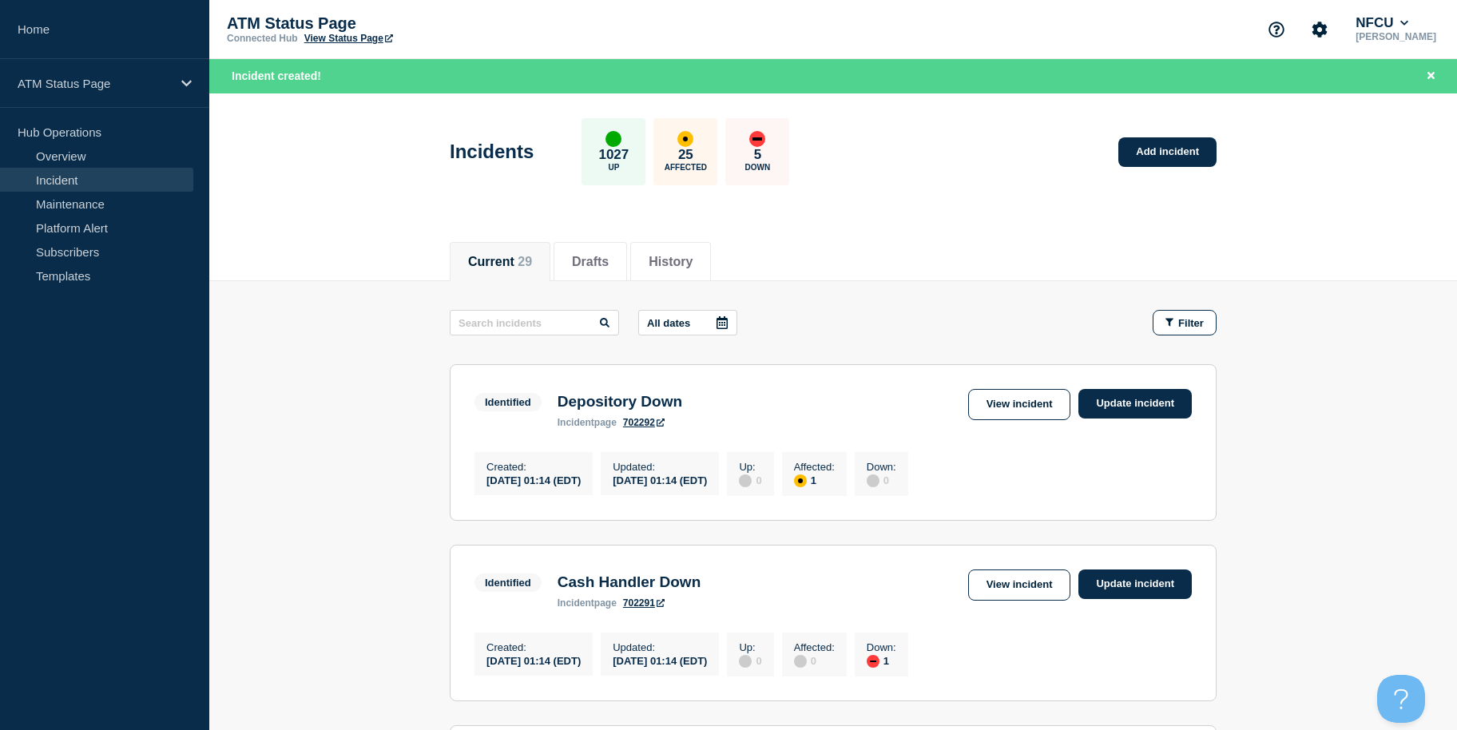
click at [809, 440] on section "Identified Depository Down incident page 702292 View incident Update incident C…" at bounding box center [833, 442] width 767 height 157
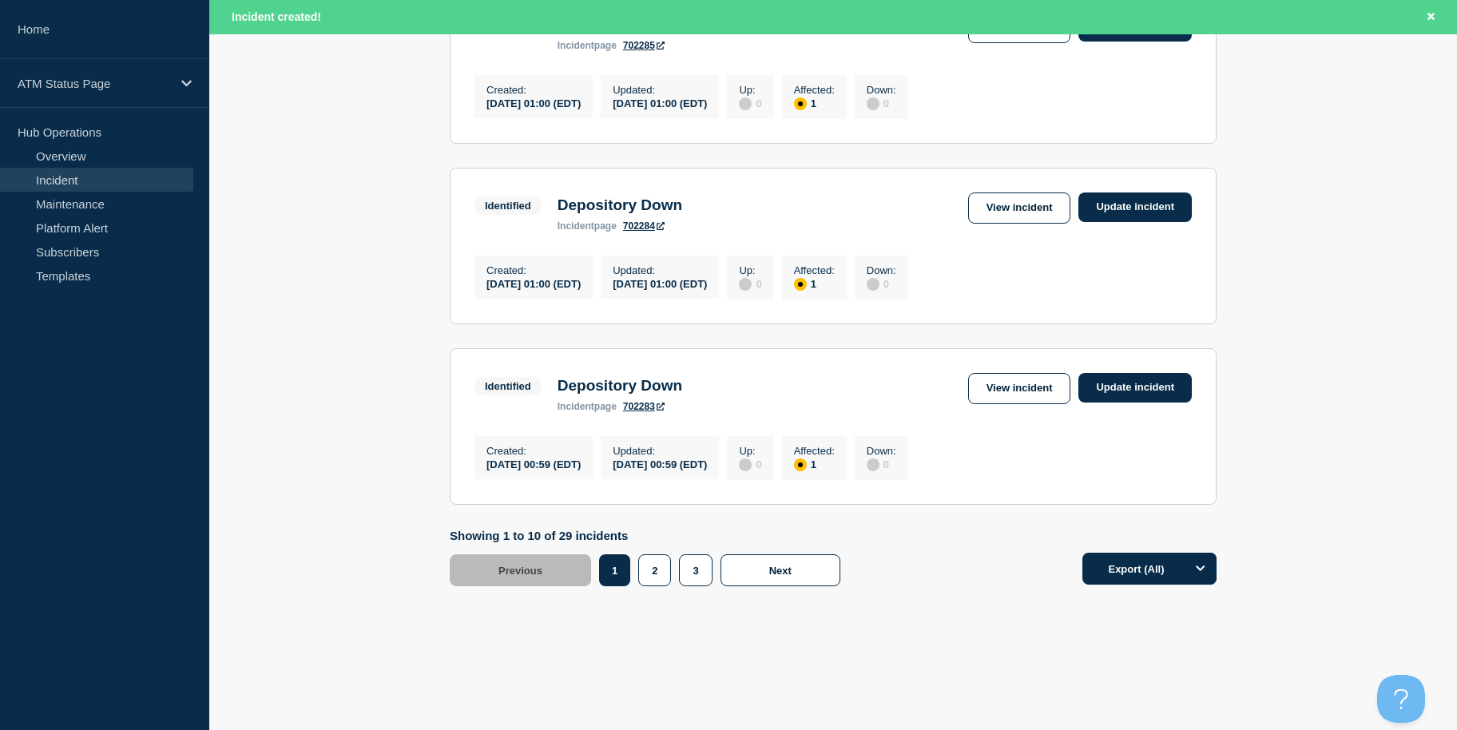
drag, startPoint x: 418, startPoint y: 522, endPoint x: 397, endPoint y: 657, distance: 137.4
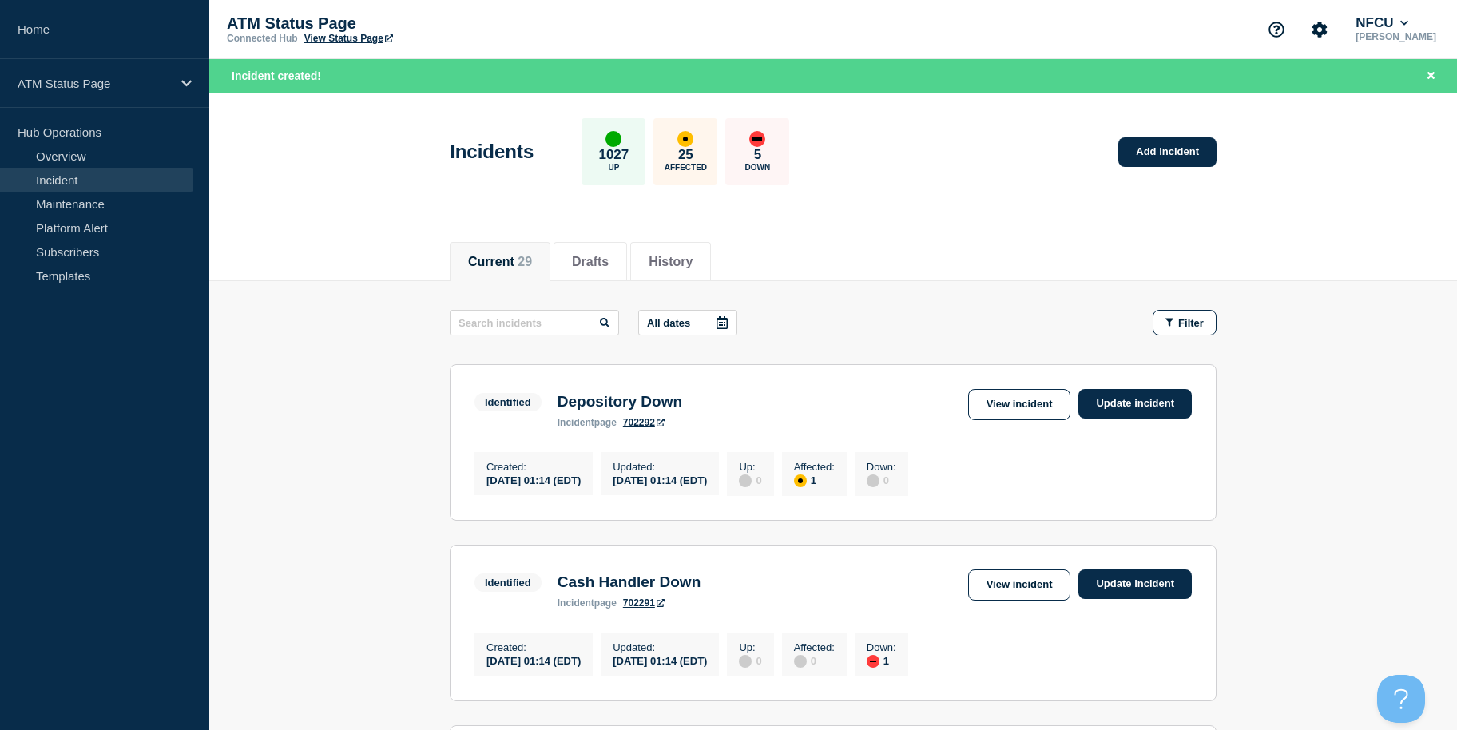
drag, startPoint x: 390, startPoint y: 586, endPoint x: 403, endPoint y: 351, distance: 235.2
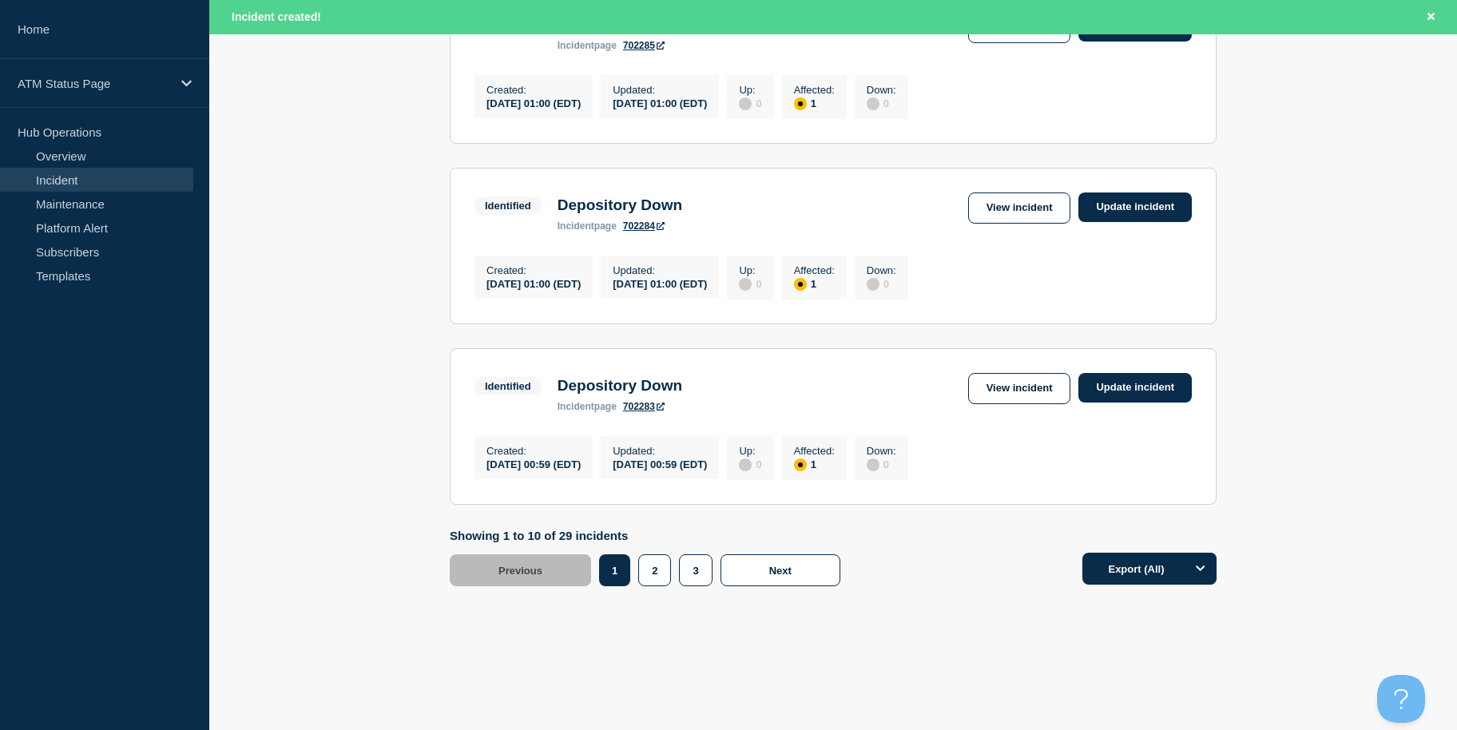
drag, startPoint x: 410, startPoint y: 441, endPoint x: 431, endPoint y: 597, distance: 158.0
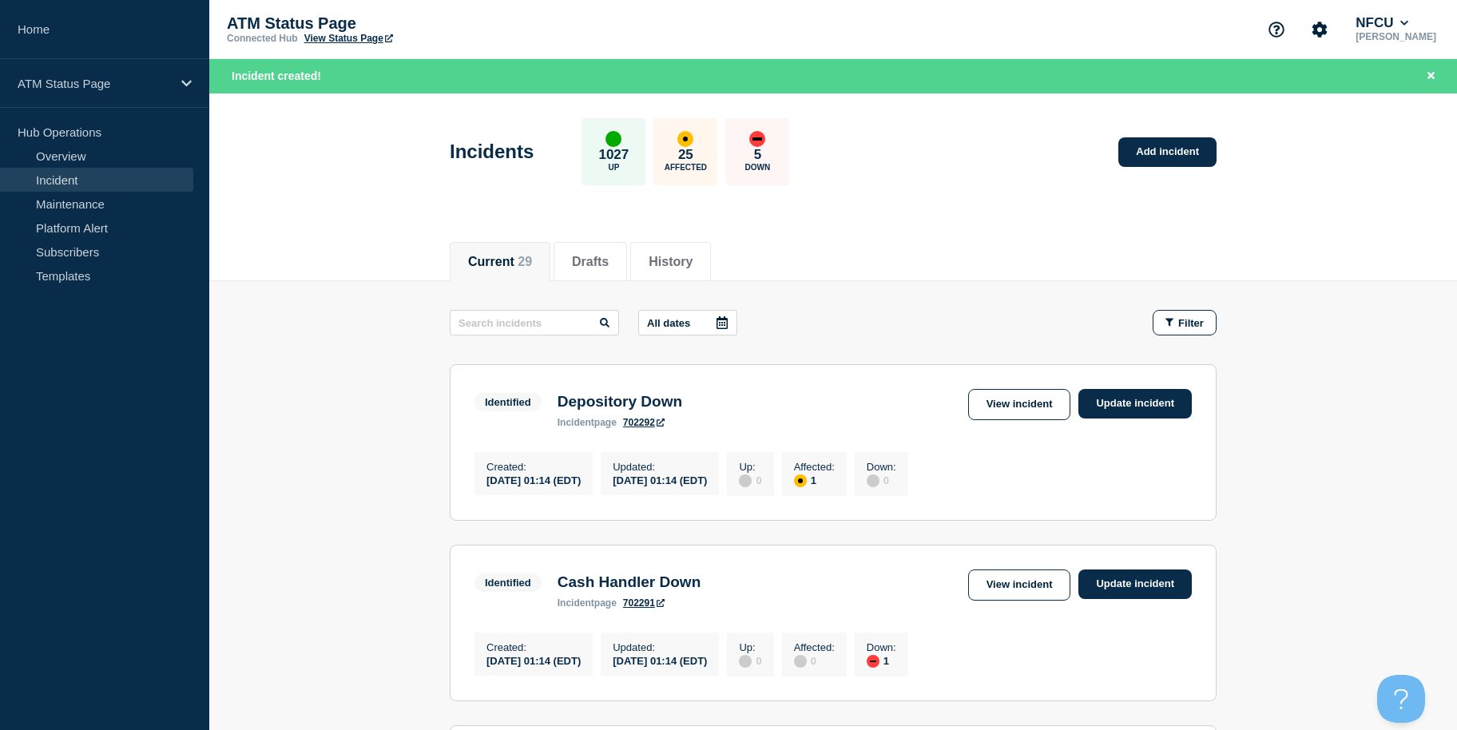
drag, startPoint x: 431, startPoint y: 597, endPoint x: 522, endPoint y: 292, distance: 318.2
